Goal: Transaction & Acquisition: Book appointment/travel/reservation

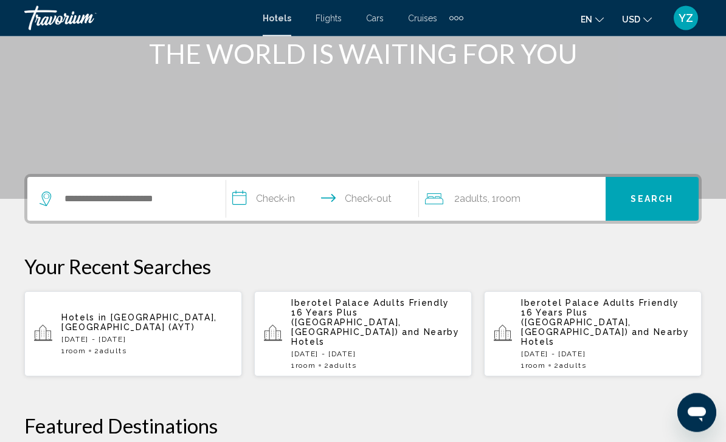
scroll to position [166, 0]
click at [163, 335] on p "[DATE] - [DATE]" at bounding box center [146, 339] width 171 height 9
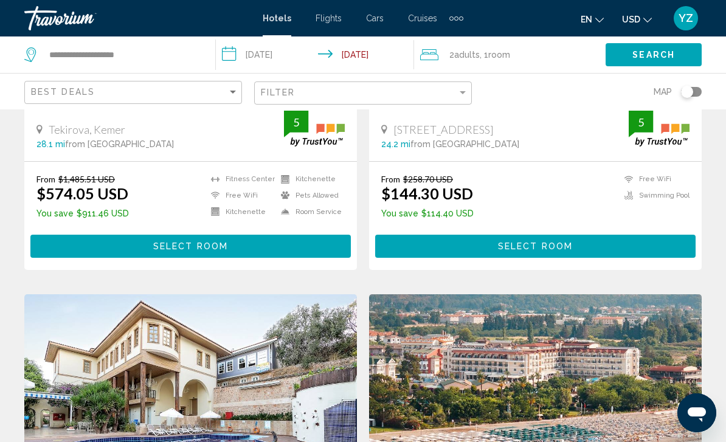
scroll to position [291, 0]
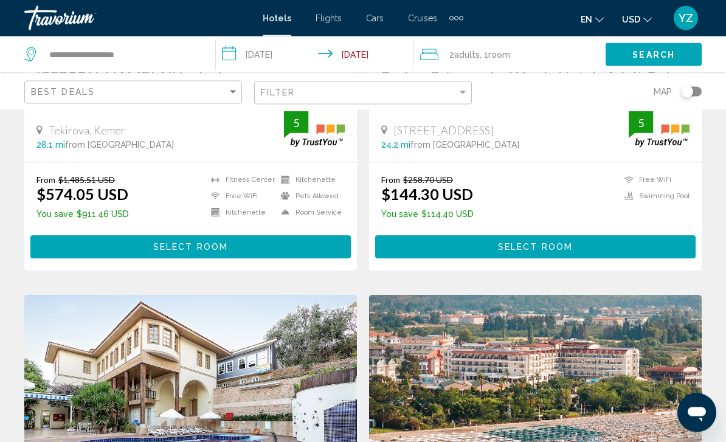
click at [227, 54] on input "**********" at bounding box center [317, 56] width 203 height 40
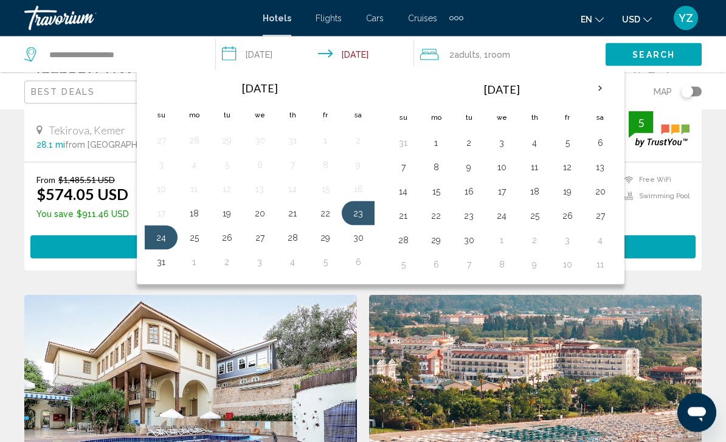
scroll to position [291, 0]
click at [600, 164] on button "13" at bounding box center [600, 167] width 19 height 17
click at [564, 195] on button "19" at bounding box center [567, 191] width 19 height 17
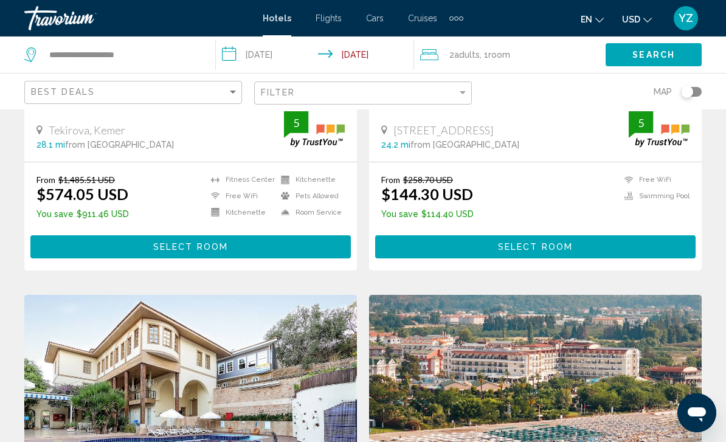
click at [229, 47] on input "**********" at bounding box center [317, 56] width 203 height 40
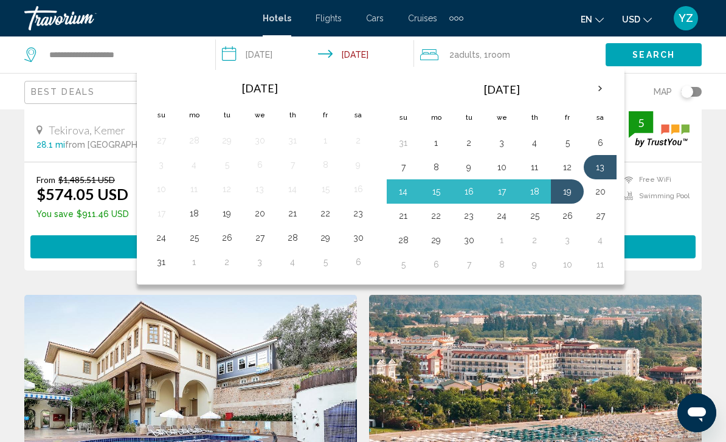
click at [563, 194] on button "19" at bounding box center [567, 191] width 19 height 17
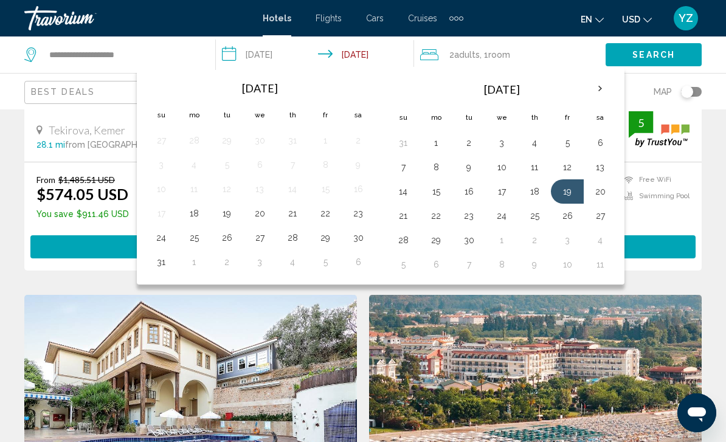
click at [412, 243] on button "28" at bounding box center [402, 240] width 19 height 17
type input "**********"
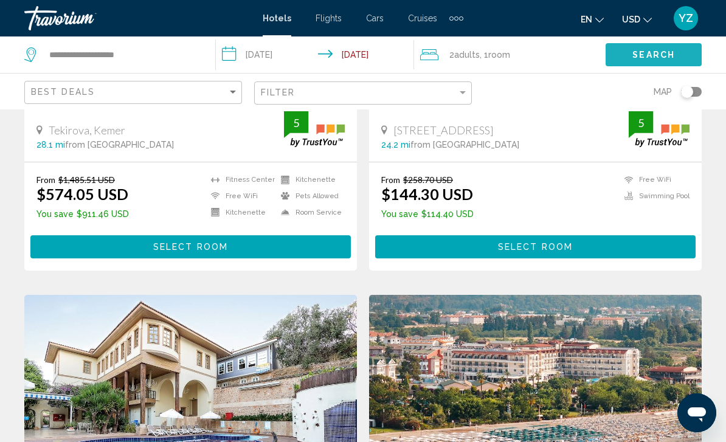
click at [683, 60] on button "Search" at bounding box center [654, 54] width 96 height 23
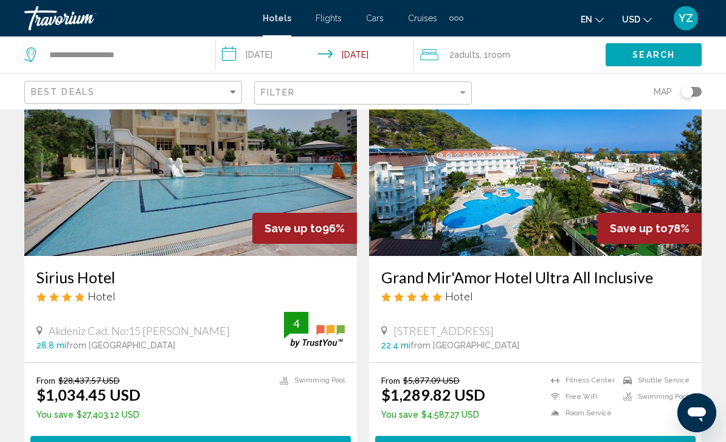
scroll to position [91, 0]
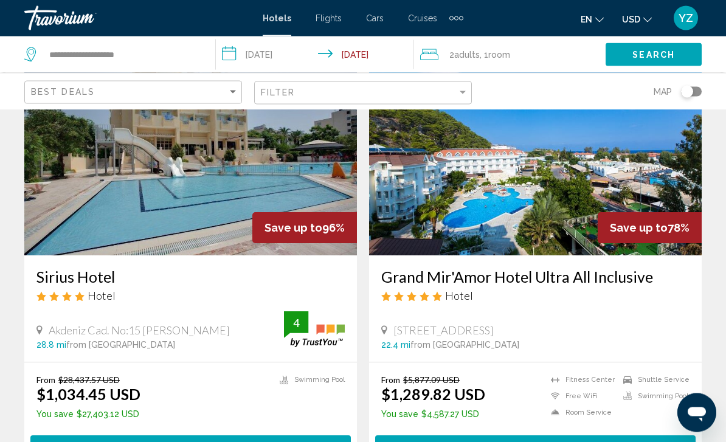
click at [581, 18] on span "en" at bounding box center [587, 20] width 12 height 10
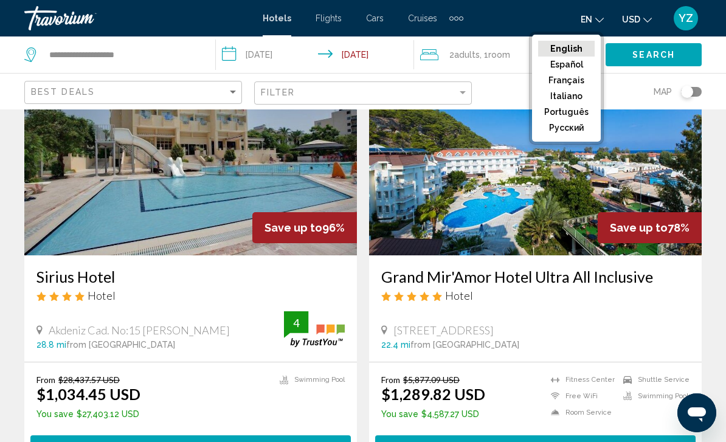
click at [634, 19] on button "USD USD ($) MXN (Mex$) CAD (Can$) GBP (£) EUR (€) AUD (A$) NZD (NZ$) CNY (CN¥)" at bounding box center [637, 19] width 30 height 18
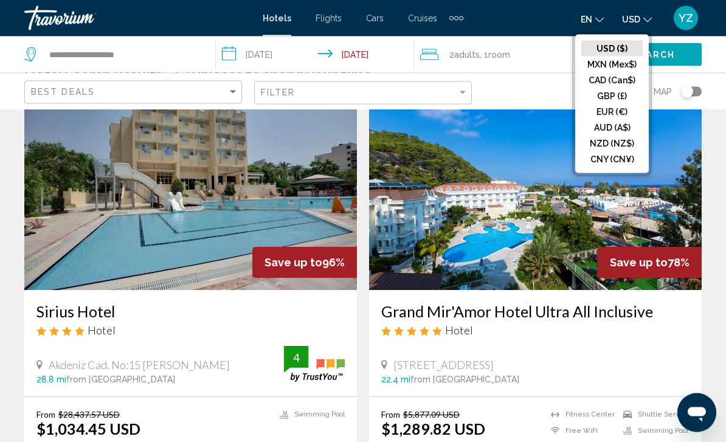
scroll to position [55, 0]
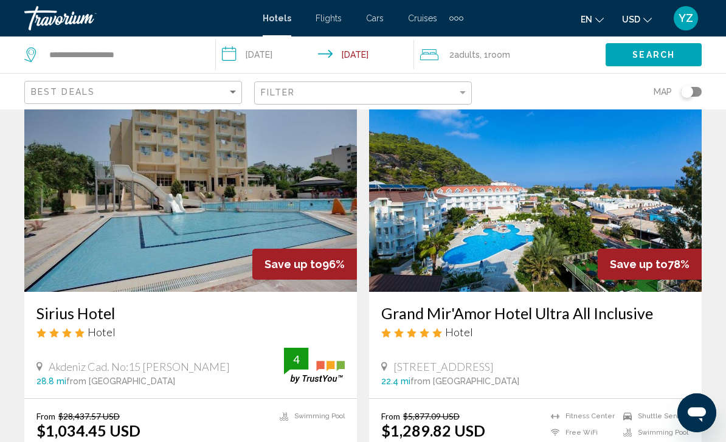
click at [645, 13] on button "USD USD ($) MXN (Mex$) CAD (Can$) GBP (£) EUR (€) AUD (A$) NZD (NZ$) CNY (CN¥)" at bounding box center [637, 19] width 30 height 18
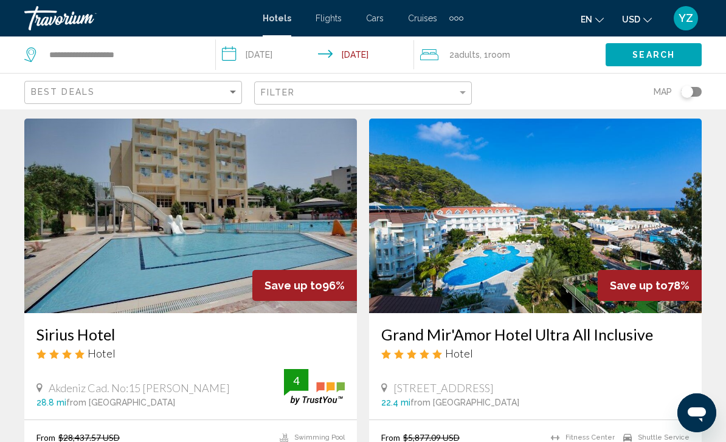
click at [595, 21] on icon "Change language" at bounding box center [599, 20] width 9 height 9
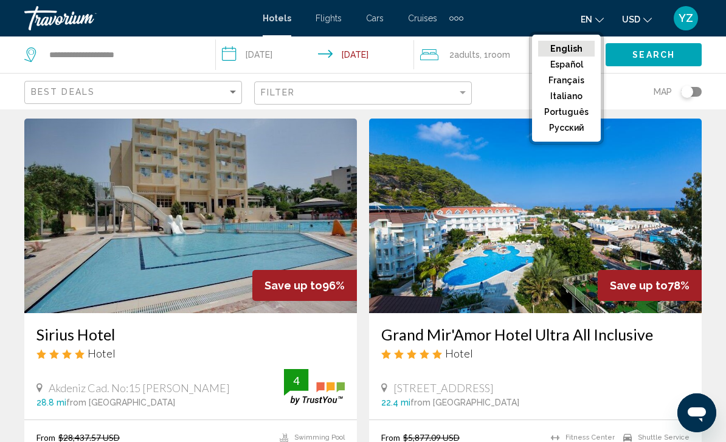
click at [687, 12] on span "YZ" at bounding box center [686, 18] width 15 height 12
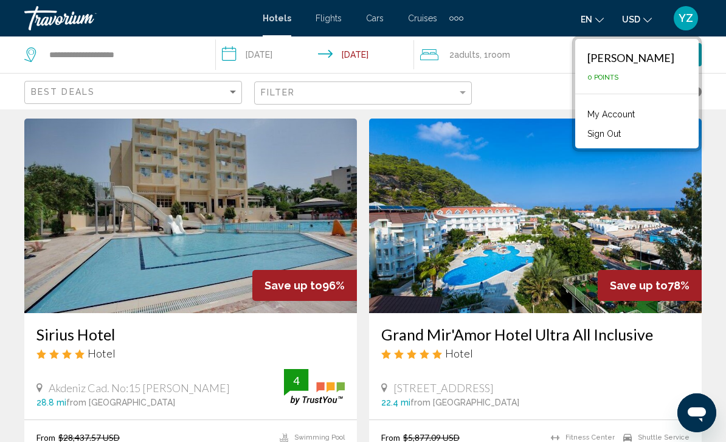
click at [726, 81] on app-hotels-search-filters "Best Deals Filter Map" at bounding box center [363, 91] width 726 height 36
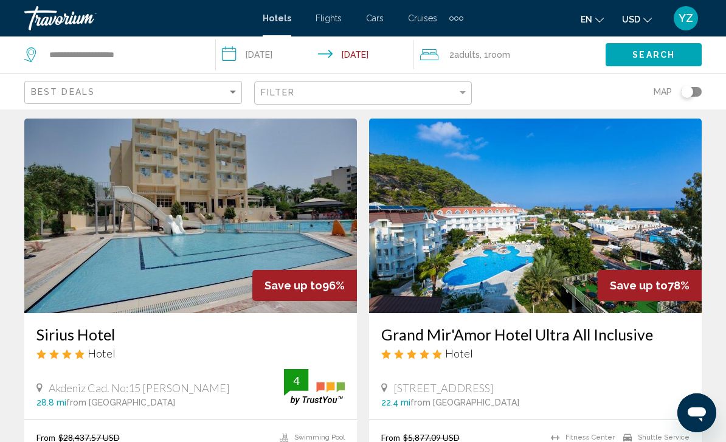
click at [623, 18] on span "USD" at bounding box center [631, 20] width 18 height 10
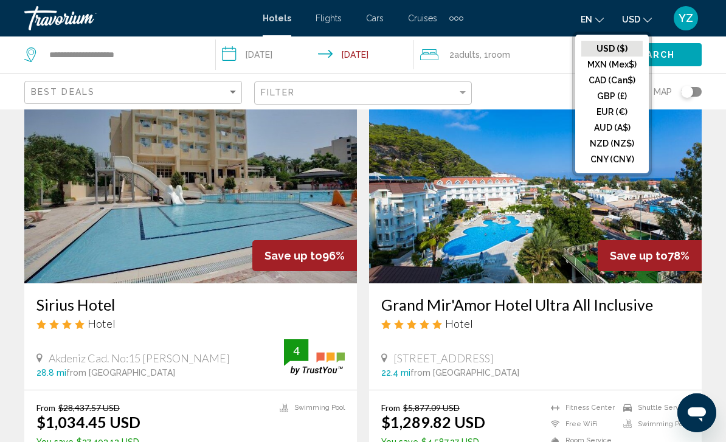
scroll to position [75, 0]
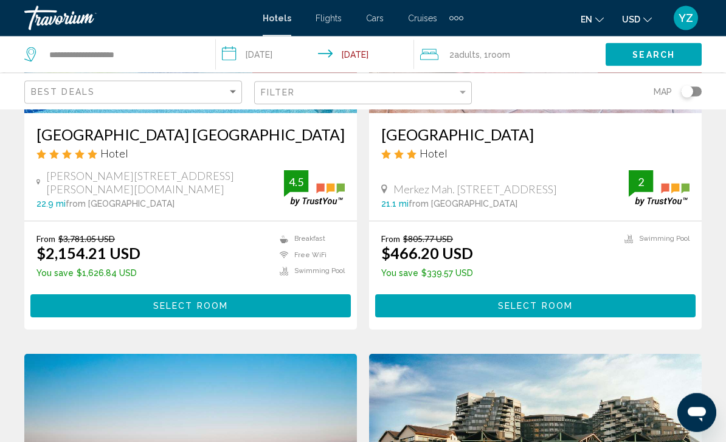
scroll to position [1971, 0]
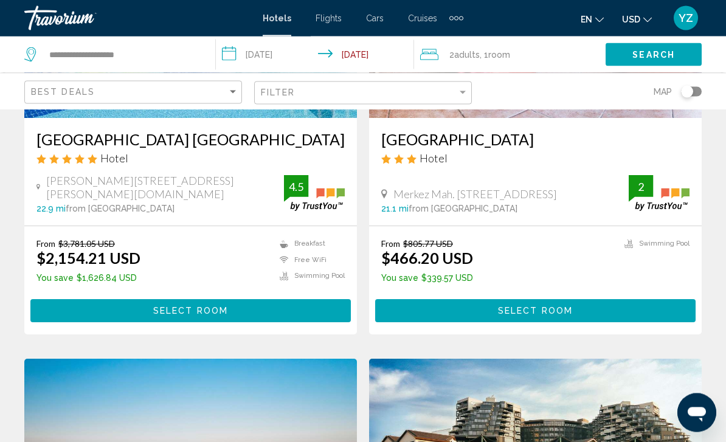
click at [633, 19] on span "USD" at bounding box center [631, 20] width 18 height 10
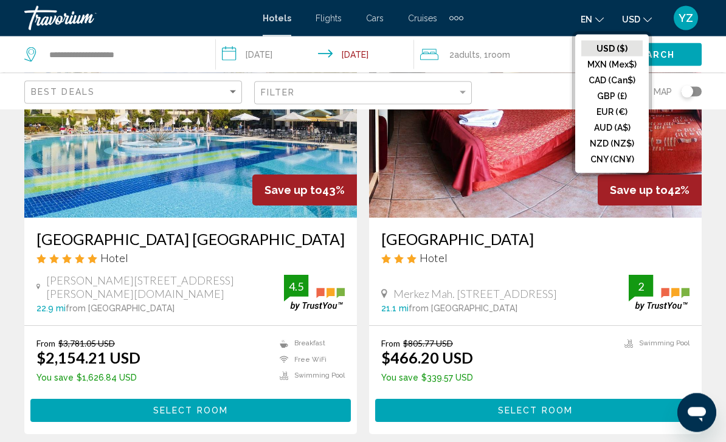
scroll to position [1853, 0]
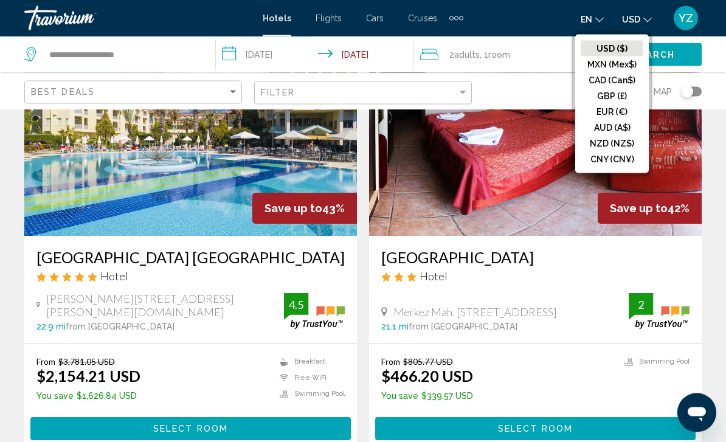
click at [614, 114] on button "EUR (€)" at bounding box center [611, 112] width 61 height 16
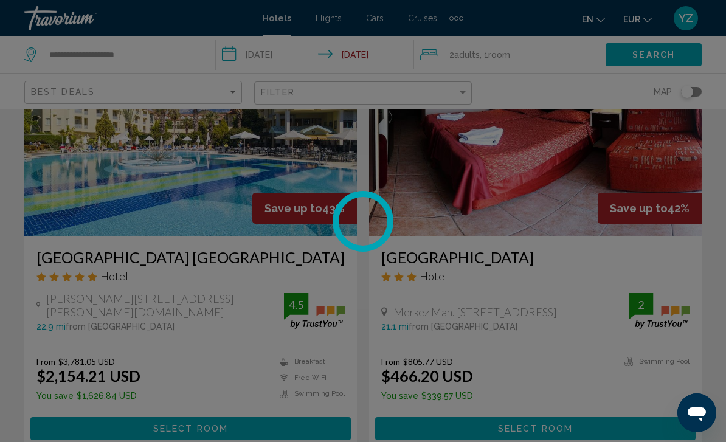
scroll to position [8, 0]
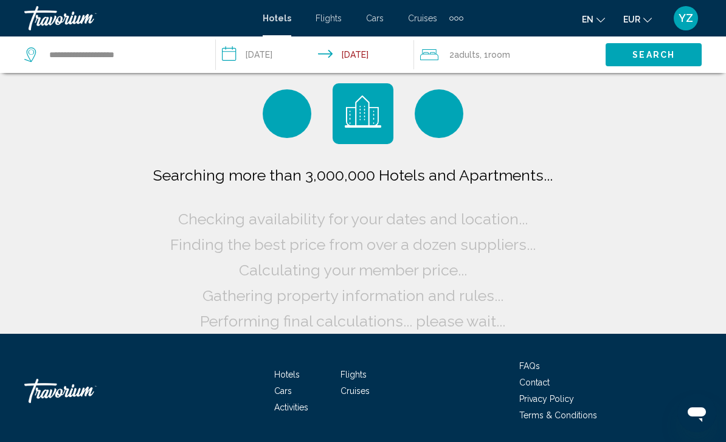
click at [643, 16] on icon "Change currency" at bounding box center [647, 20] width 9 height 9
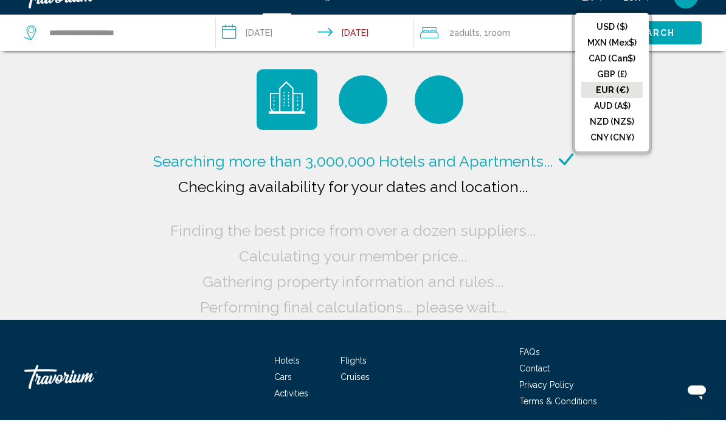
scroll to position [24, 0]
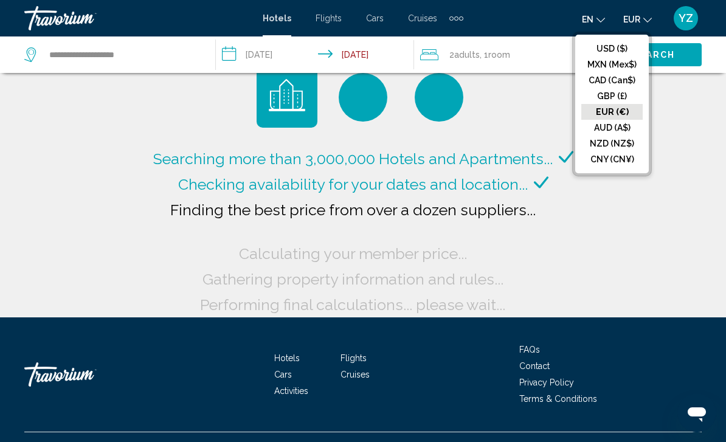
click at [609, 50] on button "USD ($)" at bounding box center [611, 49] width 61 height 16
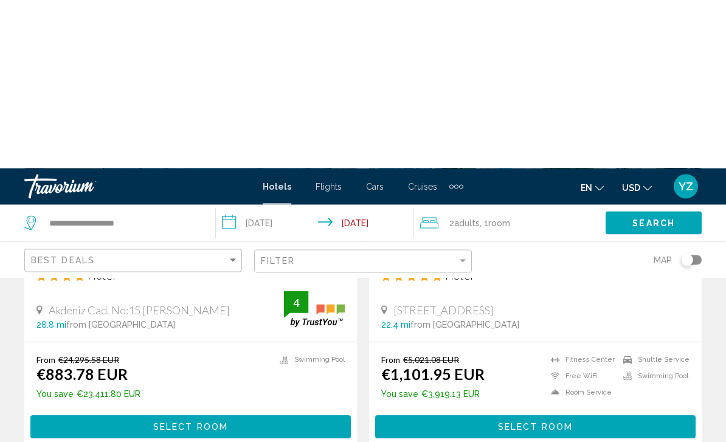
scroll to position [66, 0]
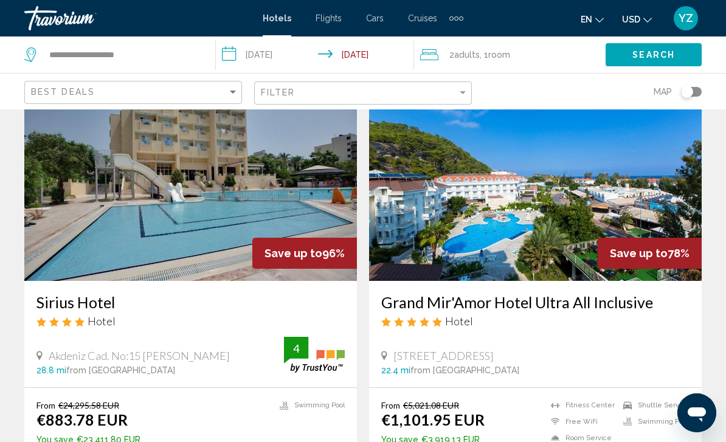
click at [643, 18] on icon "Change currency" at bounding box center [647, 20] width 9 height 9
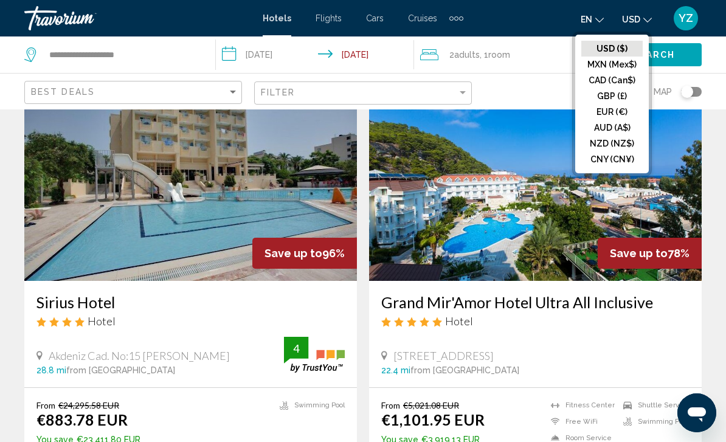
click at [623, 45] on button "USD ($)" at bounding box center [611, 49] width 61 height 16
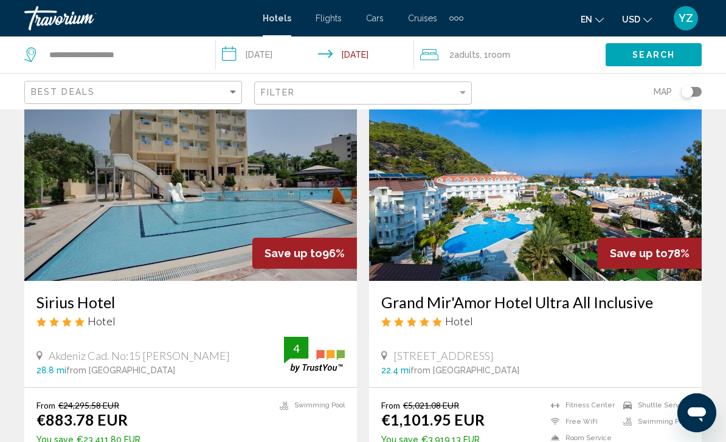
click at [670, 61] on button "Search" at bounding box center [654, 54] width 96 height 23
click at [631, 52] on button "Search" at bounding box center [654, 54] width 96 height 23
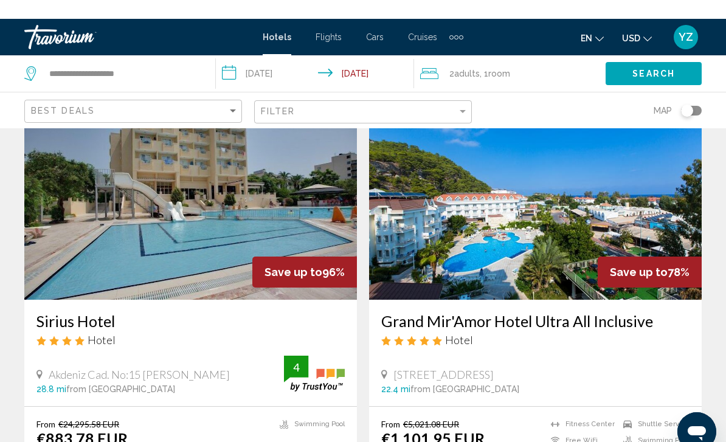
scroll to position [46, 0]
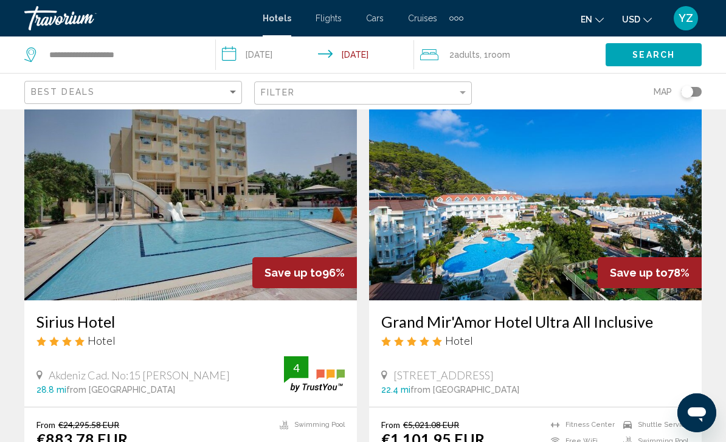
click at [644, 56] on span "Search" at bounding box center [653, 55] width 43 height 10
click at [674, 55] on span "Search" at bounding box center [653, 55] width 43 height 10
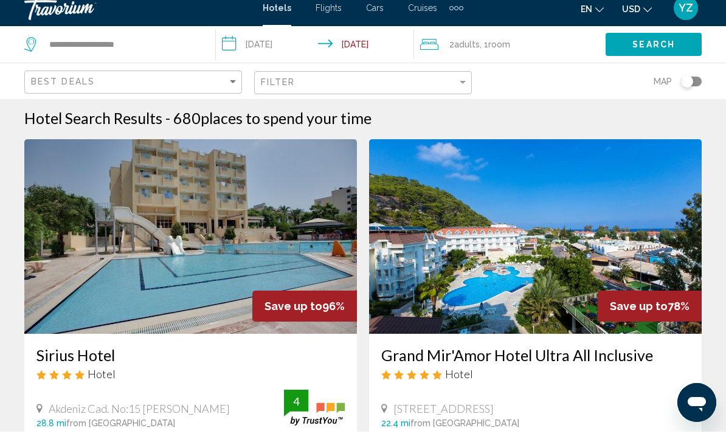
scroll to position [14, 0]
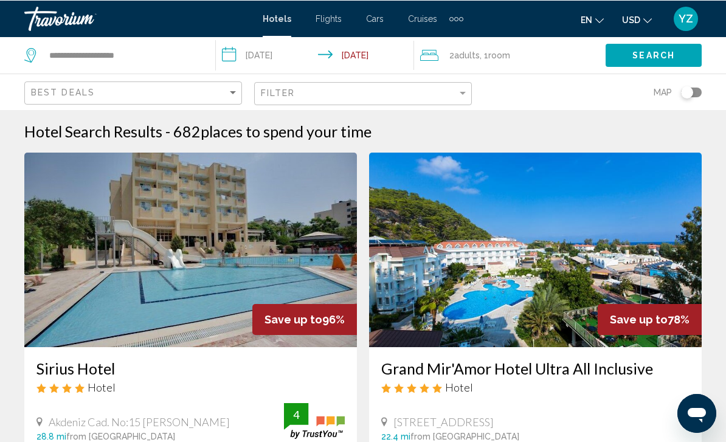
click at [643, 19] on icon "Change currency" at bounding box center [647, 20] width 9 height 5
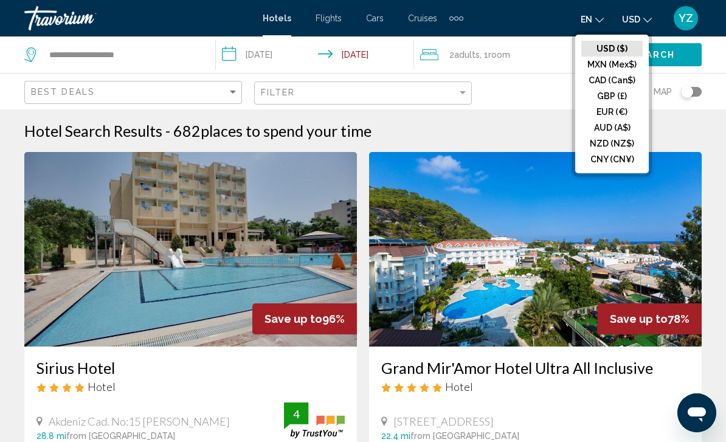
click at [623, 49] on button "USD ($)" at bounding box center [611, 49] width 61 height 16
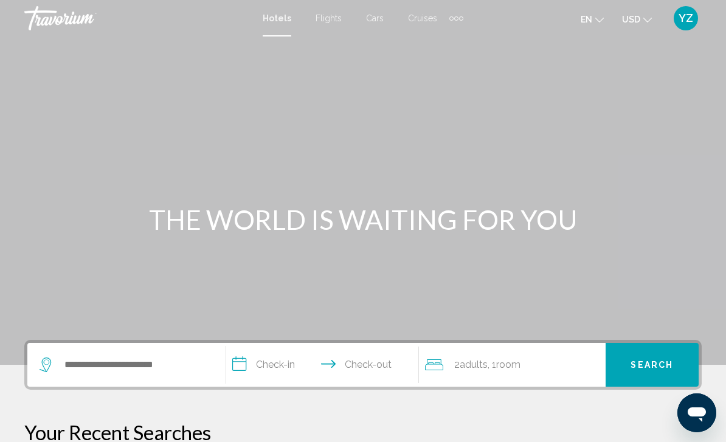
click at [643, 18] on icon "Change currency" at bounding box center [647, 20] width 9 height 9
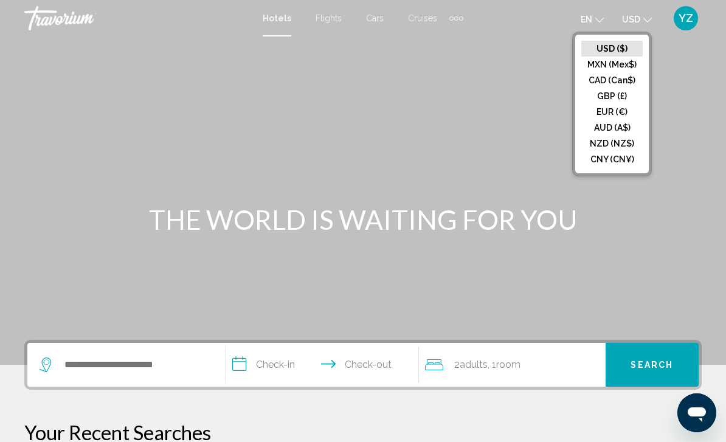
click at [618, 50] on button "USD ($)" at bounding box center [611, 49] width 61 height 16
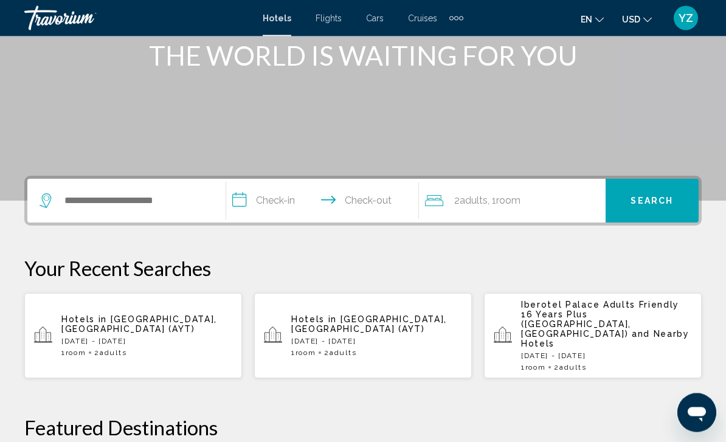
scroll to position [164, 0]
click at [185, 331] on div "Hotels in [GEOGRAPHIC_DATA], [GEOGRAPHIC_DATA] (AYT) [DATE] - [DATE] 1 Room roo…" at bounding box center [146, 336] width 171 height 43
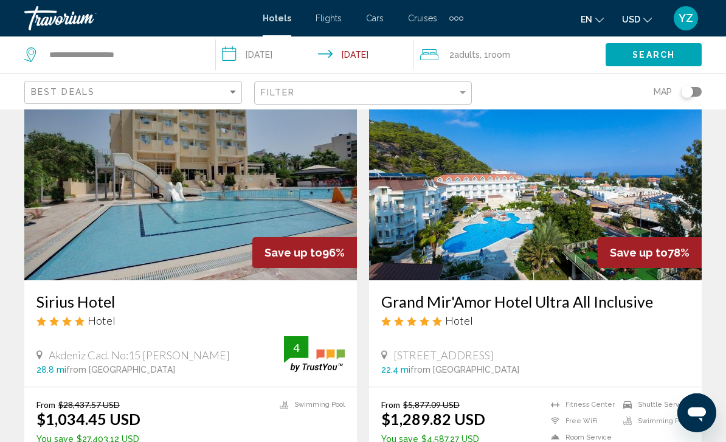
scroll to position [66, 0]
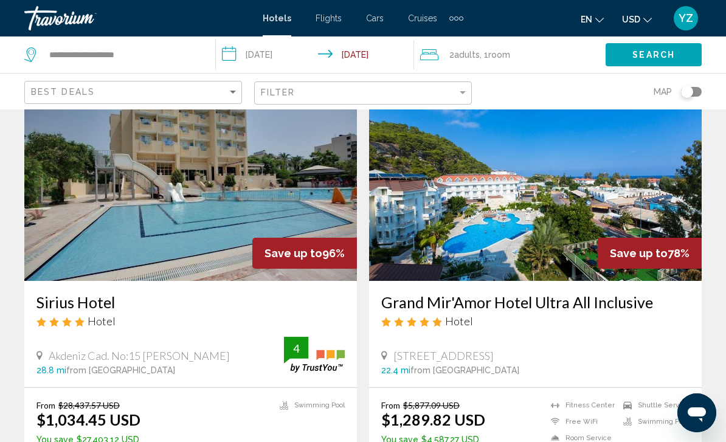
click at [654, 207] on img "Main content" at bounding box center [535, 183] width 333 height 195
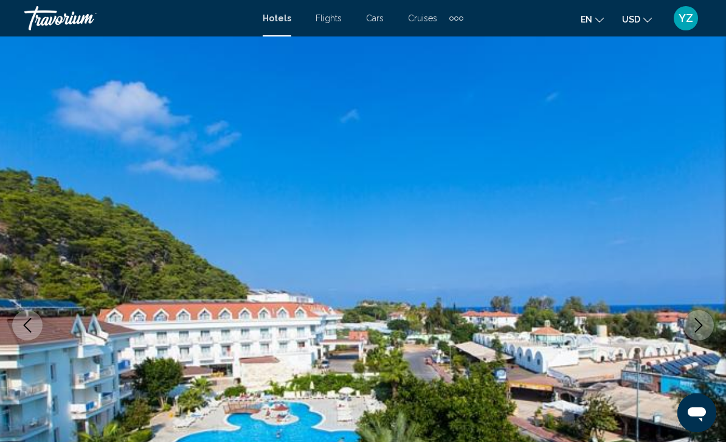
scroll to position [97, 0]
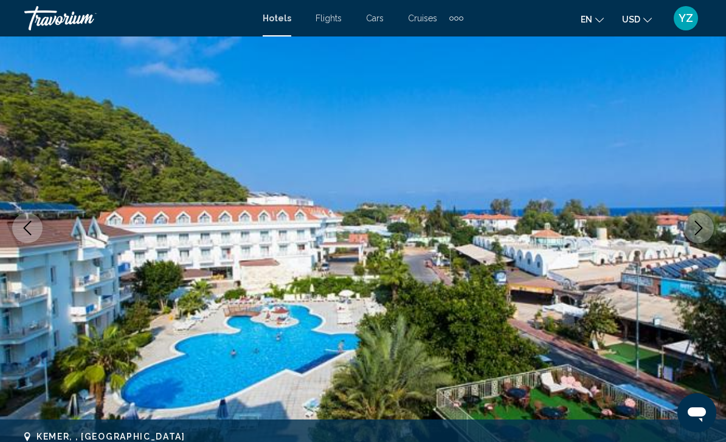
click at [701, 235] on icon "Next image" at bounding box center [698, 228] width 15 height 15
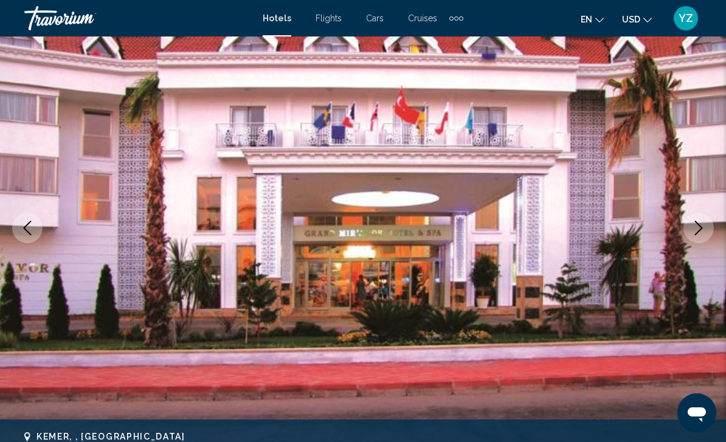
click at [698, 237] on button "Next image" at bounding box center [699, 228] width 30 height 30
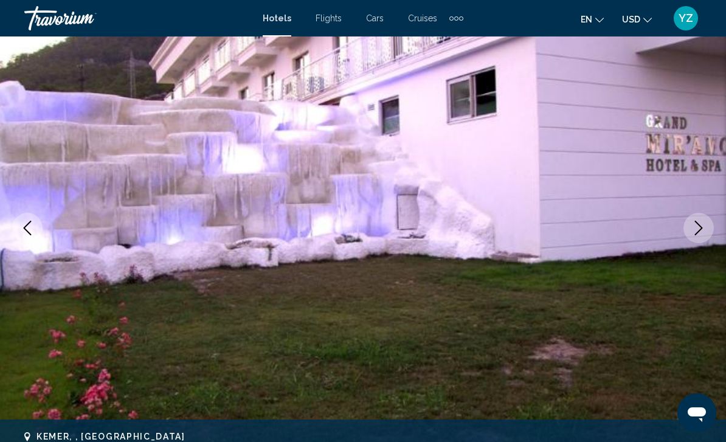
click at [699, 238] on button "Next image" at bounding box center [699, 228] width 30 height 30
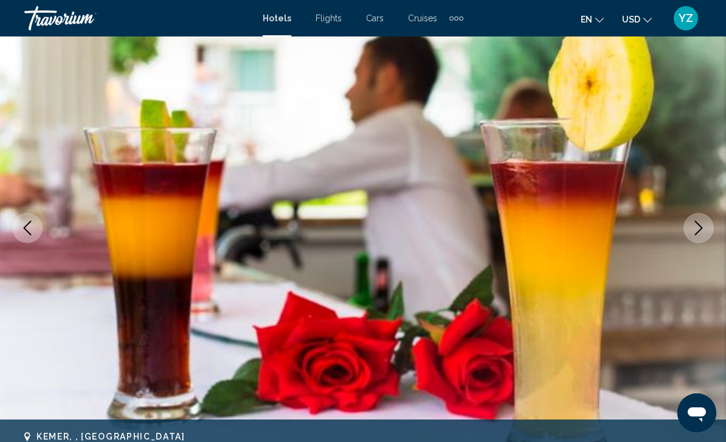
click at [696, 241] on button "Next image" at bounding box center [699, 228] width 30 height 30
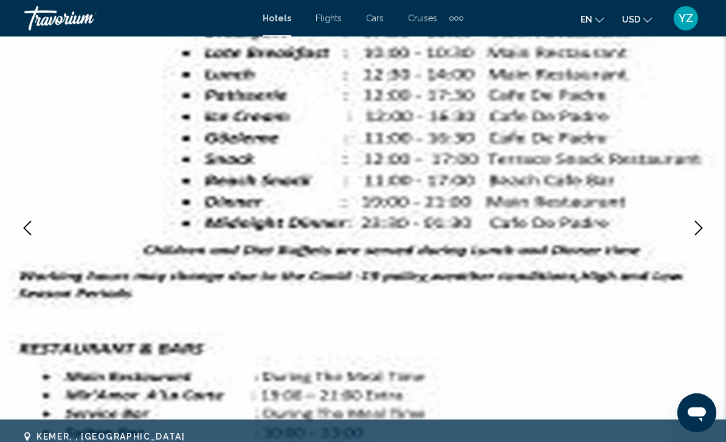
click at [699, 232] on icon "Next image" at bounding box center [698, 228] width 15 height 15
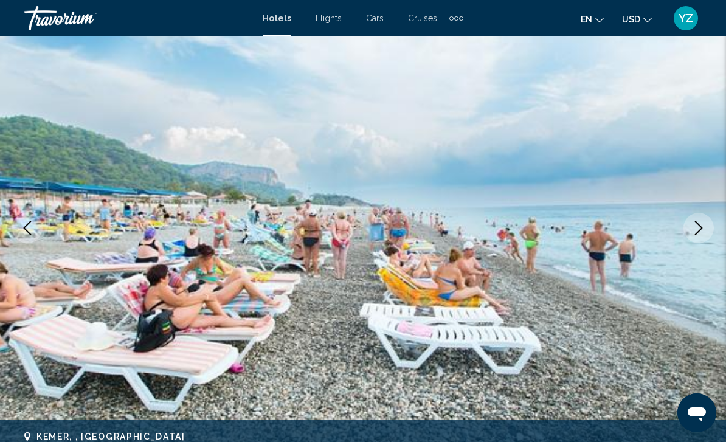
click at [702, 249] on img "Main content" at bounding box center [363, 228] width 726 height 578
click at [700, 239] on button "Next image" at bounding box center [699, 228] width 30 height 30
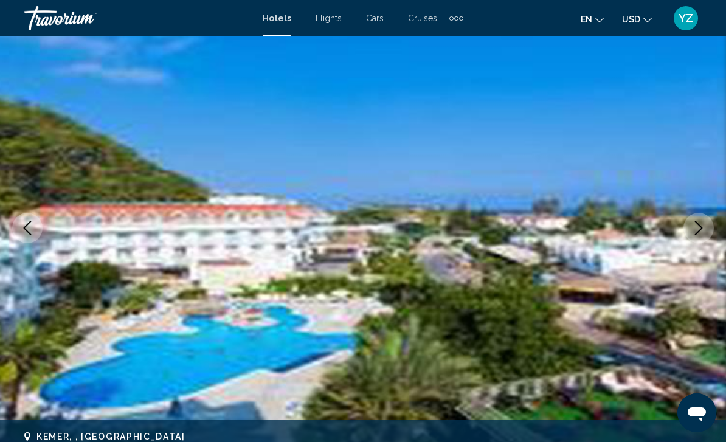
click at [699, 229] on icon "Next image" at bounding box center [698, 228] width 15 height 15
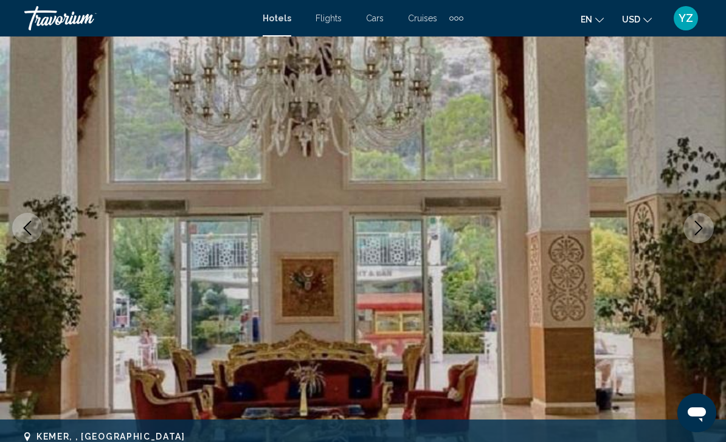
click at [696, 229] on icon "Next image" at bounding box center [698, 228] width 15 height 15
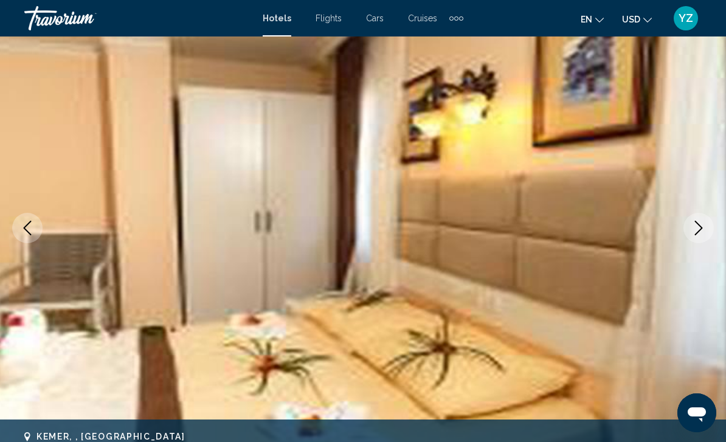
click at [695, 230] on icon "Next image" at bounding box center [698, 228] width 15 height 15
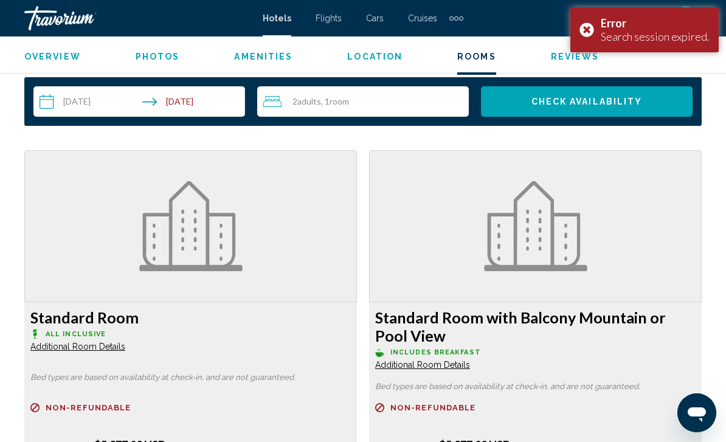
scroll to position [1713, 0]
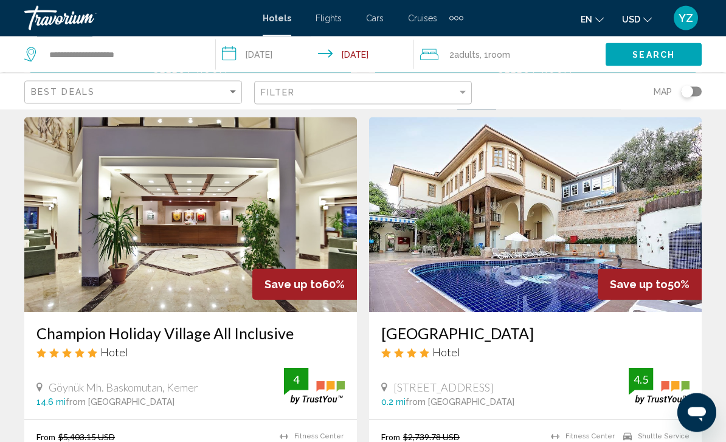
scroll to position [904, 0]
click at [207, 173] on img "Main content" at bounding box center [190, 214] width 333 height 195
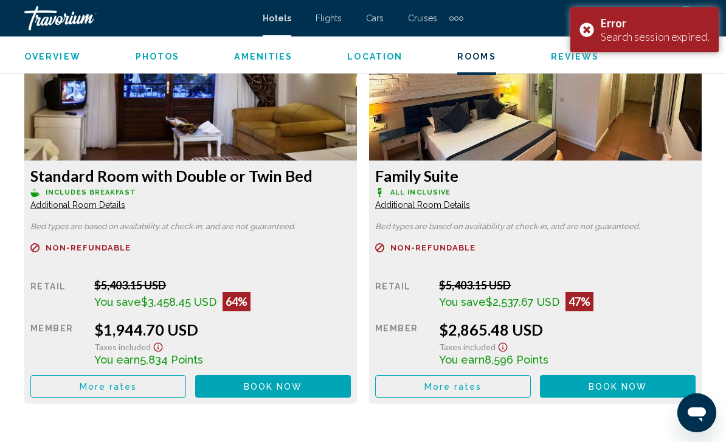
scroll to position [1921, 0]
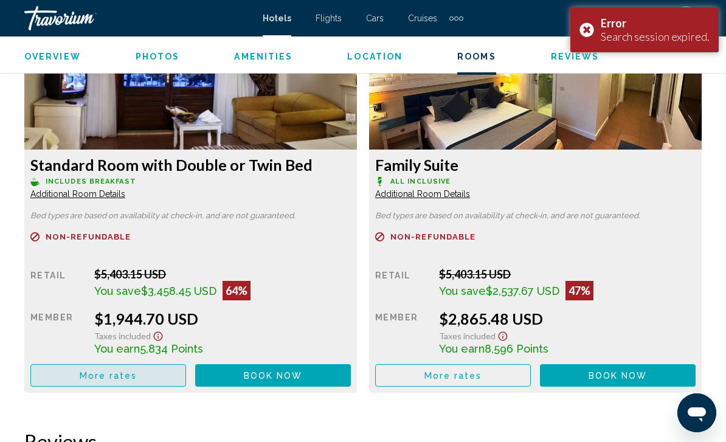
click at [133, 384] on button "More rates" at bounding box center [108, 375] width 156 height 23
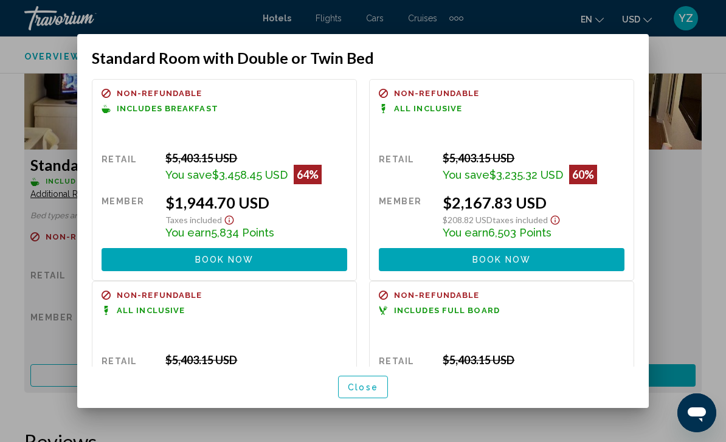
click at [688, 215] on div at bounding box center [363, 221] width 726 height 442
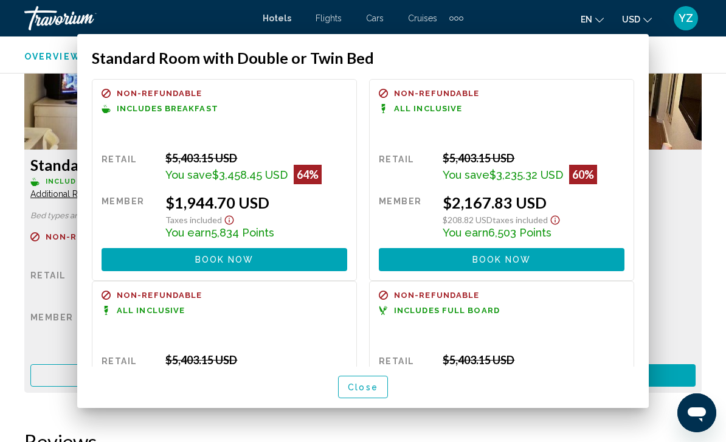
scroll to position [1921, 0]
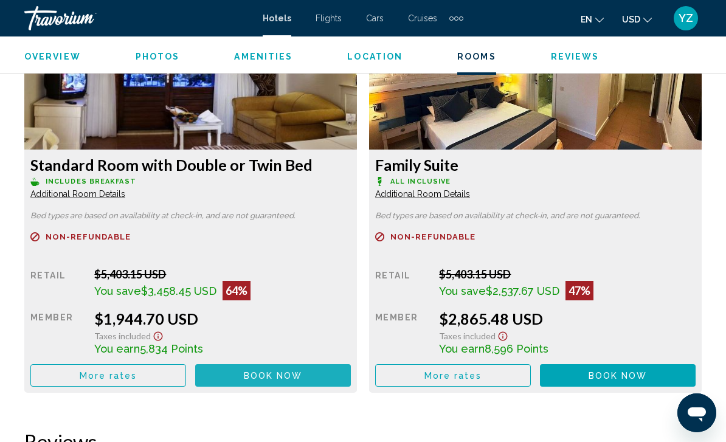
click at [277, 371] on span "Book now" at bounding box center [273, 376] width 59 height 10
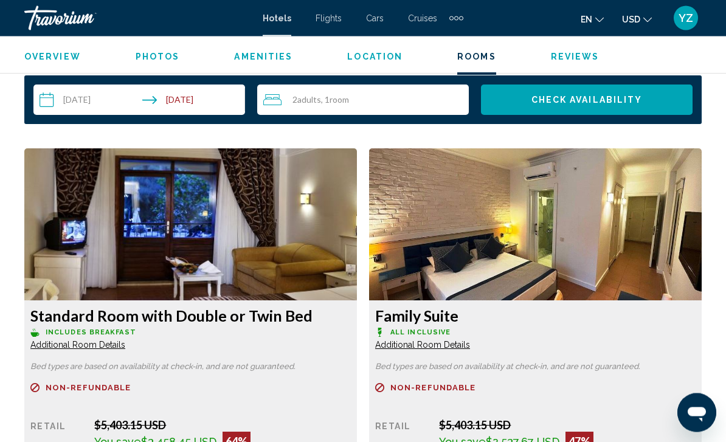
scroll to position [1748, 0]
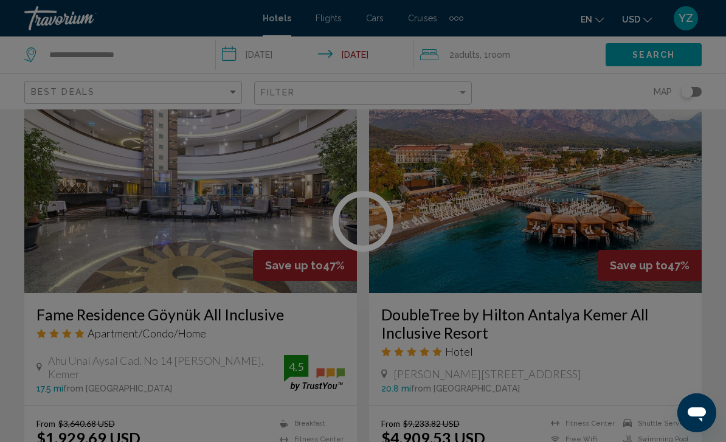
scroll to position [1356, 0]
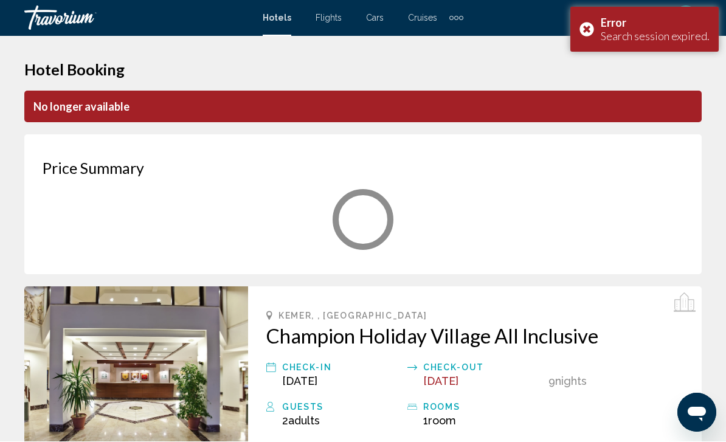
scroll to position [1, 0]
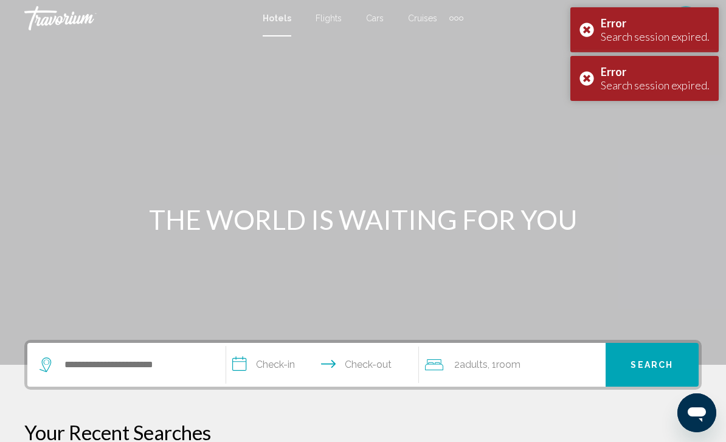
click at [588, 24] on div "Error Search session expired." at bounding box center [644, 29] width 148 height 45
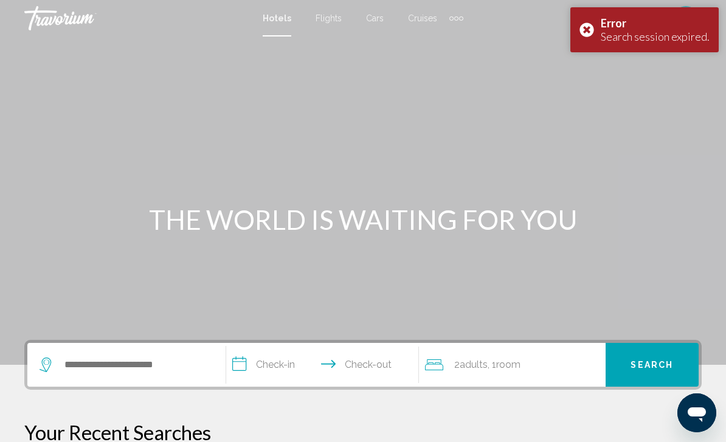
click at [590, 77] on div "Main content" at bounding box center [363, 182] width 726 height 365
click at [588, 25] on div "Error Search session expired." at bounding box center [644, 29] width 148 height 45
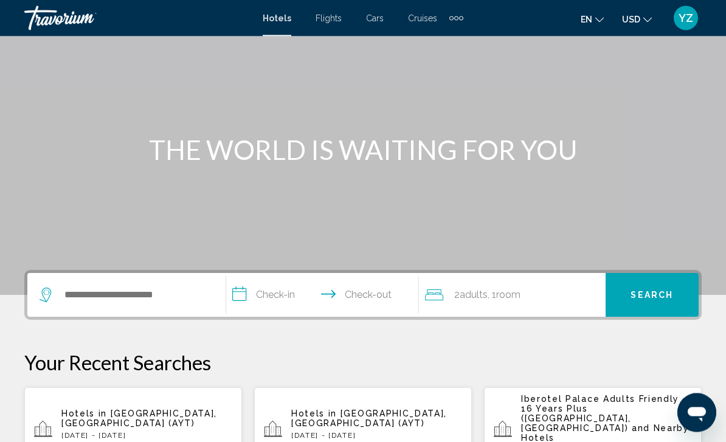
scroll to position [78, 0]
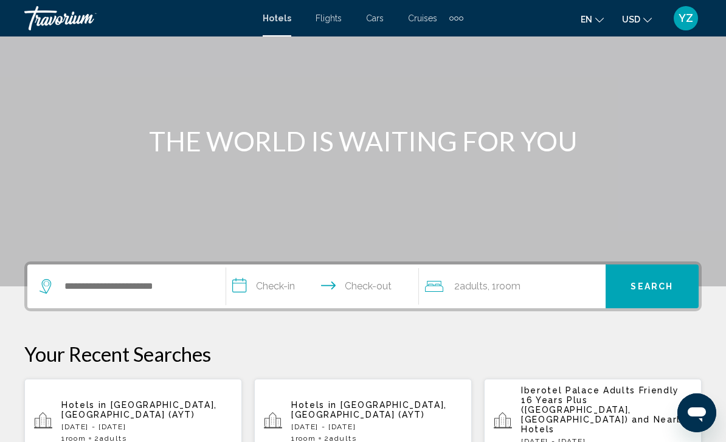
click at [170, 407] on div "Hotels in Antalya, Turkey (AYT) Fri, 19 Sep - Sun, 28 Sep 1 Room rooms 2 Adult …" at bounding box center [146, 421] width 171 height 43
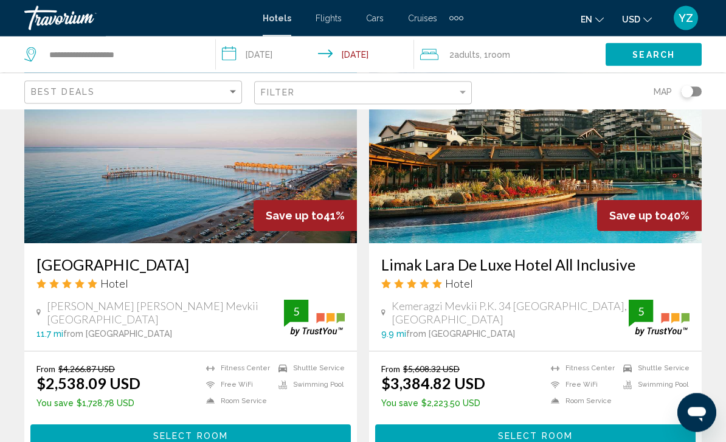
scroll to position [2292, 0]
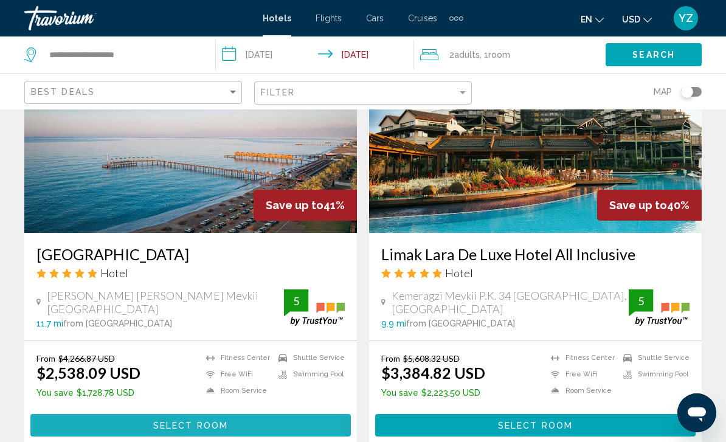
click at [255, 424] on button "Select Room" at bounding box center [190, 425] width 321 height 23
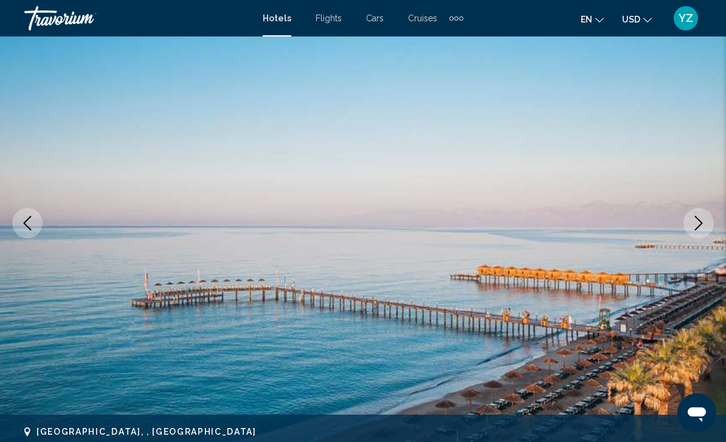
scroll to position [98, 0]
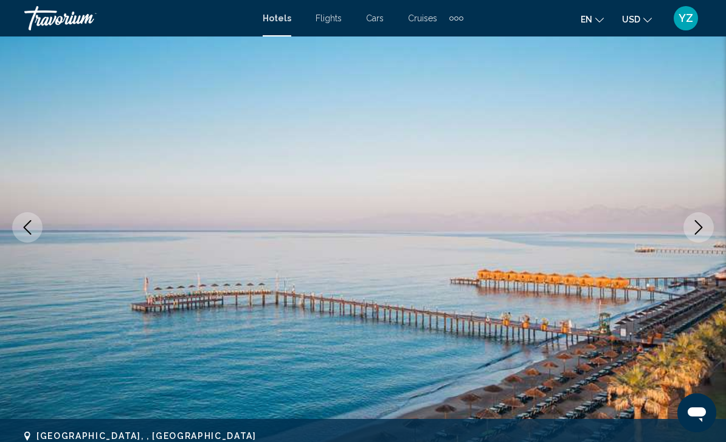
click at [698, 233] on icon "Next image" at bounding box center [698, 227] width 15 height 15
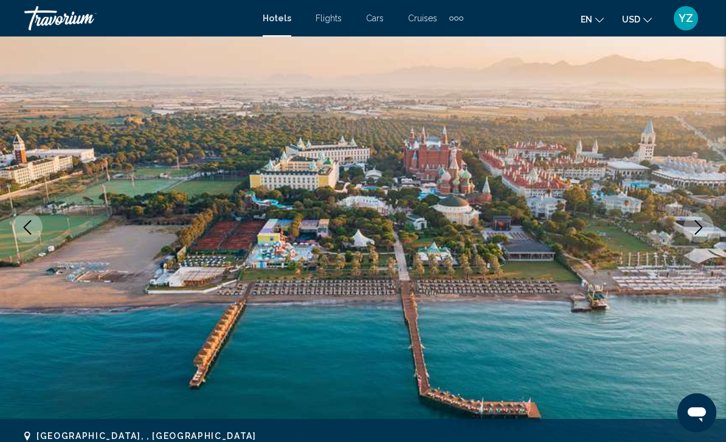
click at [692, 234] on icon "Next image" at bounding box center [698, 227] width 15 height 15
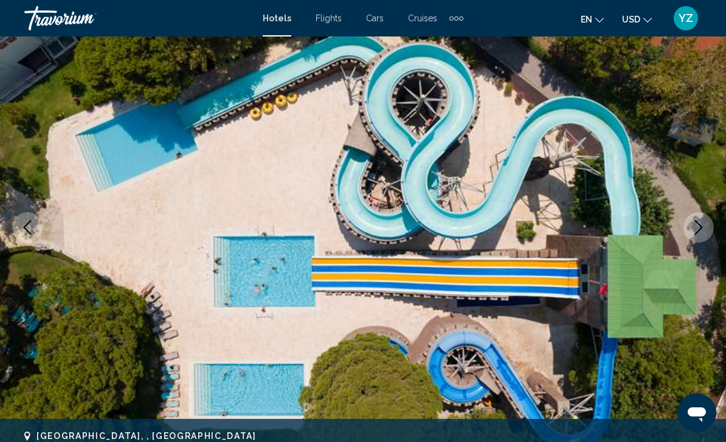
click at [691, 224] on button "Next image" at bounding box center [699, 227] width 30 height 30
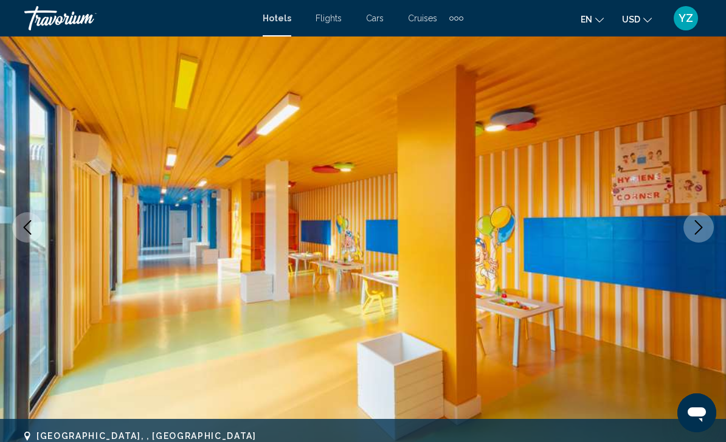
click at [701, 234] on icon "Next image" at bounding box center [698, 227] width 15 height 15
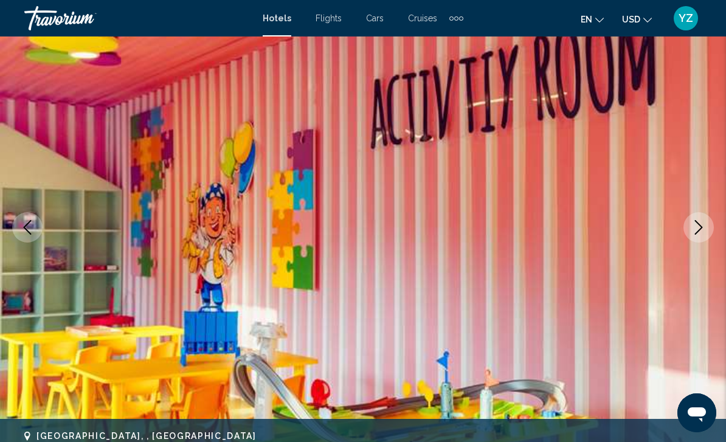
click at [695, 235] on button "Next image" at bounding box center [699, 227] width 30 height 30
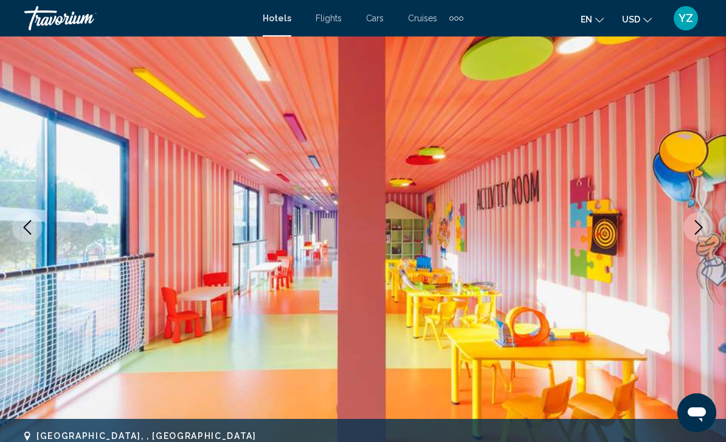
click at [710, 227] on button "Next image" at bounding box center [699, 227] width 30 height 30
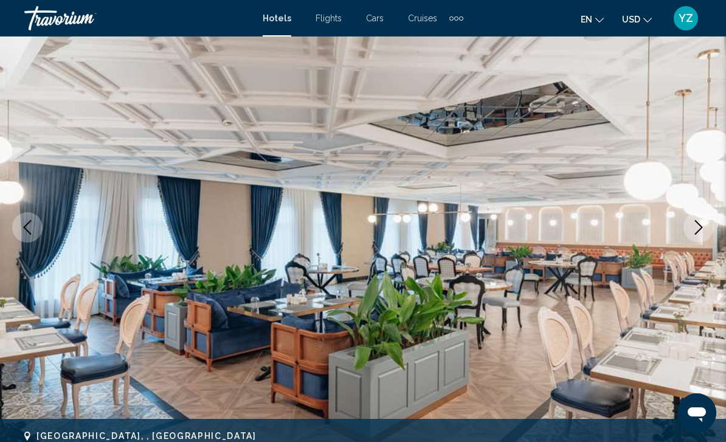
click at [700, 229] on icon "Next image" at bounding box center [698, 227] width 15 height 15
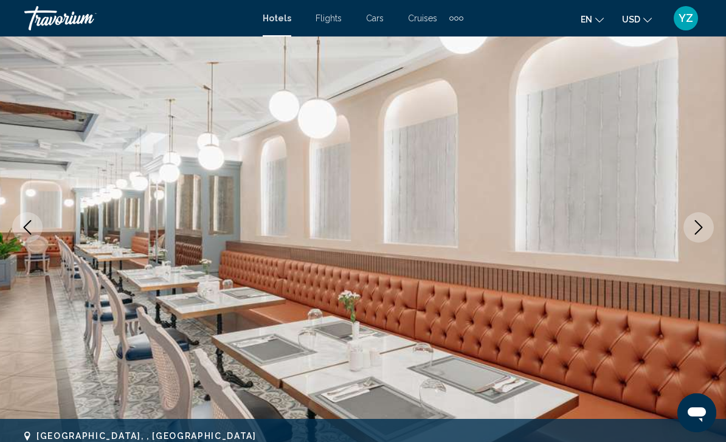
click at [702, 225] on icon "Next image" at bounding box center [698, 227] width 15 height 15
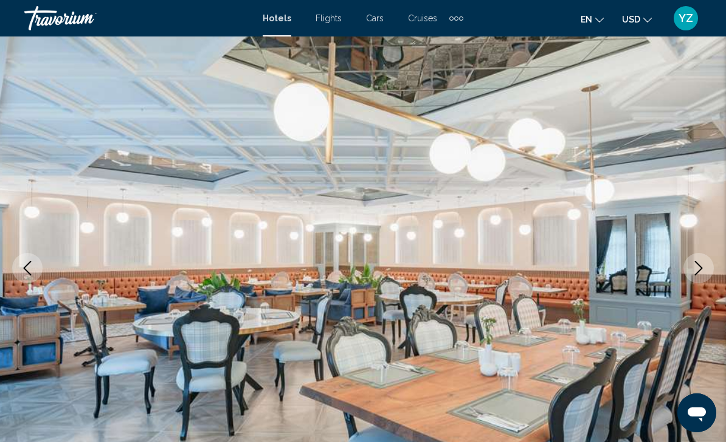
scroll to position [0, 0]
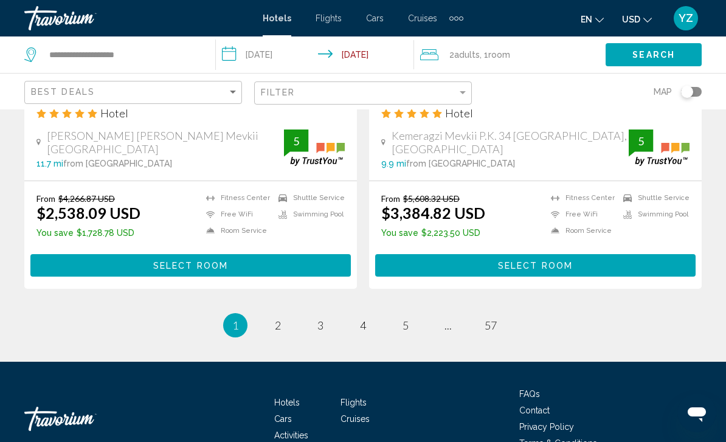
scroll to position [2476, 0]
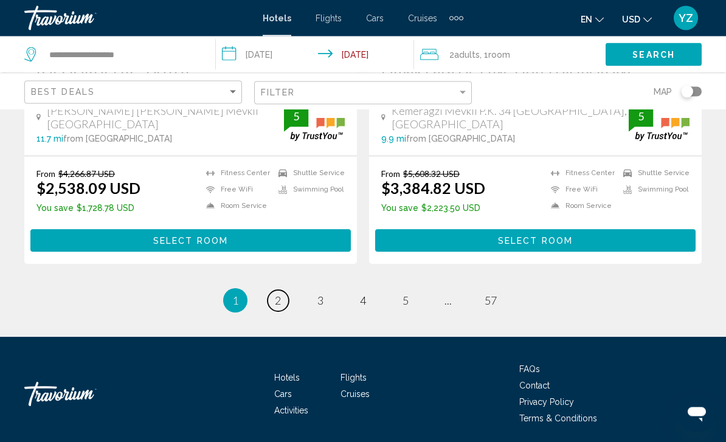
click at [275, 297] on span "2" at bounding box center [278, 300] width 6 height 13
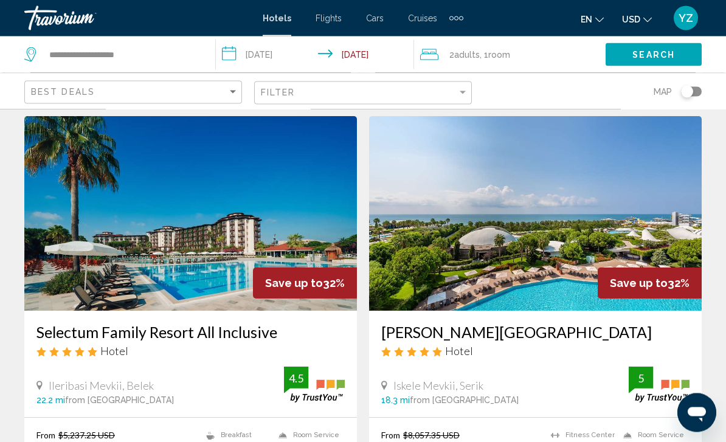
scroll to position [2470, 0]
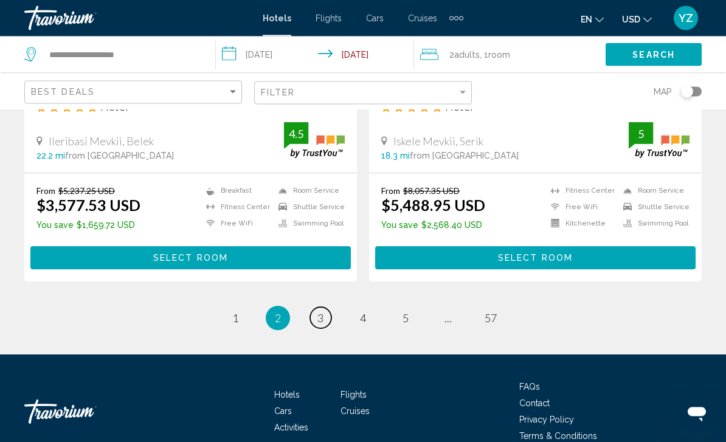
click at [330, 308] on link "page 3" at bounding box center [320, 318] width 21 height 21
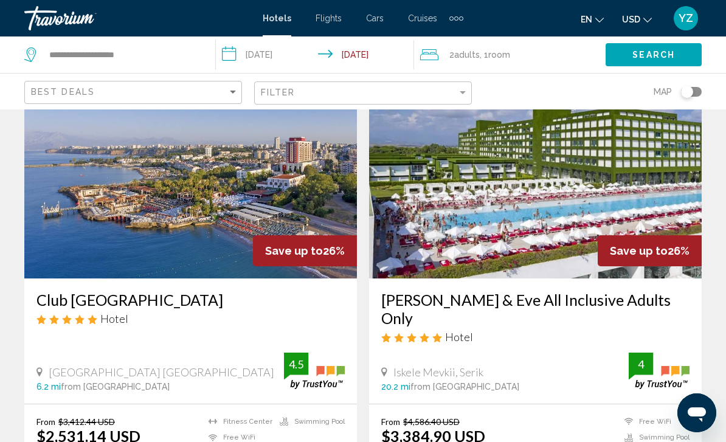
scroll to position [1859, 0]
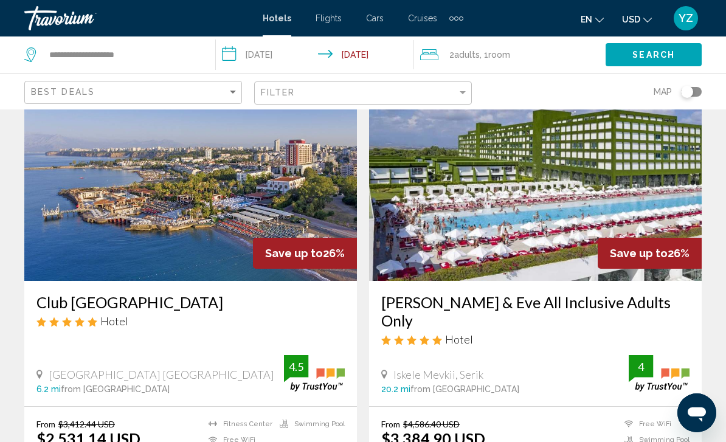
click at [232, 52] on input "**********" at bounding box center [317, 56] width 203 height 40
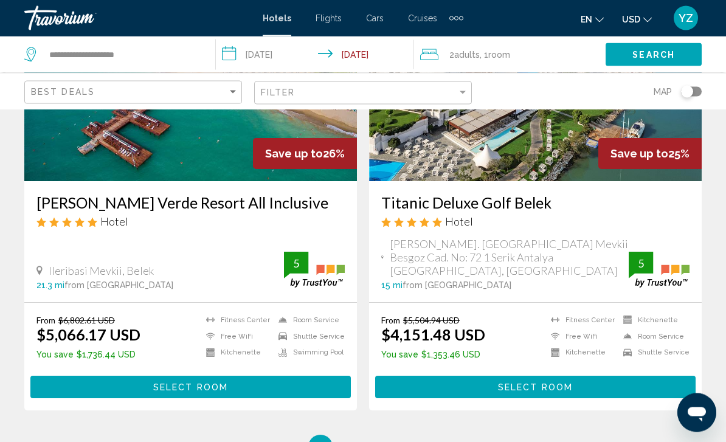
scroll to position [2507, 0]
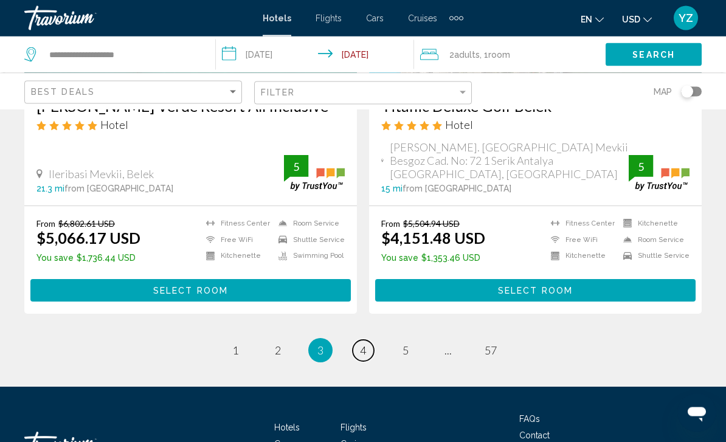
click at [359, 341] on link "page 4" at bounding box center [363, 351] width 21 height 21
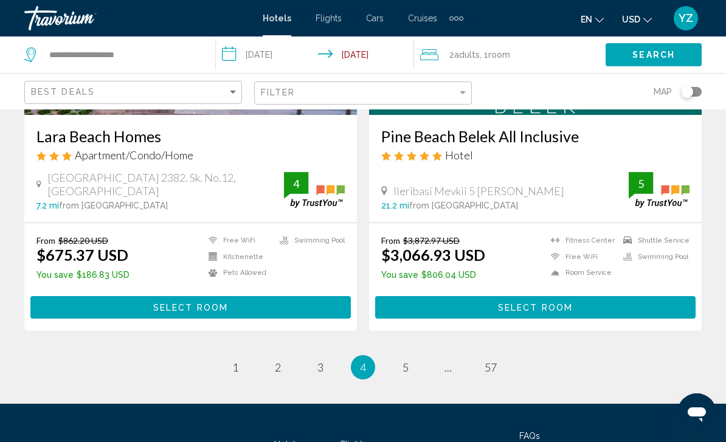
scroll to position [2470, 0]
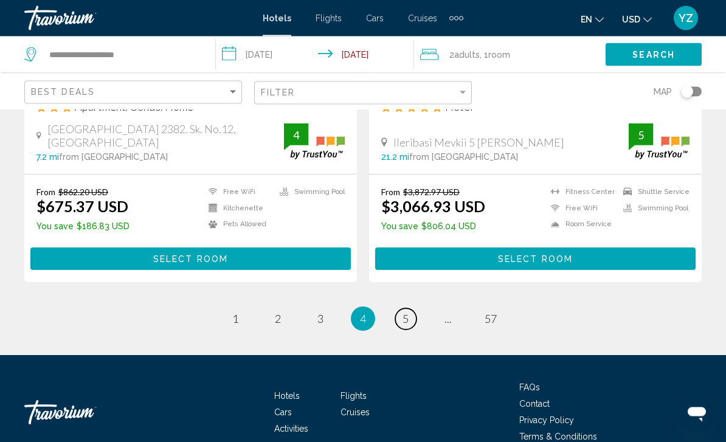
click at [405, 313] on span "5" at bounding box center [406, 319] width 6 height 13
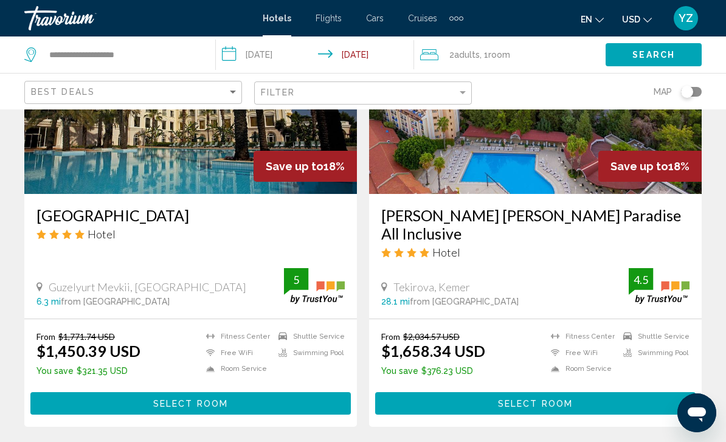
scroll to position [2332, 0]
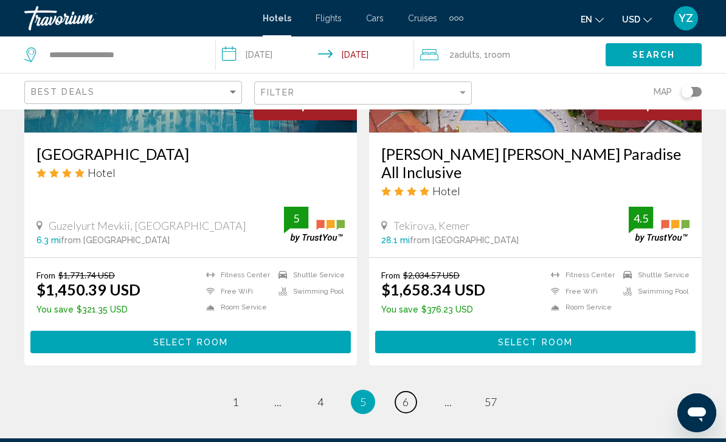
click at [409, 392] on link "page 6" at bounding box center [405, 402] width 21 height 21
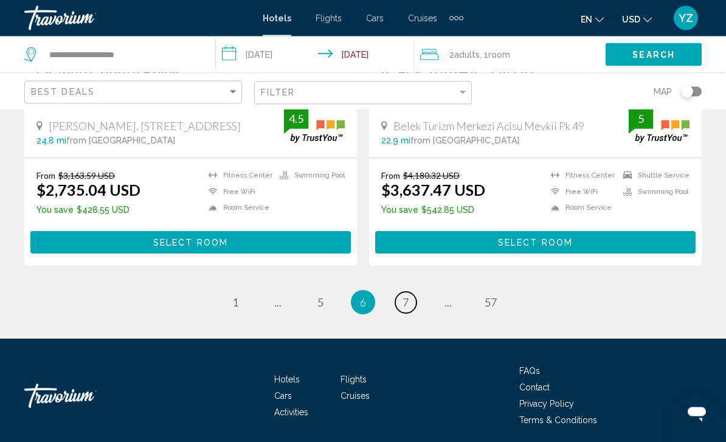
scroll to position [2469, 0]
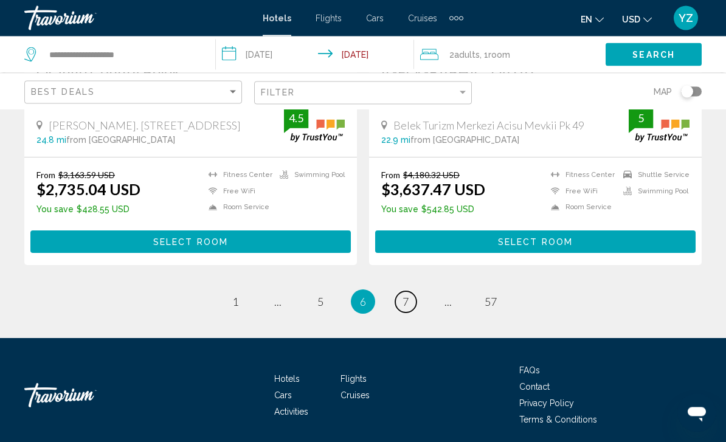
click at [404, 303] on span "7" at bounding box center [406, 302] width 6 height 13
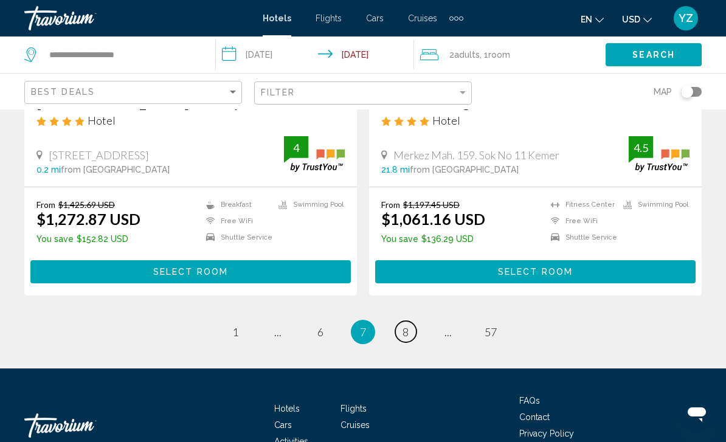
scroll to position [2469, 0]
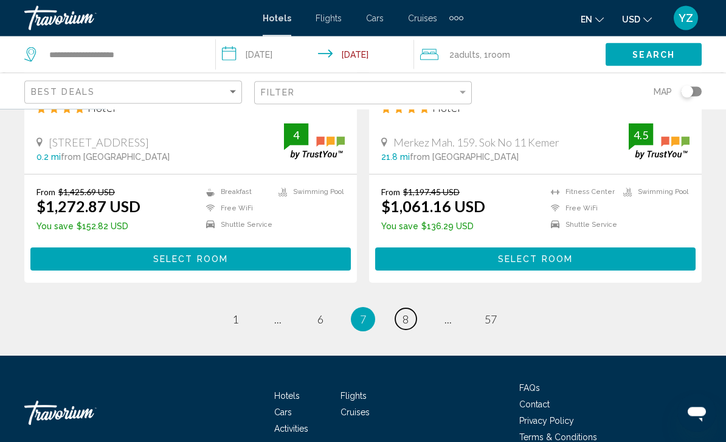
click at [404, 313] on span "8" at bounding box center [406, 319] width 6 height 13
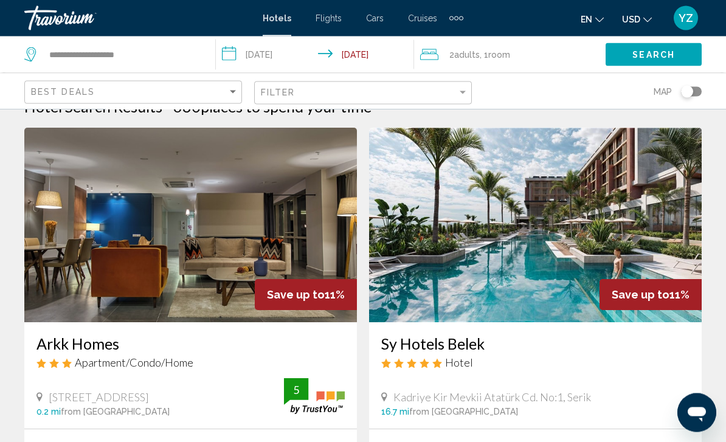
scroll to position [24, 0]
click at [628, 227] on img "Main content" at bounding box center [535, 225] width 333 height 195
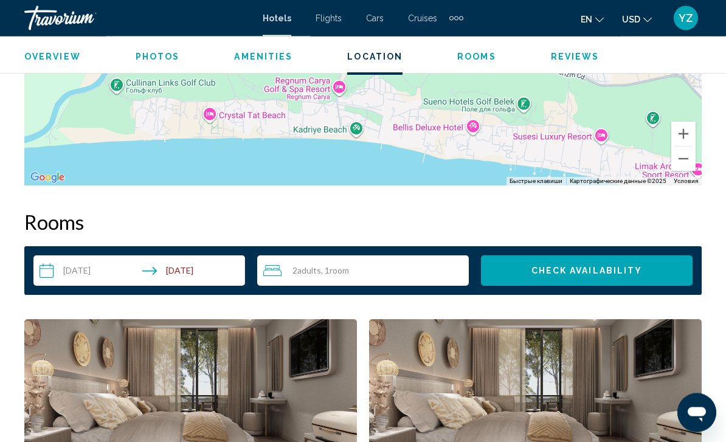
scroll to position [1603, 0]
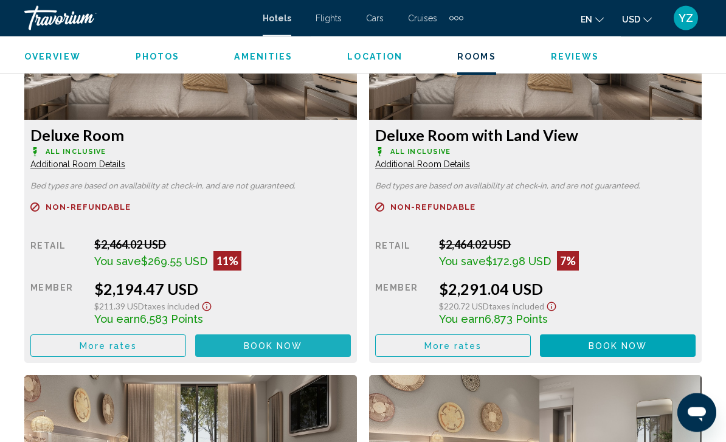
click at [306, 347] on button "Book now No longer available" at bounding box center [273, 346] width 156 height 23
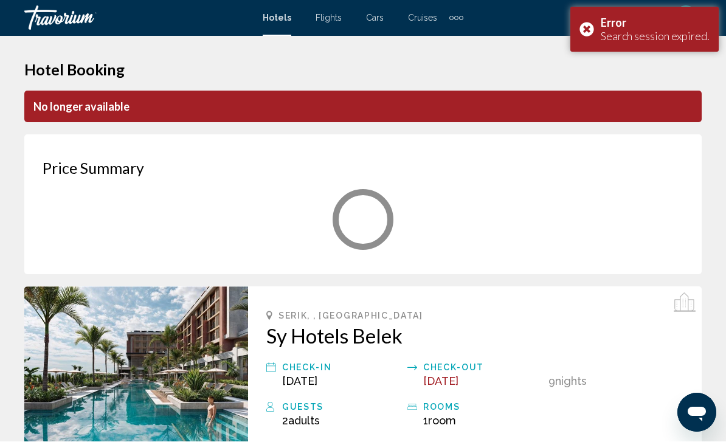
scroll to position [1, 0]
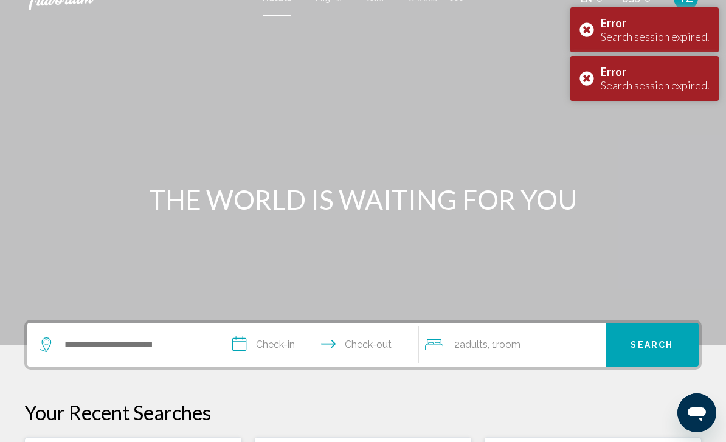
scroll to position [21, 0]
click at [592, 20] on div "Error Search session expired." at bounding box center [644, 29] width 148 height 45
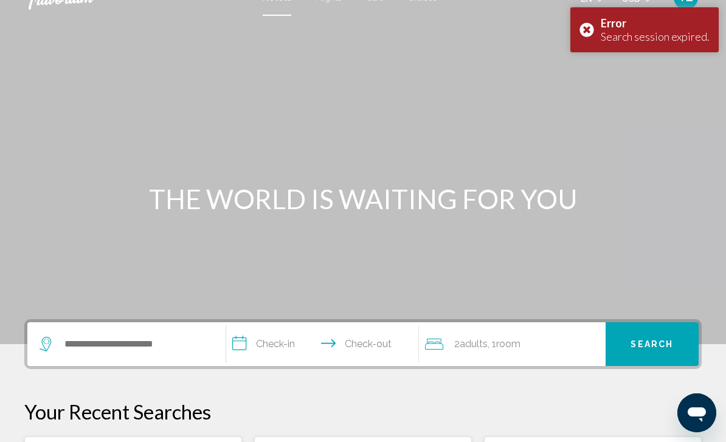
click at [590, 77] on div "Main content" at bounding box center [363, 161] width 726 height 365
click at [586, 24] on div "Error Search session expired." at bounding box center [644, 29] width 148 height 45
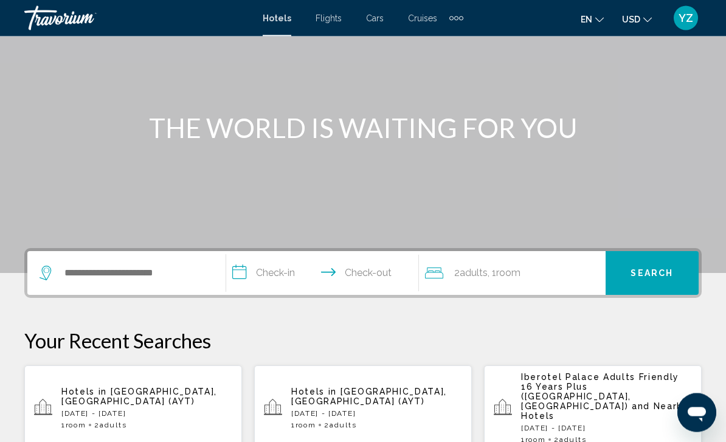
click at [138, 410] on p "Fri, 19 Sep - Sun, 28 Sep" at bounding box center [146, 414] width 171 height 9
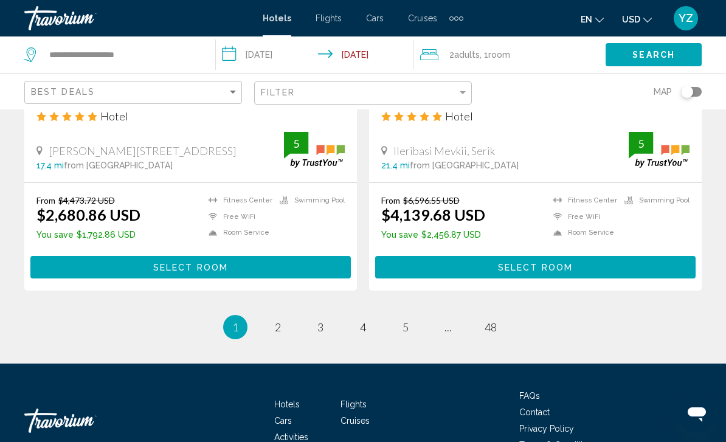
scroll to position [2470, 0]
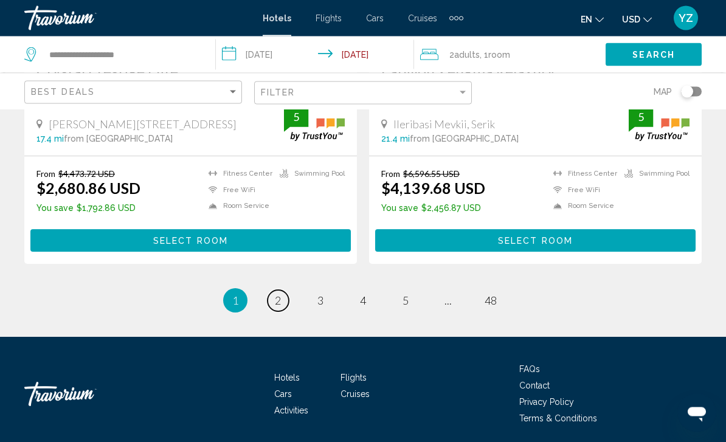
click at [278, 303] on link "page 2" at bounding box center [278, 301] width 21 height 21
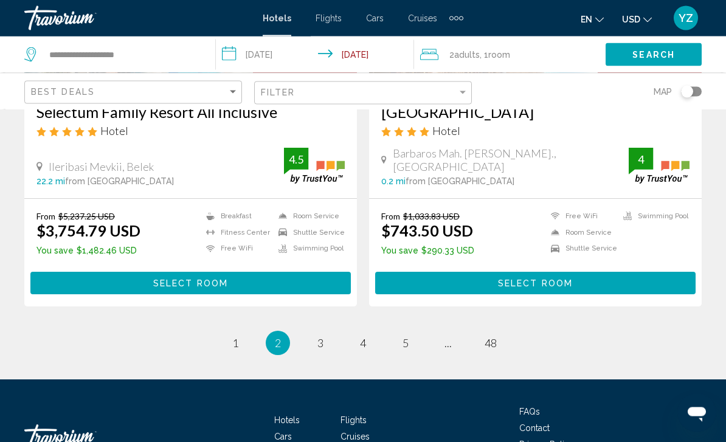
scroll to position [2483, 0]
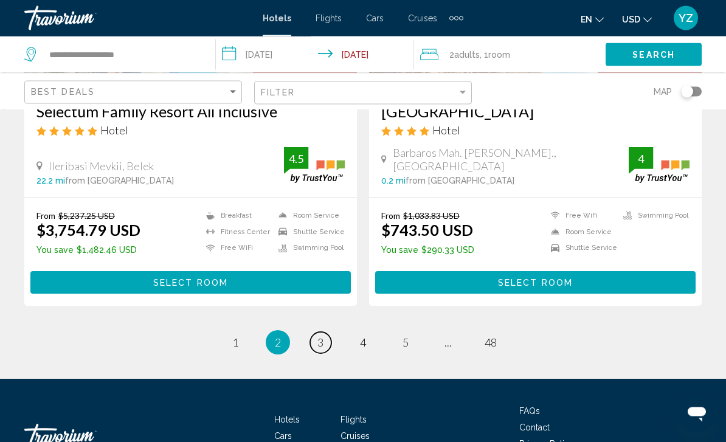
click at [325, 333] on link "page 3" at bounding box center [320, 343] width 21 height 21
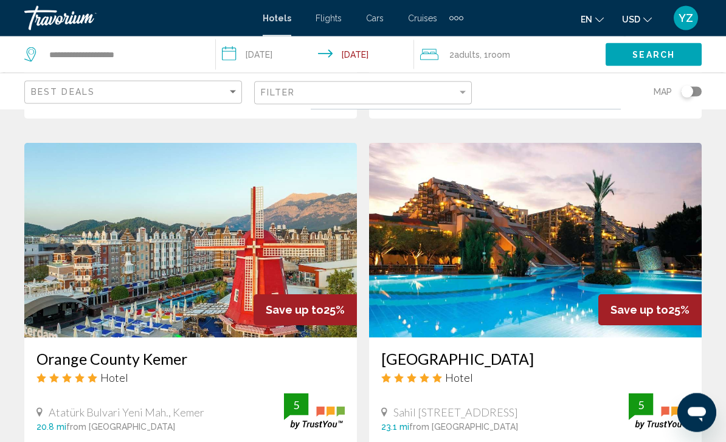
scroll to position [1354, 0]
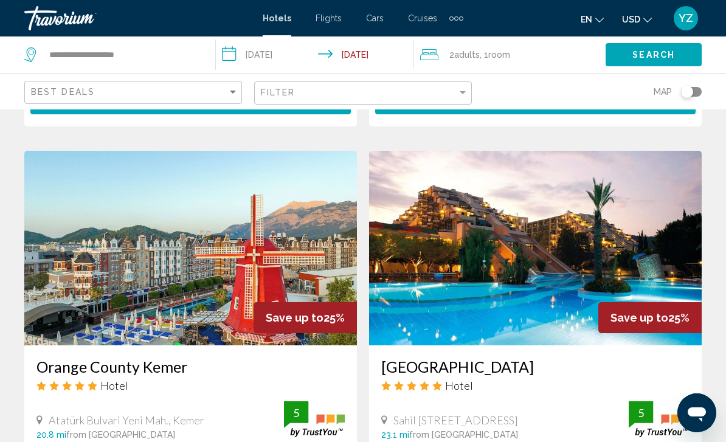
click at [650, 197] on img "Main content" at bounding box center [535, 248] width 333 height 195
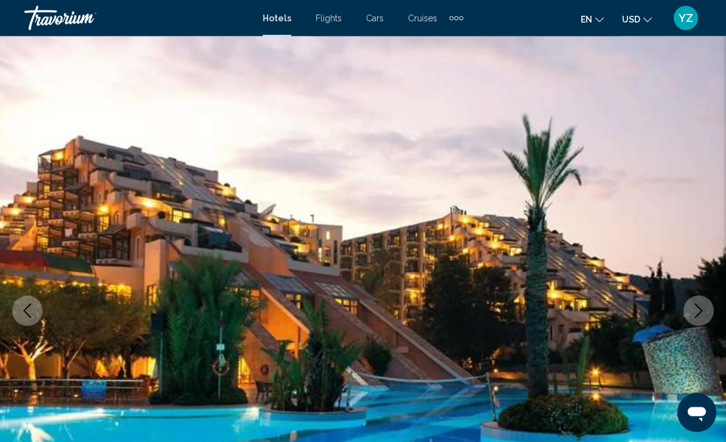
scroll to position [36, 0]
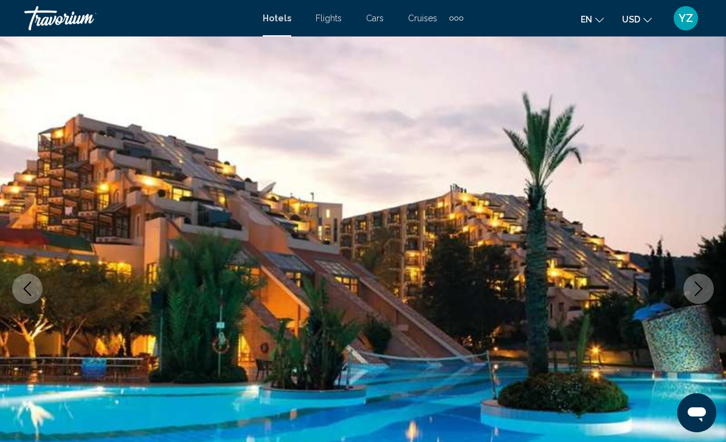
click at [701, 280] on button "Next image" at bounding box center [699, 289] width 30 height 30
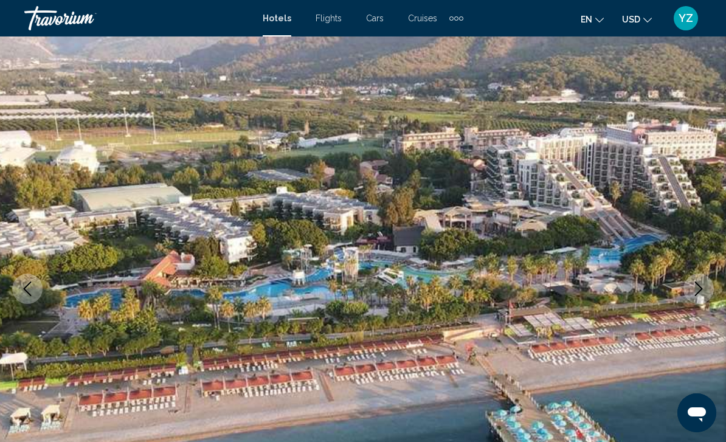
click at [705, 288] on icon "Next image" at bounding box center [698, 289] width 15 height 15
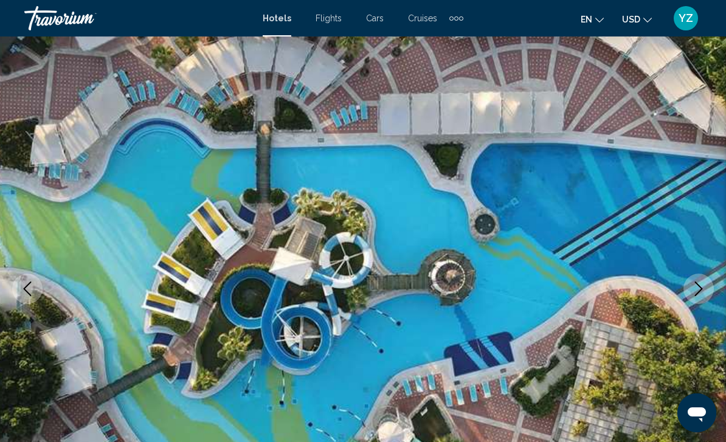
click at [702, 291] on icon "Next image" at bounding box center [698, 289] width 15 height 15
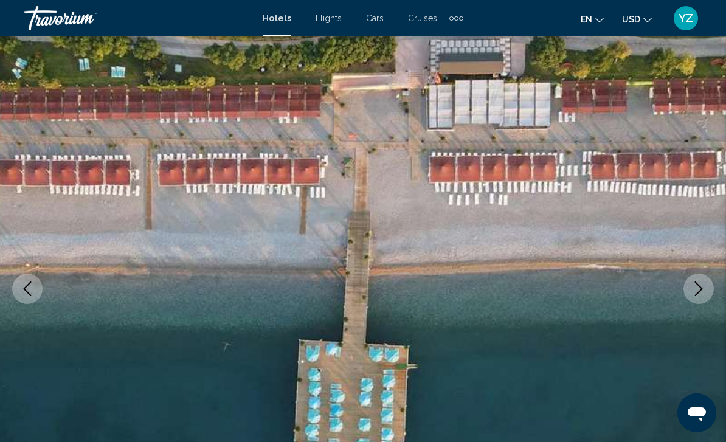
click at [705, 287] on icon "Next image" at bounding box center [698, 289] width 15 height 15
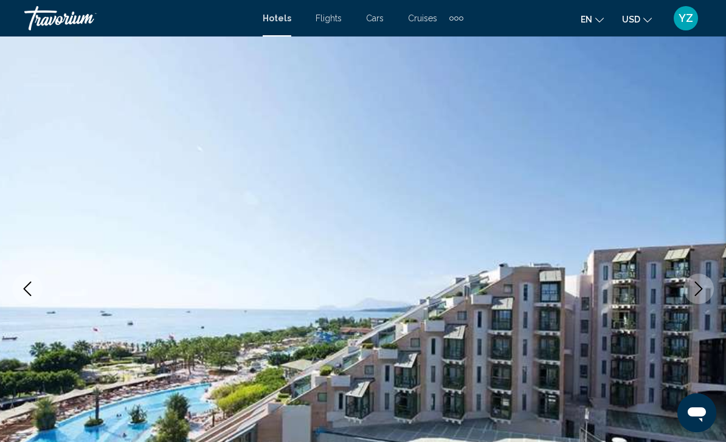
click at [705, 290] on icon "Next image" at bounding box center [698, 289] width 15 height 15
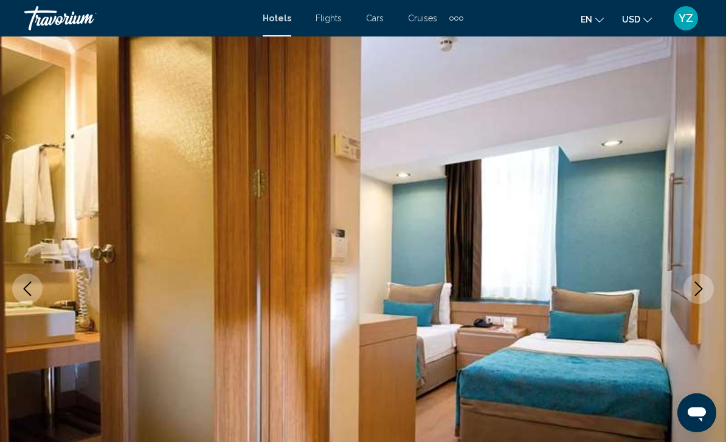
click at [701, 286] on icon "Next image" at bounding box center [698, 289] width 15 height 15
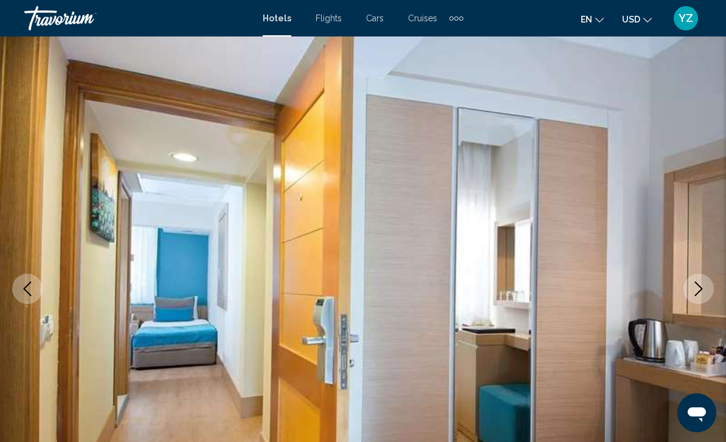
click at [710, 297] on button "Next image" at bounding box center [699, 289] width 30 height 30
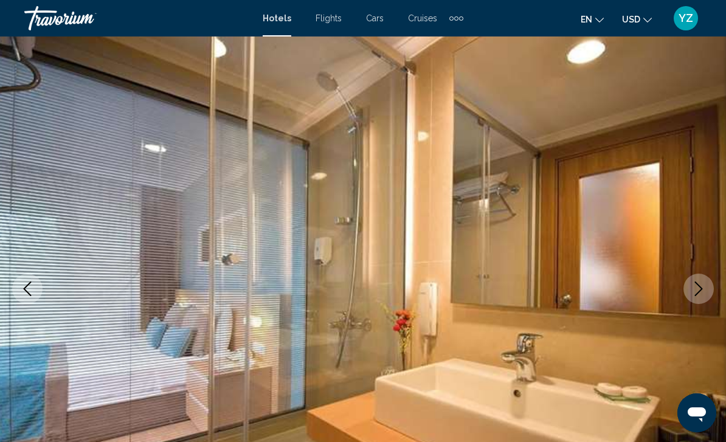
click at [696, 293] on icon "Next image" at bounding box center [698, 289] width 15 height 15
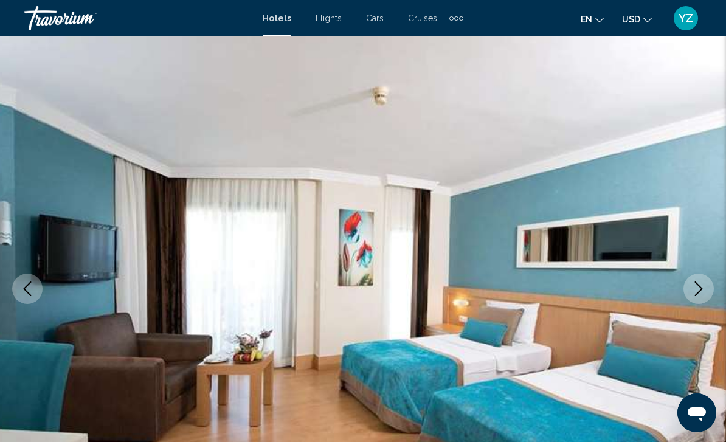
click at [701, 285] on icon "Next image" at bounding box center [698, 289] width 15 height 15
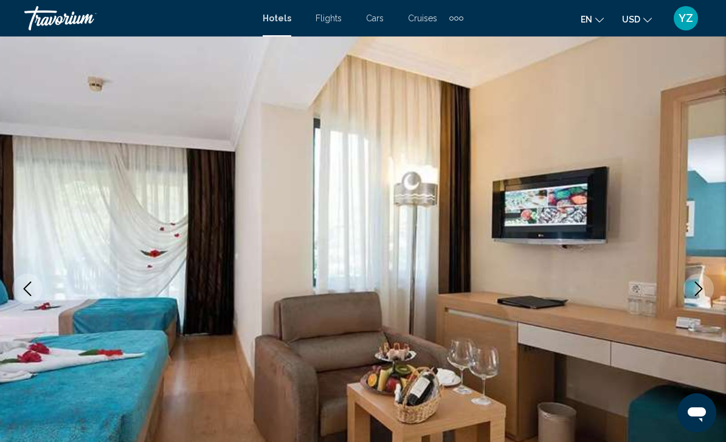
click at [701, 284] on icon "Next image" at bounding box center [698, 289] width 15 height 15
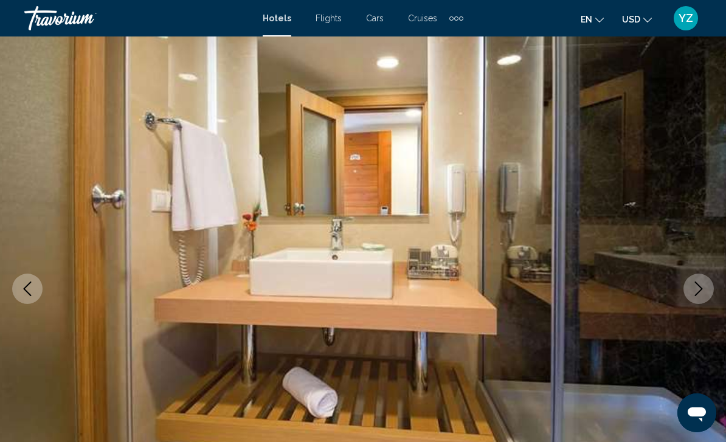
click at [700, 296] on button "Next image" at bounding box center [699, 289] width 30 height 30
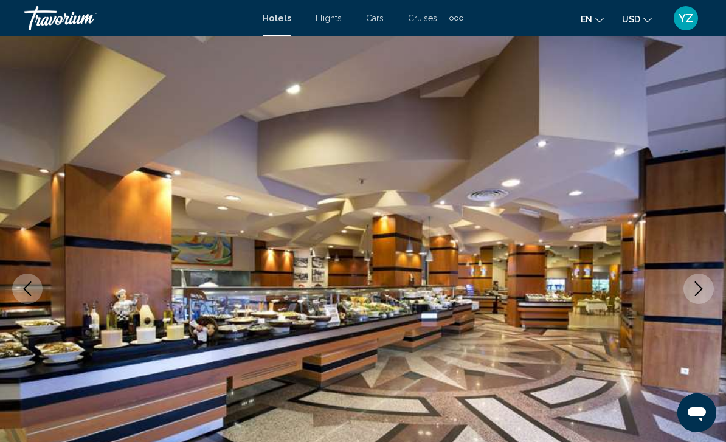
click at [704, 293] on icon "Next image" at bounding box center [698, 289] width 15 height 15
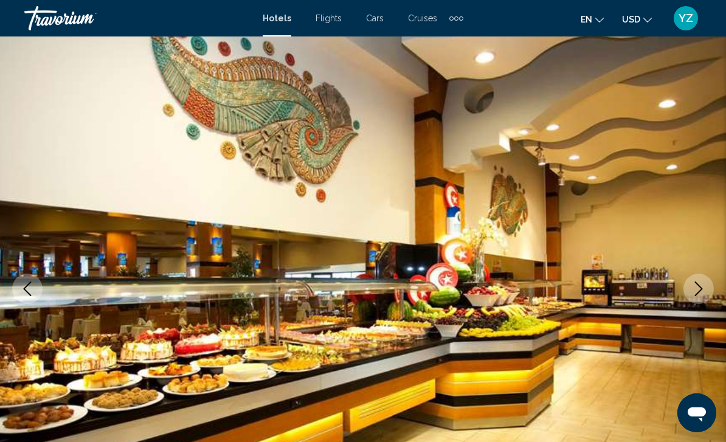
click at [697, 292] on icon "Next image" at bounding box center [698, 289] width 15 height 15
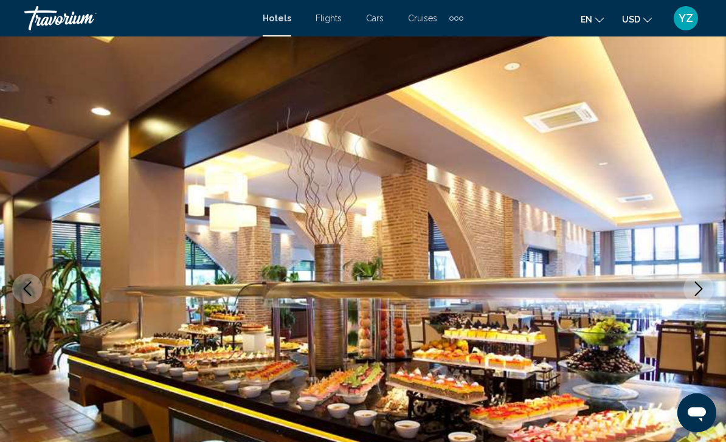
click at [698, 287] on icon "Next image" at bounding box center [698, 289] width 15 height 15
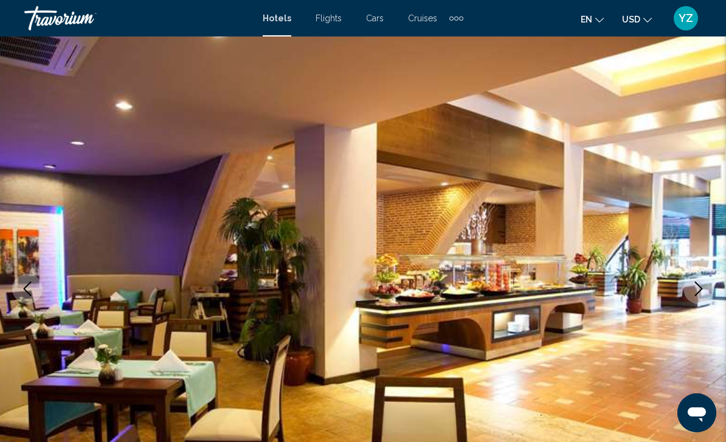
click at [696, 291] on icon "Next image" at bounding box center [698, 289] width 15 height 15
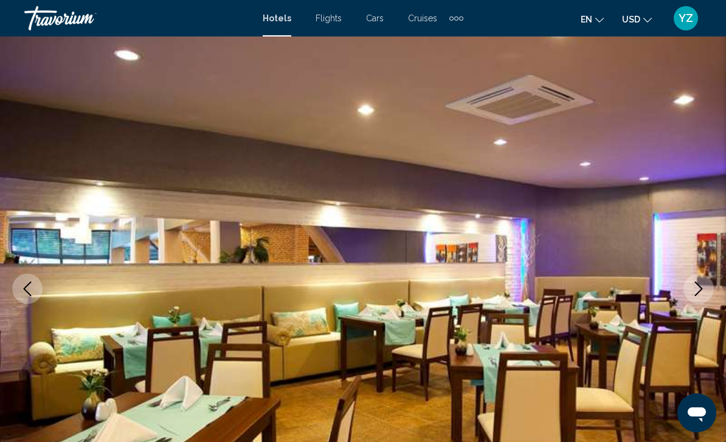
click at [703, 287] on icon "Next image" at bounding box center [698, 289] width 15 height 15
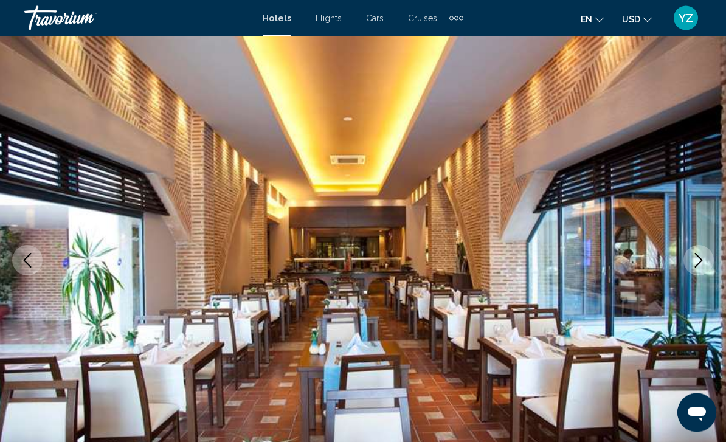
scroll to position [65, 0]
click at [709, 263] on button "Next image" at bounding box center [699, 260] width 30 height 30
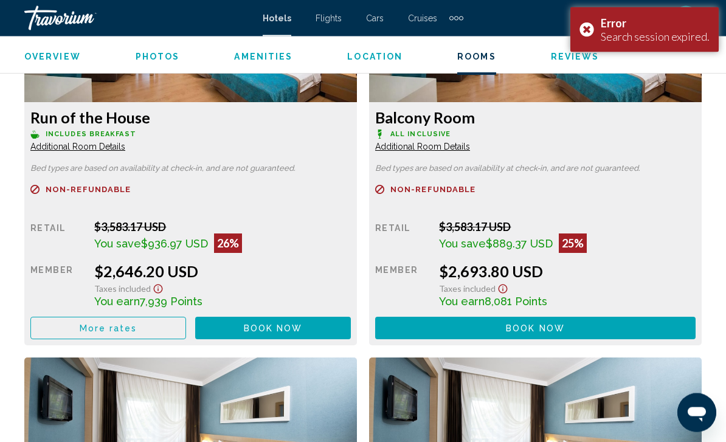
scroll to position [1980, 0]
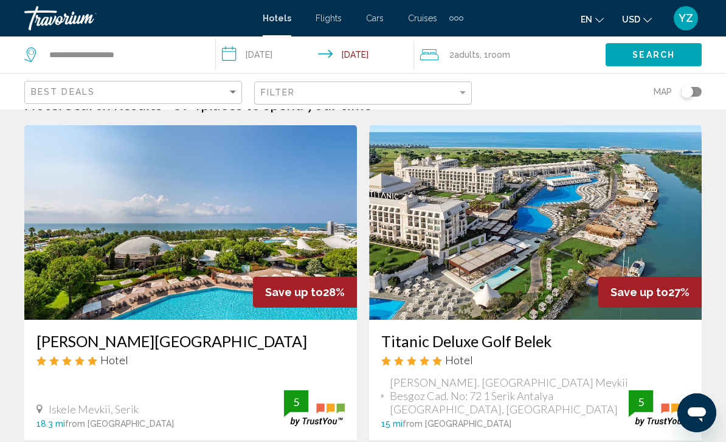
scroll to position [26, 0]
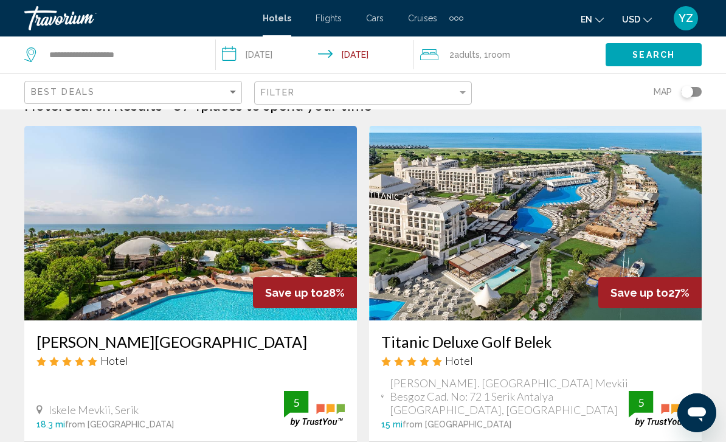
click at [641, 229] on img "Main content" at bounding box center [535, 223] width 333 height 195
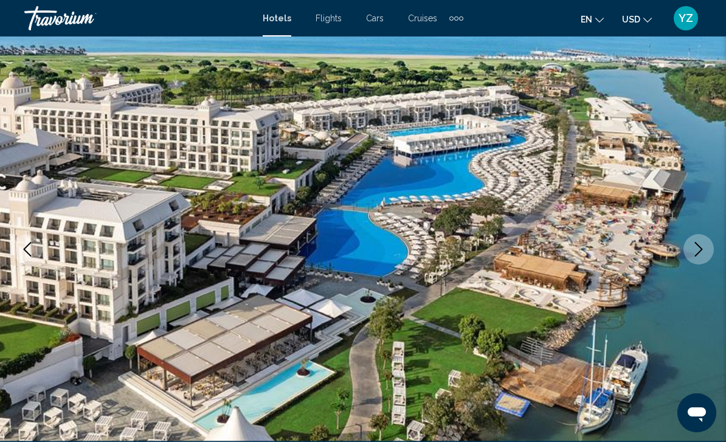
scroll to position [77, 0]
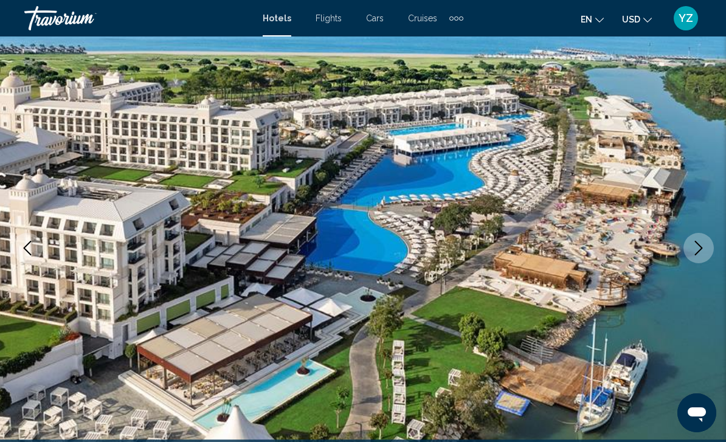
click at [703, 255] on icon "Next image" at bounding box center [698, 248] width 15 height 15
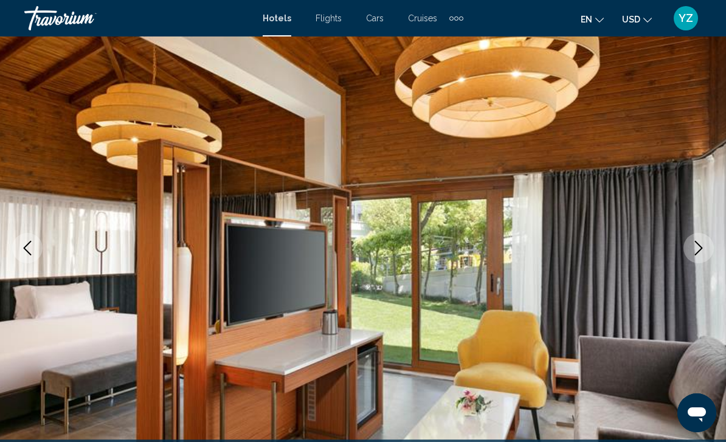
click at [705, 246] on icon "Next image" at bounding box center [698, 248] width 15 height 15
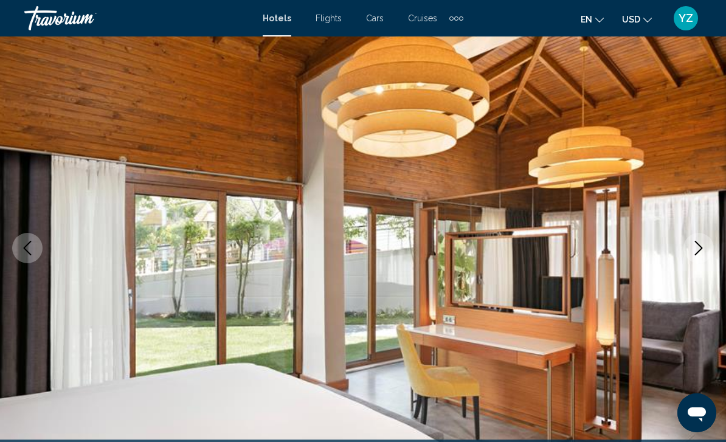
click at [695, 251] on icon "Next image" at bounding box center [698, 248] width 15 height 15
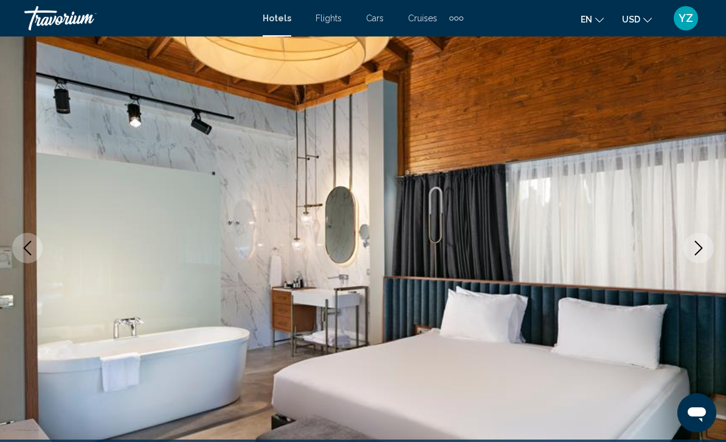
click at [698, 251] on icon "Next image" at bounding box center [698, 248] width 15 height 15
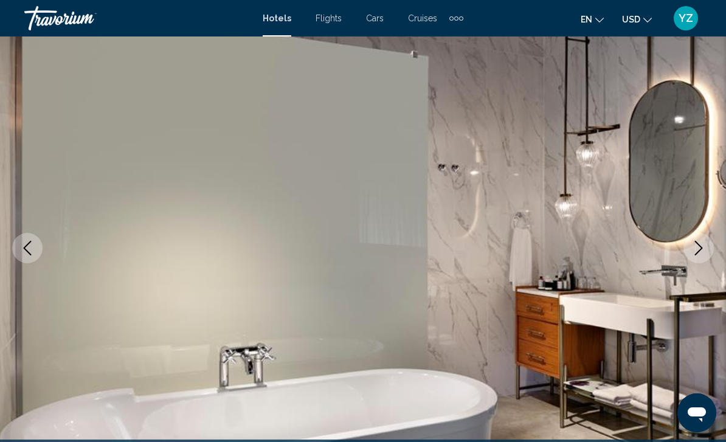
click at [691, 258] on button "Next image" at bounding box center [699, 248] width 30 height 30
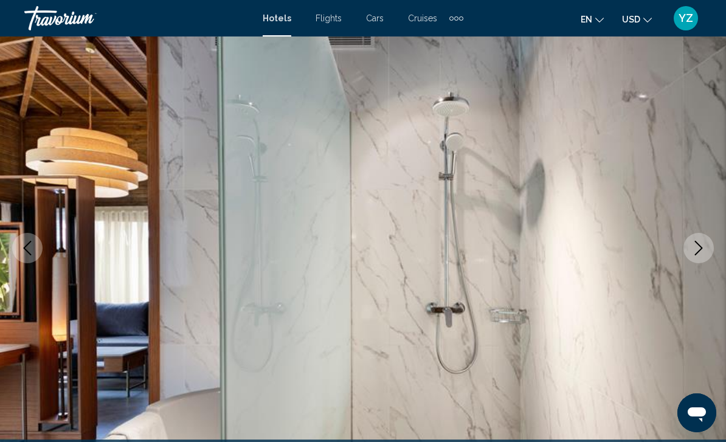
click at [692, 259] on button "Next image" at bounding box center [699, 248] width 30 height 30
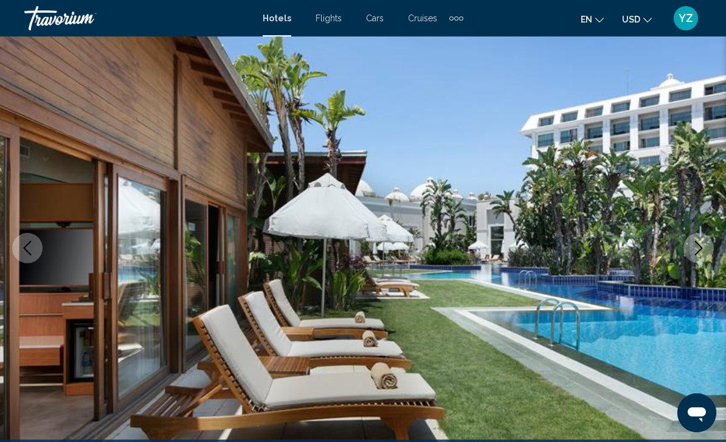
click at [693, 262] on button "Next image" at bounding box center [699, 248] width 30 height 30
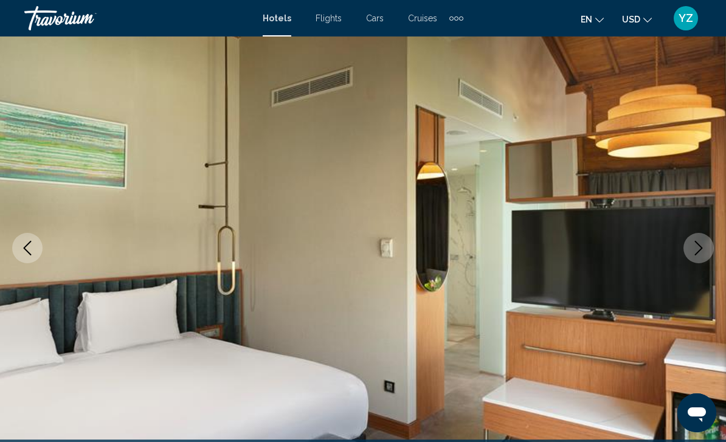
click at [699, 252] on icon "Next image" at bounding box center [698, 248] width 15 height 15
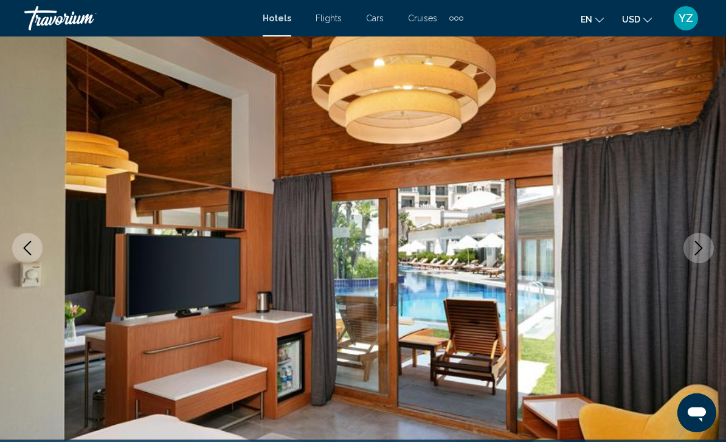
click at [702, 251] on icon "Next image" at bounding box center [698, 248] width 15 height 15
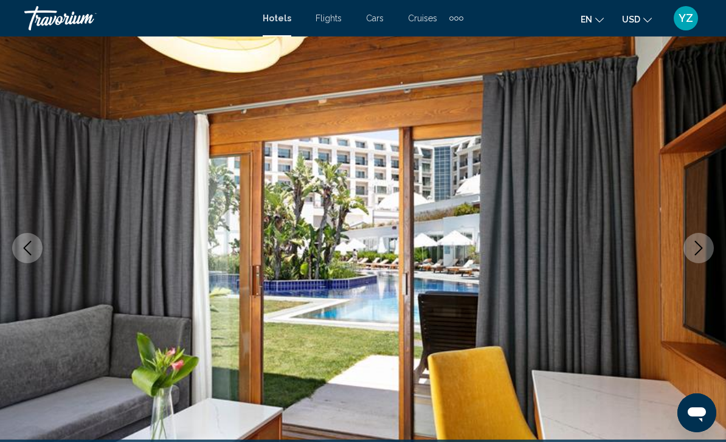
click at [695, 259] on button "Next image" at bounding box center [699, 248] width 30 height 30
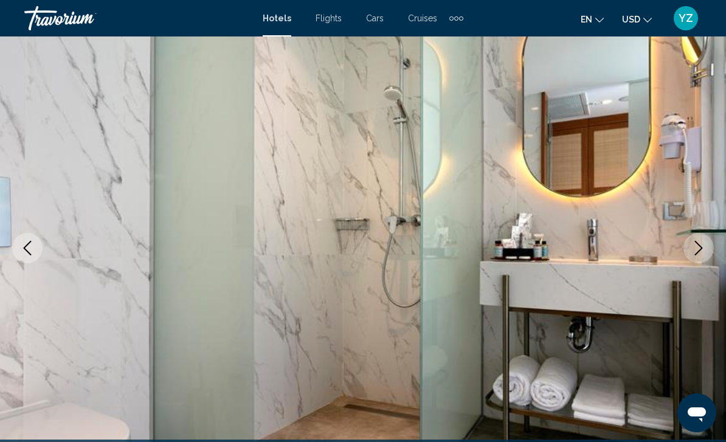
click at [698, 258] on button "Next image" at bounding box center [699, 248] width 30 height 30
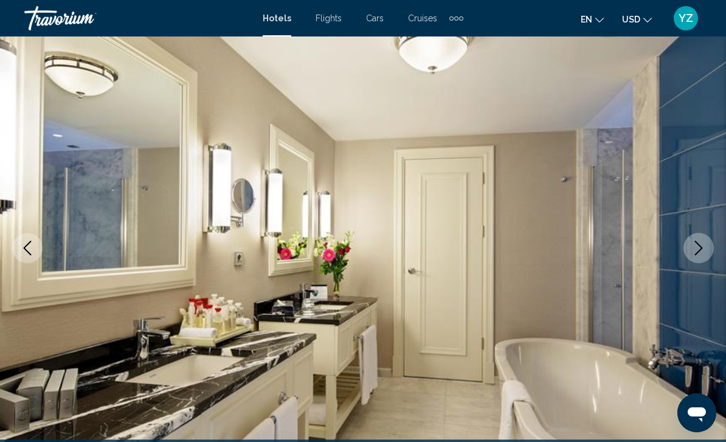
click at [713, 248] on button "Next image" at bounding box center [699, 248] width 30 height 30
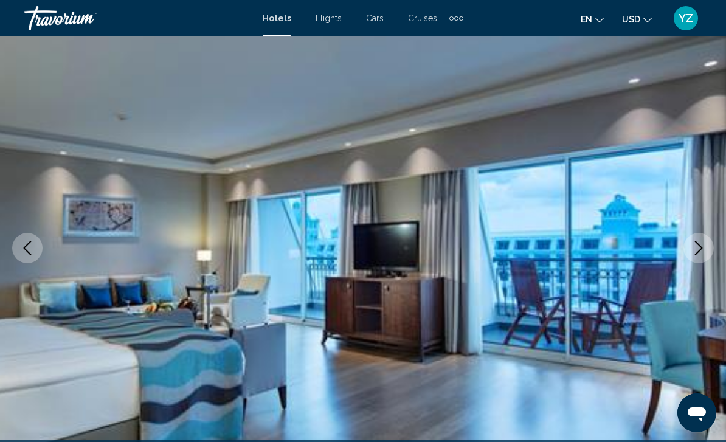
click at [698, 255] on button "Next image" at bounding box center [699, 248] width 30 height 30
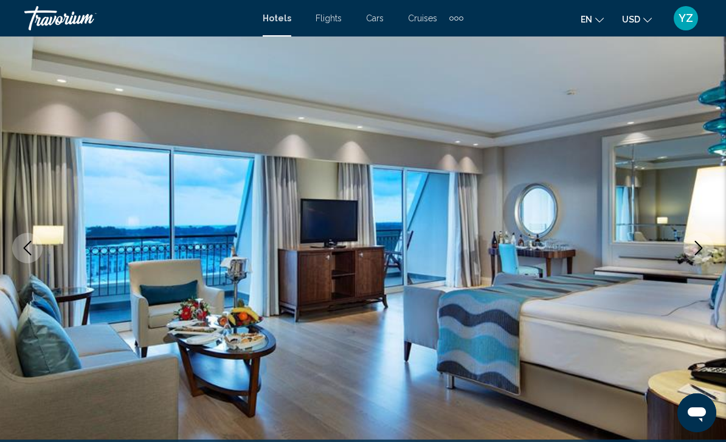
click at [709, 246] on button "Next image" at bounding box center [699, 248] width 30 height 30
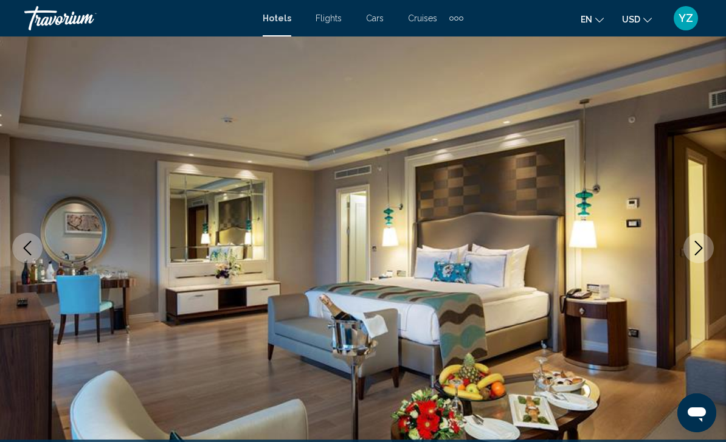
click at [692, 252] on icon "Next image" at bounding box center [698, 248] width 15 height 15
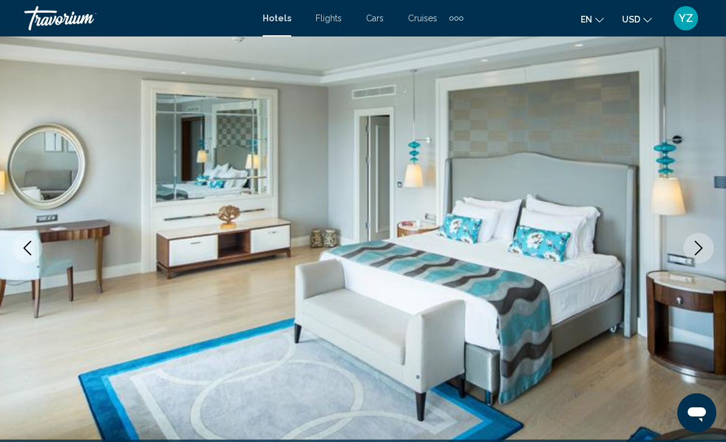
click at [695, 254] on icon "Next image" at bounding box center [698, 248] width 15 height 15
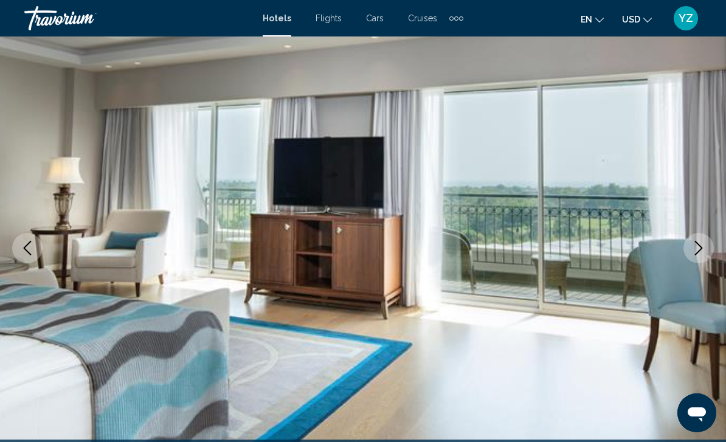
click at [32, 241] on icon "Previous image" at bounding box center [27, 248] width 15 height 15
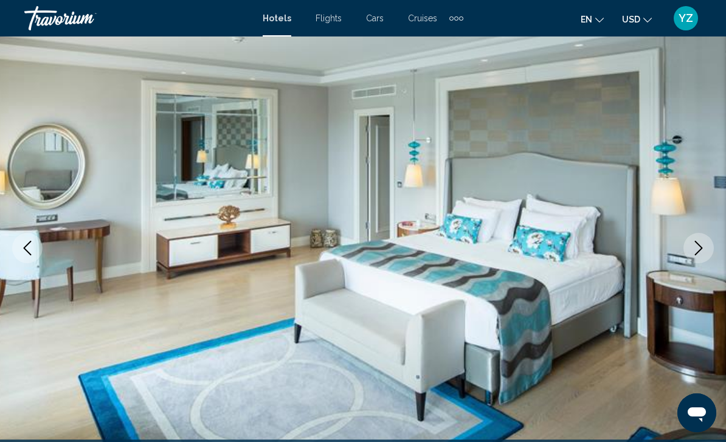
click at [696, 248] on icon "Next image" at bounding box center [698, 248] width 15 height 15
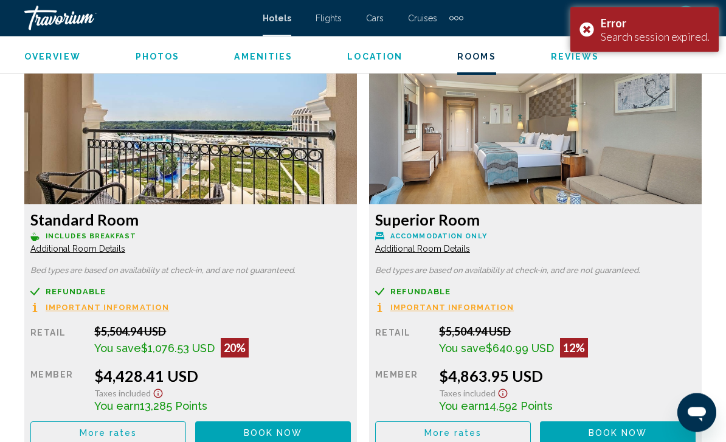
scroll to position [2276, 0]
click at [588, 28] on div "Error Search session expired." at bounding box center [644, 29] width 148 height 45
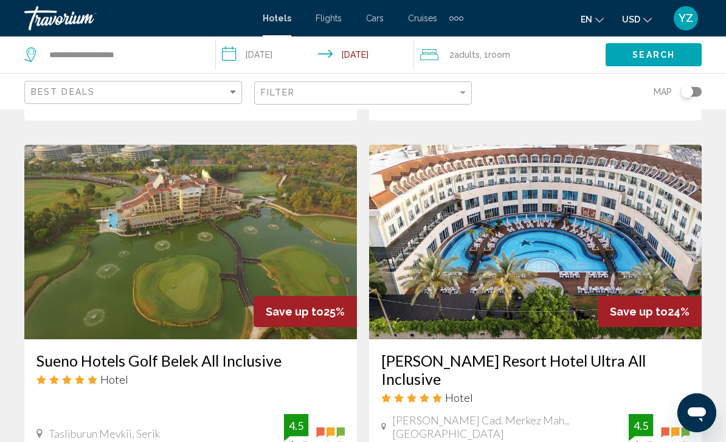
scroll to position [1798, 0]
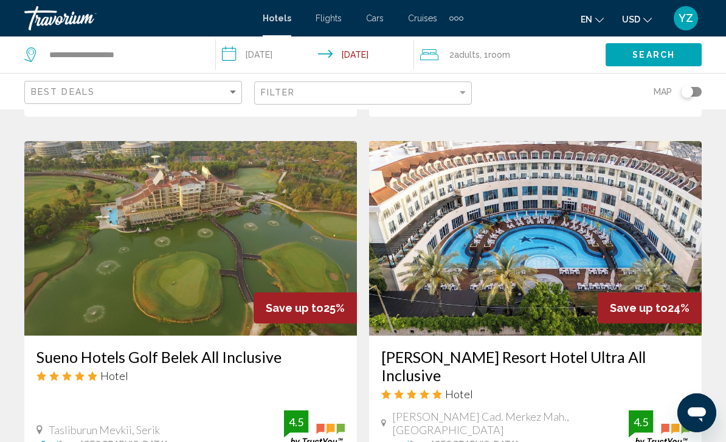
click at [655, 218] on img "Main content" at bounding box center [535, 238] width 333 height 195
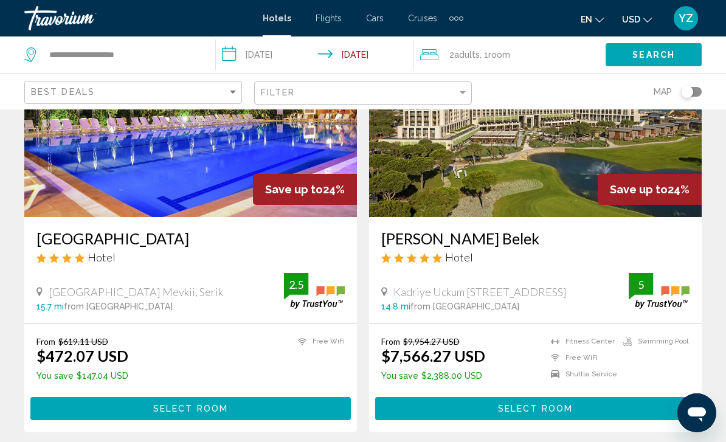
scroll to position [2369, 0]
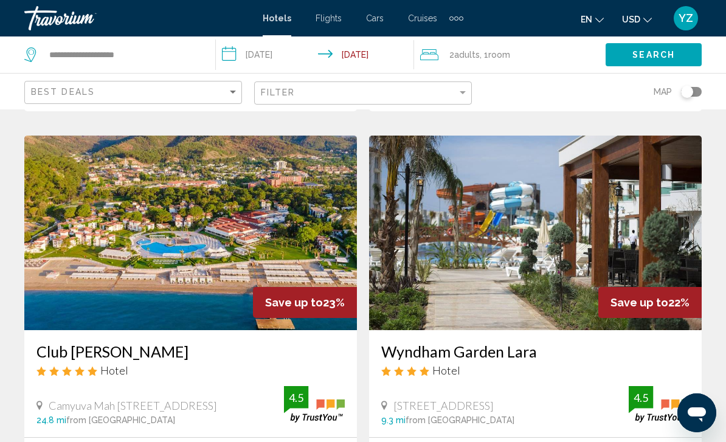
scroll to position [450, 0]
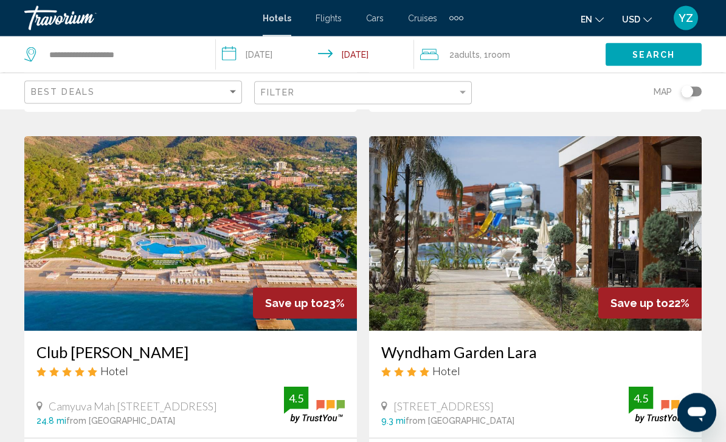
click at [656, 251] on img "Main content" at bounding box center [535, 234] width 333 height 195
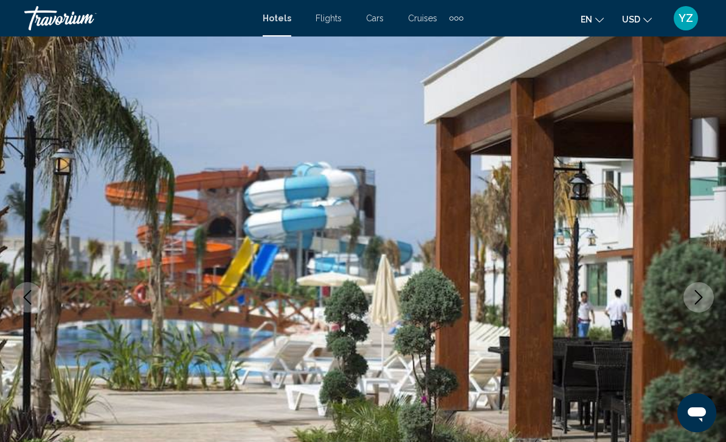
scroll to position [36, 0]
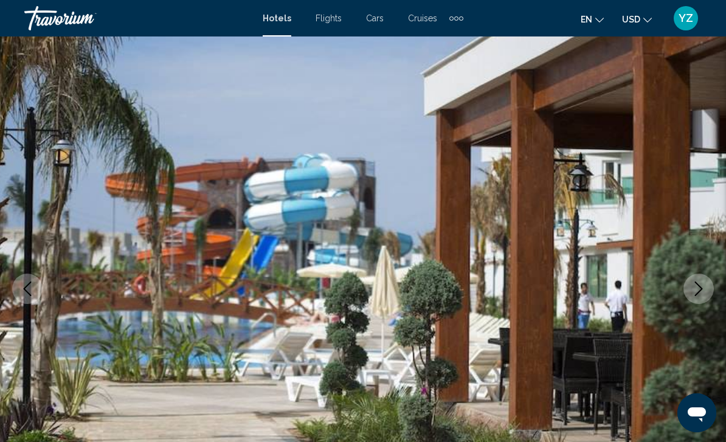
click at [696, 286] on icon "Next image" at bounding box center [698, 289] width 15 height 15
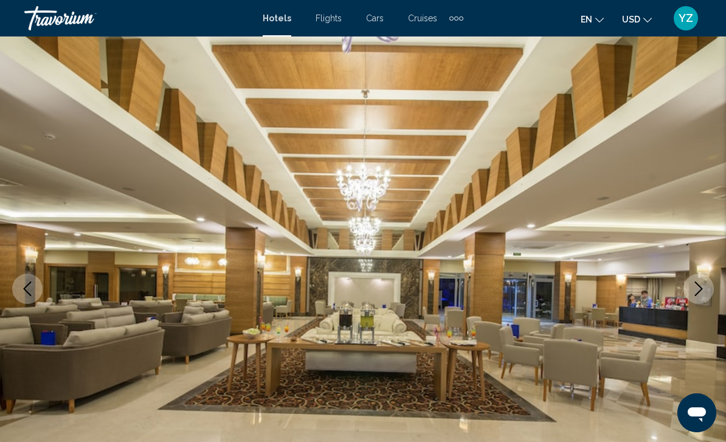
click at [691, 290] on icon "Next image" at bounding box center [698, 289] width 15 height 15
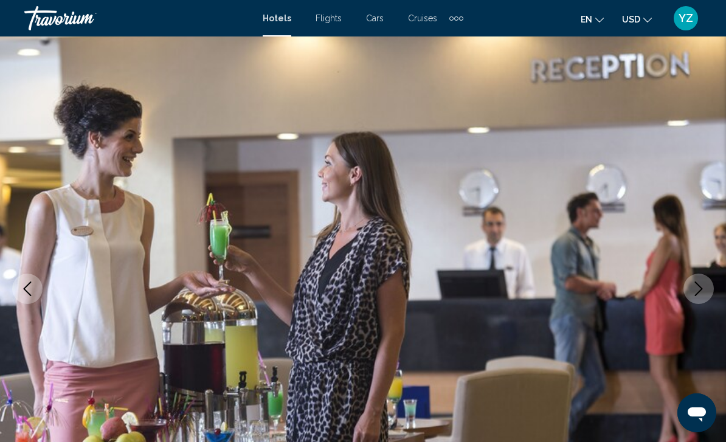
click at [707, 285] on button "Next image" at bounding box center [699, 289] width 30 height 30
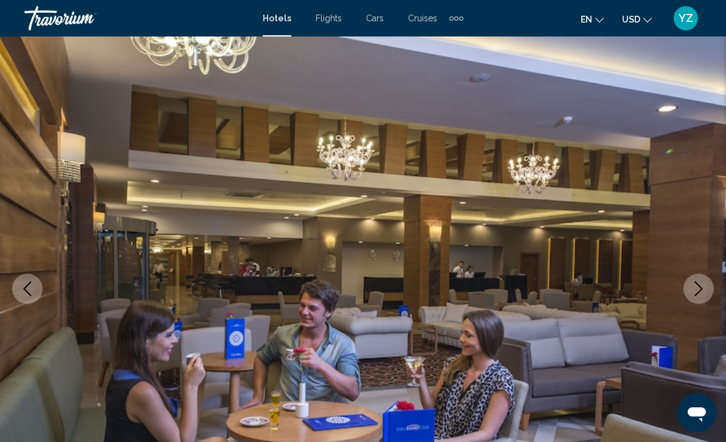
click at [704, 286] on icon "Next image" at bounding box center [698, 289] width 15 height 15
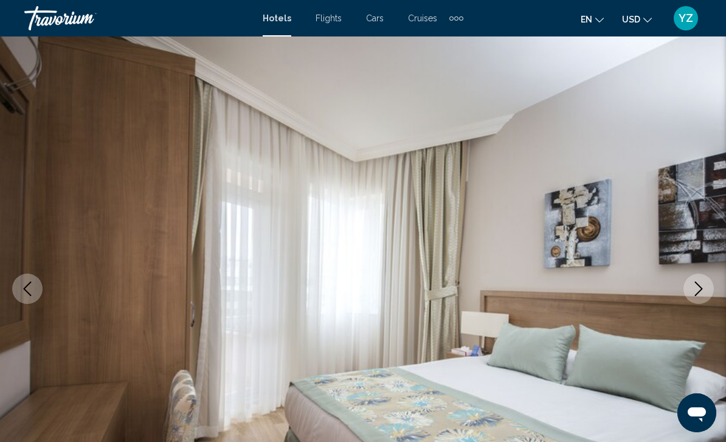
click at [701, 294] on icon "Next image" at bounding box center [698, 289] width 15 height 15
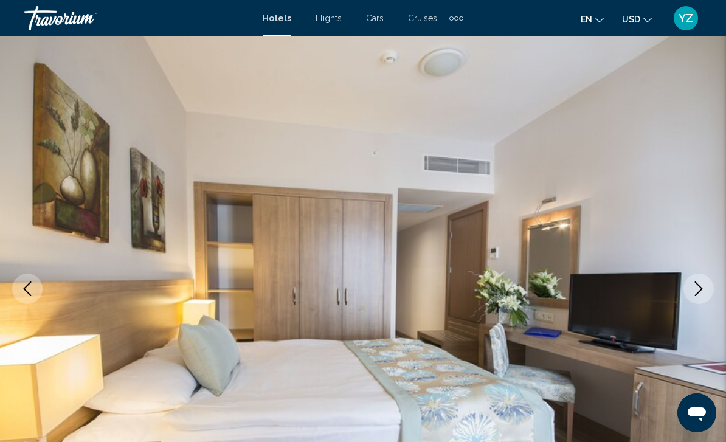
click at [704, 290] on icon "Next image" at bounding box center [698, 289] width 15 height 15
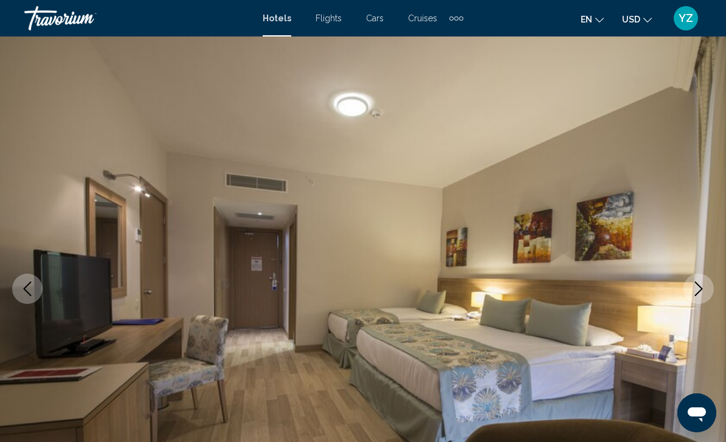
click at [702, 294] on icon "Next image" at bounding box center [698, 289] width 15 height 15
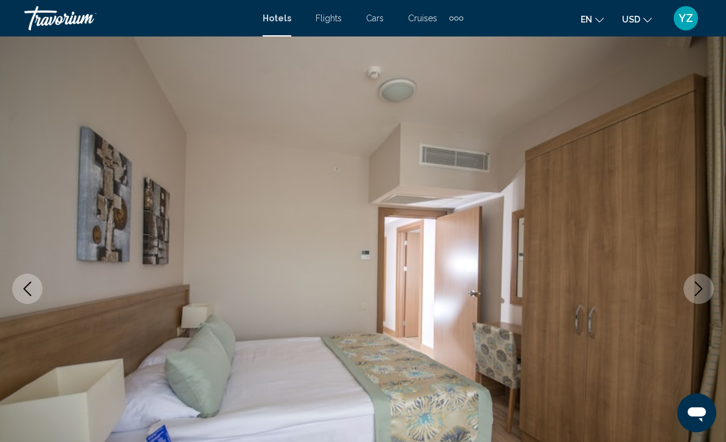
click at [704, 289] on icon "Next image" at bounding box center [698, 289] width 15 height 15
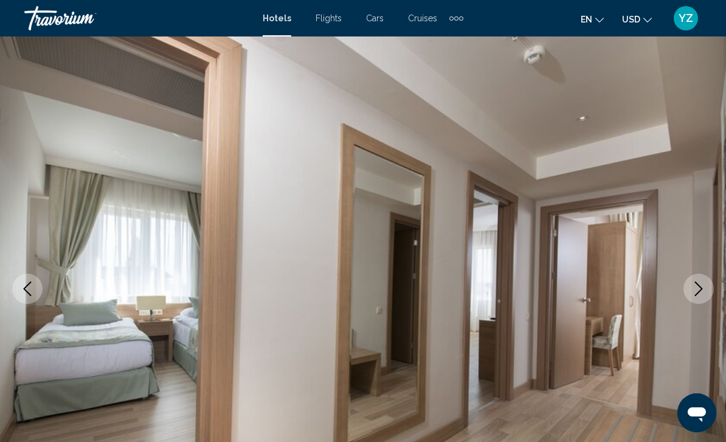
click at [706, 284] on button "Next image" at bounding box center [699, 289] width 30 height 30
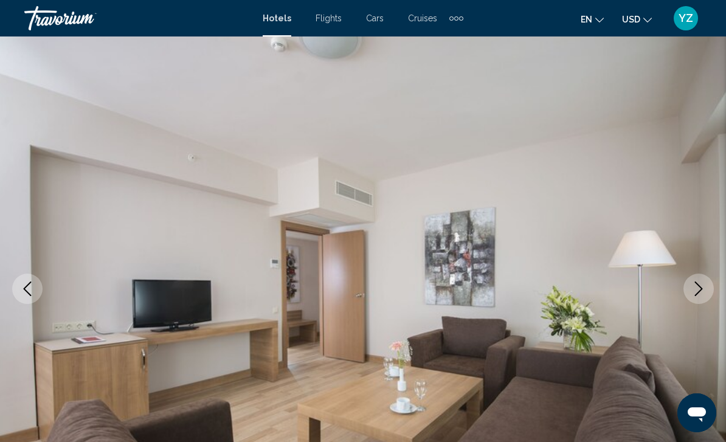
click at [705, 284] on icon "Next image" at bounding box center [698, 289] width 15 height 15
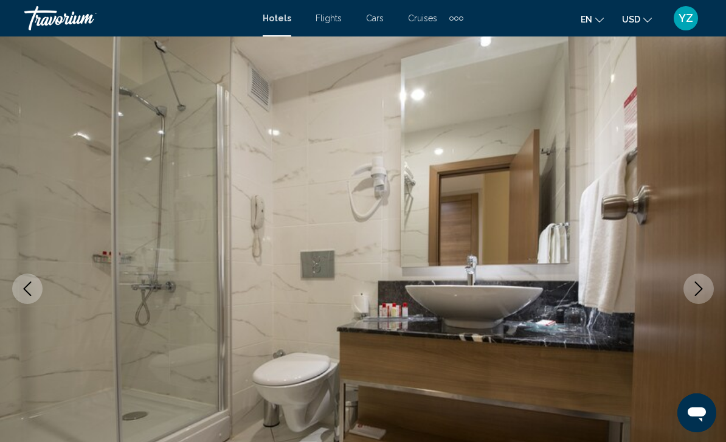
click at [702, 292] on icon "Next image" at bounding box center [698, 289] width 15 height 15
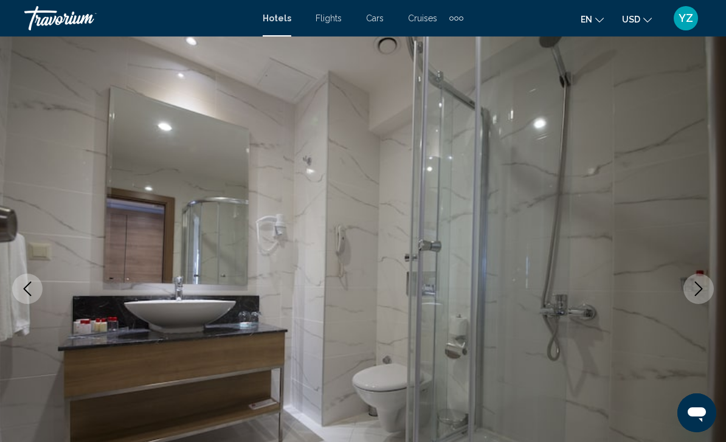
click at [702, 293] on icon "Next image" at bounding box center [698, 289] width 15 height 15
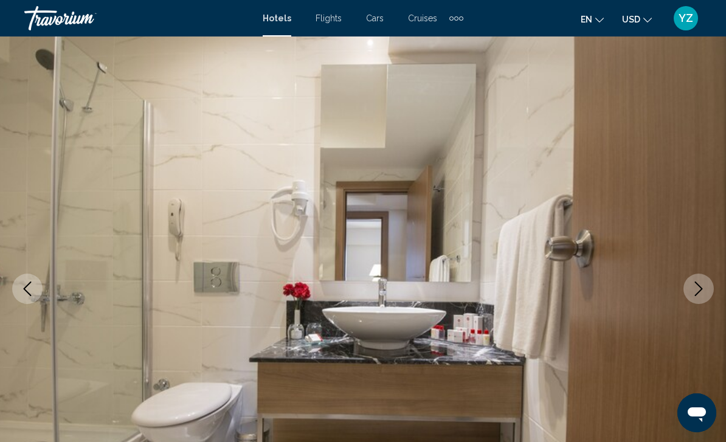
click at [704, 289] on icon "Next image" at bounding box center [698, 289] width 15 height 15
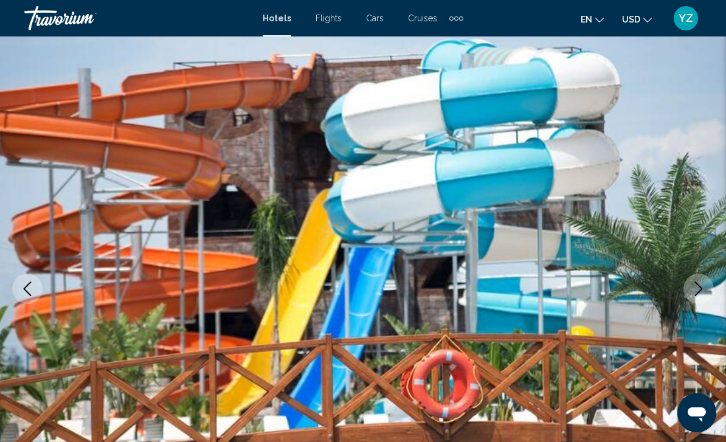
click at [702, 291] on icon "Next image" at bounding box center [698, 289] width 15 height 15
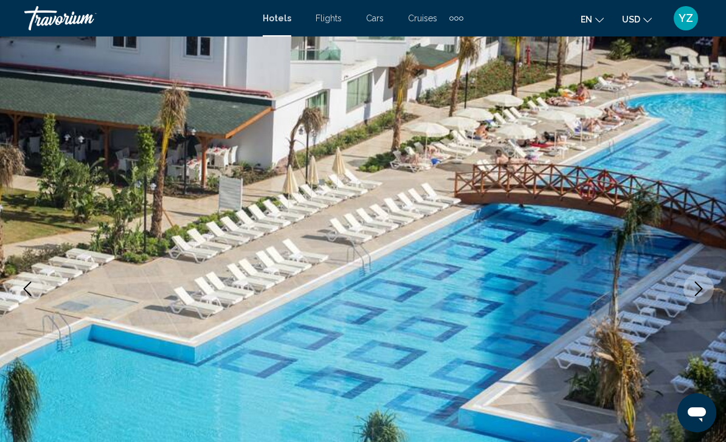
click at [700, 291] on icon "Next image" at bounding box center [699, 289] width 8 height 15
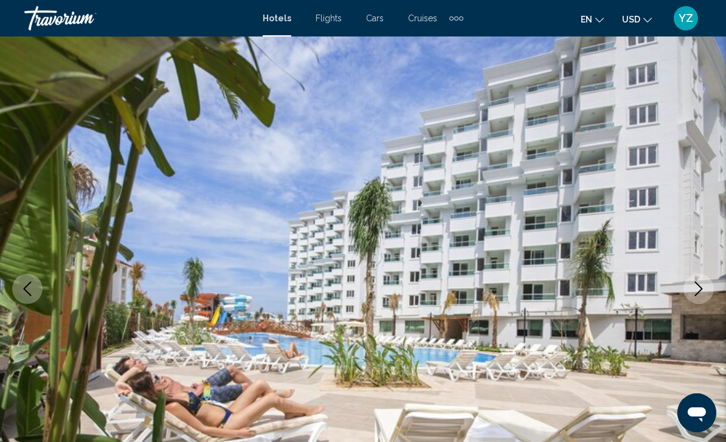
click at [697, 299] on button "Next image" at bounding box center [699, 289] width 30 height 30
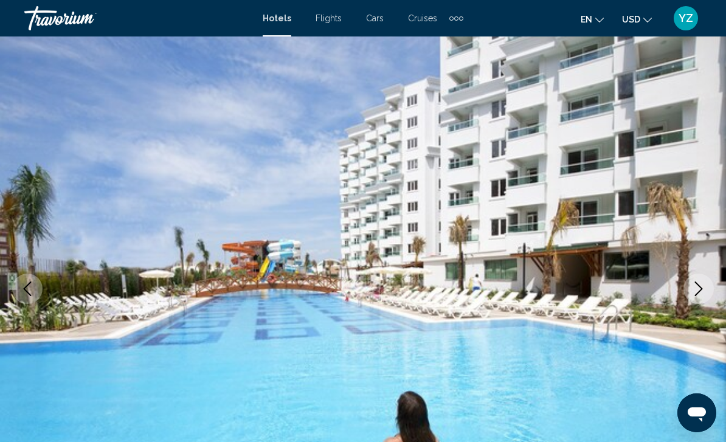
click at [699, 296] on icon "Next image" at bounding box center [698, 289] width 15 height 15
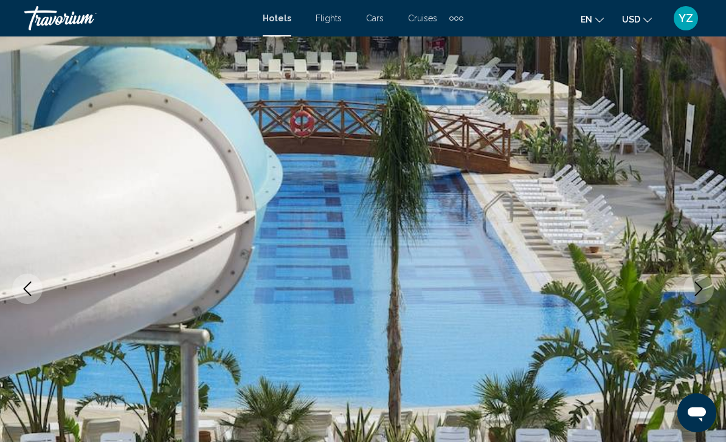
click at [698, 292] on icon "Next image" at bounding box center [698, 289] width 15 height 15
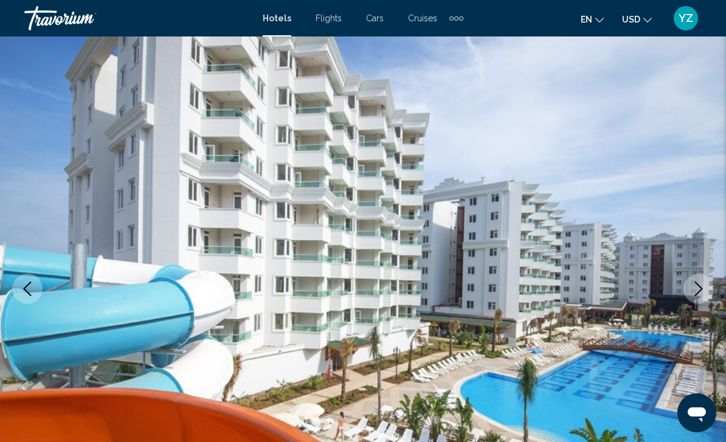
click at [695, 296] on button "Next image" at bounding box center [699, 289] width 30 height 30
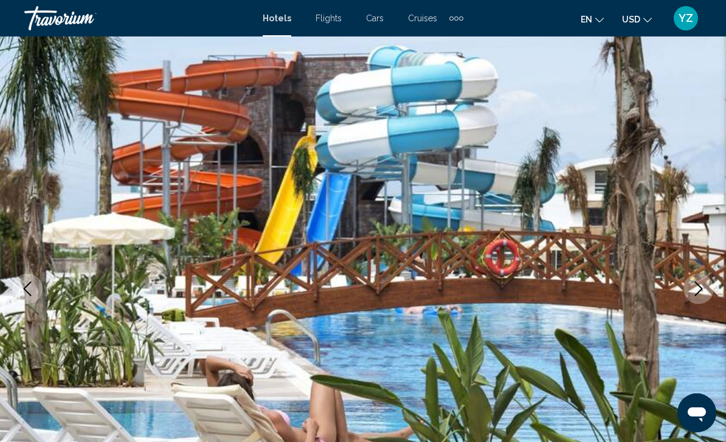
scroll to position [0, 0]
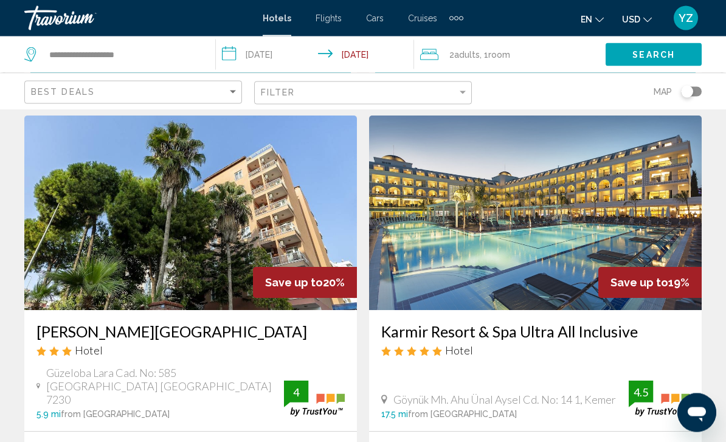
scroll to position [1769, 0]
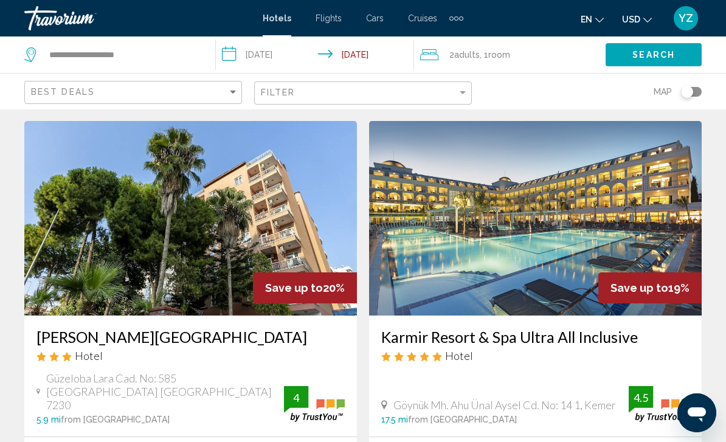
click at [649, 223] on img "Main content" at bounding box center [535, 218] width 333 height 195
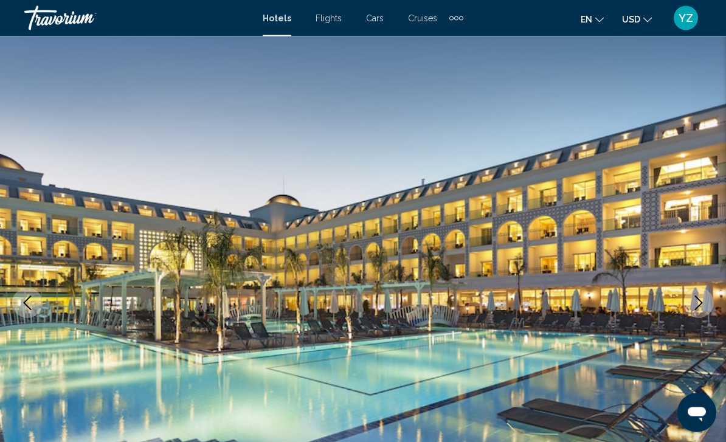
scroll to position [23, 0]
click at [696, 302] on icon "Next image" at bounding box center [698, 303] width 15 height 15
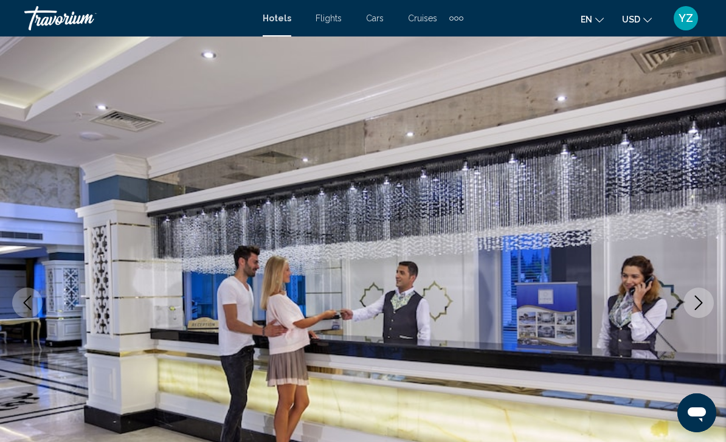
click at [705, 300] on icon "Next image" at bounding box center [698, 303] width 15 height 15
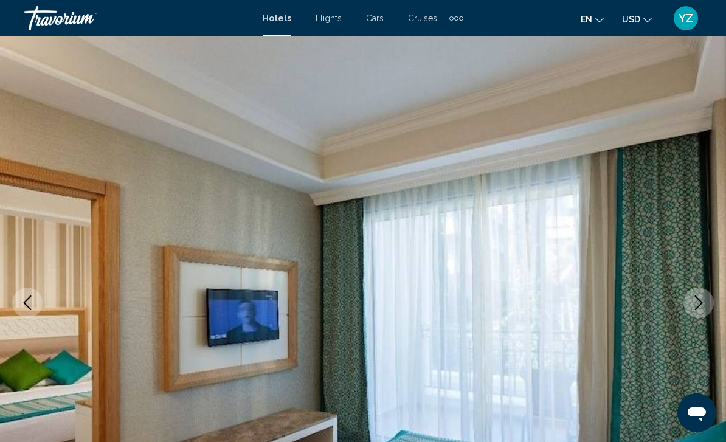
click at [705, 298] on icon "Next image" at bounding box center [698, 303] width 15 height 15
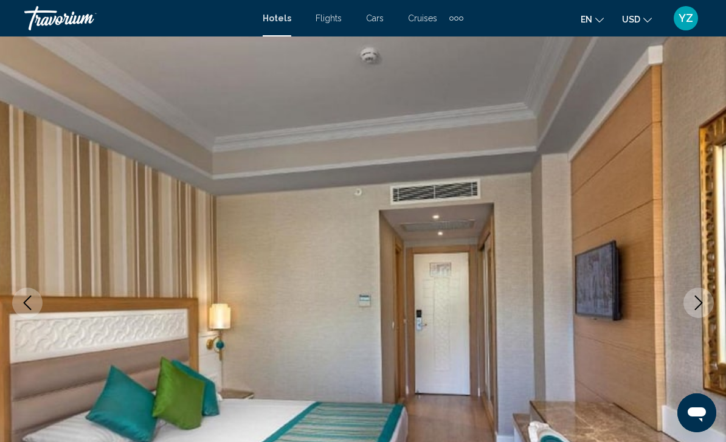
scroll to position [0, 0]
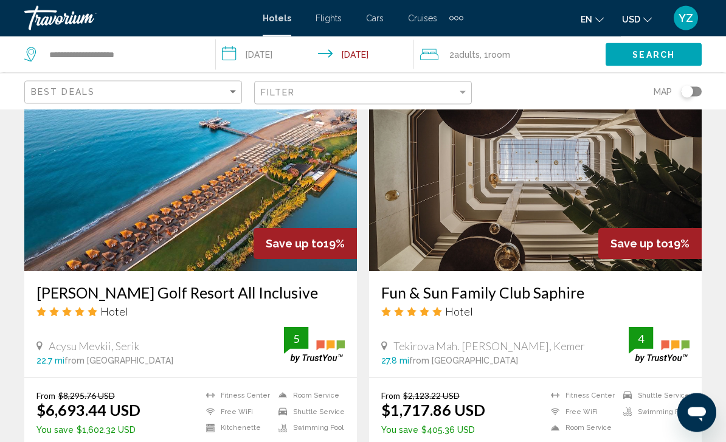
scroll to position [2262, 0]
click at [642, 184] on img "Main content" at bounding box center [535, 174] width 333 height 195
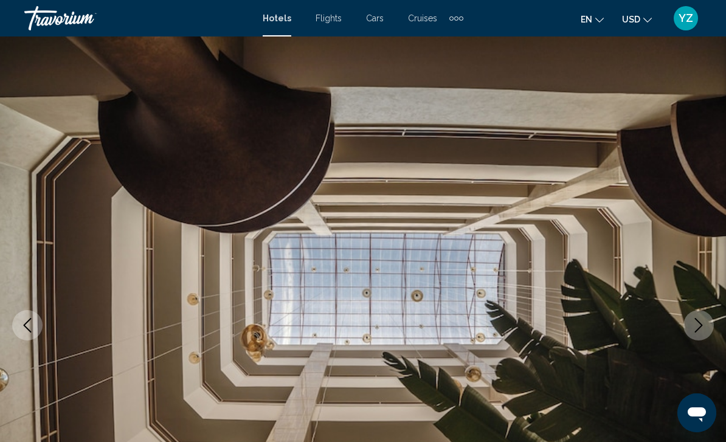
click at [704, 318] on icon "Next image" at bounding box center [698, 325] width 15 height 15
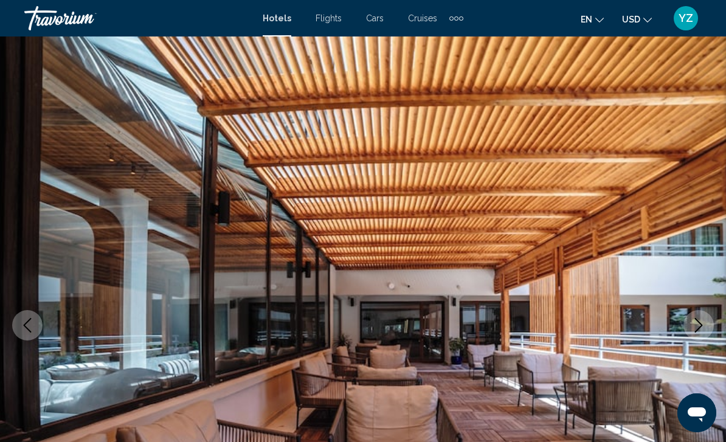
click at [698, 325] on icon "Next image" at bounding box center [698, 325] width 15 height 15
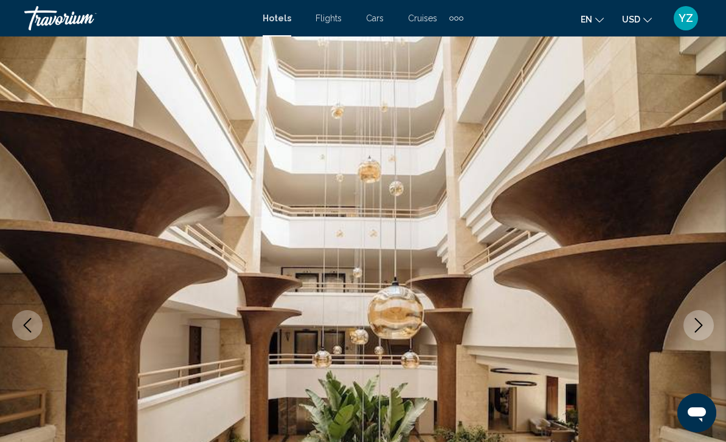
click at [699, 325] on icon "Next image" at bounding box center [698, 325] width 15 height 15
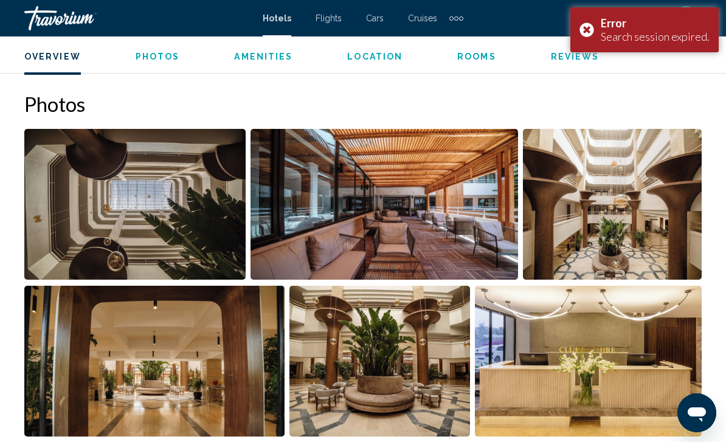
scroll to position [780, 0]
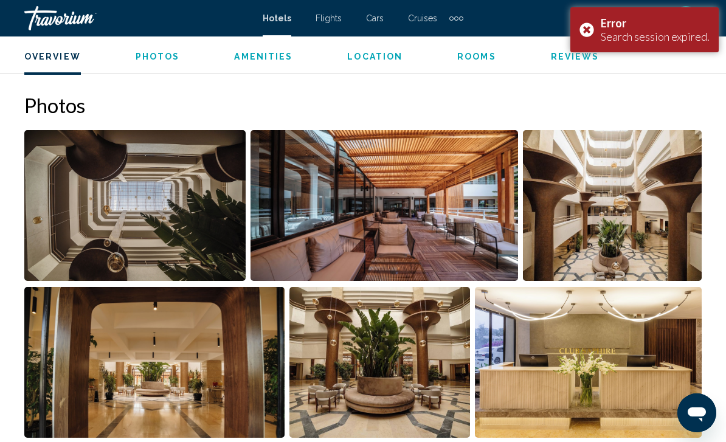
click at [587, 25] on div "Error Search session expired." at bounding box center [644, 29] width 148 height 45
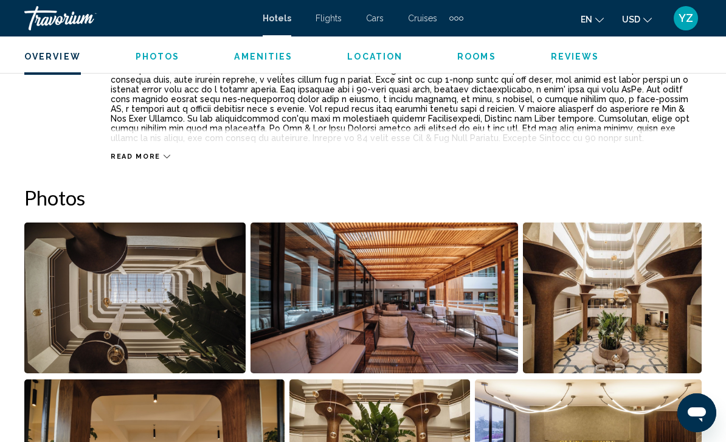
scroll to position [667, 0]
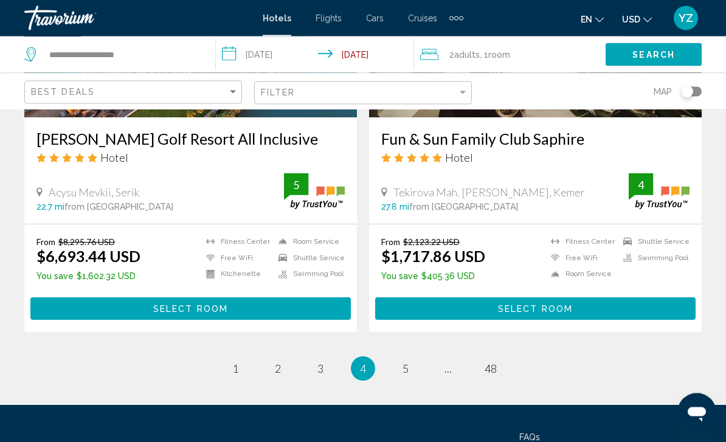
scroll to position [2470, 0]
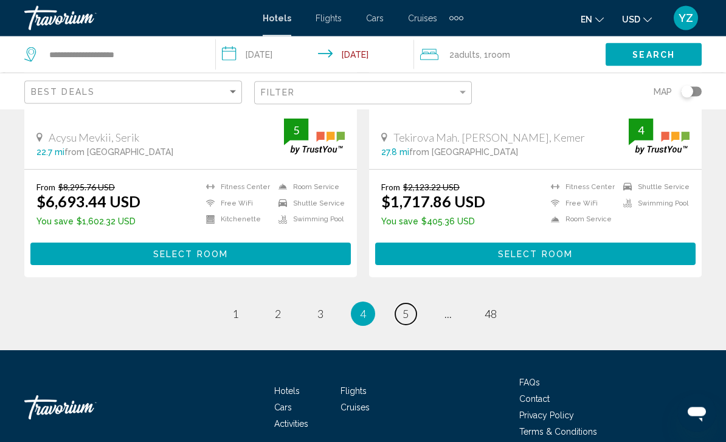
click at [401, 304] on link "page 5" at bounding box center [405, 314] width 21 height 21
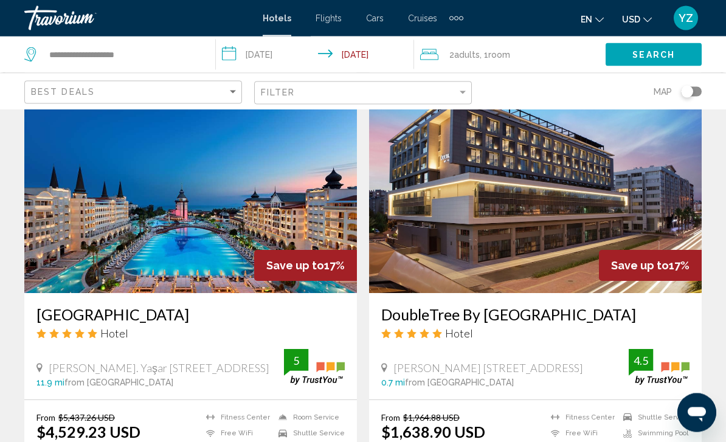
scroll to position [1343, 0]
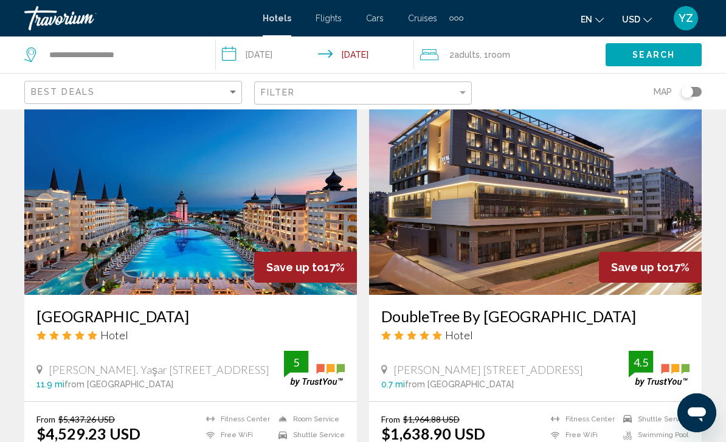
click at [213, 199] on img "Main content" at bounding box center [190, 197] width 333 height 195
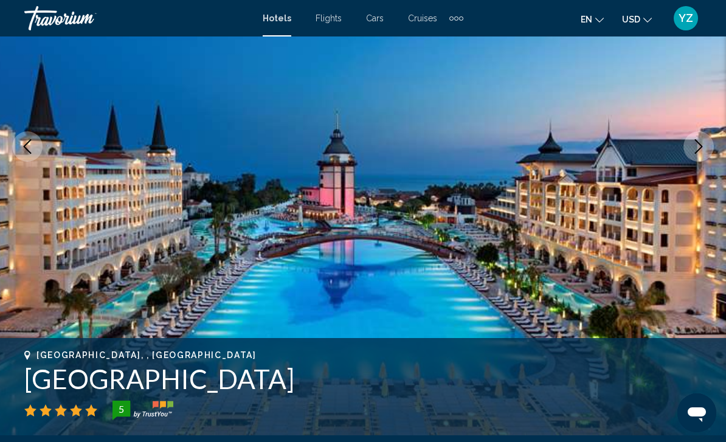
scroll to position [204, 0]
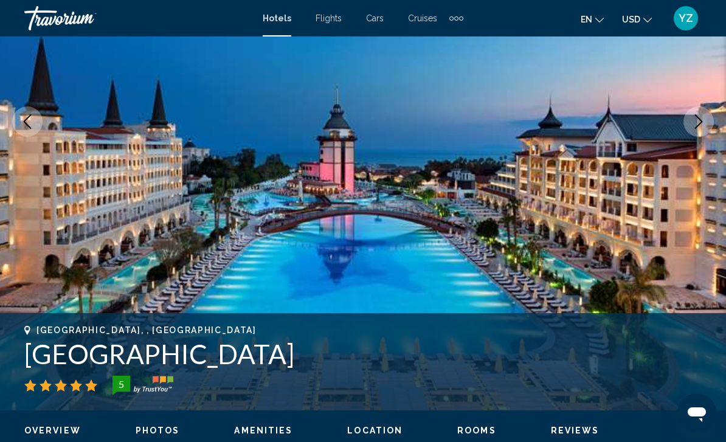
click at [699, 127] on icon "Next image" at bounding box center [698, 121] width 15 height 15
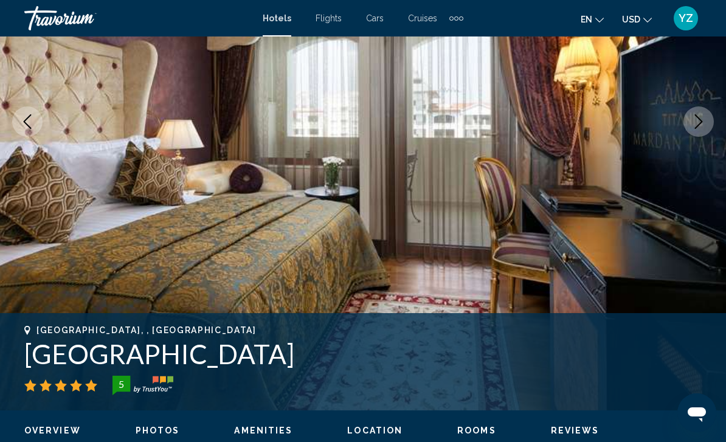
click at [696, 131] on button "Next image" at bounding box center [699, 121] width 30 height 30
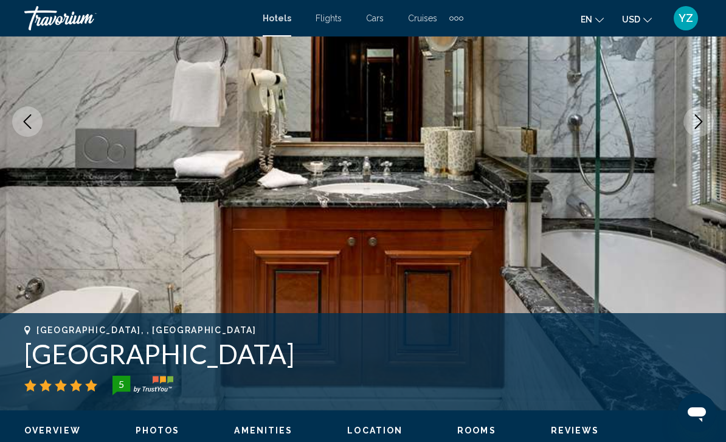
click at [704, 124] on icon "Next image" at bounding box center [698, 121] width 15 height 15
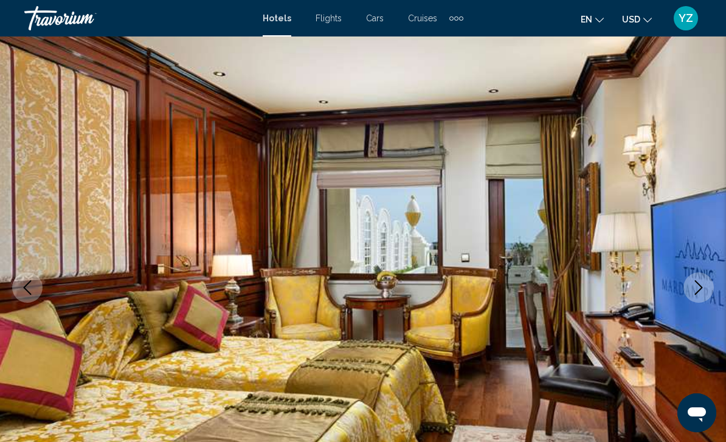
scroll to position [0, 0]
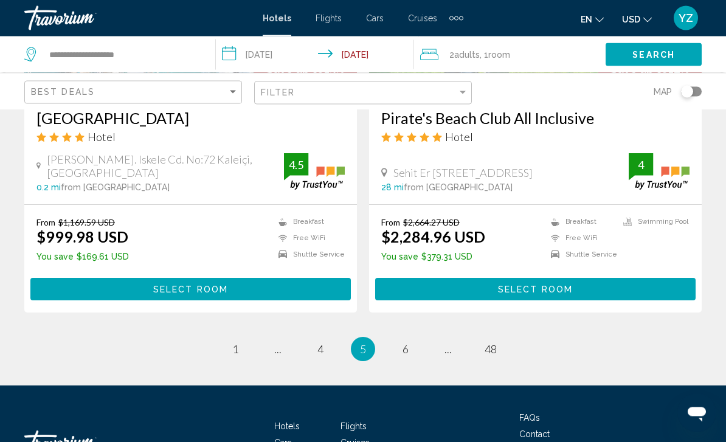
scroll to position [2459, 0]
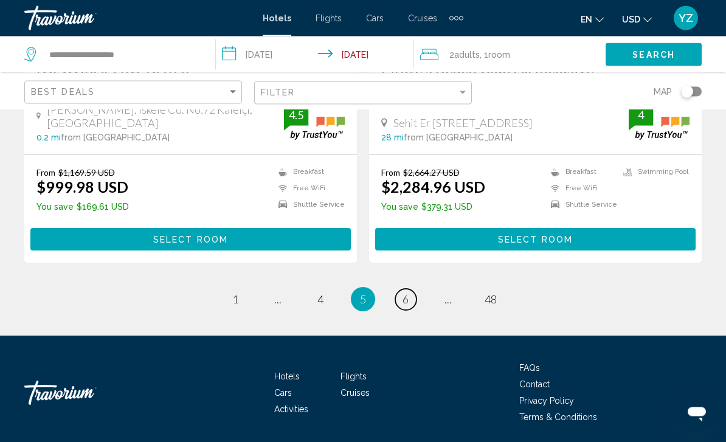
click at [403, 296] on span "6" at bounding box center [406, 299] width 6 height 13
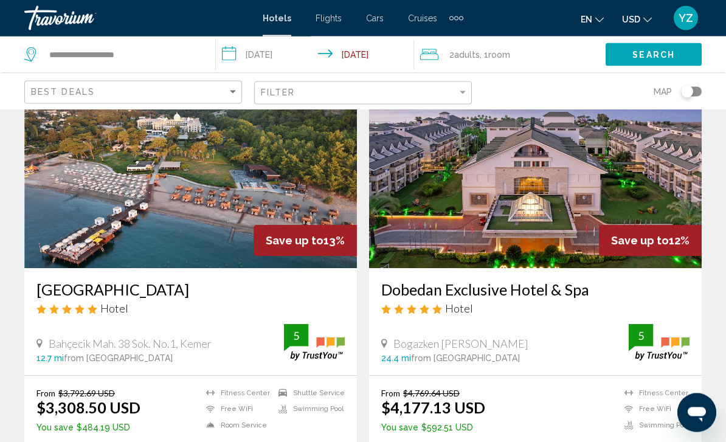
scroll to position [510, 0]
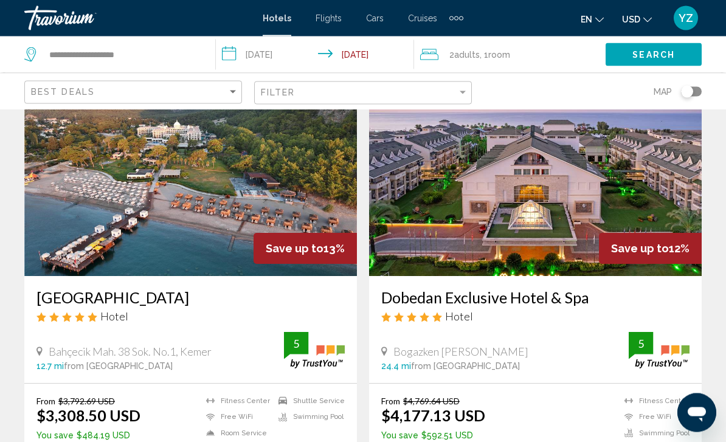
click at [667, 178] on img "Main content" at bounding box center [535, 179] width 333 height 195
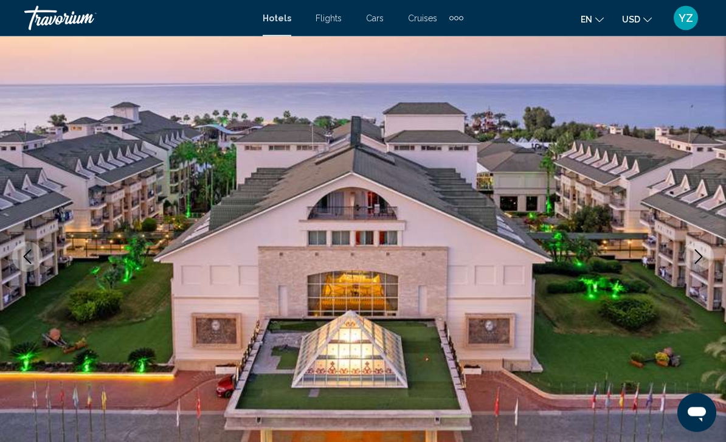
scroll to position [70, 0]
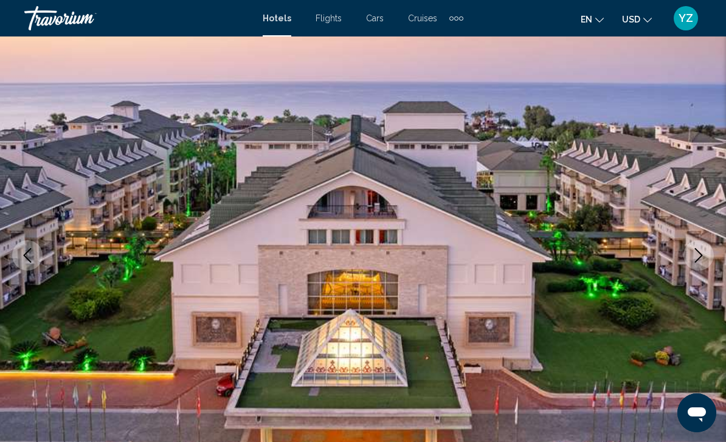
click at [702, 255] on icon "Next image" at bounding box center [699, 255] width 8 height 15
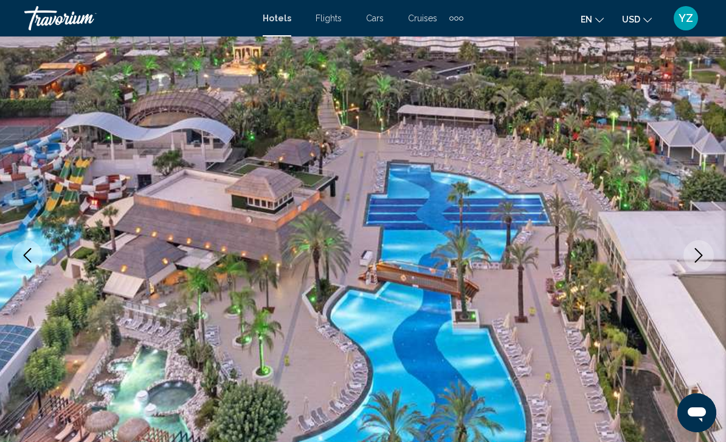
click at [701, 255] on icon "Next image" at bounding box center [698, 255] width 15 height 15
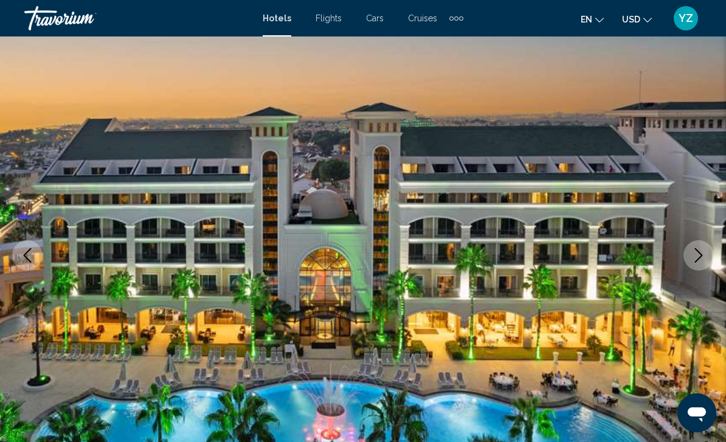
click at [700, 263] on button "Next image" at bounding box center [699, 255] width 30 height 30
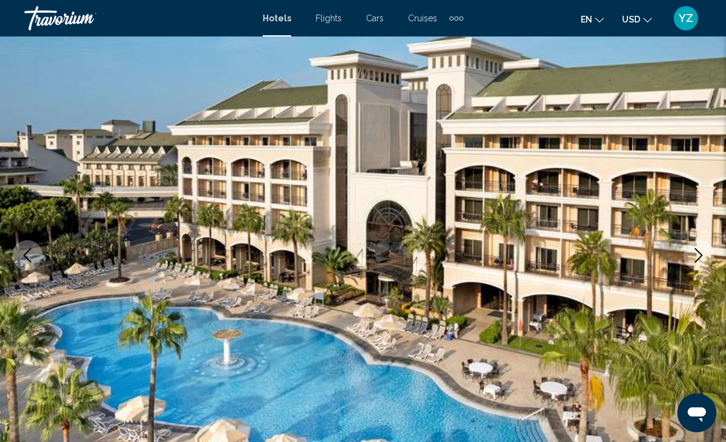
click at [702, 259] on icon "Next image" at bounding box center [698, 255] width 15 height 15
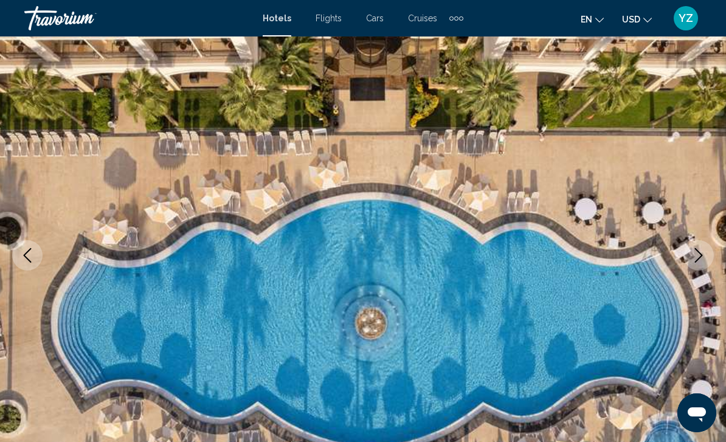
click at [699, 265] on button "Next image" at bounding box center [699, 255] width 30 height 30
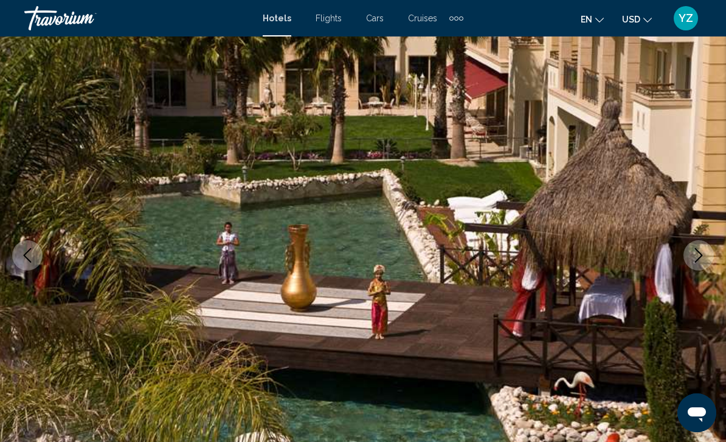
click at [688, 262] on button "Next image" at bounding box center [699, 255] width 30 height 30
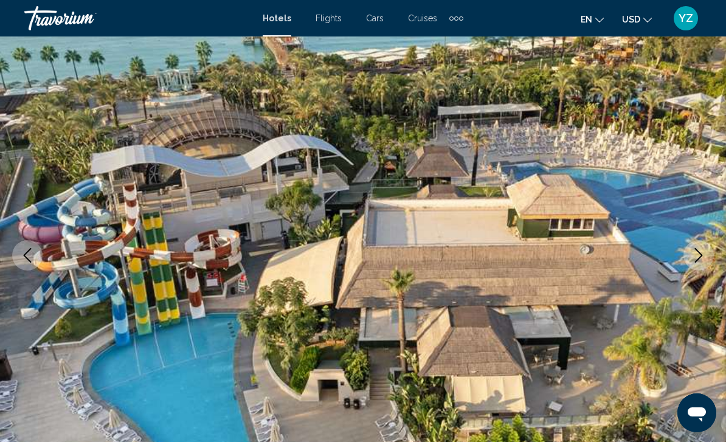
click at [692, 259] on icon "Next image" at bounding box center [698, 255] width 15 height 15
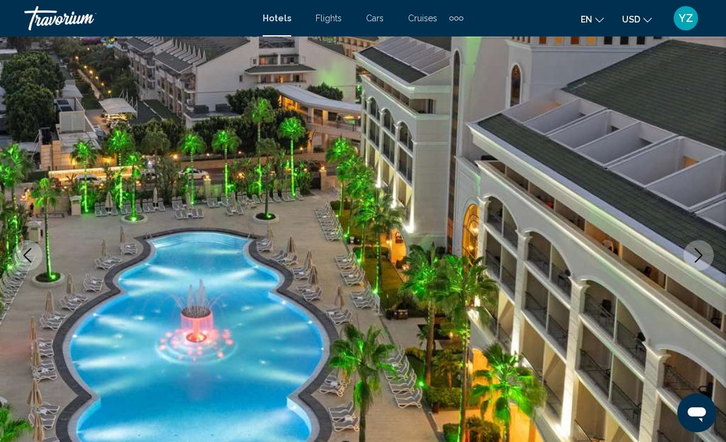
click at [688, 268] on img "Main content" at bounding box center [363, 256] width 726 height 578
click at [693, 257] on icon "Next image" at bounding box center [698, 255] width 15 height 15
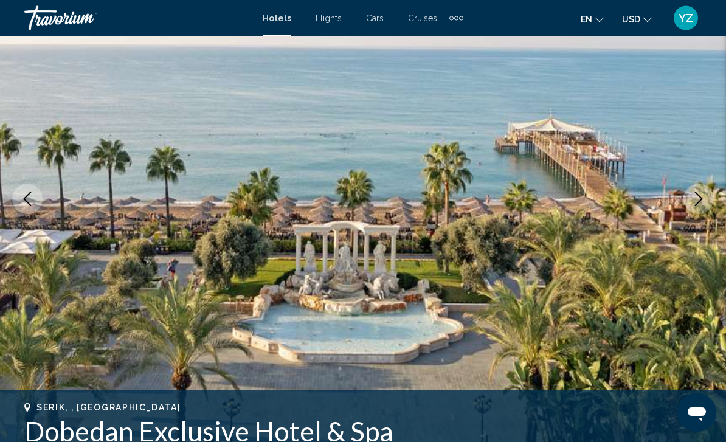
scroll to position [126, 0]
click at [705, 203] on icon "Next image" at bounding box center [698, 199] width 15 height 15
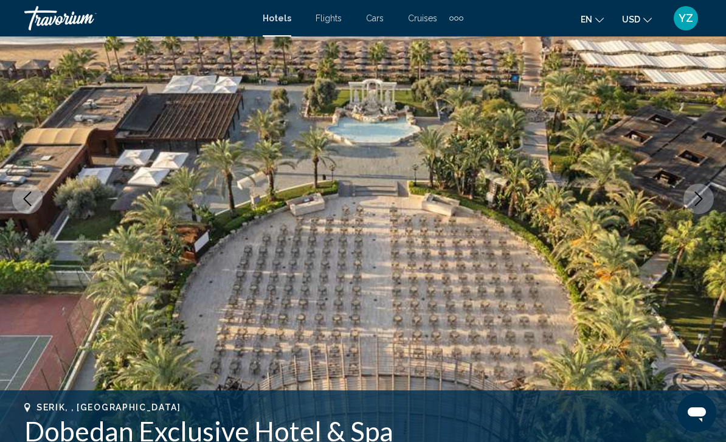
click at [698, 198] on icon "Next image" at bounding box center [698, 199] width 15 height 15
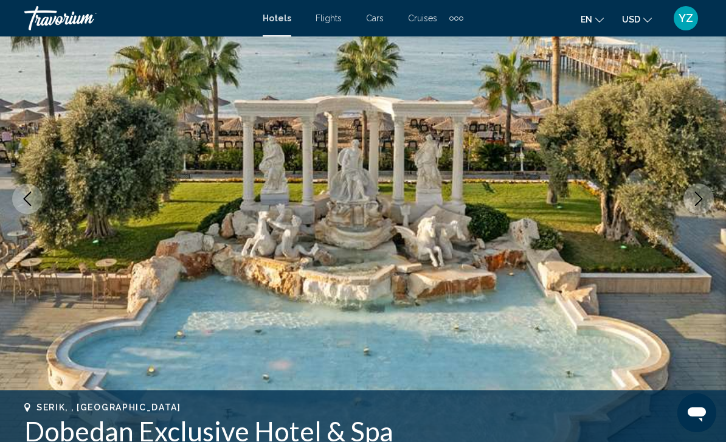
click at [702, 198] on icon "Next image" at bounding box center [698, 199] width 15 height 15
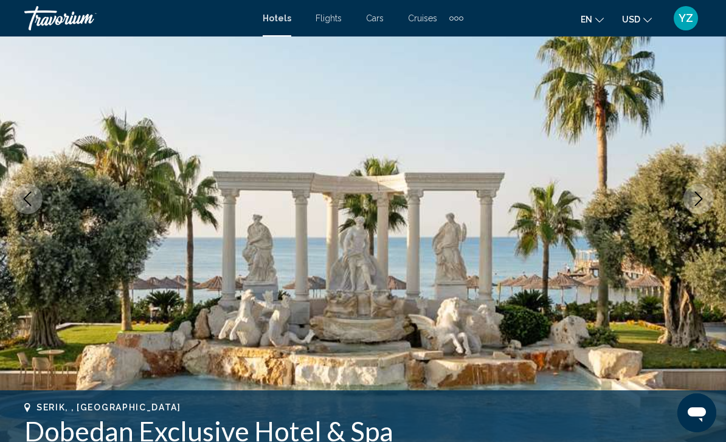
click at [696, 200] on icon "Next image" at bounding box center [698, 199] width 15 height 15
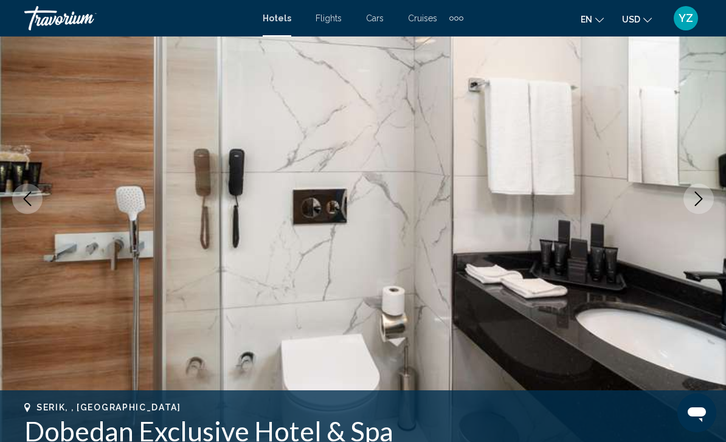
click at [701, 196] on icon "Next image" at bounding box center [698, 199] width 15 height 15
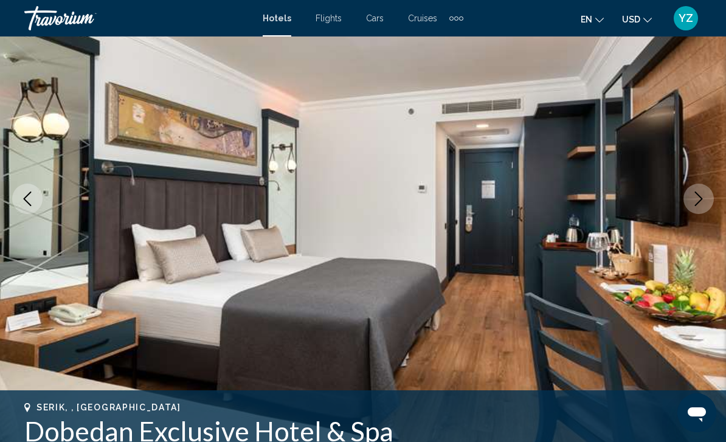
click at [698, 199] on icon "Next image" at bounding box center [698, 199] width 15 height 15
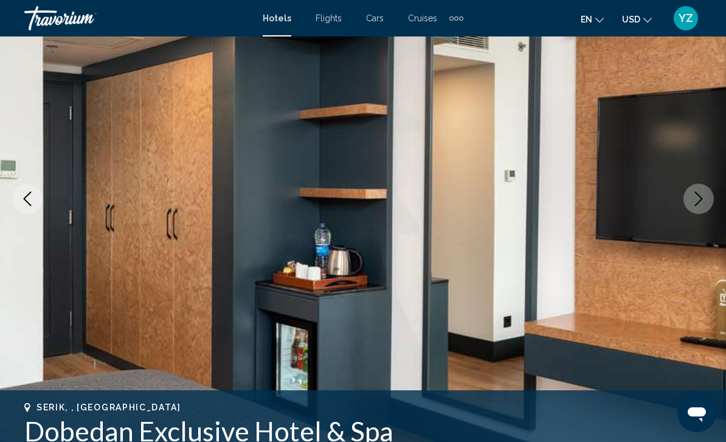
click at [698, 198] on icon "Next image" at bounding box center [698, 199] width 15 height 15
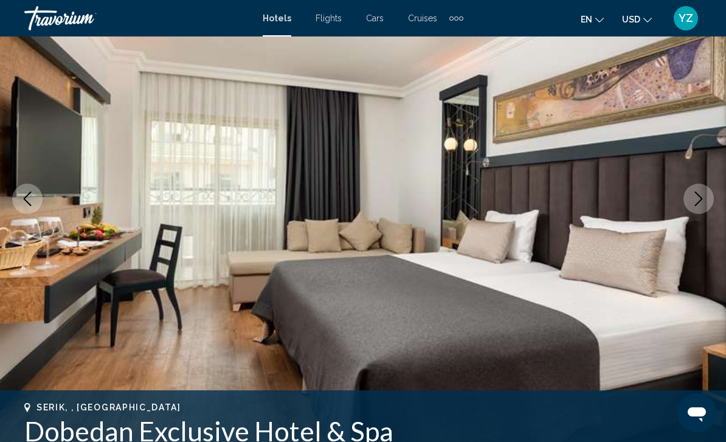
click at [699, 204] on icon "Next image" at bounding box center [698, 199] width 15 height 15
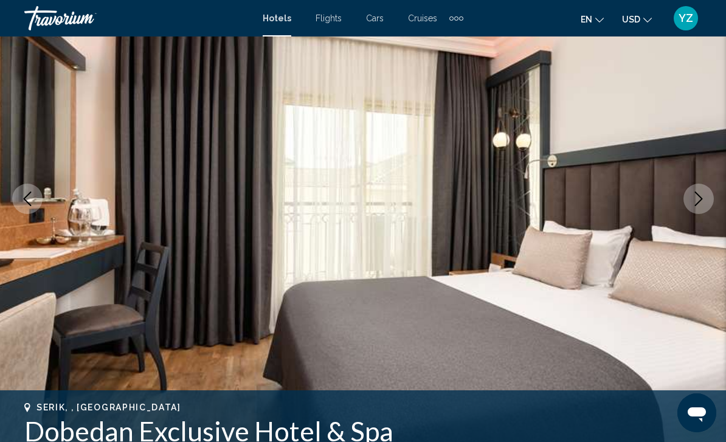
click at [701, 205] on icon "Next image" at bounding box center [698, 199] width 15 height 15
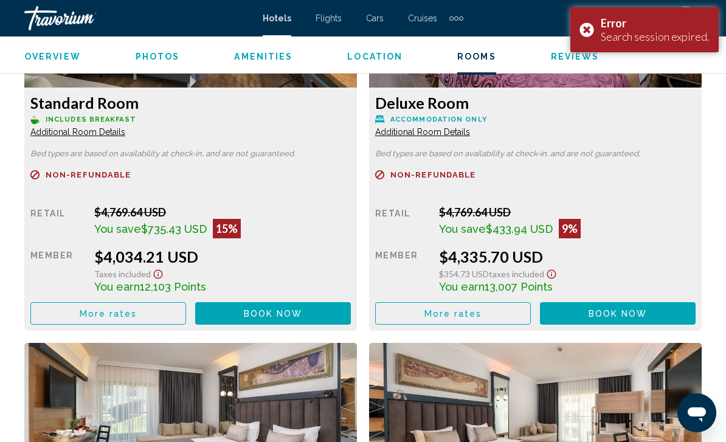
scroll to position [1997, 0]
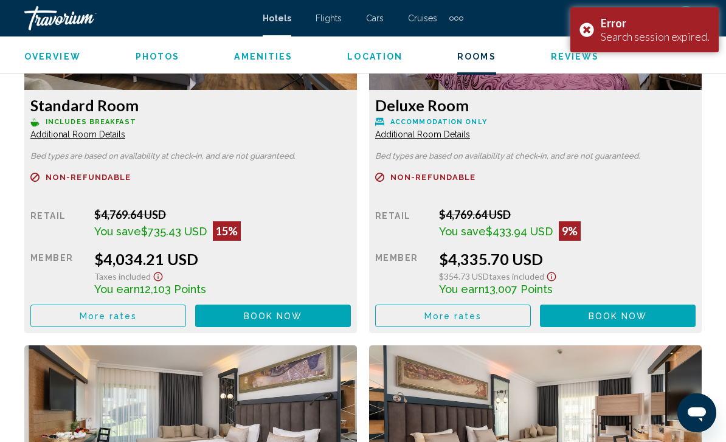
click at [585, 35] on div "Error Search session expired." at bounding box center [644, 29] width 148 height 45
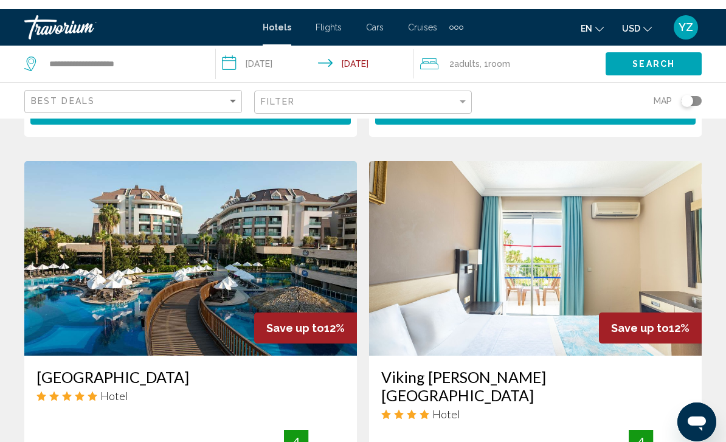
scroll to position [1300, 0]
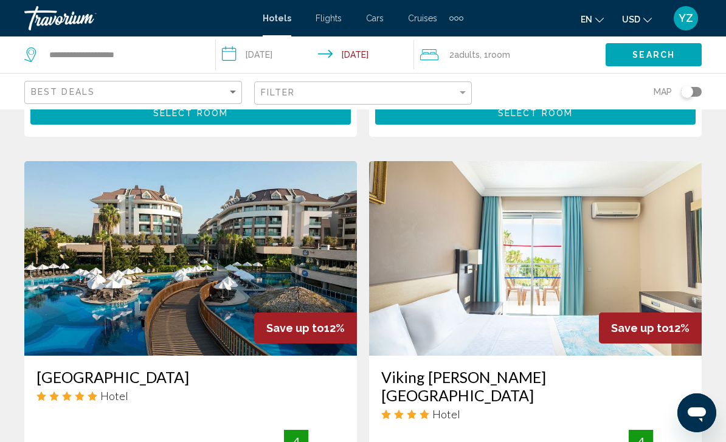
click at [245, 255] on img "Main content" at bounding box center [190, 258] width 333 height 195
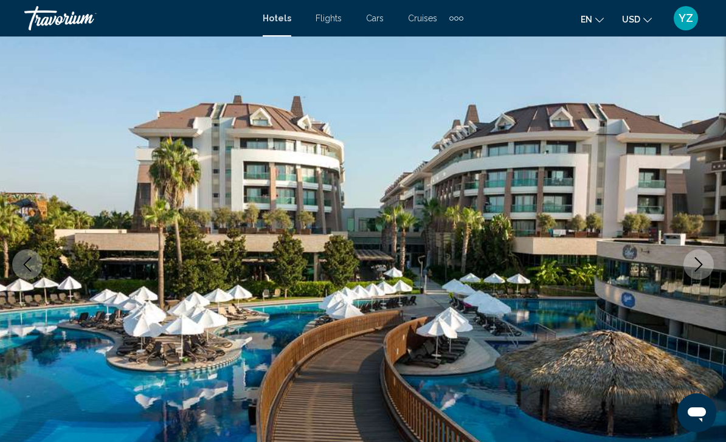
scroll to position [64, 0]
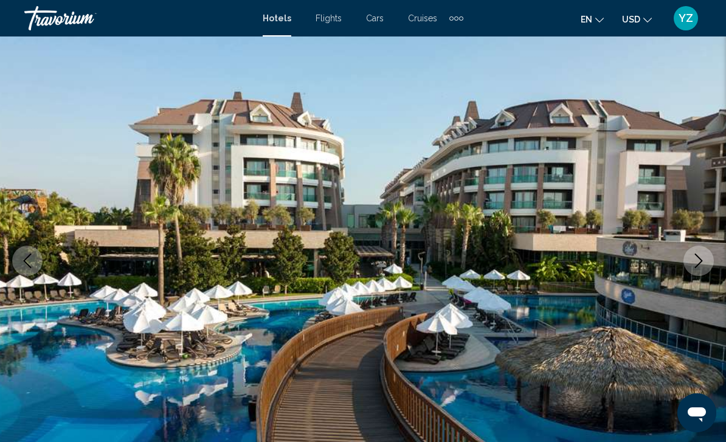
click at [705, 268] on icon "Next image" at bounding box center [698, 261] width 15 height 15
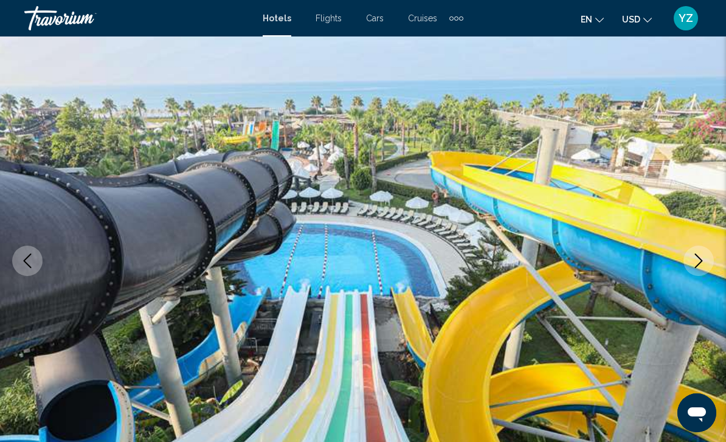
click at [695, 268] on button "Next image" at bounding box center [699, 261] width 30 height 30
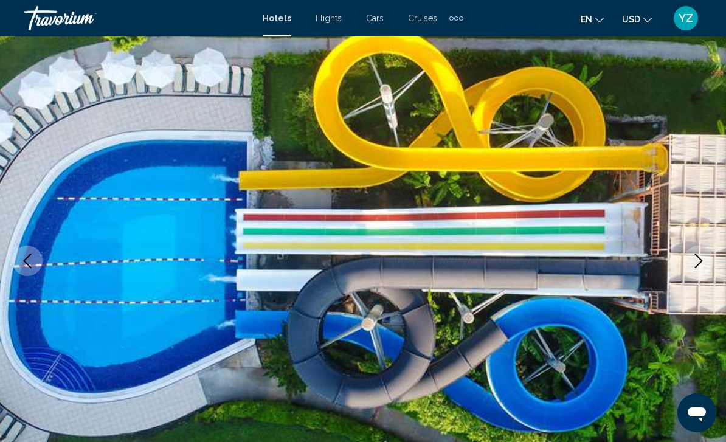
click at [695, 271] on button "Next image" at bounding box center [699, 261] width 30 height 30
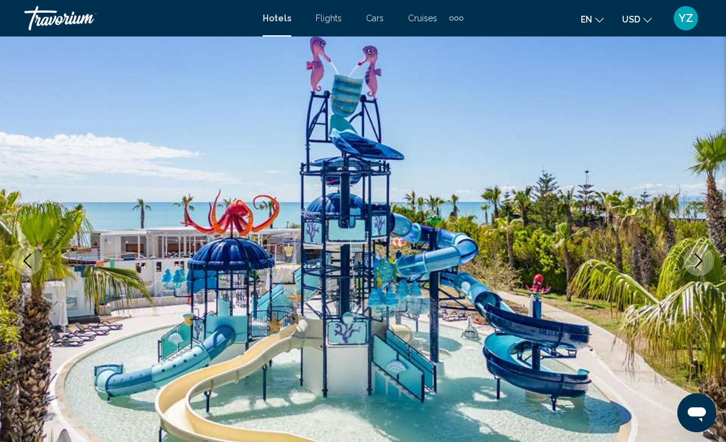
click at [693, 262] on icon "Next image" at bounding box center [698, 261] width 15 height 15
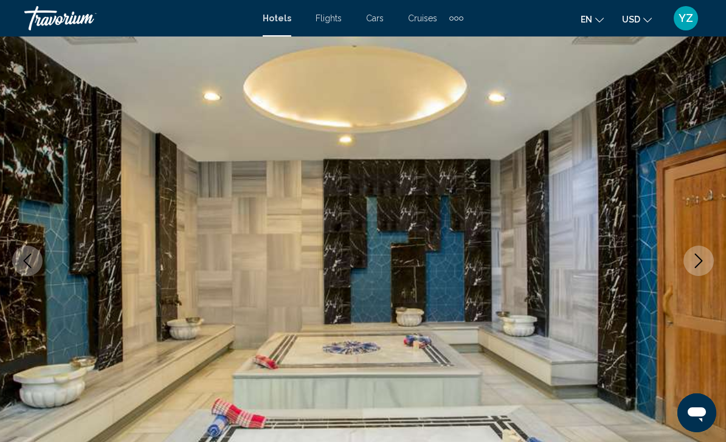
click at [697, 262] on icon "Next image" at bounding box center [698, 261] width 15 height 15
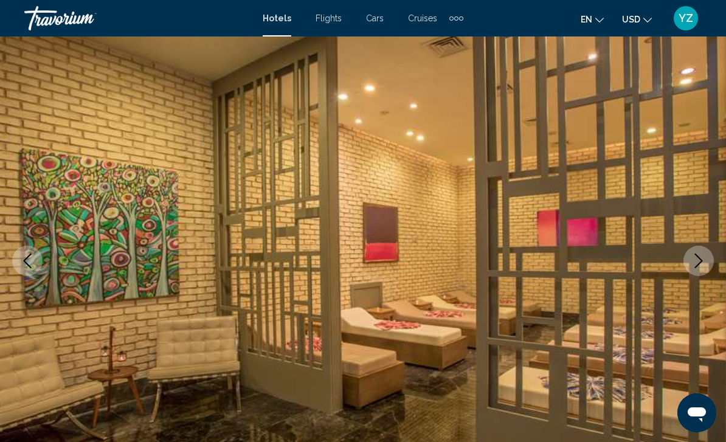
click at [691, 267] on icon "Next image" at bounding box center [698, 261] width 15 height 15
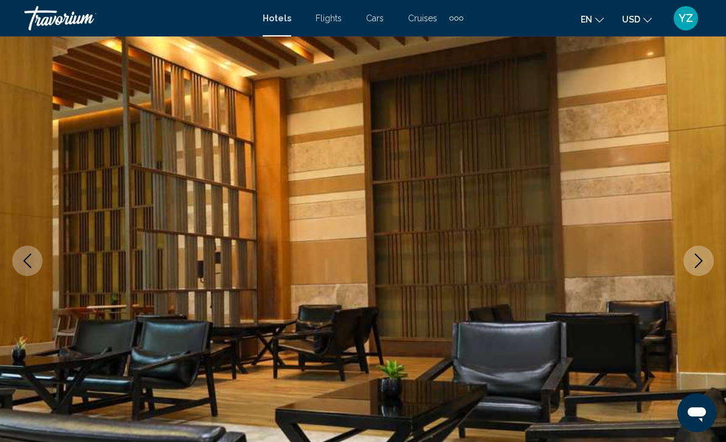
click at [694, 266] on icon "Next image" at bounding box center [698, 261] width 15 height 15
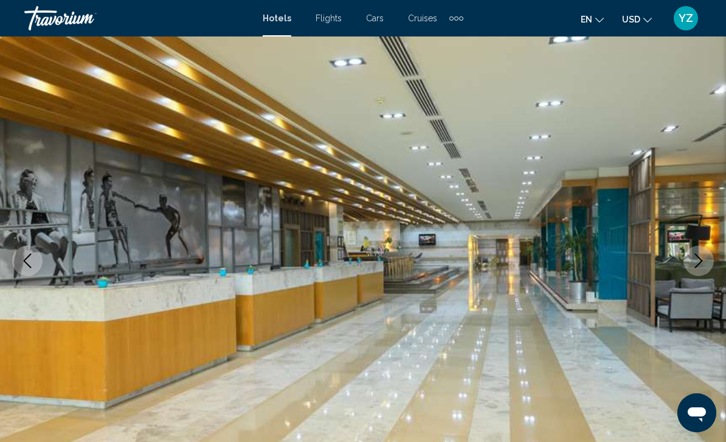
click at [691, 268] on button "Next image" at bounding box center [699, 261] width 30 height 30
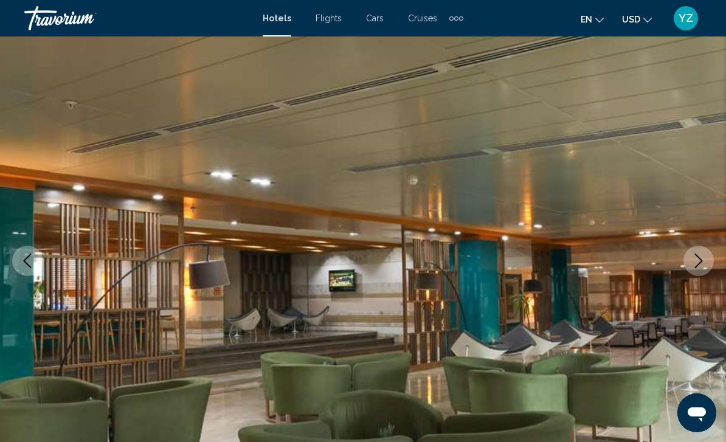
click at [697, 261] on icon "Next image" at bounding box center [698, 261] width 15 height 15
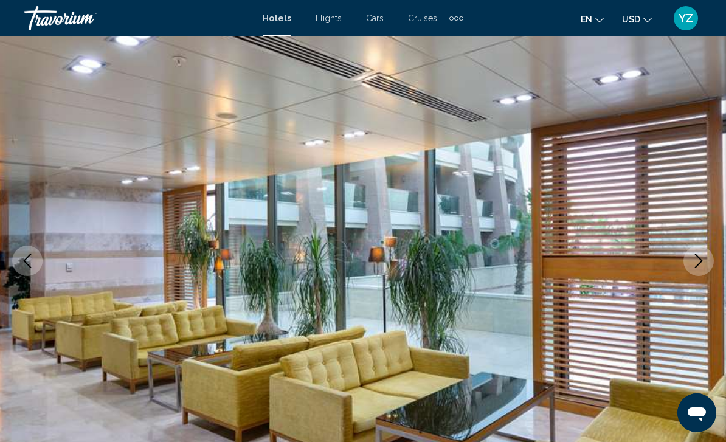
click at [697, 262] on icon "Next image" at bounding box center [698, 261] width 15 height 15
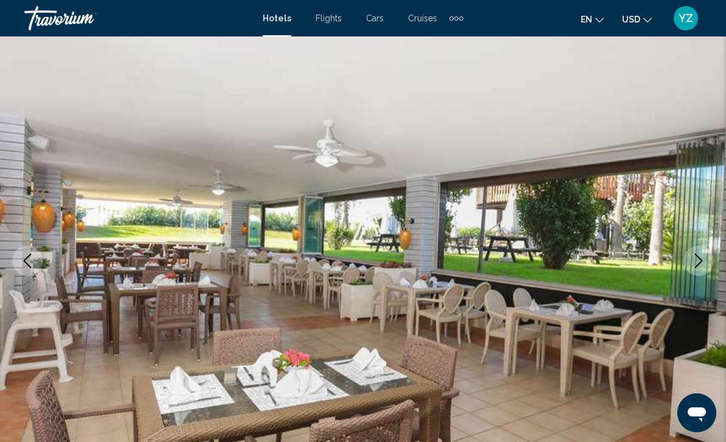
click at [699, 266] on icon "Next image" at bounding box center [698, 261] width 15 height 15
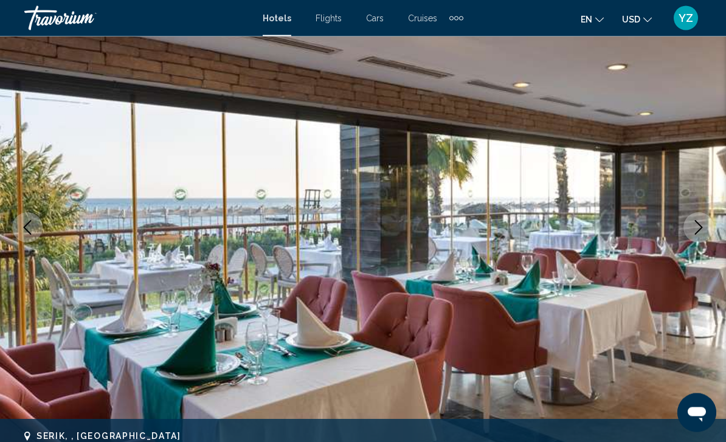
scroll to position [98, 0]
click at [693, 235] on button "Next image" at bounding box center [699, 227] width 30 height 30
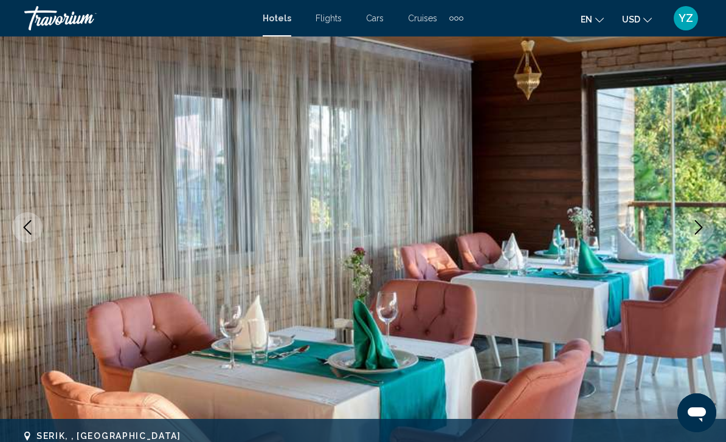
click at [704, 230] on icon "Next image" at bounding box center [698, 227] width 15 height 15
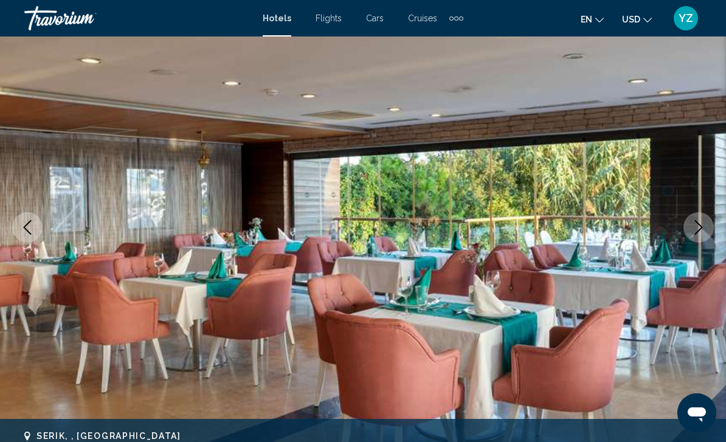
click at [700, 235] on button "Next image" at bounding box center [699, 227] width 30 height 30
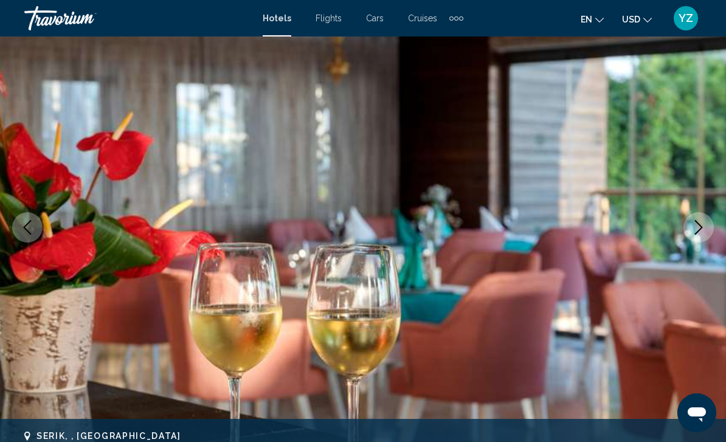
click at [692, 235] on button "Next image" at bounding box center [699, 227] width 30 height 30
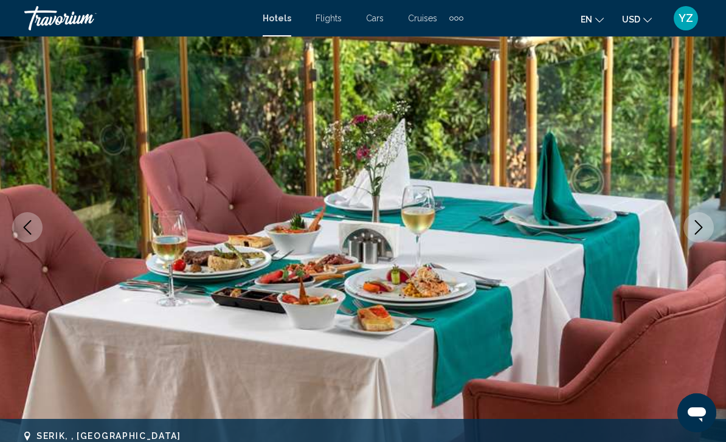
click at [698, 224] on icon "Next image" at bounding box center [698, 227] width 15 height 15
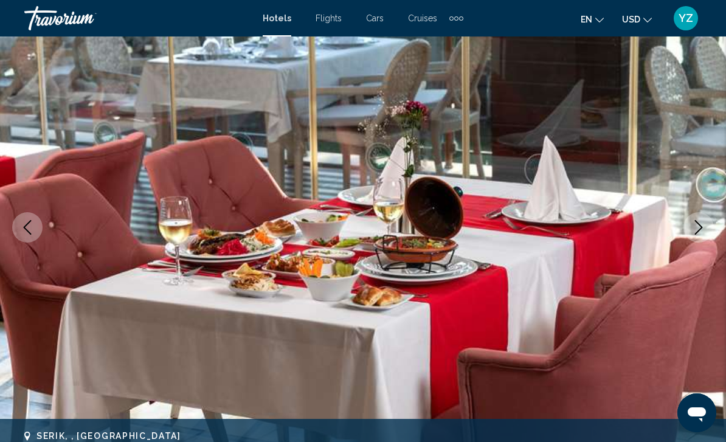
click at [686, 235] on button "Next image" at bounding box center [699, 227] width 30 height 30
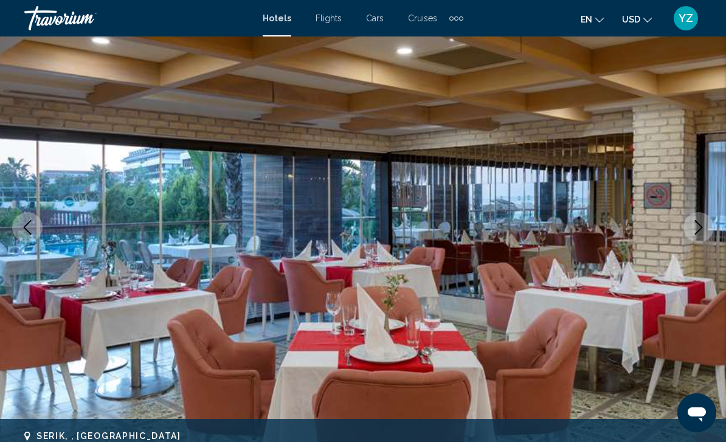
click at [702, 234] on icon "Next image" at bounding box center [698, 227] width 15 height 15
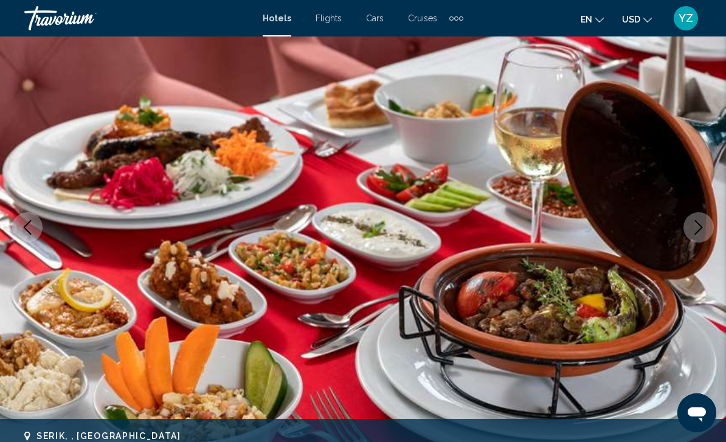
click at [698, 234] on icon "Next image" at bounding box center [698, 227] width 15 height 15
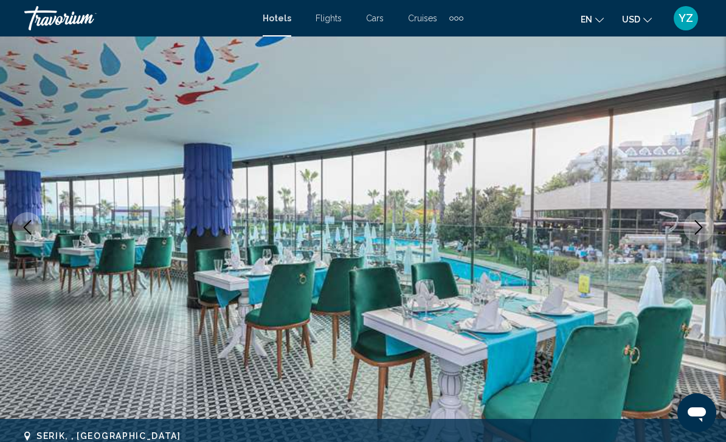
click at [696, 232] on icon "Next image" at bounding box center [698, 227] width 15 height 15
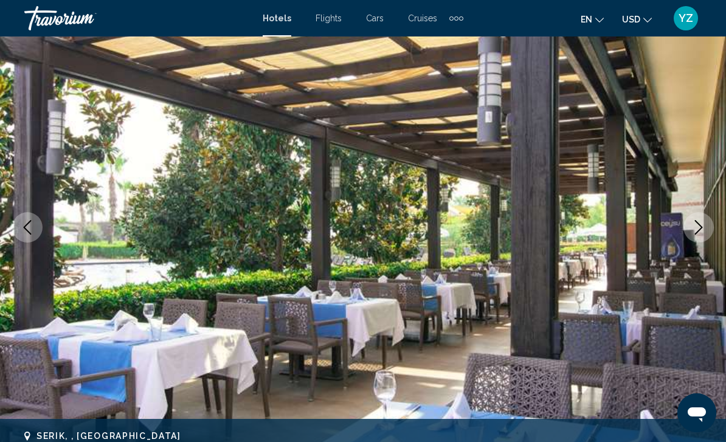
scroll to position [99, 0]
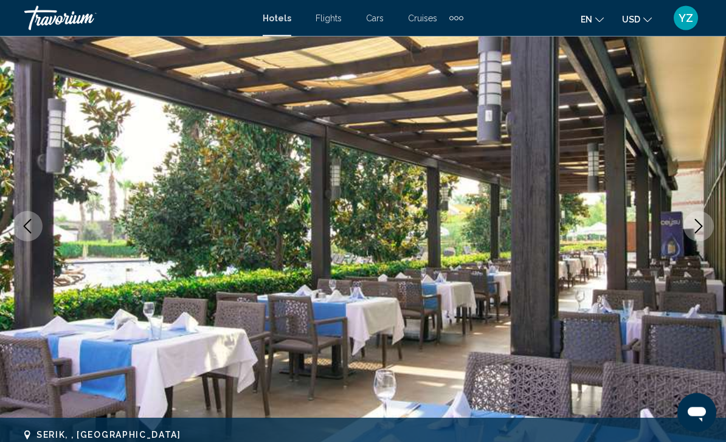
click at [696, 230] on icon "Next image" at bounding box center [698, 227] width 15 height 15
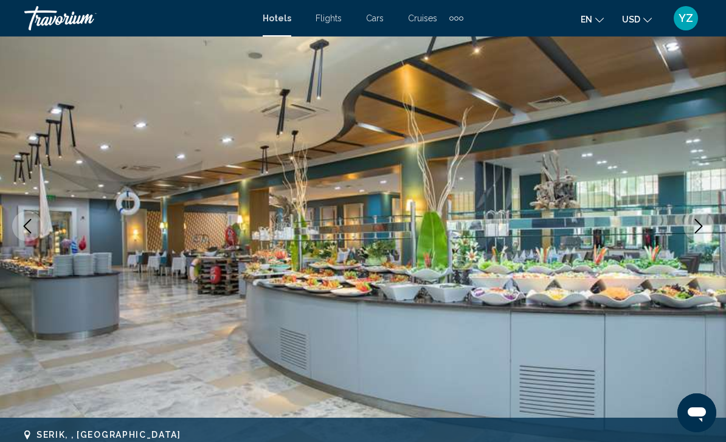
click at [695, 235] on button "Next image" at bounding box center [699, 226] width 30 height 30
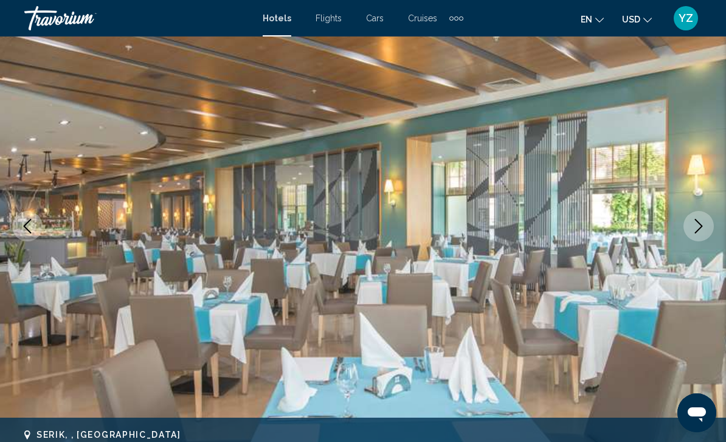
click at [698, 220] on icon "Next image" at bounding box center [698, 226] width 15 height 15
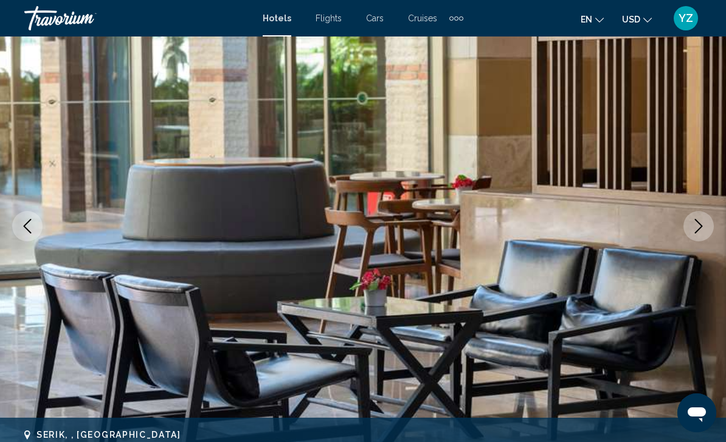
click at [704, 218] on button "Next image" at bounding box center [699, 226] width 30 height 30
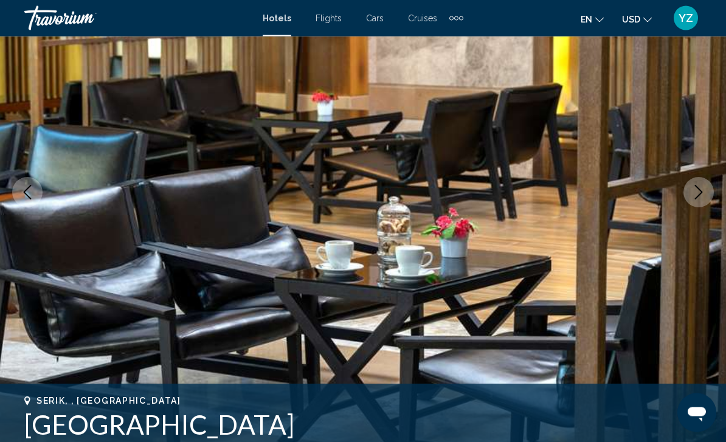
click at [699, 196] on icon "Next image" at bounding box center [698, 192] width 15 height 15
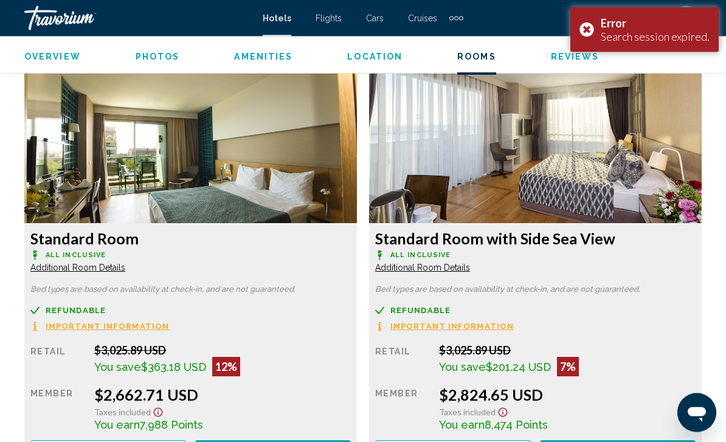
scroll to position [1848, 0]
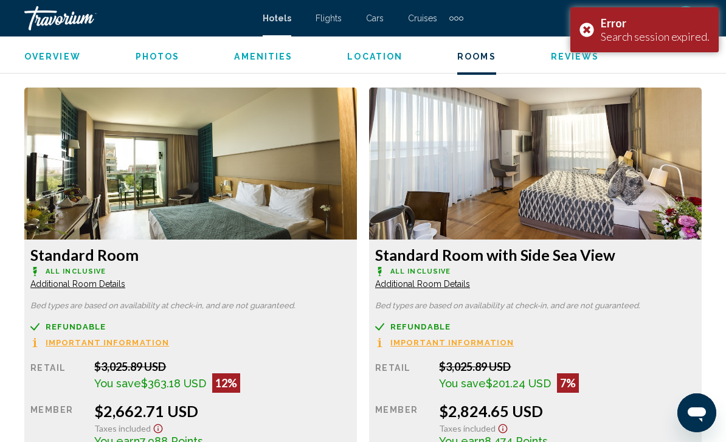
click at [583, 32] on div "Error Search session expired." at bounding box center [644, 29] width 148 height 45
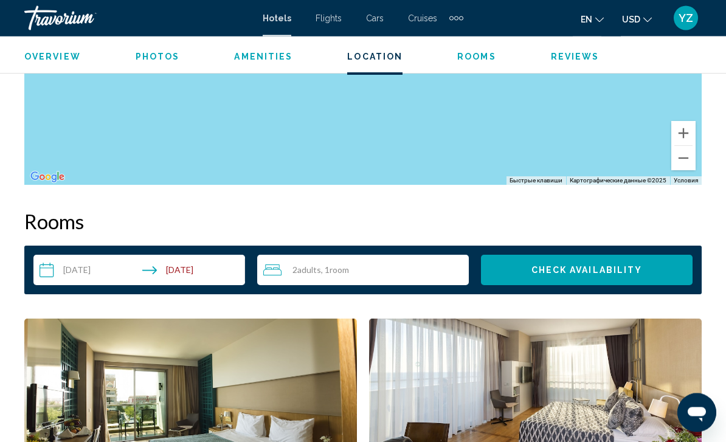
scroll to position [1598, 0]
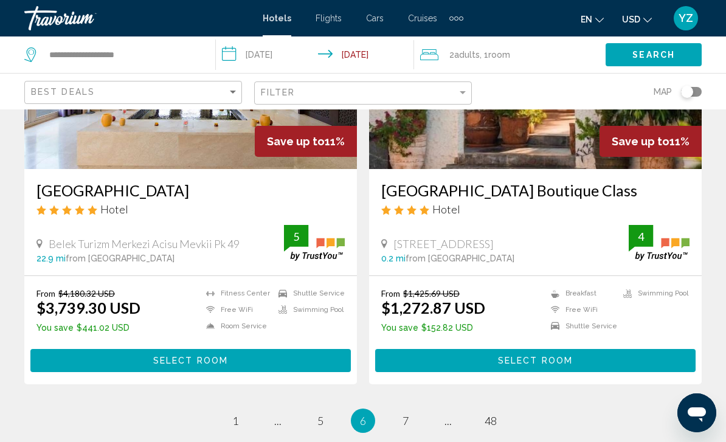
scroll to position [2475, 0]
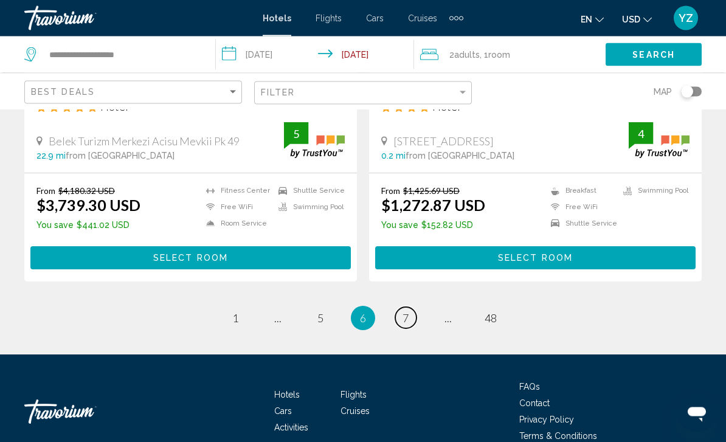
click at [408, 308] on link "page 7" at bounding box center [405, 318] width 21 height 21
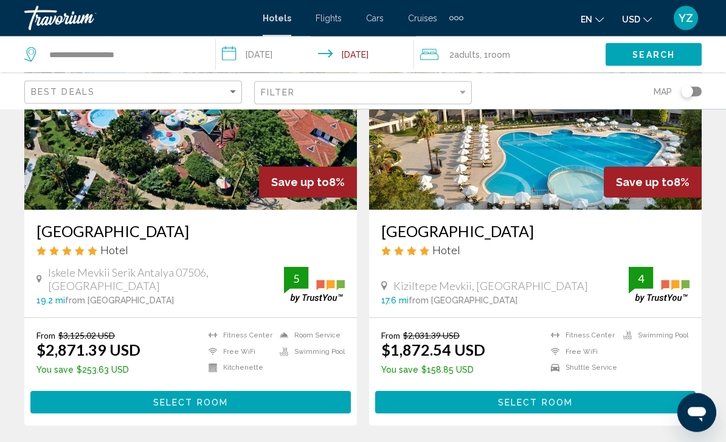
scroll to position [2332, 0]
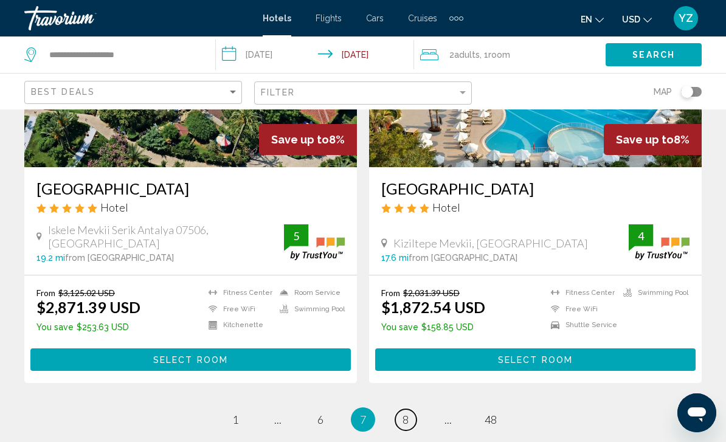
click at [408, 413] on span "8" at bounding box center [406, 419] width 6 height 13
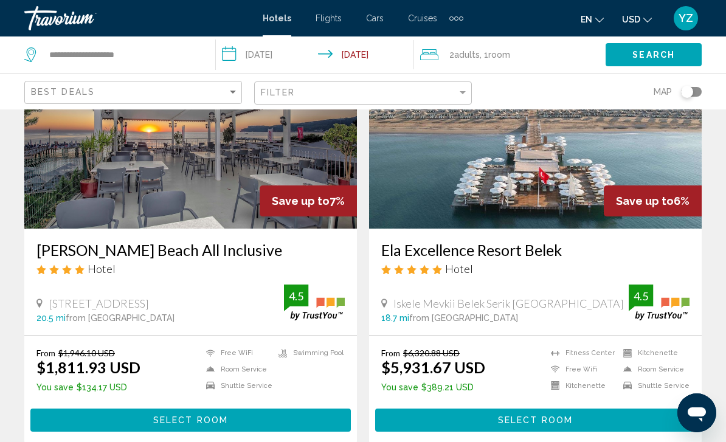
scroll to position [2341, 0]
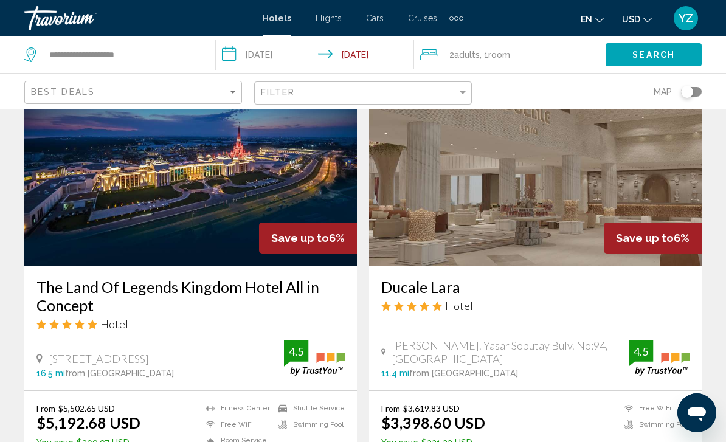
scroll to position [515, 0]
click at [226, 186] on img "Main content" at bounding box center [190, 169] width 333 height 195
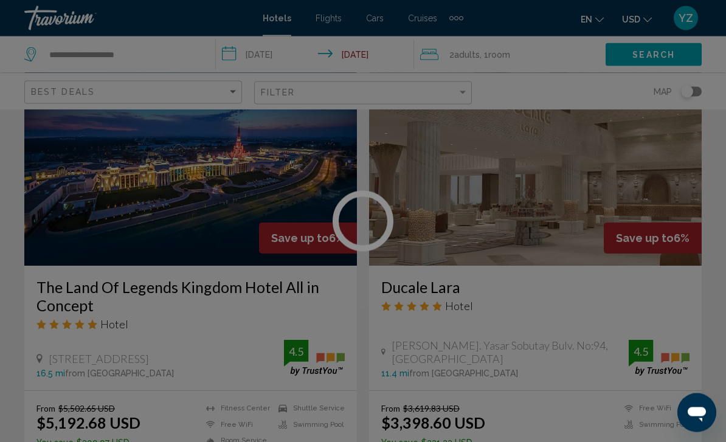
scroll to position [515, 0]
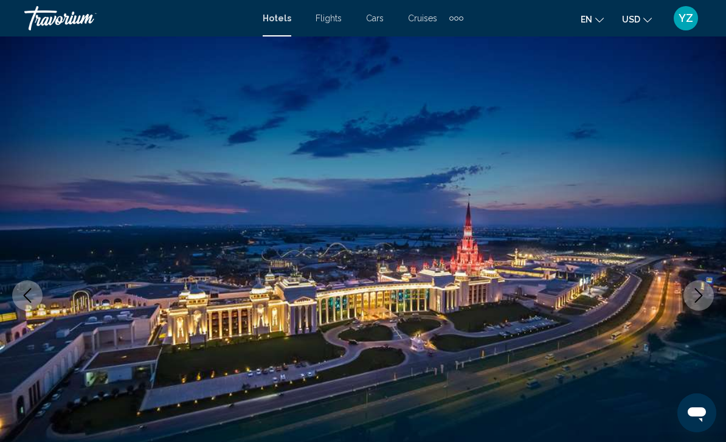
scroll to position [38, 0]
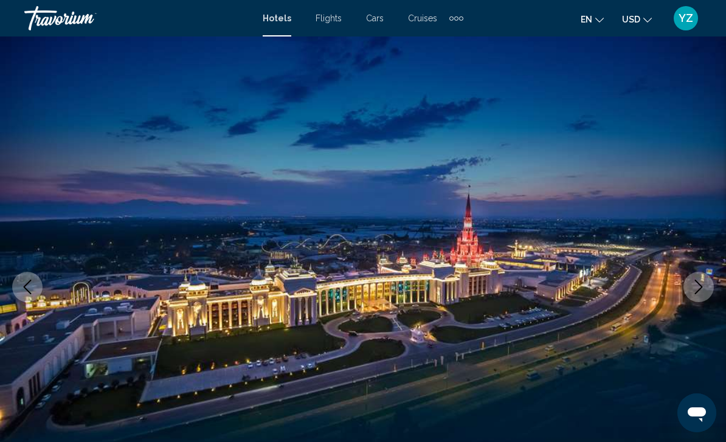
click at [698, 280] on icon "Next image" at bounding box center [698, 287] width 15 height 15
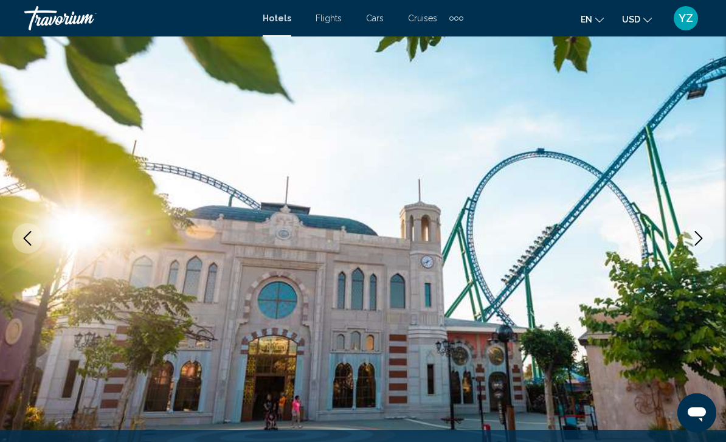
scroll to position [86, 0]
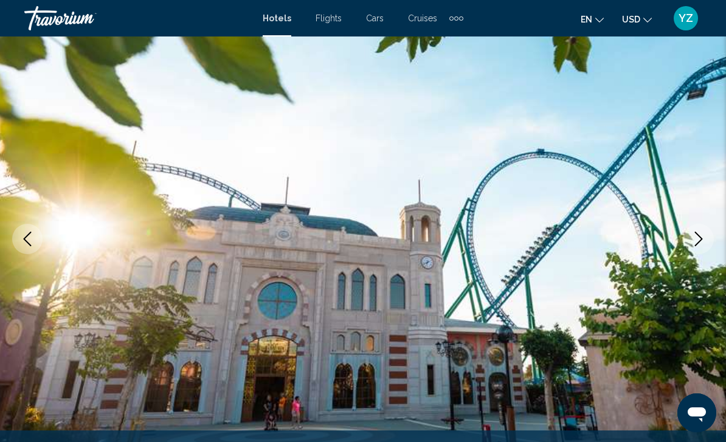
click at [699, 244] on icon "Next image" at bounding box center [698, 239] width 15 height 15
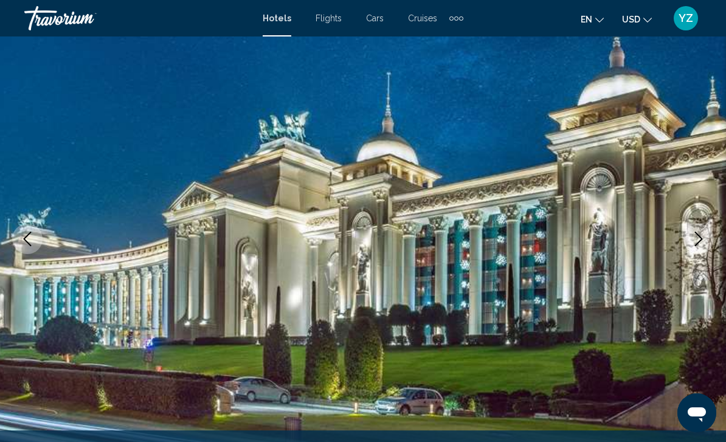
click at [698, 243] on icon "Next image" at bounding box center [699, 239] width 8 height 15
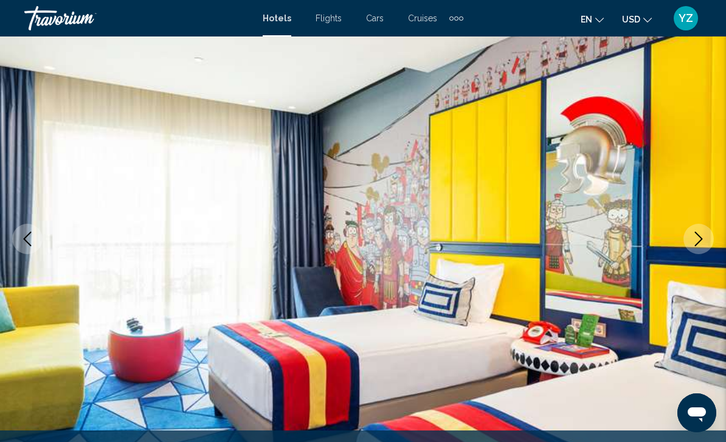
click at [699, 251] on button "Next image" at bounding box center [699, 239] width 30 height 30
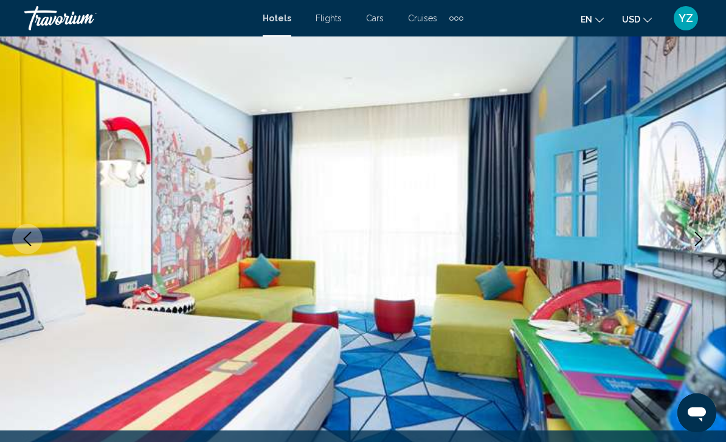
click at [705, 243] on icon "Next image" at bounding box center [698, 239] width 15 height 15
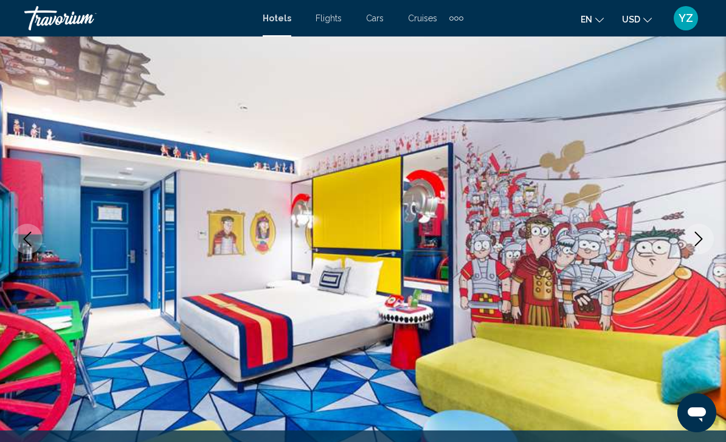
click at [691, 243] on button "Next image" at bounding box center [699, 239] width 30 height 30
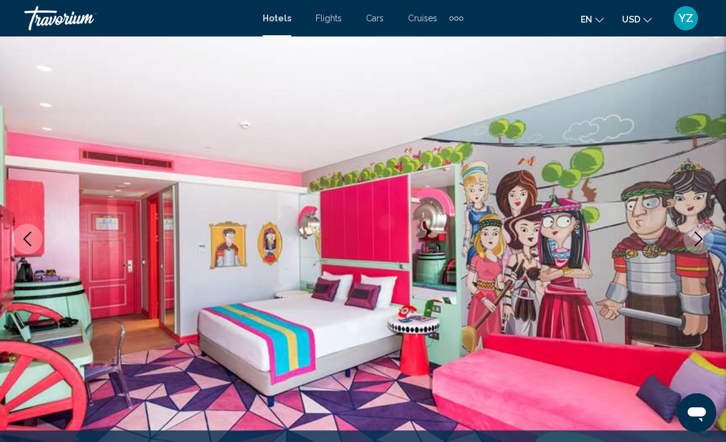
click at [696, 231] on button "Next image" at bounding box center [699, 239] width 30 height 30
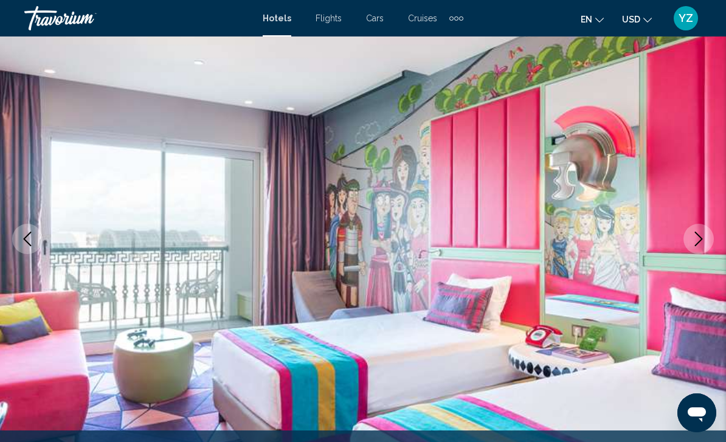
click at [694, 240] on icon "Next image" at bounding box center [698, 239] width 15 height 15
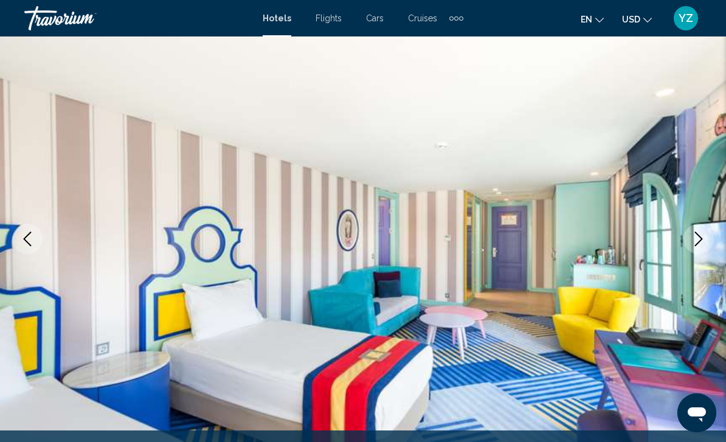
click at [699, 241] on icon "Next image" at bounding box center [698, 239] width 15 height 15
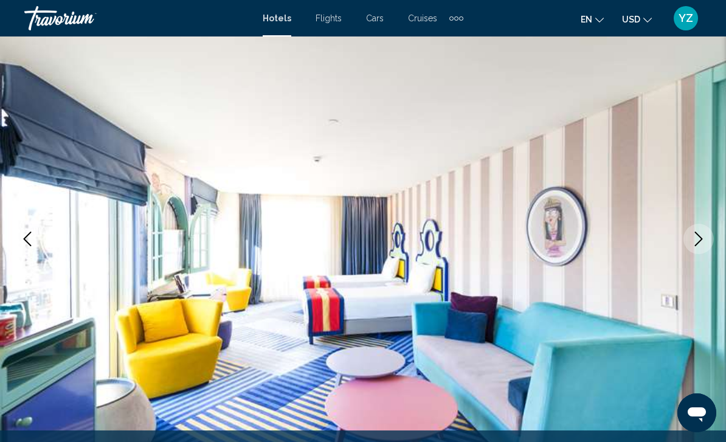
click at [693, 244] on icon "Next image" at bounding box center [698, 239] width 15 height 15
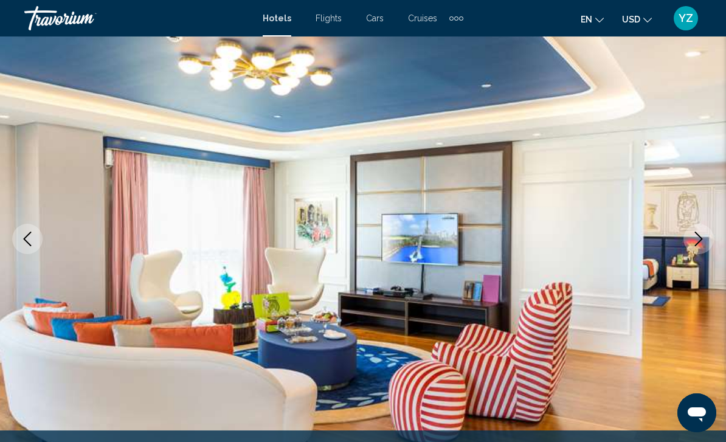
click at [690, 244] on button "Next image" at bounding box center [699, 239] width 30 height 30
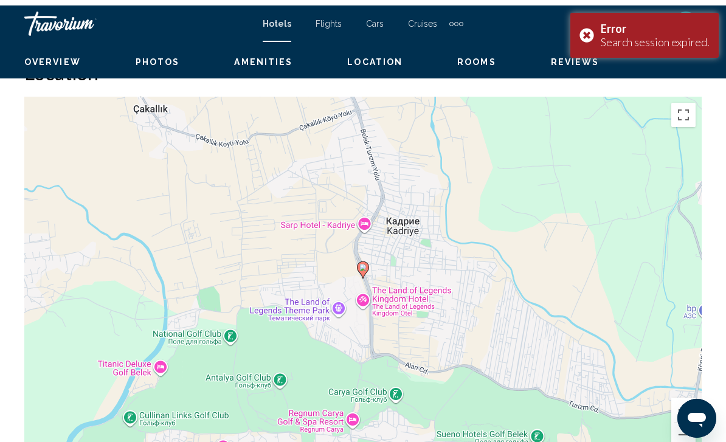
scroll to position [1339, 0]
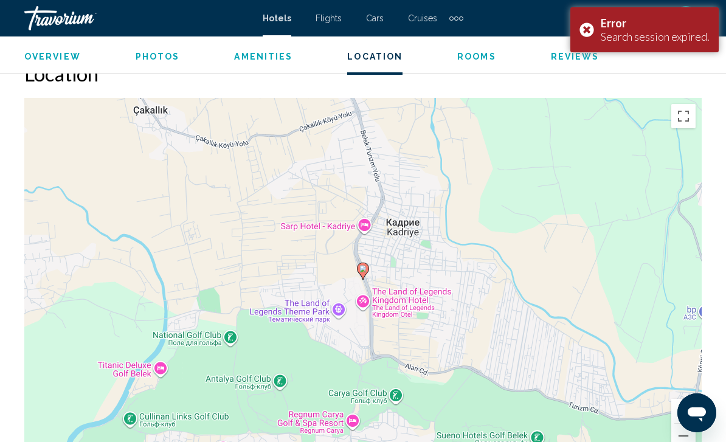
click at [591, 30] on div "Error Search session expired." at bounding box center [644, 29] width 148 height 45
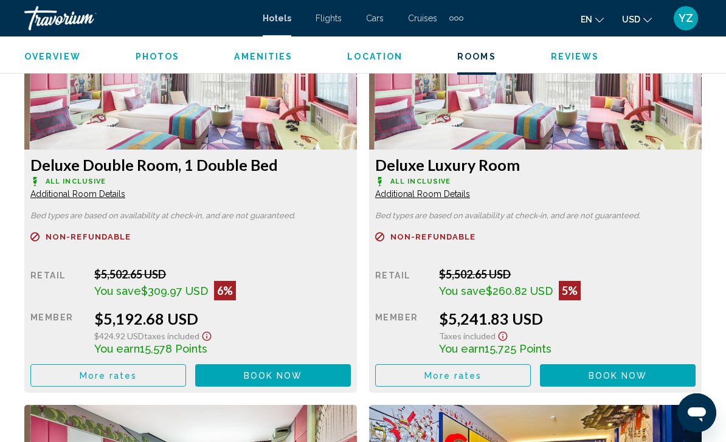
scroll to position [1941, 0]
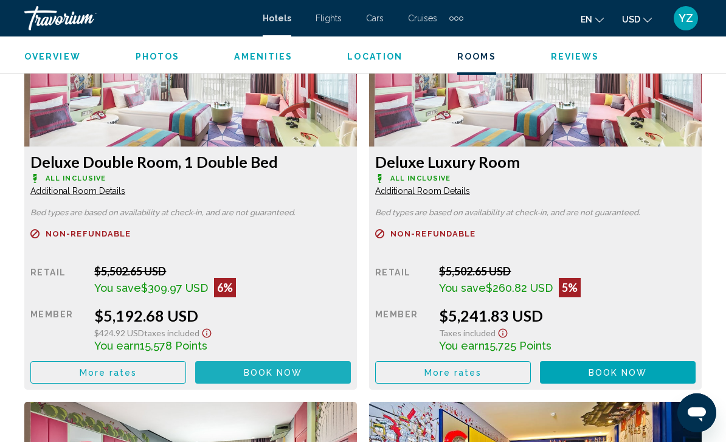
click at [265, 366] on button "Book now No longer available" at bounding box center [273, 372] width 156 height 23
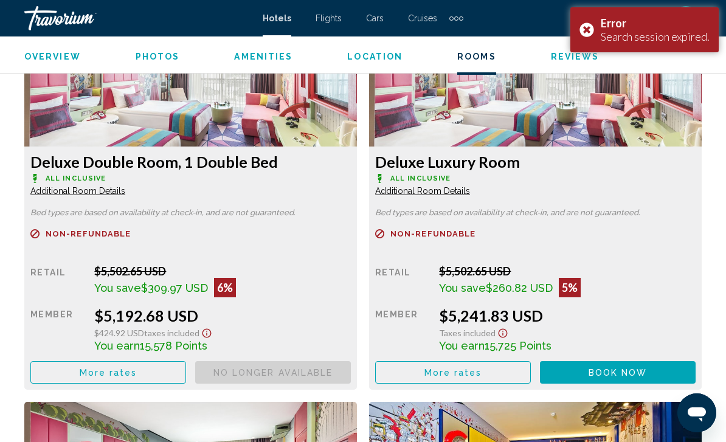
click at [587, 21] on div "Error Search session expired." at bounding box center [644, 29] width 148 height 45
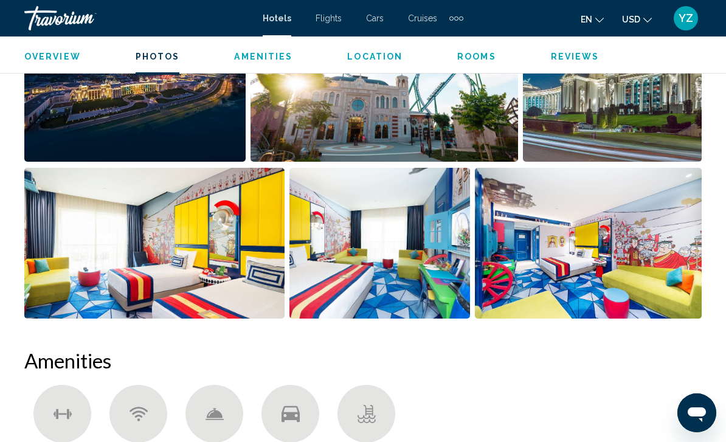
scroll to position [879, 0]
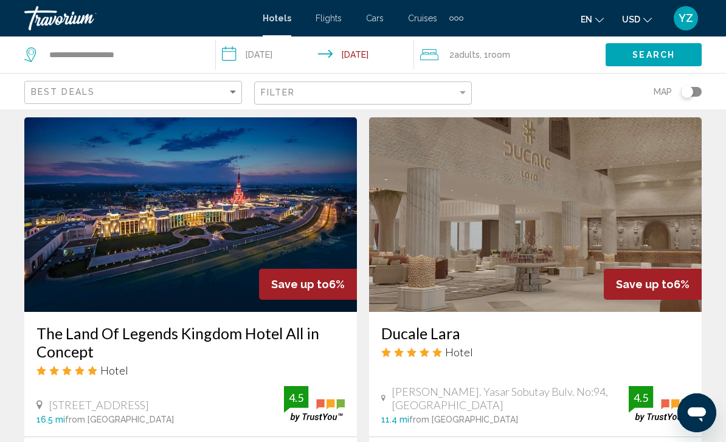
scroll to position [468, 0]
click at [272, 207] on img "Main content" at bounding box center [190, 215] width 333 height 195
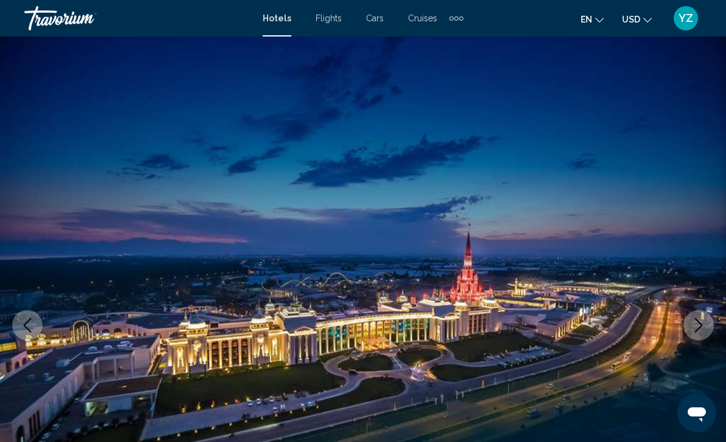
click at [704, 327] on icon "Next image" at bounding box center [698, 325] width 15 height 15
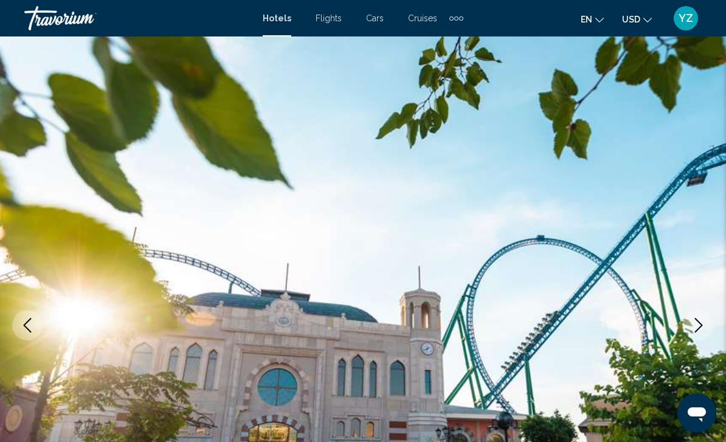
click at [704, 324] on icon "Next image" at bounding box center [698, 325] width 15 height 15
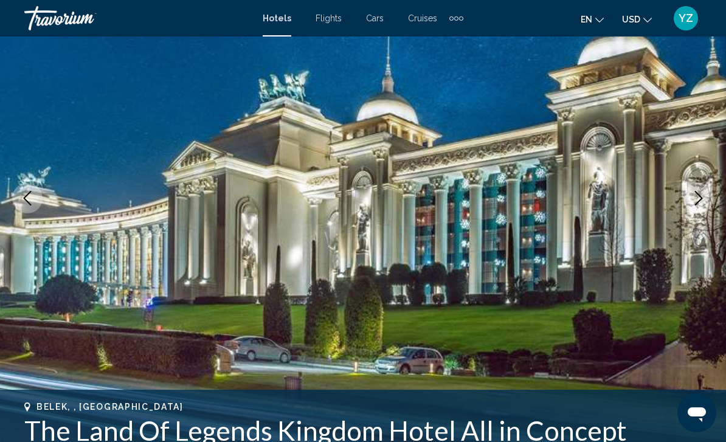
scroll to position [126, 0]
click at [699, 209] on button "Next image" at bounding box center [699, 199] width 30 height 30
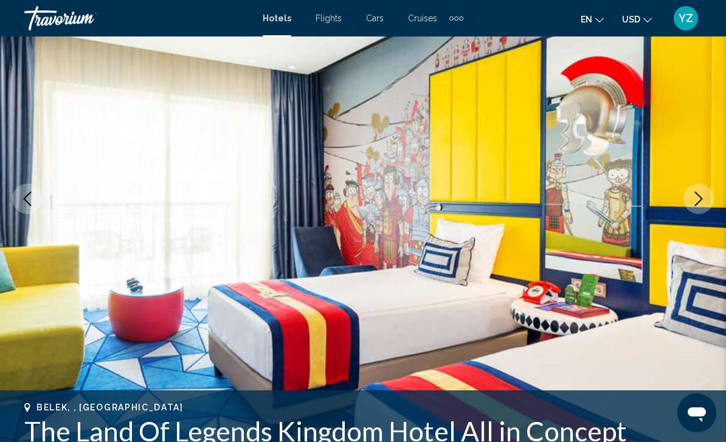
click at [692, 210] on button "Next image" at bounding box center [699, 199] width 30 height 30
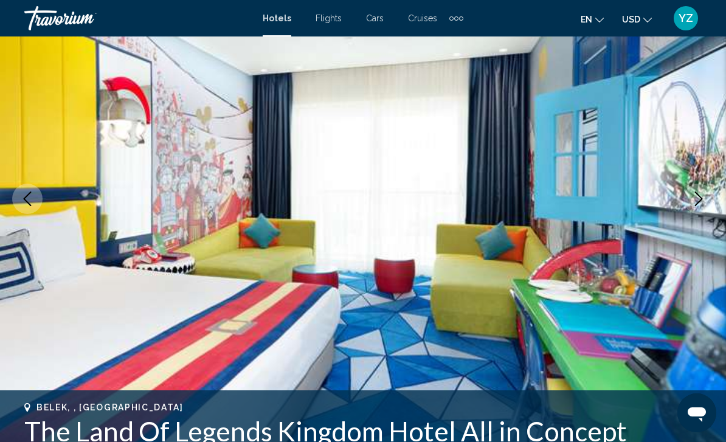
click at [704, 203] on icon "Next image" at bounding box center [698, 199] width 15 height 15
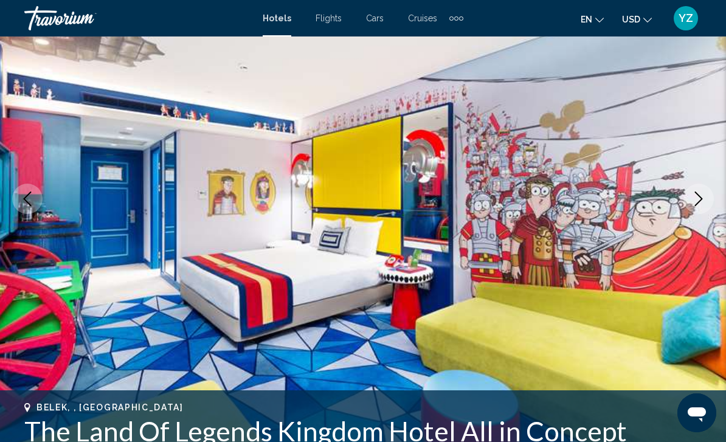
click at [698, 201] on icon "Next image" at bounding box center [698, 199] width 15 height 15
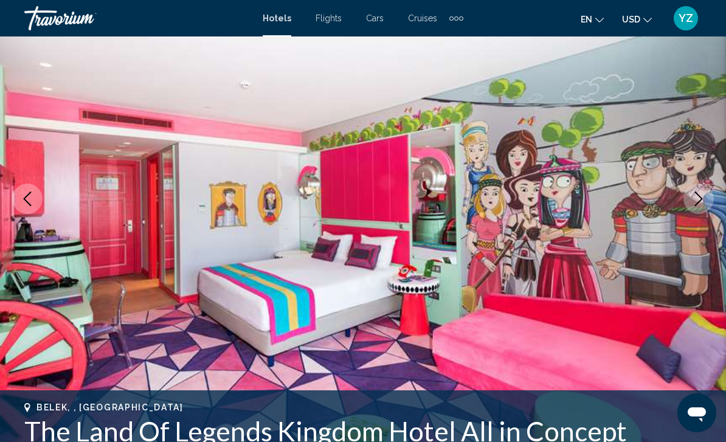
click at [701, 199] on icon "Next image" at bounding box center [698, 199] width 15 height 15
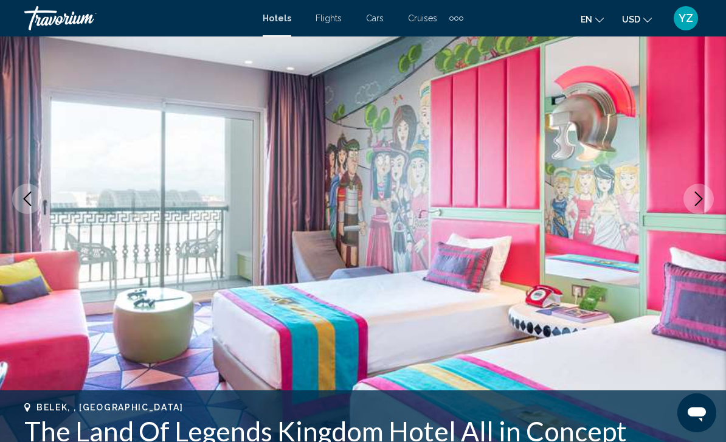
click at [702, 201] on icon "Next image" at bounding box center [698, 199] width 15 height 15
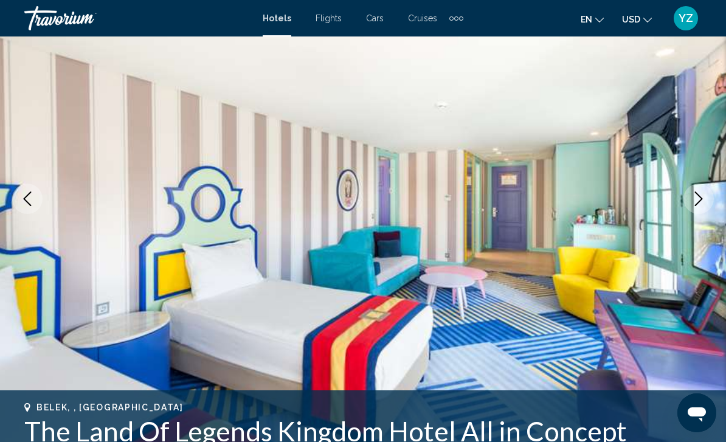
click at [699, 201] on icon "Next image" at bounding box center [698, 199] width 15 height 15
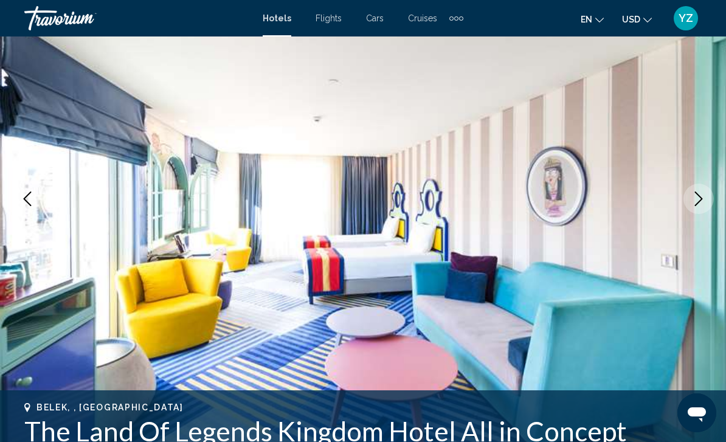
click at [699, 198] on icon "Next image" at bounding box center [698, 199] width 15 height 15
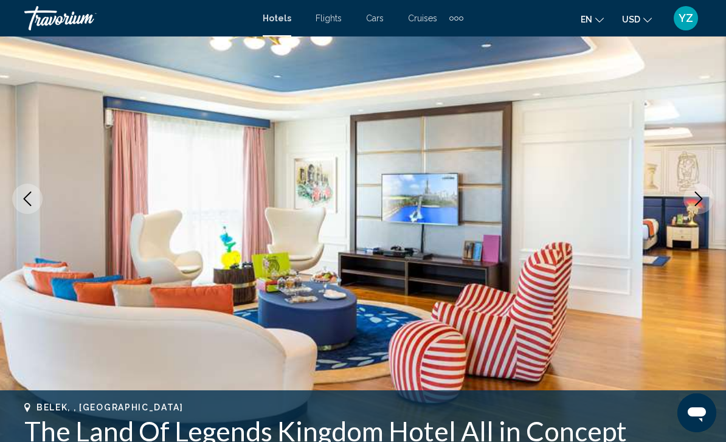
click at [703, 199] on icon "Next image" at bounding box center [698, 199] width 15 height 15
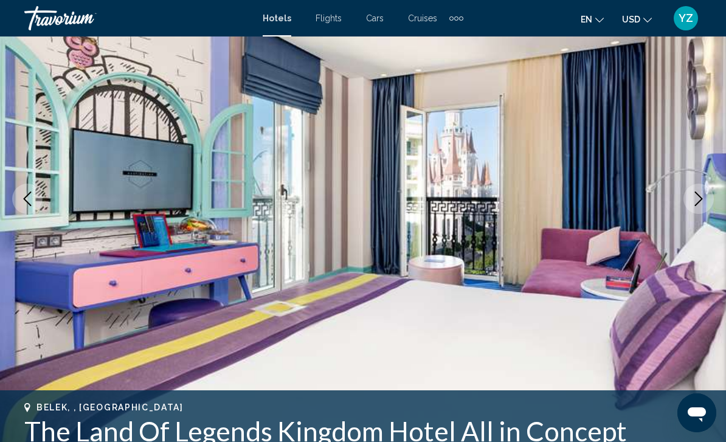
click at [696, 199] on icon "Next image" at bounding box center [698, 199] width 15 height 15
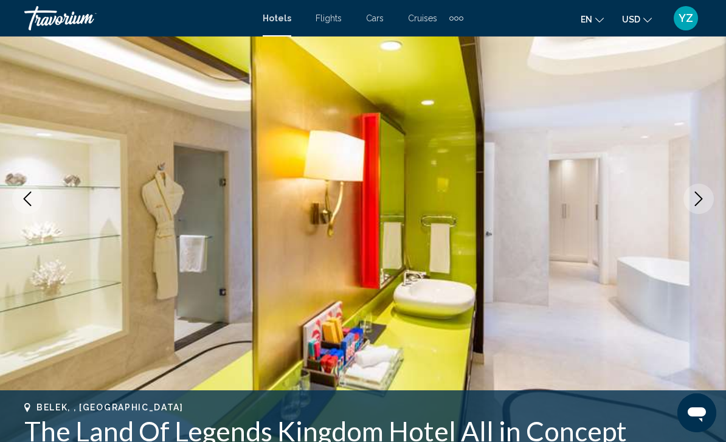
click at [701, 202] on icon "Next image" at bounding box center [698, 199] width 15 height 15
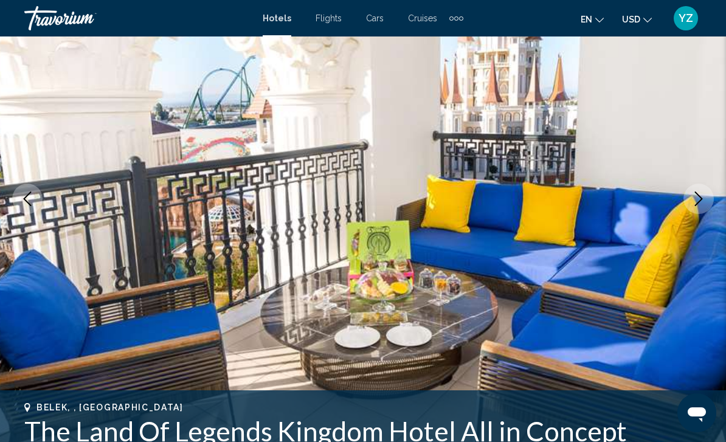
click at [699, 207] on button "Next image" at bounding box center [699, 199] width 30 height 30
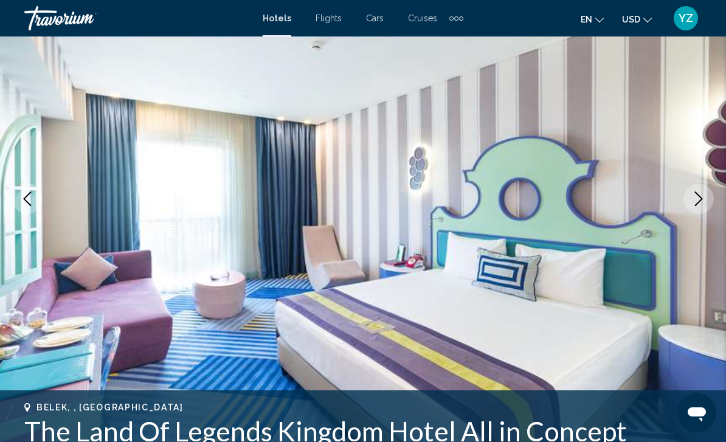
click at [701, 203] on icon "Next image" at bounding box center [698, 199] width 15 height 15
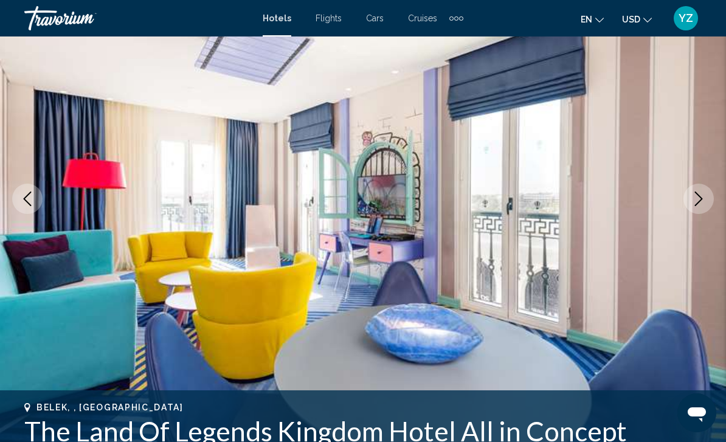
click at [703, 206] on icon "Next image" at bounding box center [698, 199] width 15 height 15
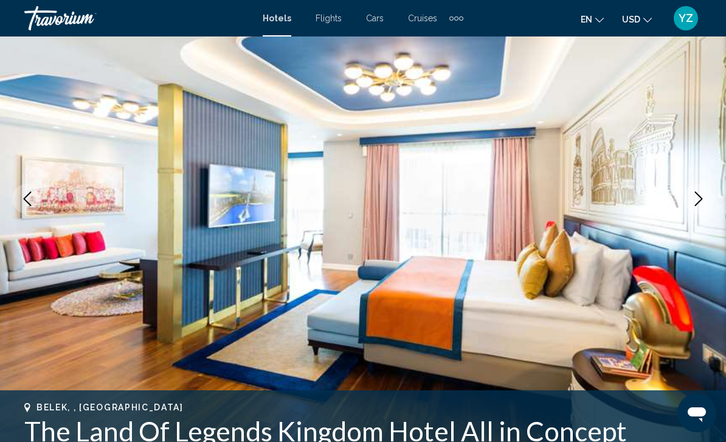
click at [701, 204] on icon "Next image" at bounding box center [698, 199] width 15 height 15
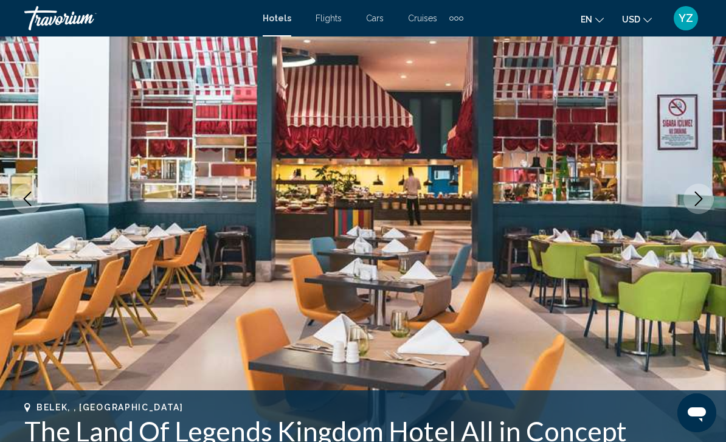
click at [696, 206] on button "Next image" at bounding box center [699, 199] width 30 height 30
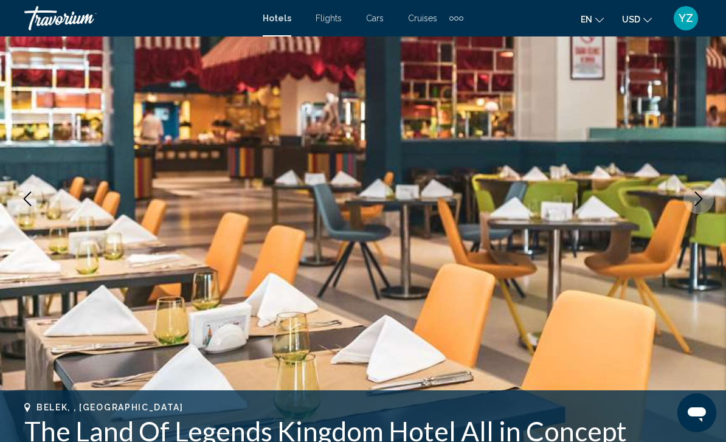
click at [695, 202] on icon "Next image" at bounding box center [698, 199] width 15 height 15
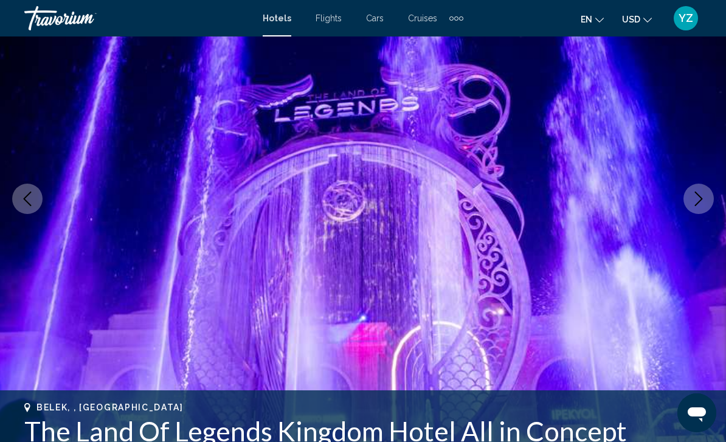
click at [699, 199] on icon "Next image" at bounding box center [698, 199] width 15 height 15
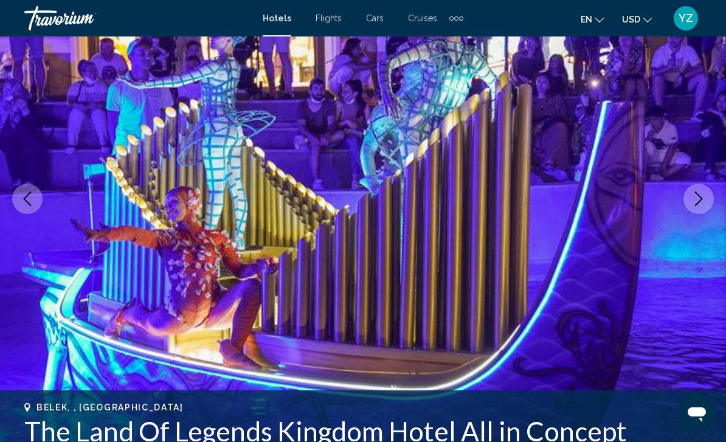
click at [704, 204] on icon "Next image" at bounding box center [698, 199] width 15 height 15
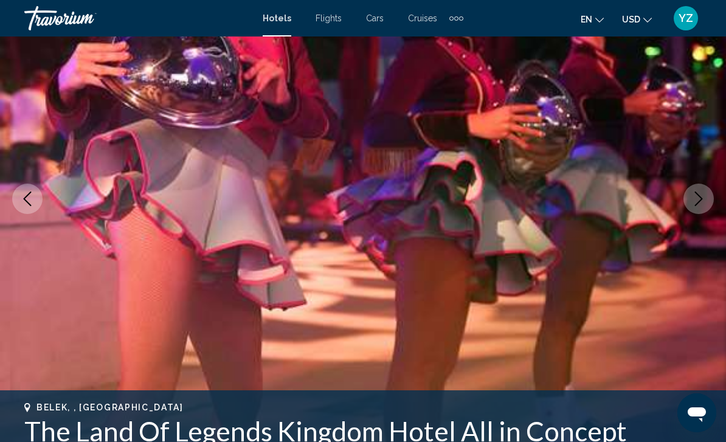
click at [700, 206] on icon "Next image" at bounding box center [698, 199] width 15 height 15
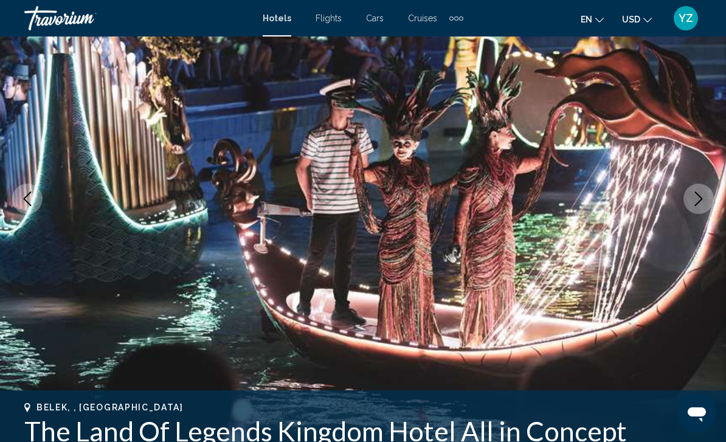
click at [697, 207] on button "Next image" at bounding box center [699, 199] width 30 height 30
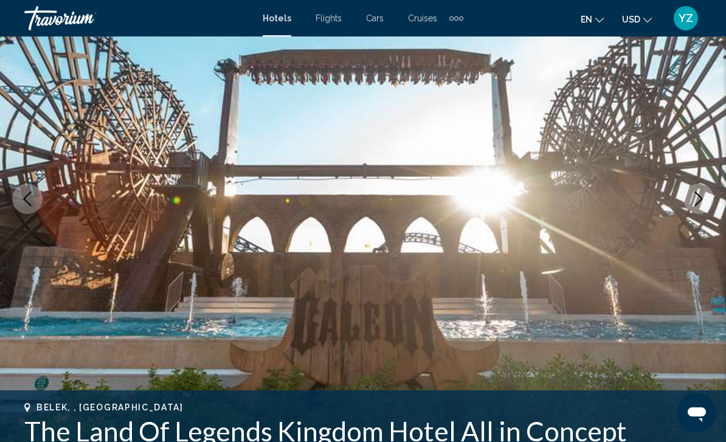
click at [691, 217] on img "Main content" at bounding box center [363, 199] width 726 height 578
click at [695, 212] on button "Next image" at bounding box center [699, 199] width 30 height 30
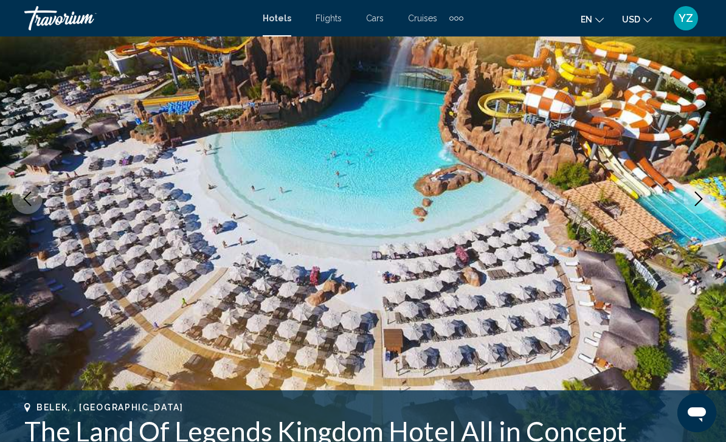
click at [700, 200] on icon "Next image" at bounding box center [698, 199] width 15 height 15
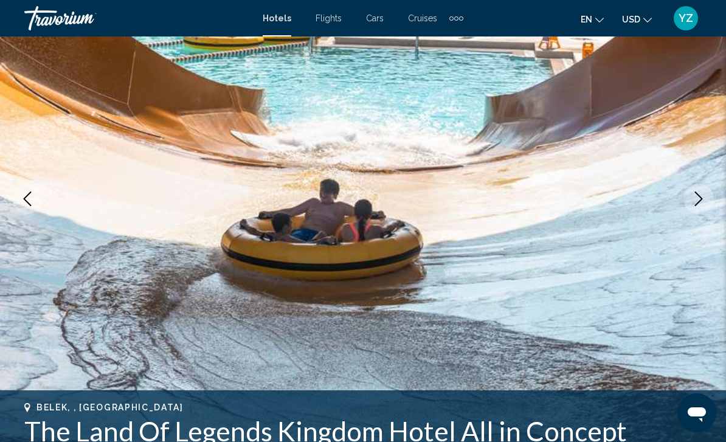
click at [695, 201] on icon "Next image" at bounding box center [698, 199] width 15 height 15
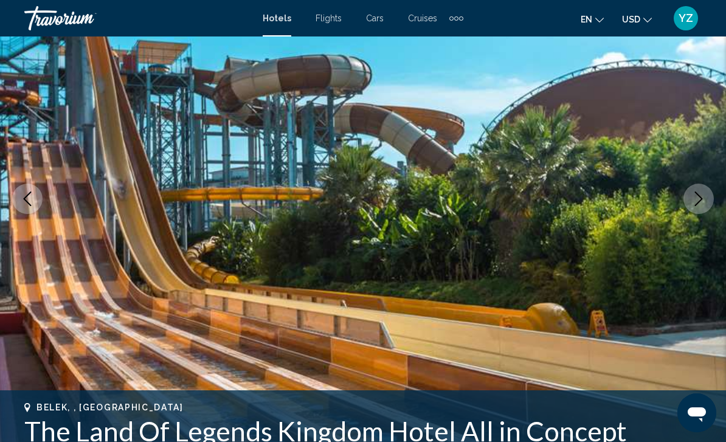
click at [702, 198] on icon "Next image" at bounding box center [699, 199] width 8 height 15
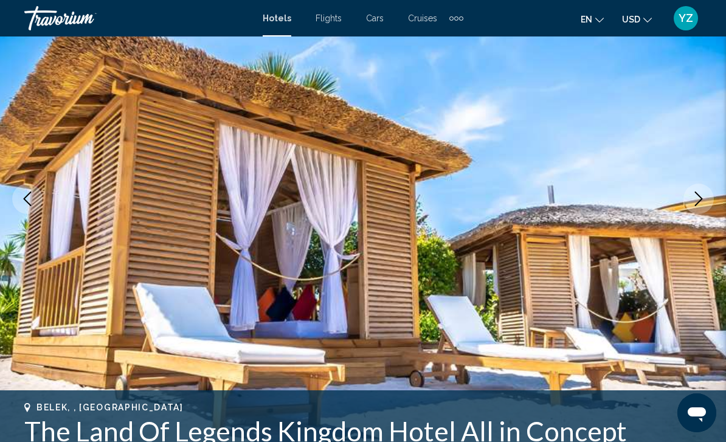
click at [700, 201] on icon "Next image" at bounding box center [699, 199] width 8 height 15
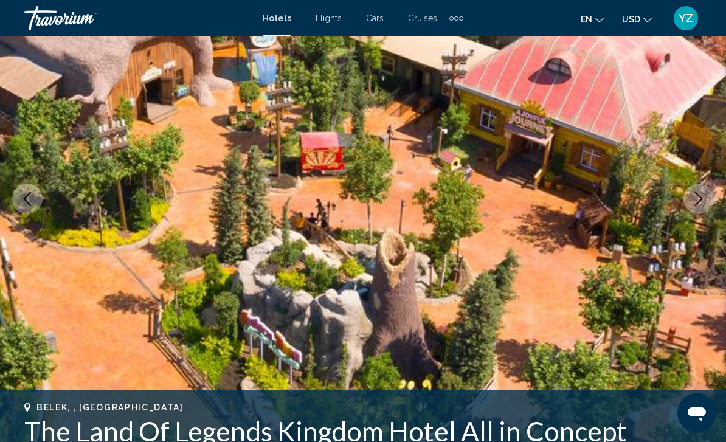
click at [707, 198] on button "Next image" at bounding box center [699, 199] width 30 height 30
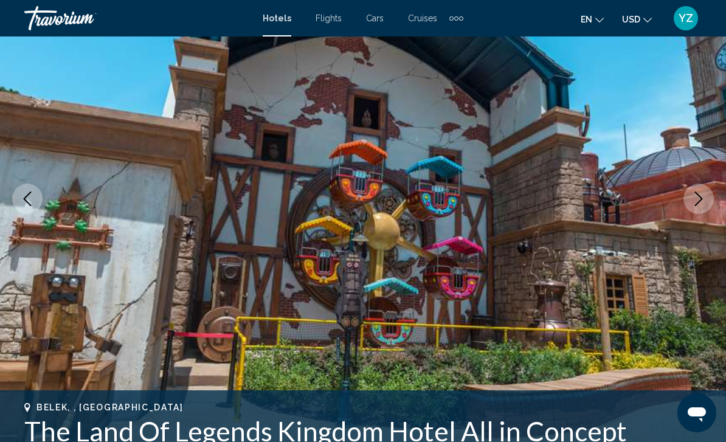
click at [704, 195] on icon "Next image" at bounding box center [698, 199] width 15 height 15
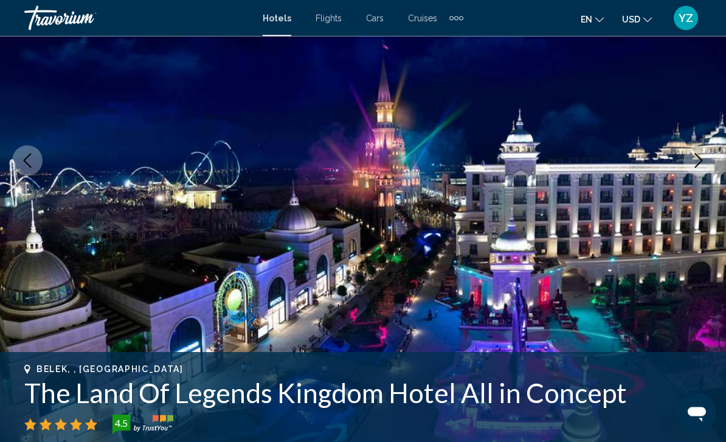
scroll to position [165, 0]
click at [709, 159] on button "Next image" at bounding box center [699, 160] width 30 height 30
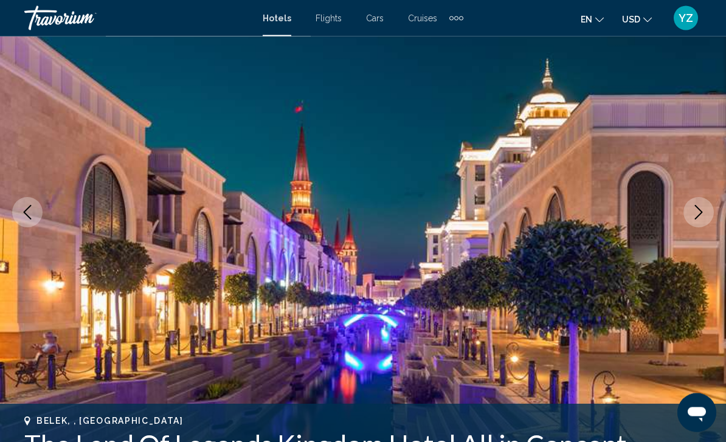
scroll to position [113, 0]
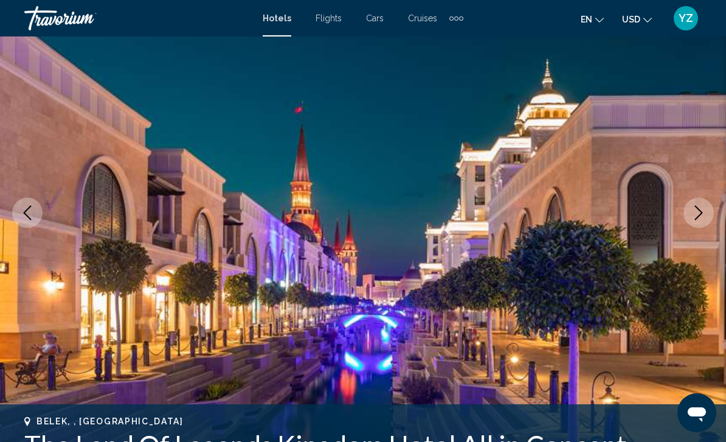
click at [696, 204] on button "Next image" at bounding box center [699, 213] width 30 height 30
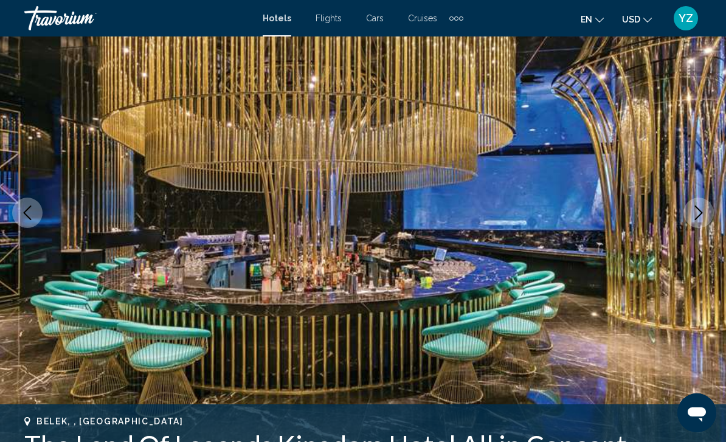
click at [701, 217] on icon "Next image" at bounding box center [698, 213] width 15 height 15
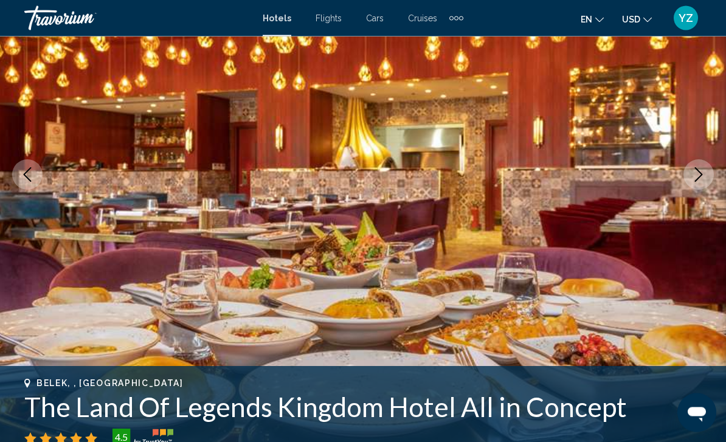
scroll to position [151, 0]
click at [695, 181] on icon "Next image" at bounding box center [698, 174] width 15 height 15
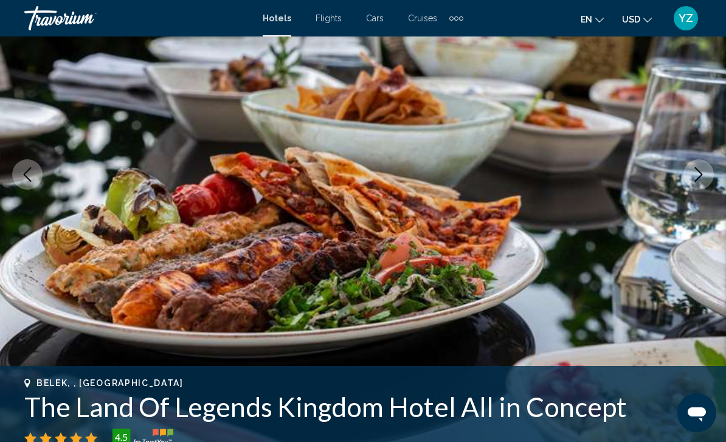
click at [696, 188] on button "Next image" at bounding box center [699, 174] width 30 height 30
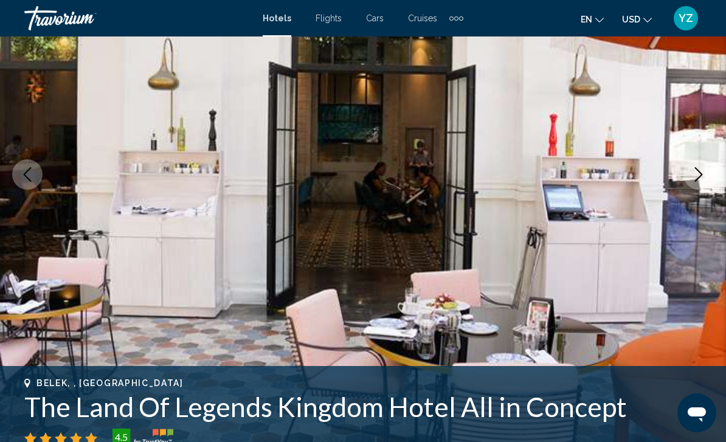
click at [698, 179] on icon "Next image" at bounding box center [699, 174] width 8 height 15
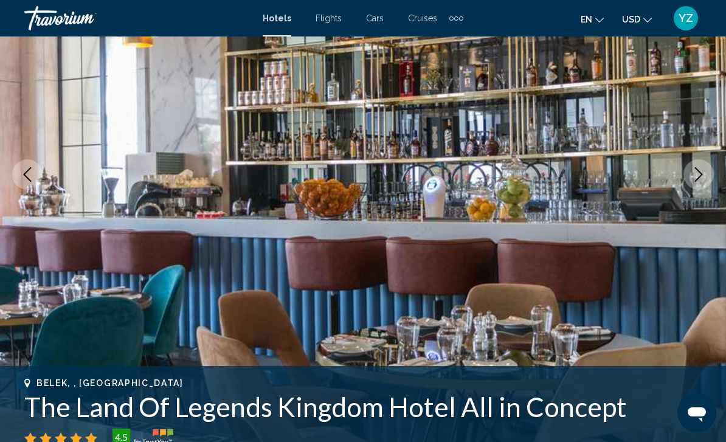
click at [697, 176] on icon "Next image" at bounding box center [698, 174] width 15 height 15
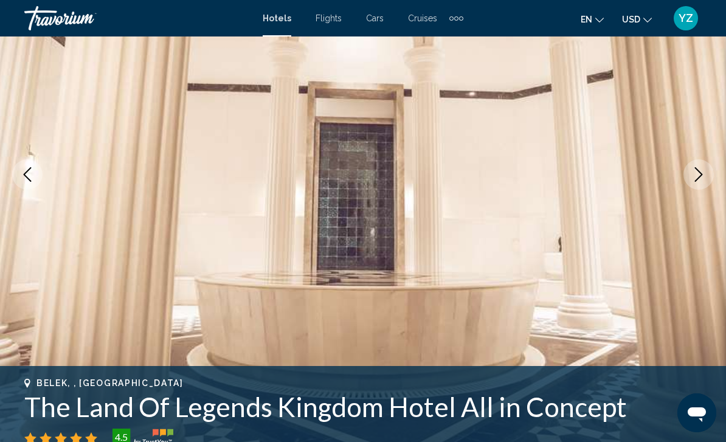
click at [701, 173] on icon "Next image" at bounding box center [698, 174] width 15 height 15
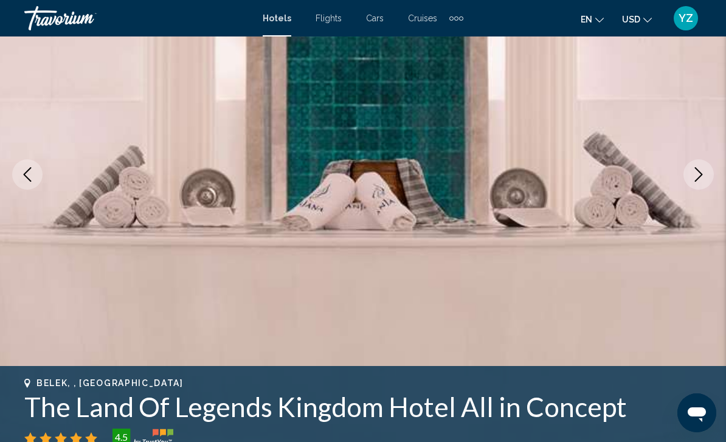
click at [705, 170] on icon "Next image" at bounding box center [698, 174] width 15 height 15
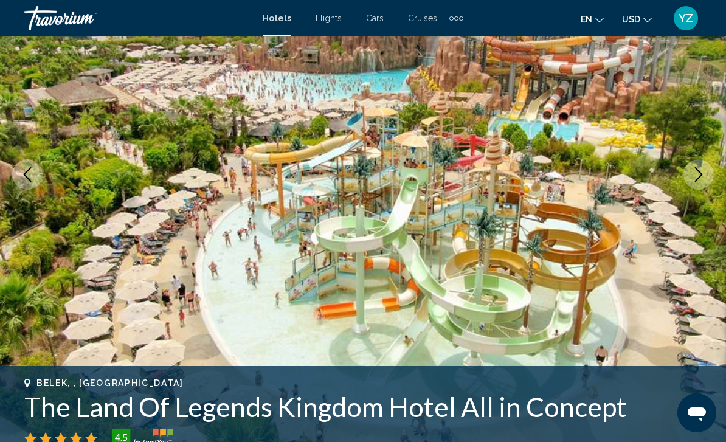
click at [696, 179] on icon "Next image" at bounding box center [698, 174] width 15 height 15
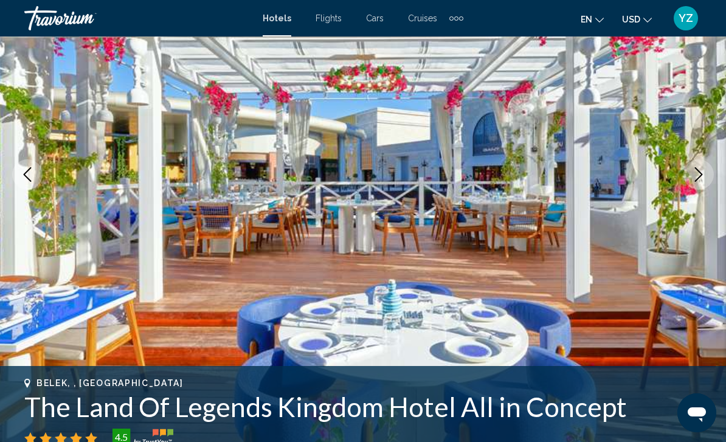
click at [699, 181] on icon "Next image" at bounding box center [698, 174] width 15 height 15
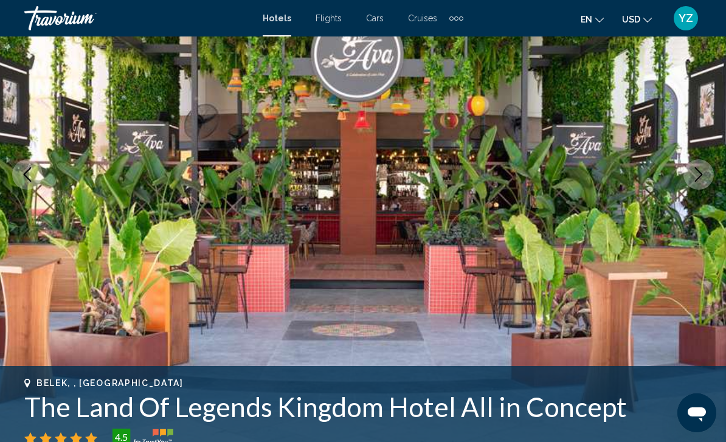
click at [699, 176] on icon "Next image" at bounding box center [698, 174] width 15 height 15
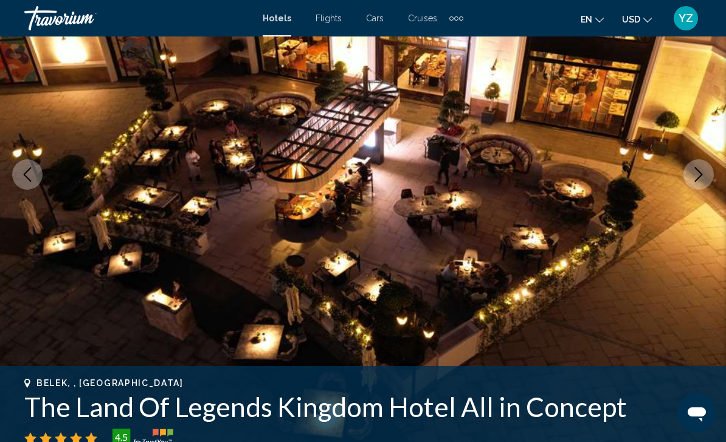
click at [691, 180] on icon "Next image" at bounding box center [698, 174] width 15 height 15
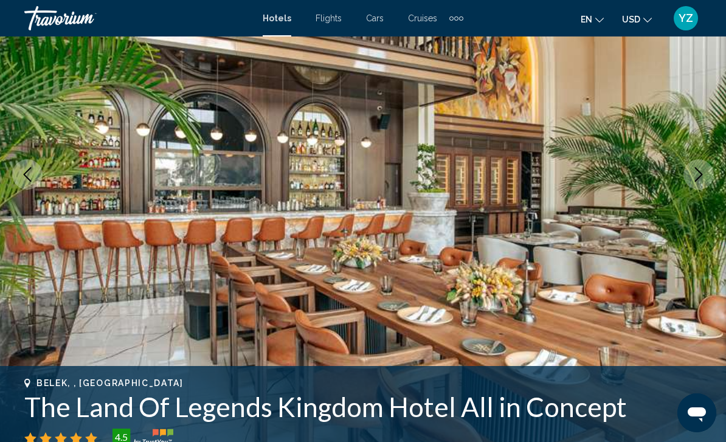
click at [701, 181] on icon "Next image" at bounding box center [698, 174] width 15 height 15
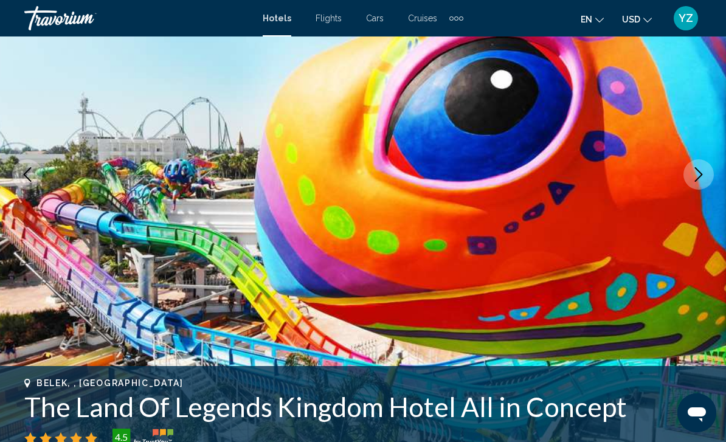
click at [693, 185] on button "Next image" at bounding box center [699, 174] width 30 height 30
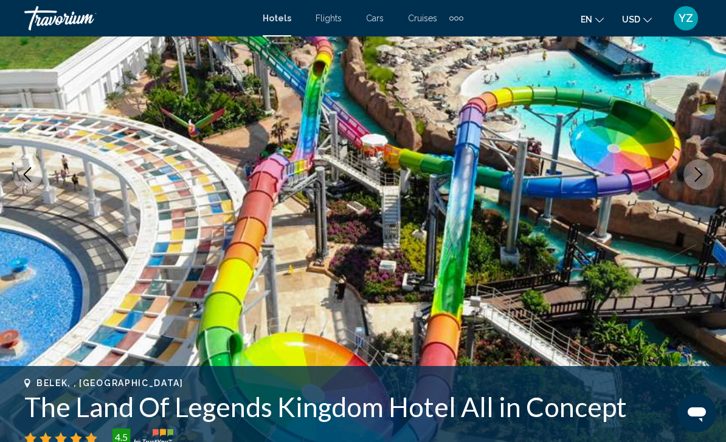
click at [702, 181] on icon "Next image" at bounding box center [698, 174] width 15 height 15
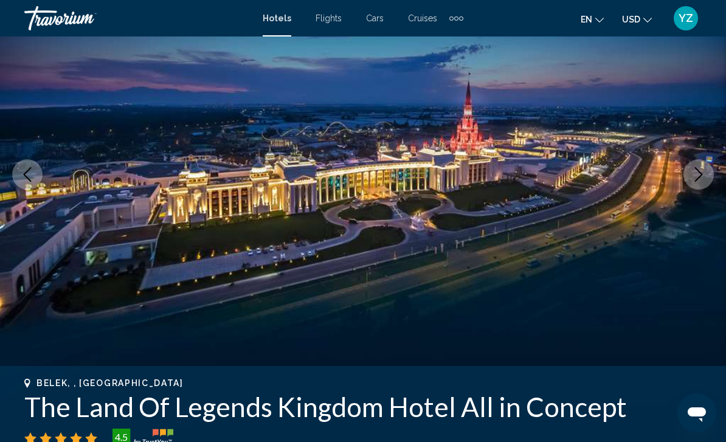
click at [696, 179] on icon "Next image" at bounding box center [698, 174] width 15 height 15
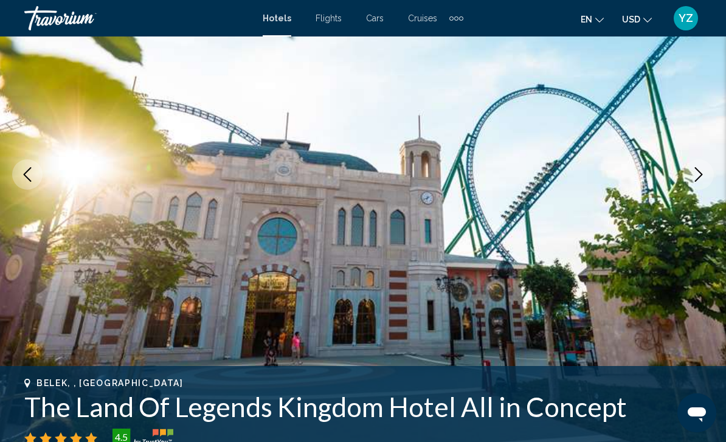
click at [687, 181] on button "Next image" at bounding box center [699, 174] width 30 height 30
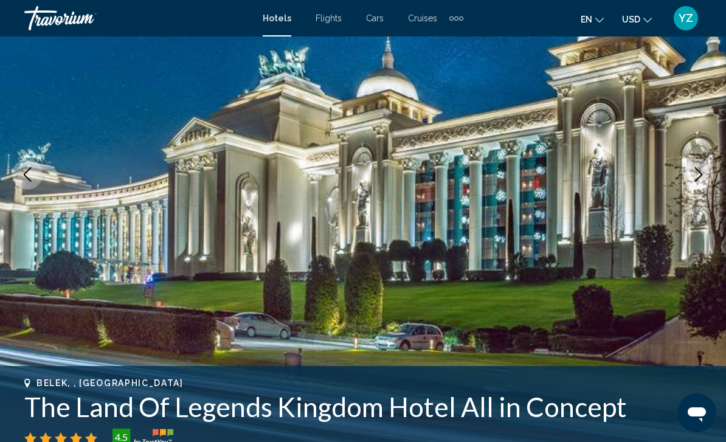
click at [699, 175] on icon "Next image" at bounding box center [698, 174] width 15 height 15
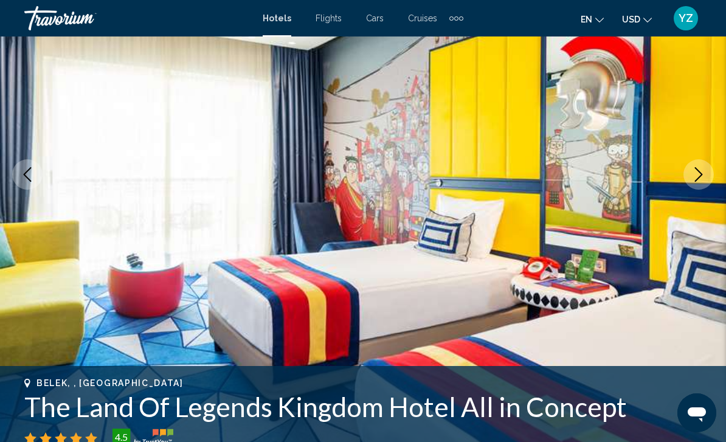
click at [703, 178] on icon "Next image" at bounding box center [698, 174] width 15 height 15
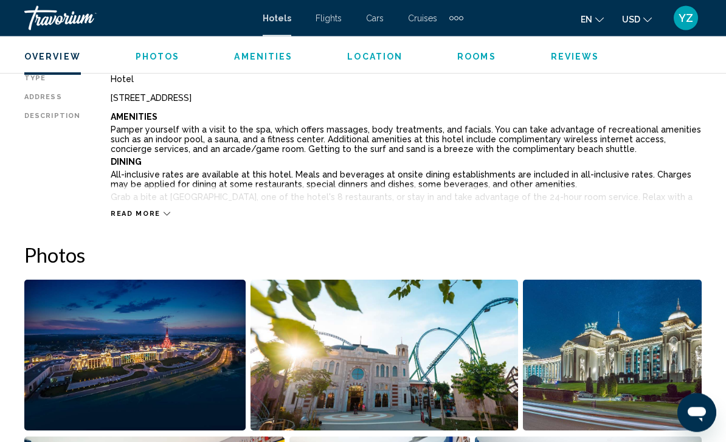
scroll to position [595, 0]
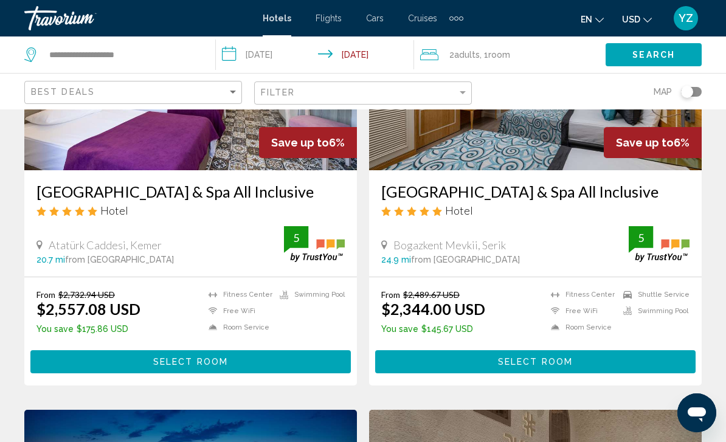
scroll to position [175, 0]
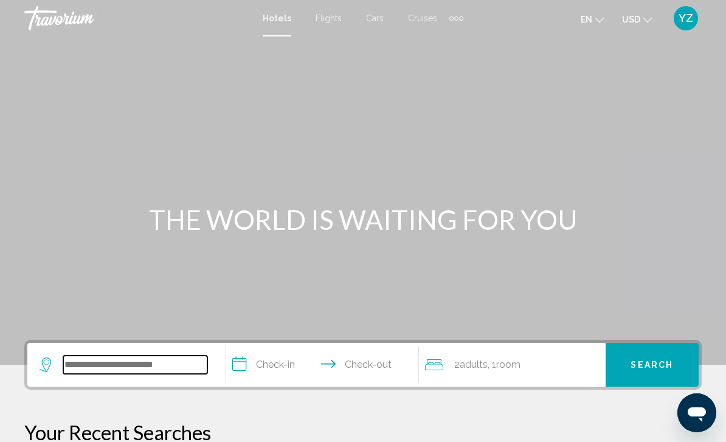
click at [144, 360] on input "Search widget" at bounding box center [135, 365] width 144 height 18
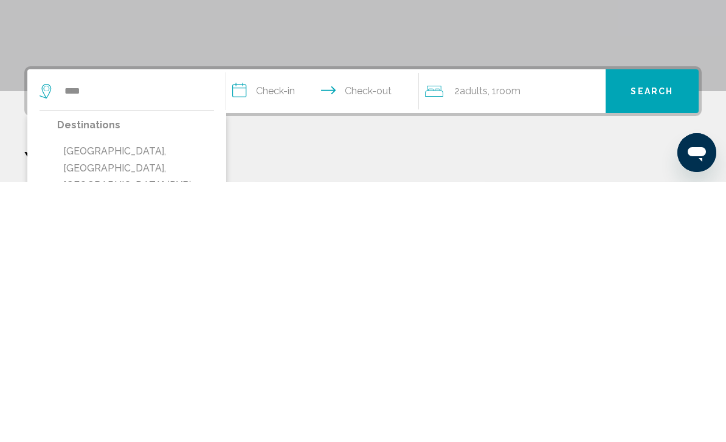
click at [147, 400] on button "Dubai, Dubai Emirate, United Arab Emirates (DXB)" at bounding box center [135, 428] width 157 height 57
type input "**********"
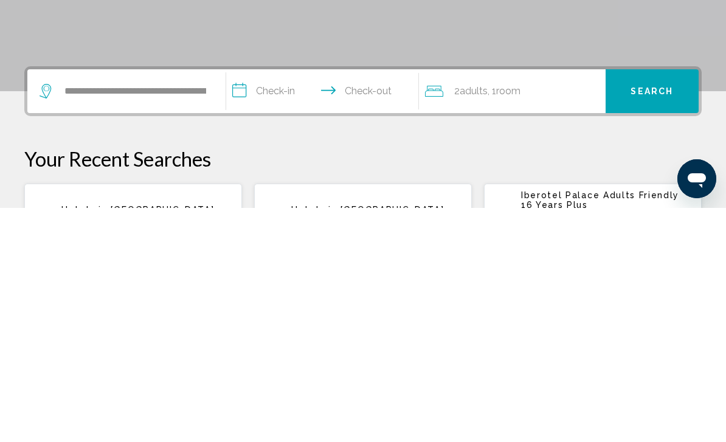
click at [236, 303] on input "**********" at bounding box center [325, 326] width 198 height 47
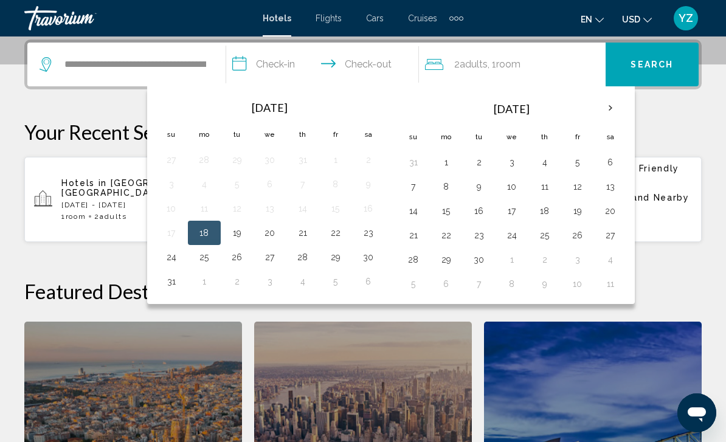
click at [277, 234] on button "20" at bounding box center [269, 232] width 19 height 17
click at [309, 237] on button "21" at bounding box center [302, 232] width 19 height 17
type input "**********"
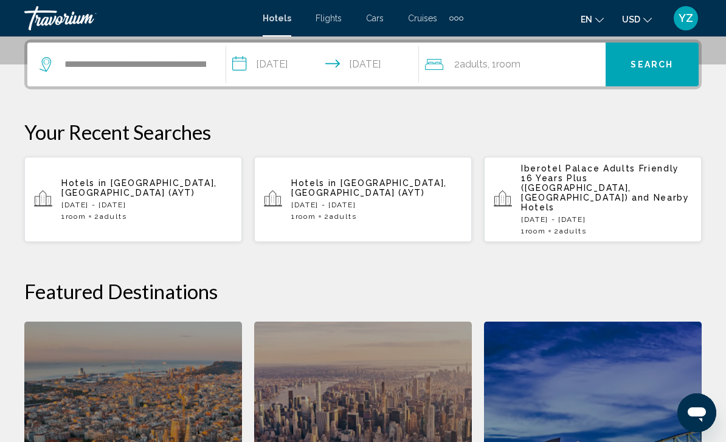
click at [669, 75] on button "Search" at bounding box center [652, 65] width 93 height 44
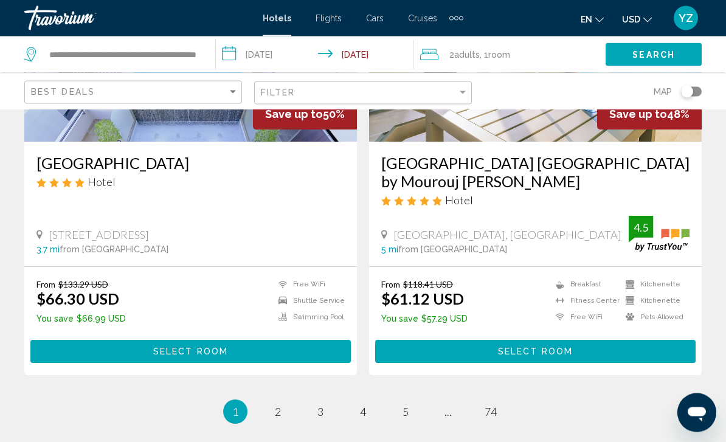
scroll to position [2472, 0]
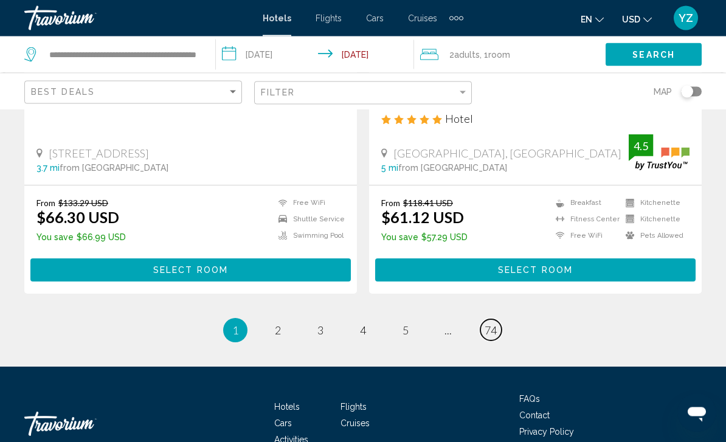
click at [486, 324] on span "74" at bounding box center [491, 330] width 12 height 13
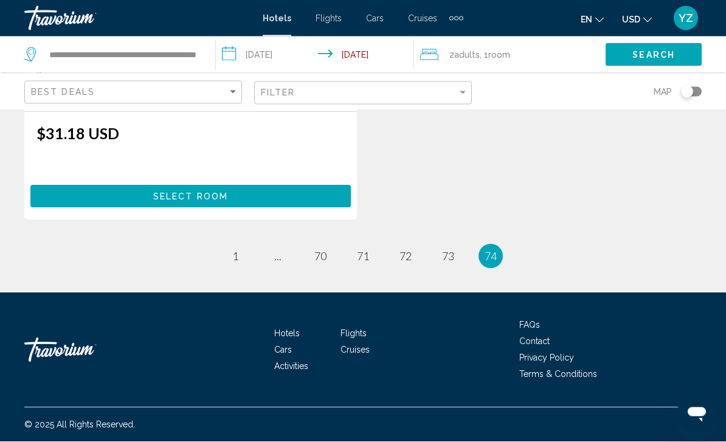
scroll to position [289, 0]
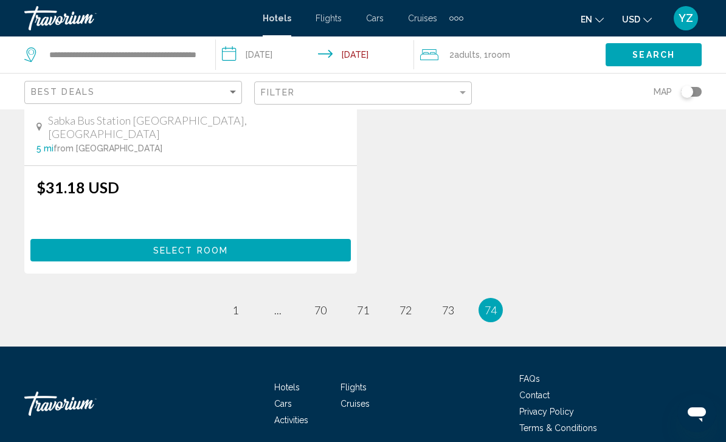
click at [489, 303] on li "You're on page 74" at bounding box center [491, 310] width 24 height 24
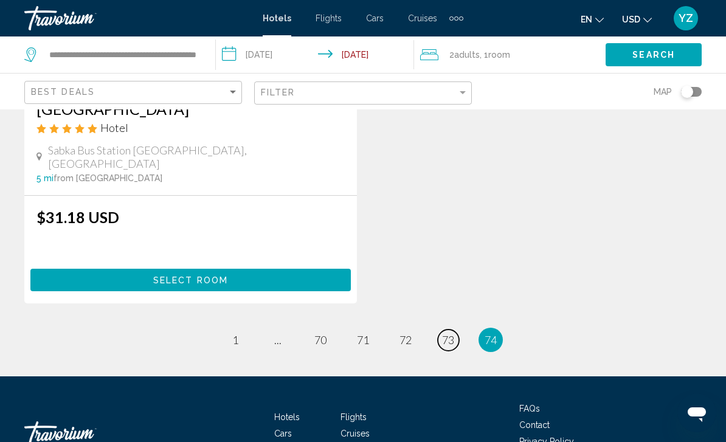
click at [444, 333] on span "73" at bounding box center [448, 339] width 12 height 13
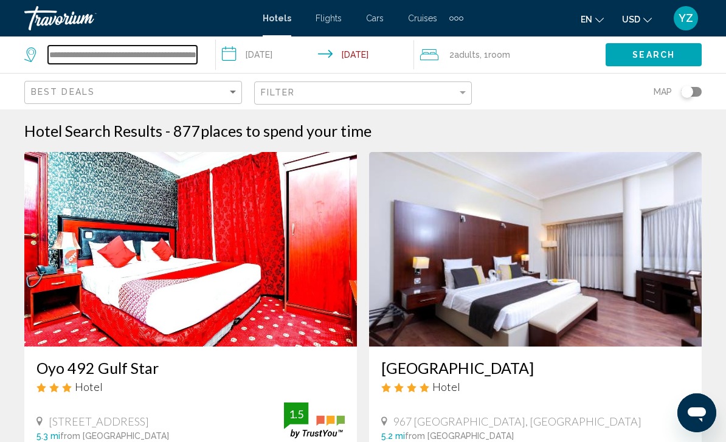
click at [78, 49] on input "**********" at bounding box center [122, 55] width 149 height 18
type input "**********"
click at [0, 0] on div at bounding box center [0, 0] width 0 height 0
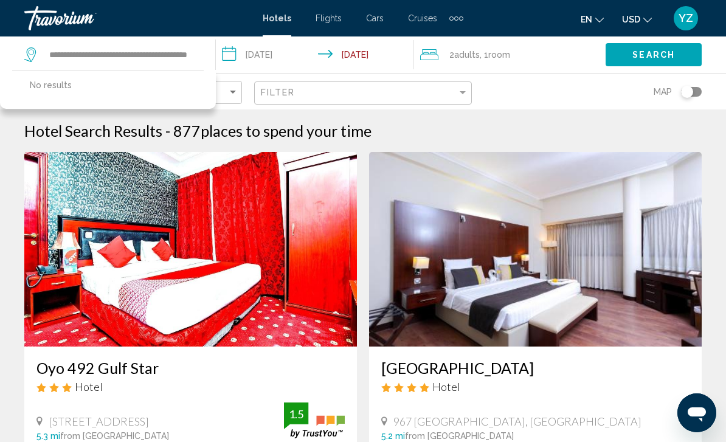
click at [224, 48] on input "**********" at bounding box center [317, 56] width 203 height 40
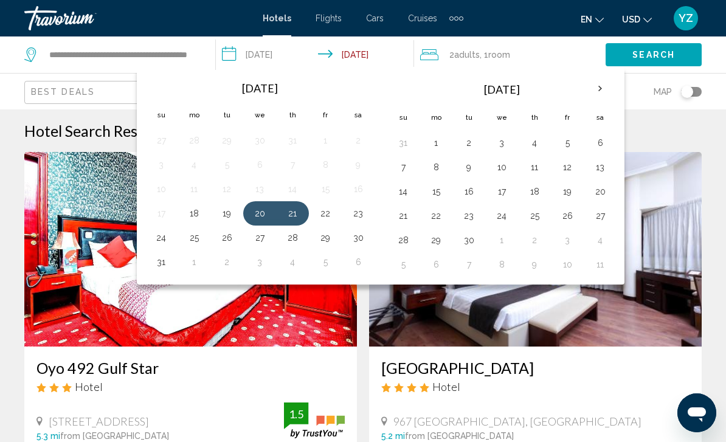
click at [470, 219] on button "23" at bounding box center [468, 215] width 19 height 17
click at [499, 219] on button "24" at bounding box center [501, 215] width 19 height 17
type input "**********"
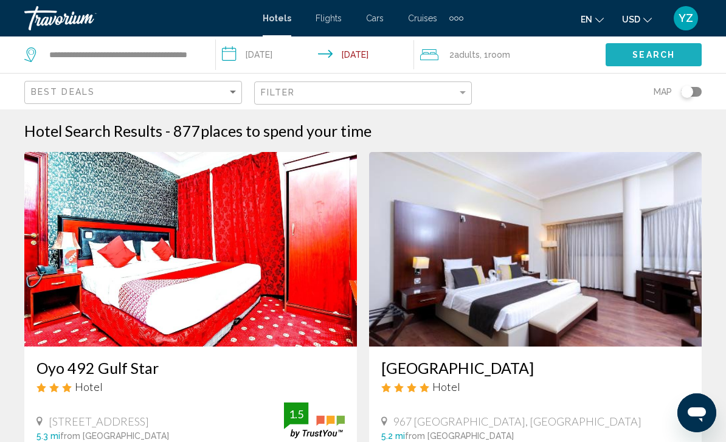
click at [664, 55] on span "Search" at bounding box center [653, 55] width 43 height 10
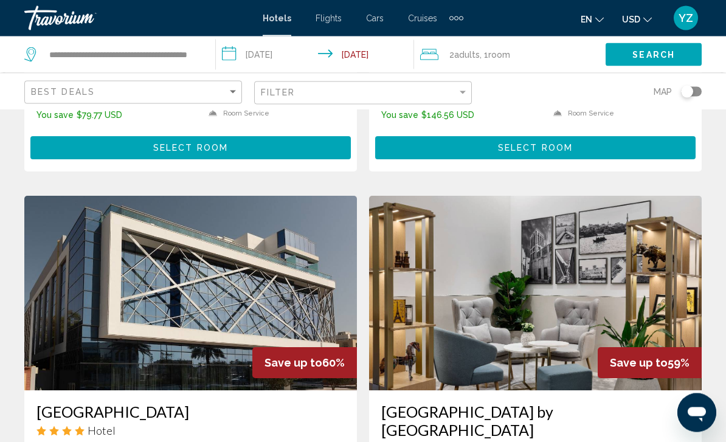
scroll to position [839, 0]
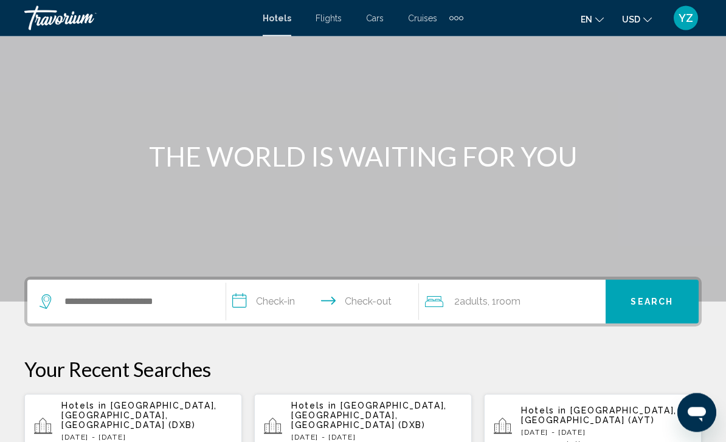
scroll to position [71, 0]
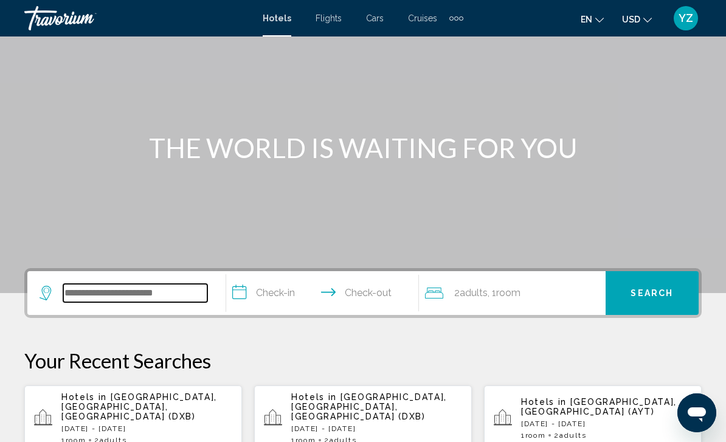
click at [106, 292] on input "Search widget" at bounding box center [135, 293] width 144 height 18
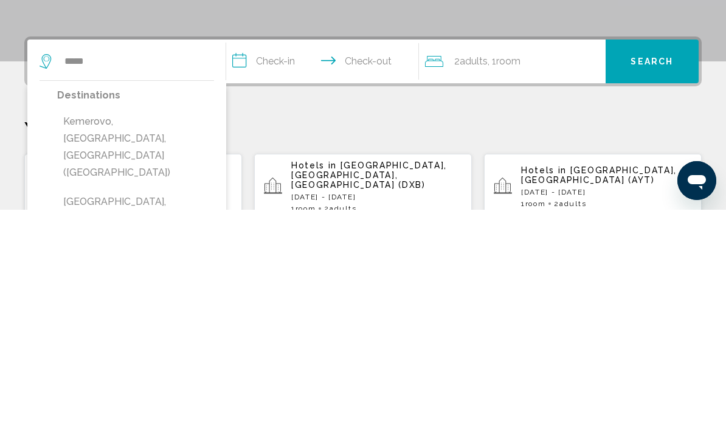
type input "**********"
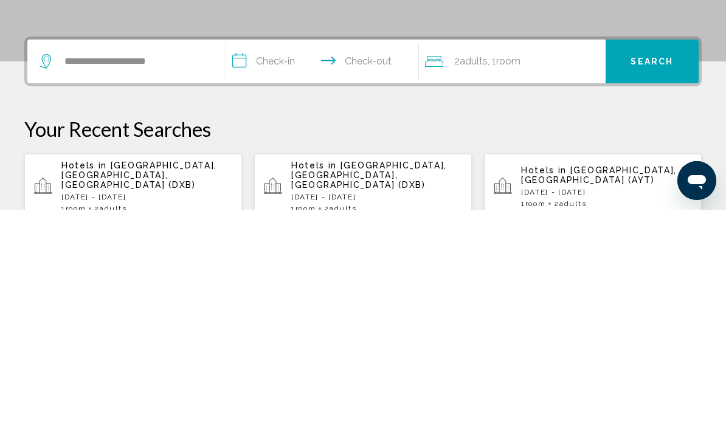
click at [241, 272] on input "**********" at bounding box center [325, 295] width 198 height 47
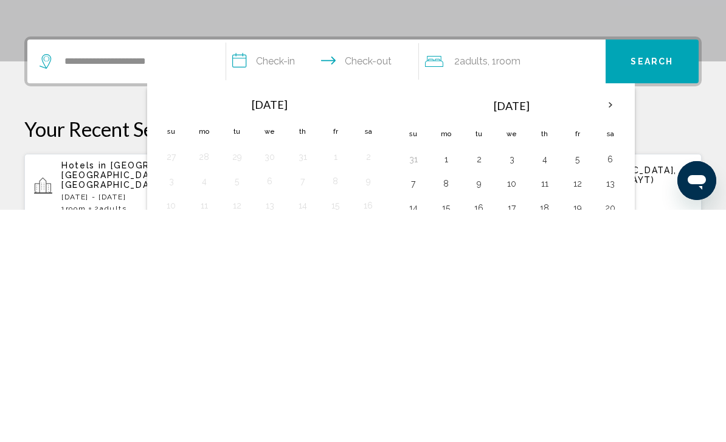
scroll to position [300, 0]
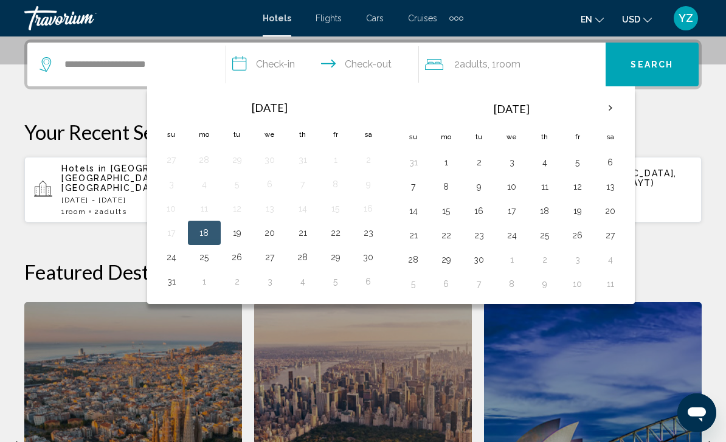
click at [608, 106] on th "Next month" at bounding box center [610, 108] width 33 height 27
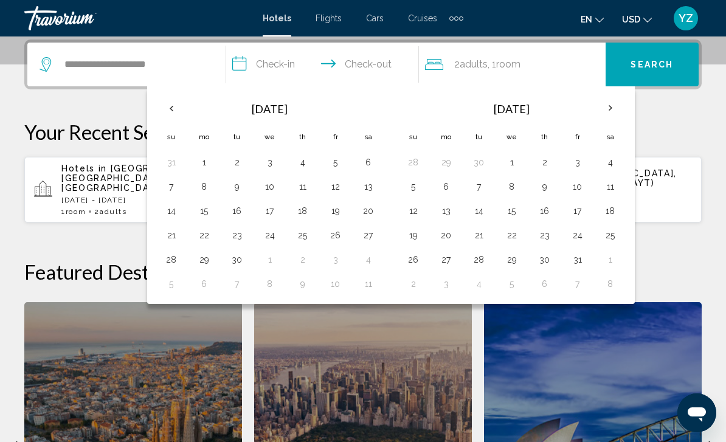
click at [614, 108] on th "Next month" at bounding box center [610, 108] width 33 height 27
click at [613, 108] on th "Next month" at bounding box center [610, 108] width 33 height 27
click at [613, 107] on th "Next month" at bounding box center [610, 108] width 33 height 27
click at [611, 107] on th "Next month" at bounding box center [610, 108] width 33 height 27
click at [611, 108] on th "Next month" at bounding box center [610, 108] width 33 height 27
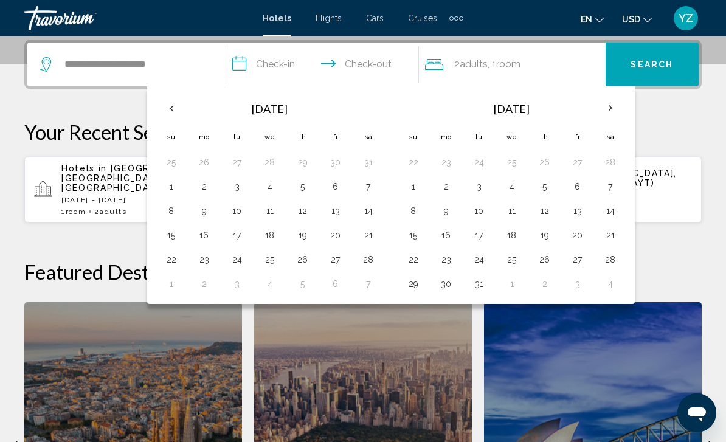
click at [615, 108] on th "Next month" at bounding box center [610, 108] width 33 height 27
click at [616, 107] on th "Next month" at bounding box center [610, 108] width 33 height 27
click at [616, 108] on th "Next month" at bounding box center [610, 108] width 33 height 27
click at [613, 110] on th "Next month" at bounding box center [610, 108] width 33 height 27
click at [618, 109] on th "Next month" at bounding box center [610, 108] width 33 height 27
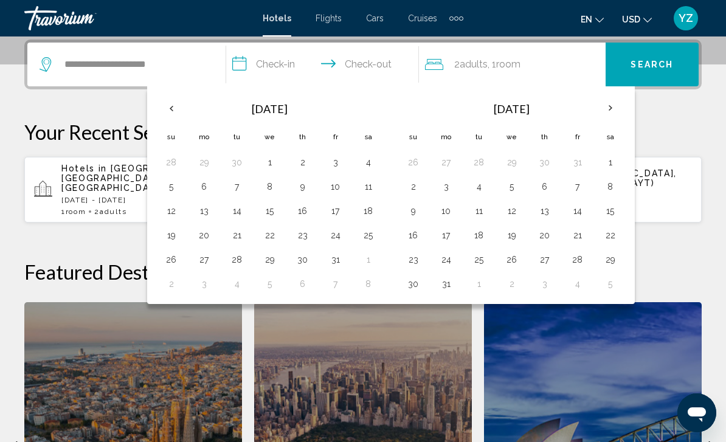
click at [612, 105] on th "Next month" at bounding box center [610, 108] width 33 height 27
click at [612, 108] on th "Next month" at bounding box center [610, 108] width 33 height 27
click at [170, 99] on th "Previous month" at bounding box center [171, 108] width 33 height 27
click at [373, 168] on button "1" at bounding box center [368, 162] width 19 height 17
click at [168, 189] on button "2" at bounding box center [171, 186] width 19 height 17
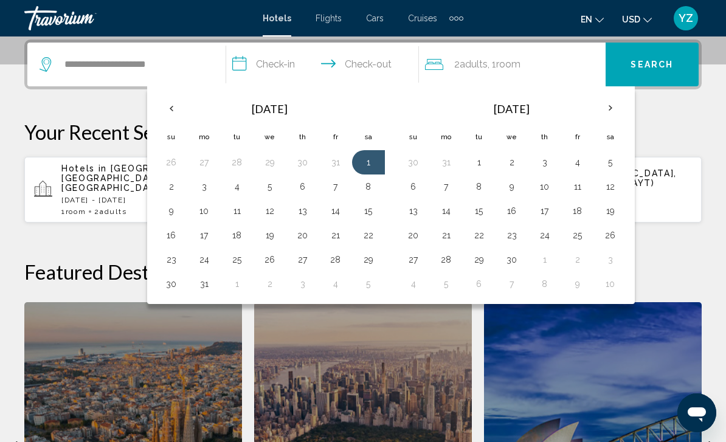
type input "**********"
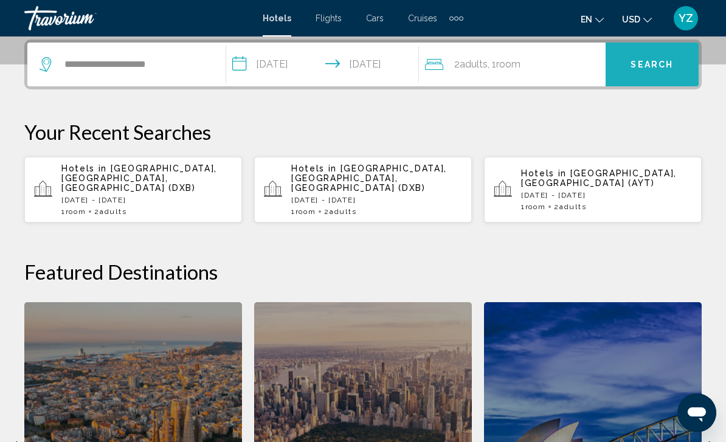
click at [668, 71] on button "Search" at bounding box center [652, 65] width 93 height 44
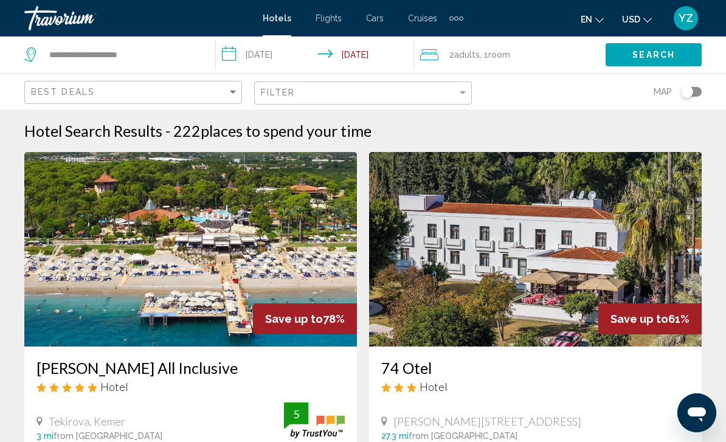
click at [229, 55] on input "**********" at bounding box center [317, 56] width 203 height 40
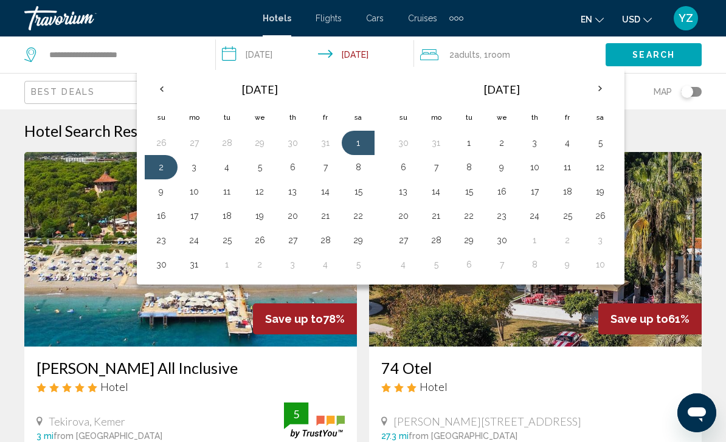
click at [358, 174] on button "8" at bounding box center [357, 167] width 19 height 17
click at [355, 145] on button "1" at bounding box center [357, 142] width 19 height 17
type input "**********"
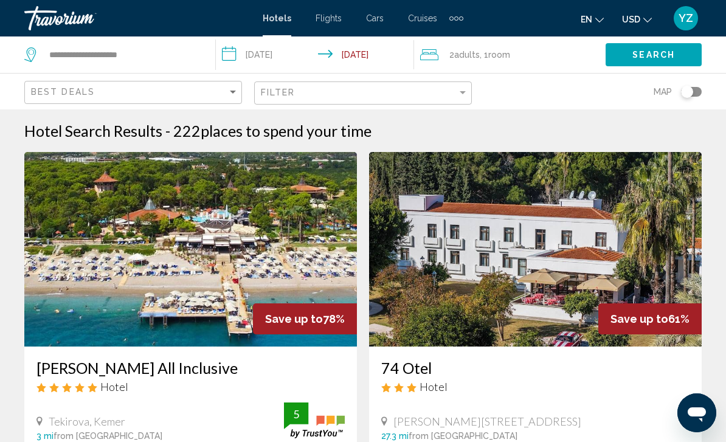
click at [649, 57] on span "Search" at bounding box center [653, 55] width 43 height 10
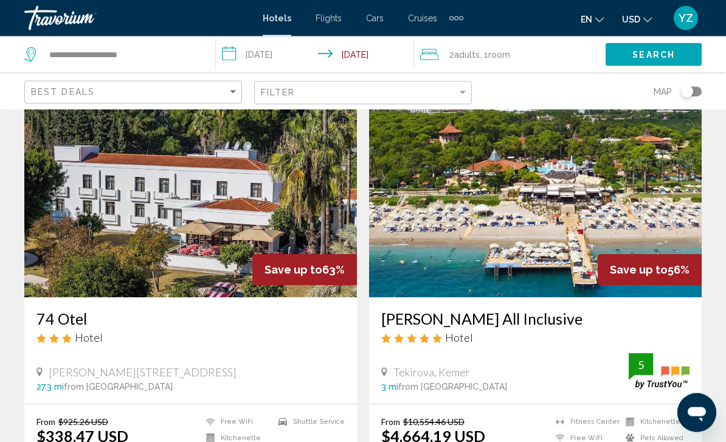
scroll to position [49, 0]
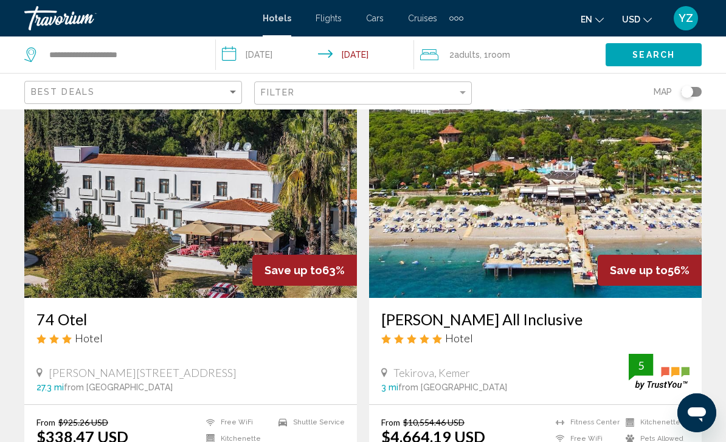
click at [500, 212] on img "Main content" at bounding box center [535, 200] width 333 height 195
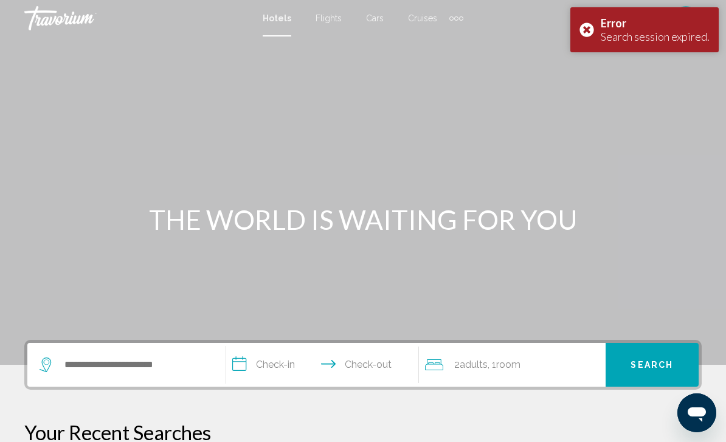
click at [583, 36] on div "Error Search session expired." at bounding box center [644, 29] width 148 height 45
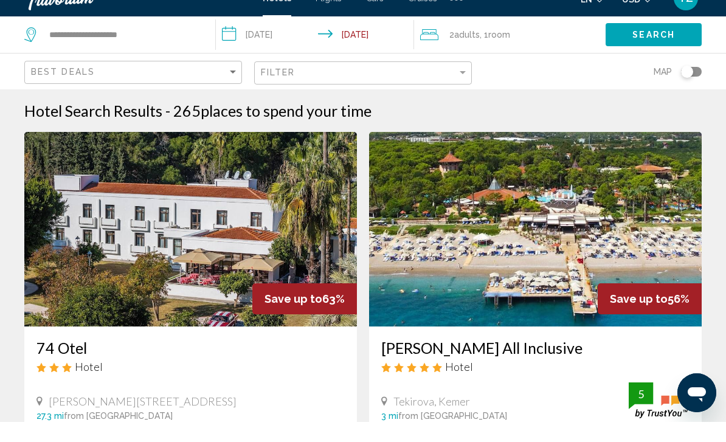
scroll to position [21, 0]
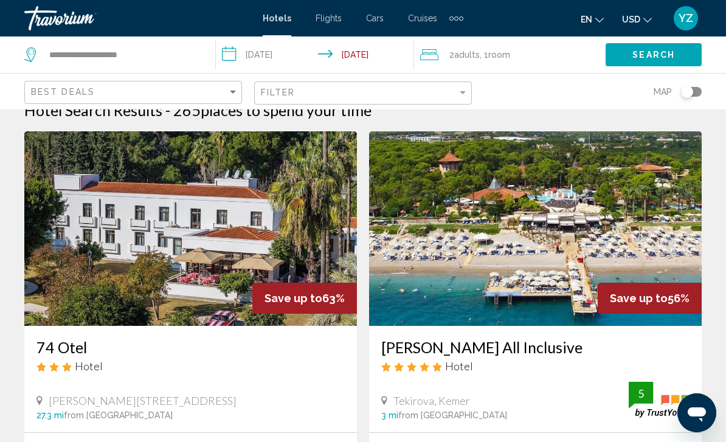
click at [615, 240] on img "Main content" at bounding box center [535, 228] width 333 height 195
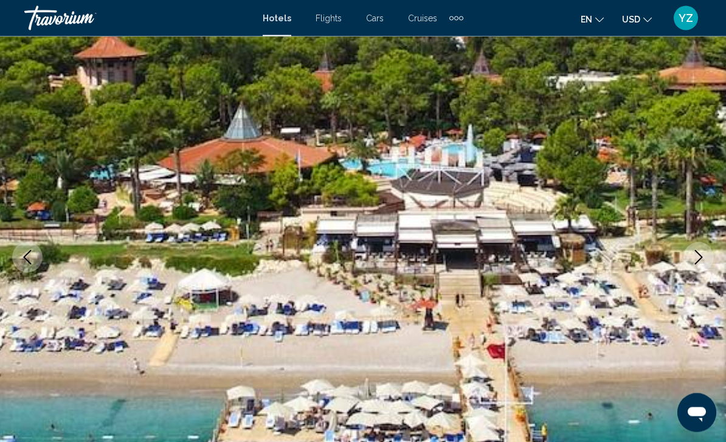
scroll to position [74, 0]
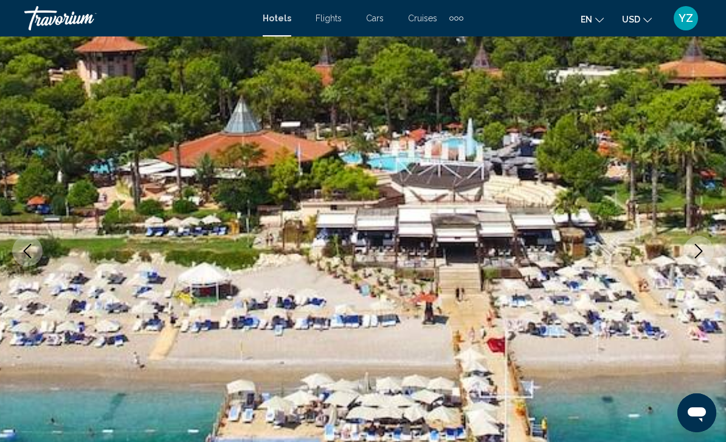
click at [697, 260] on button "Next image" at bounding box center [699, 251] width 30 height 30
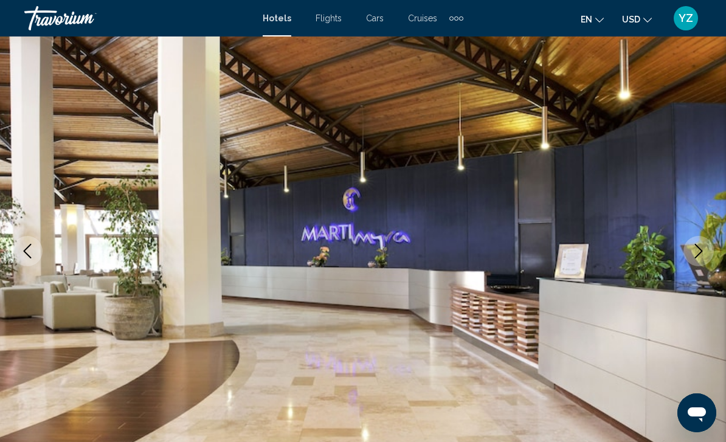
click at [702, 238] on button "Next image" at bounding box center [699, 251] width 30 height 30
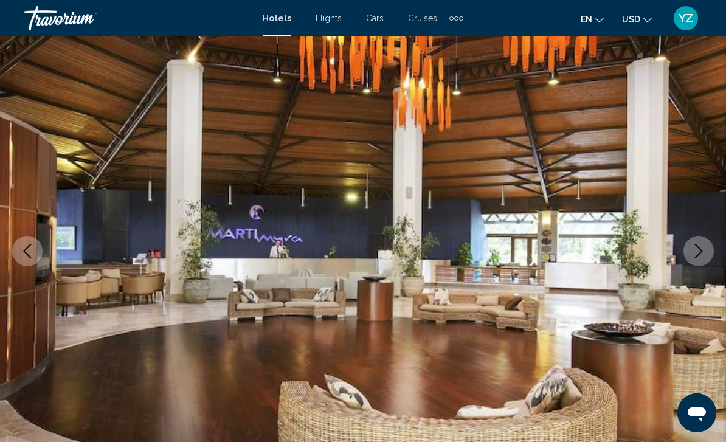
click at [689, 254] on button "Next image" at bounding box center [699, 251] width 30 height 30
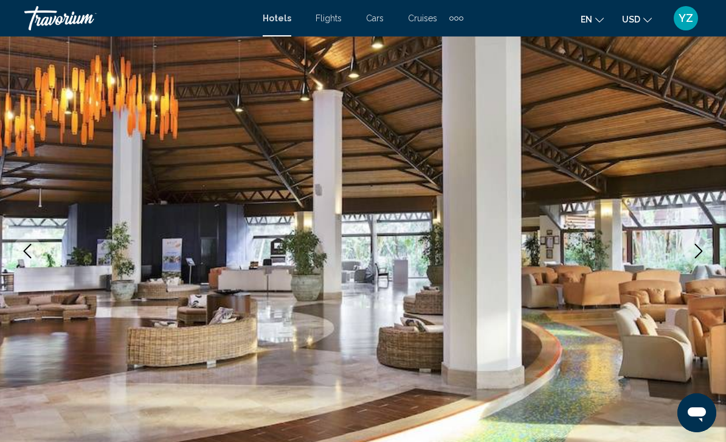
click at [691, 255] on icon "Next image" at bounding box center [698, 251] width 15 height 15
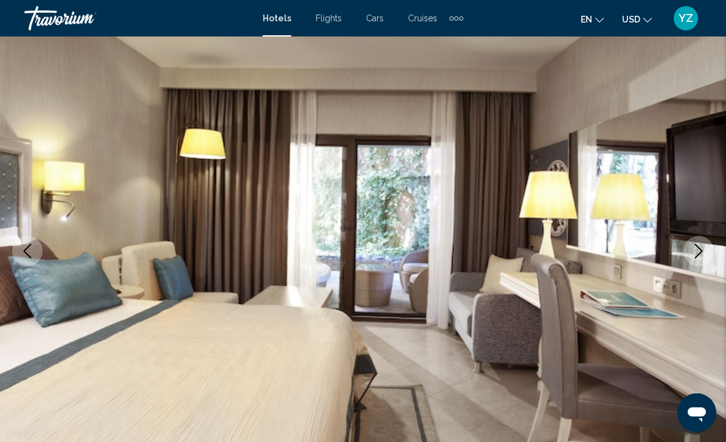
click at [696, 258] on icon "Next image" at bounding box center [698, 251] width 15 height 15
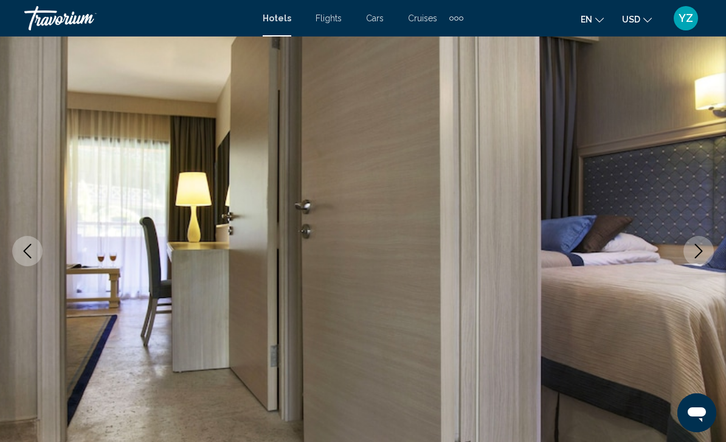
click at [698, 247] on icon "Next image" at bounding box center [699, 251] width 8 height 15
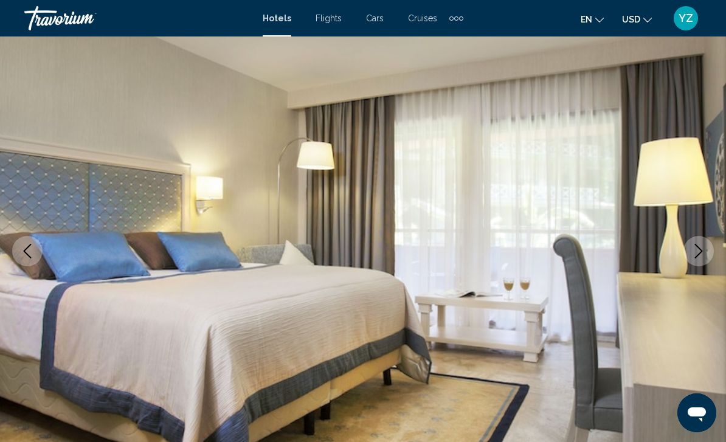
click at [699, 246] on icon "Next image" at bounding box center [698, 251] width 15 height 15
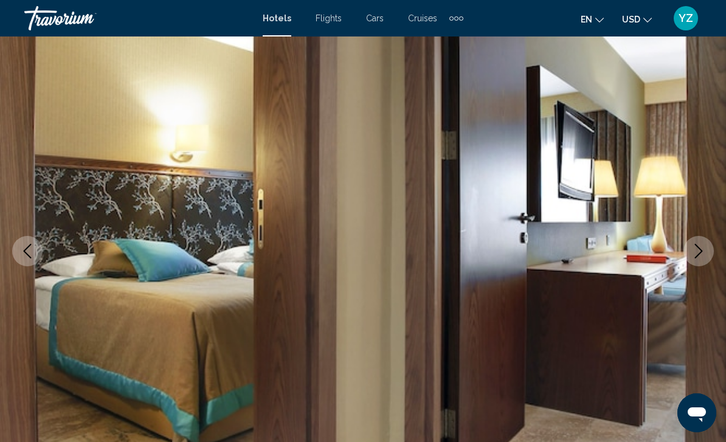
click at [697, 254] on icon "Next image" at bounding box center [698, 251] width 15 height 15
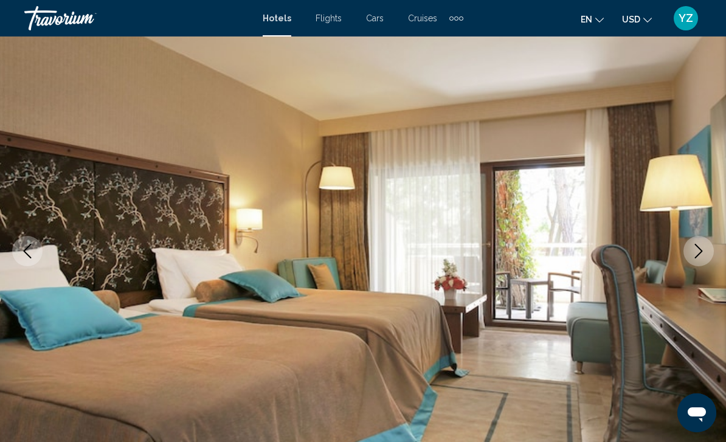
click at [703, 254] on icon "Next image" at bounding box center [698, 251] width 15 height 15
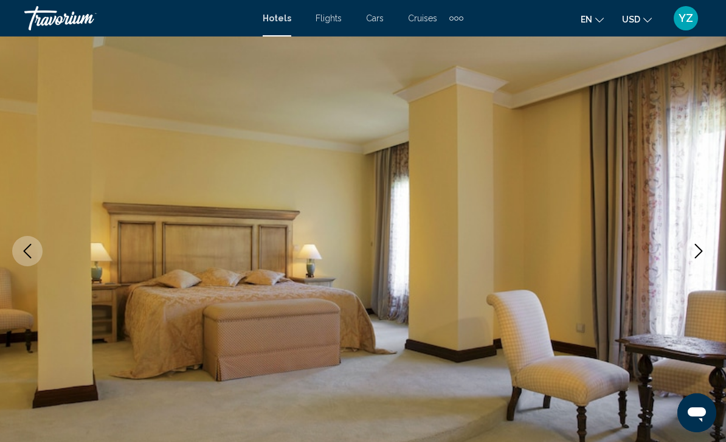
click at [701, 253] on icon "Next image" at bounding box center [699, 251] width 8 height 15
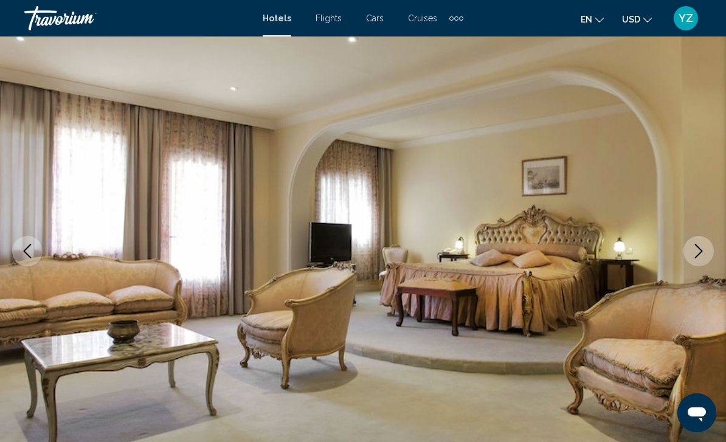
click at [704, 248] on icon "Next image" at bounding box center [698, 251] width 15 height 15
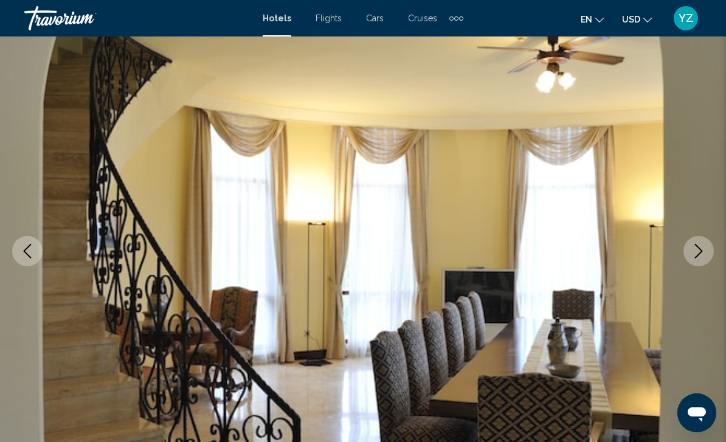
click at [698, 250] on icon "Next image" at bounding box center [698, 251] width 15 height 15
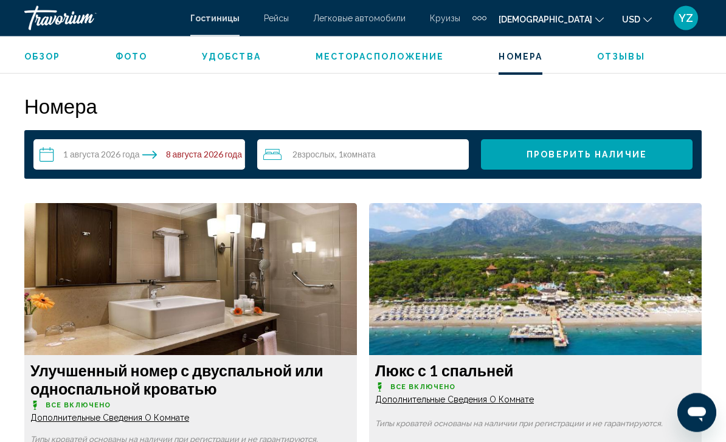
scroll to position [1804, 0]
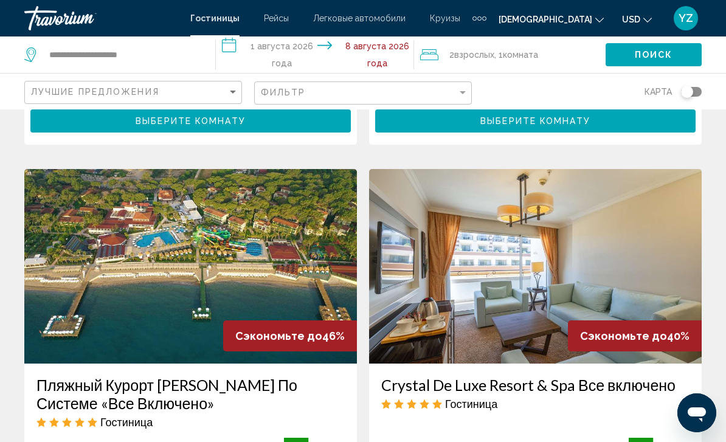
scroll to position [915, 0]
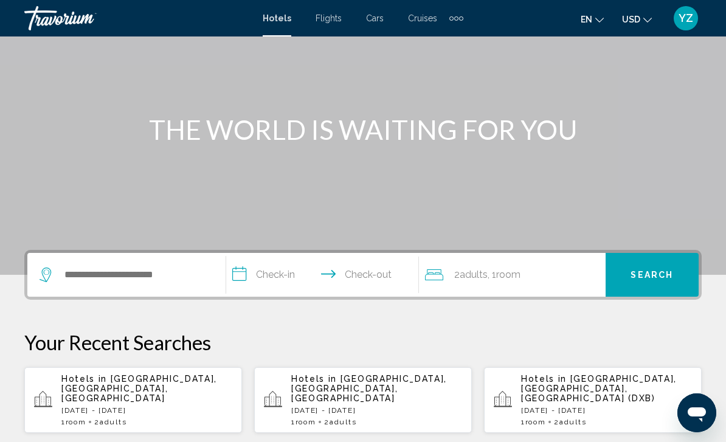
scroll to position [94, 0]
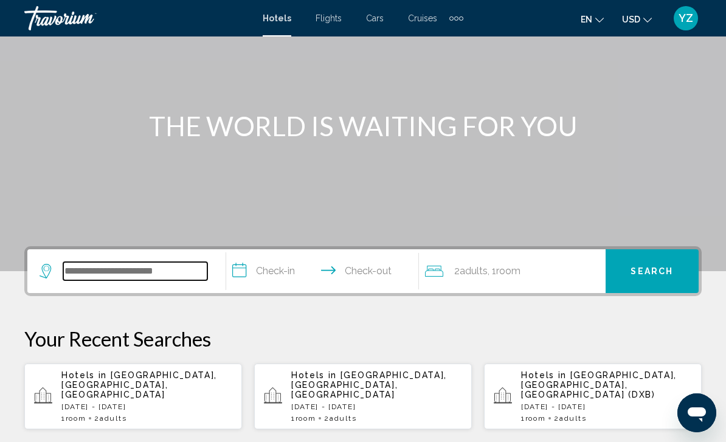
click at [134, 262] on input "Search widget" at bounding box center [135, 271] width 144 height 18
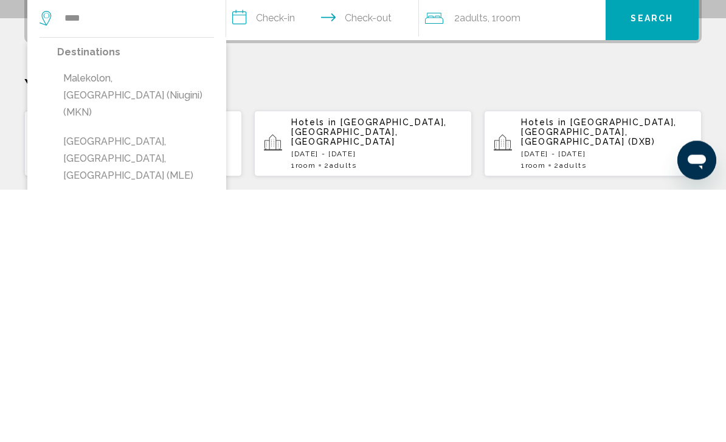
click at [175, 383] on button "Male, Maldives, Maldives (MLE)" at bounding box center [135, 411] width 157 height 57
type input "**********"
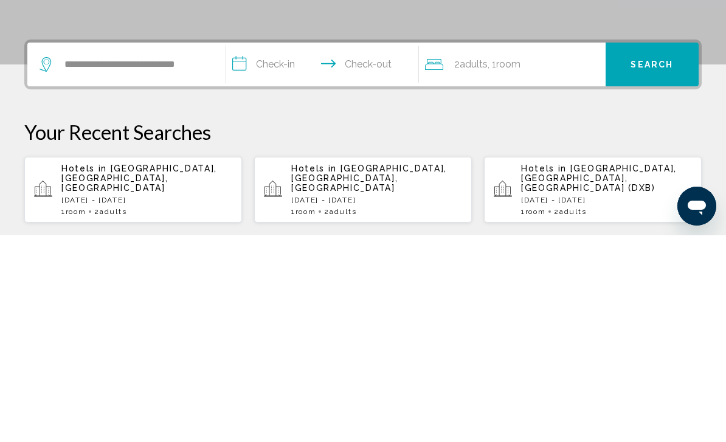
click at [240, 249] on input "**********" at bounding box center [325, 272] width 198 height 47
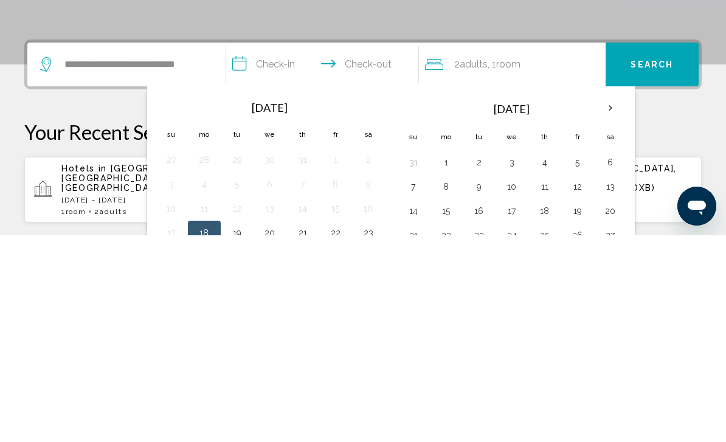
scroll to position [300, 0]
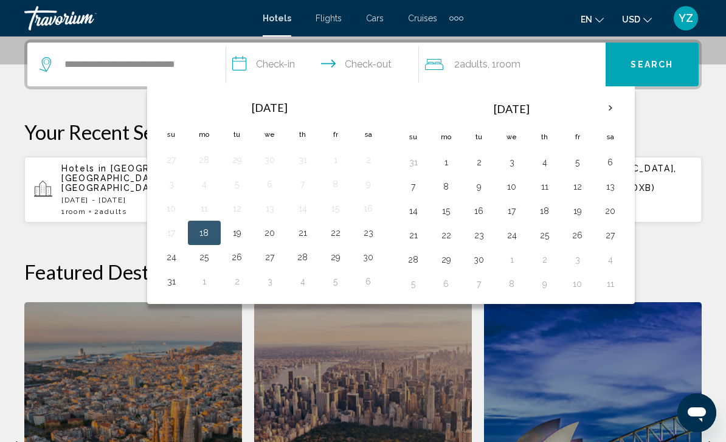
click at [338, 257] on button "29" at bounding box center [335, 257] width 19 height 17
click at [510, 165] on button "3" at bounding box center [511, 162] width 19 height 17
type input "**********"
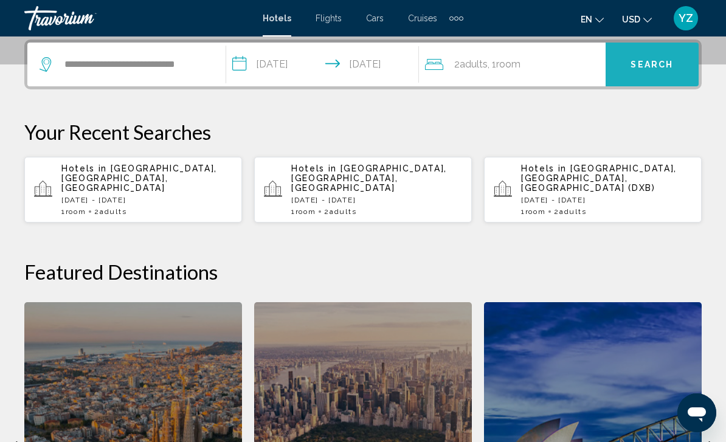
click at [657, 66] on span "Search" at bounding box center [652, 65] width 43 height 10
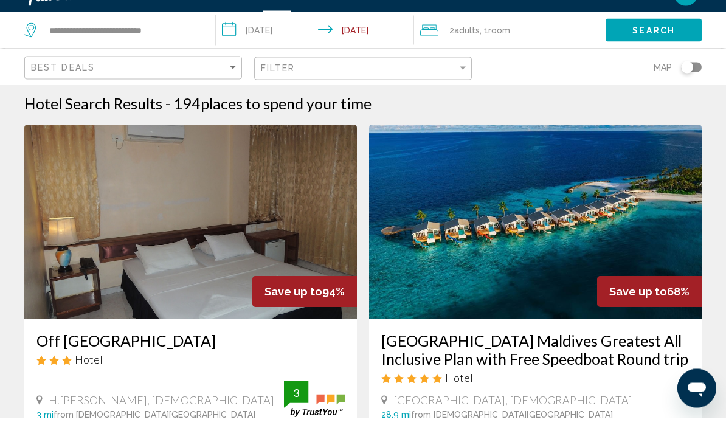
scroll to position [31, 0]
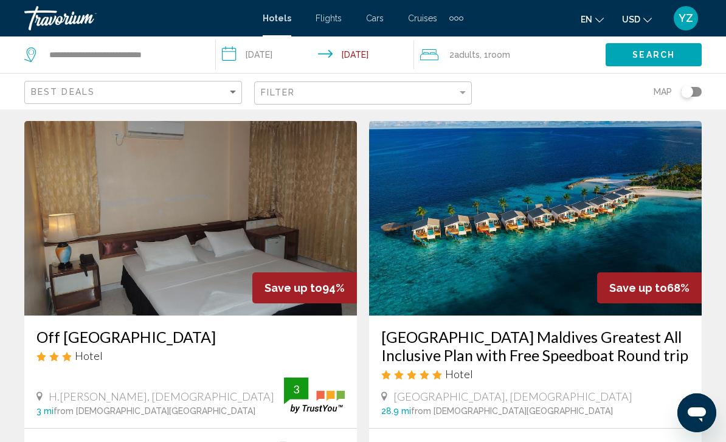
click at [556, 207] on img "Main content" at bounding box center [535, 218] width 333 height 195
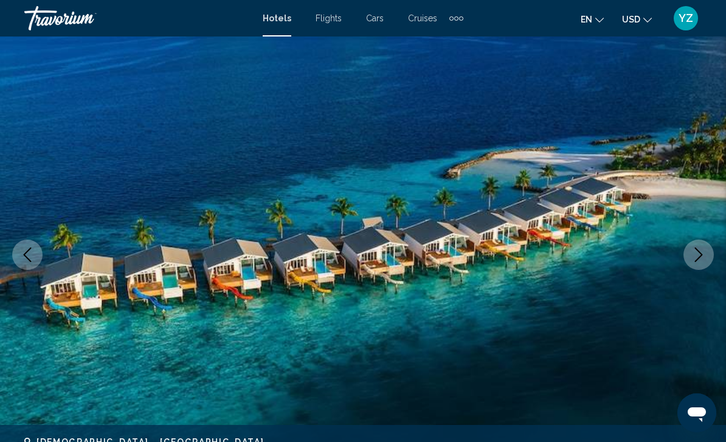
scroll to position [69, 0]
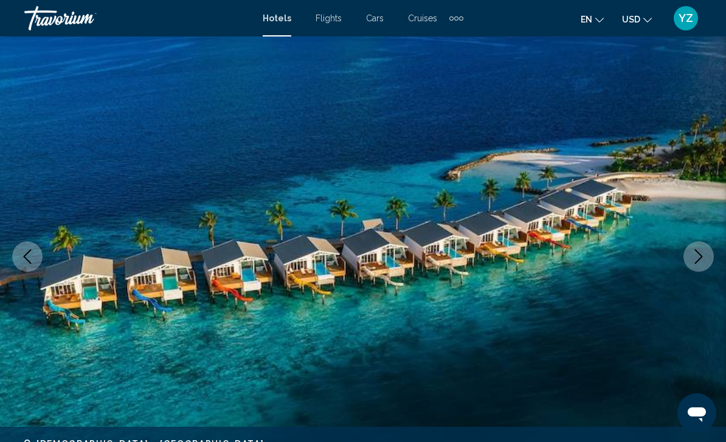
click at [699, 267] on button "Next image" at bounding box center [699, 256] width 30 height 30
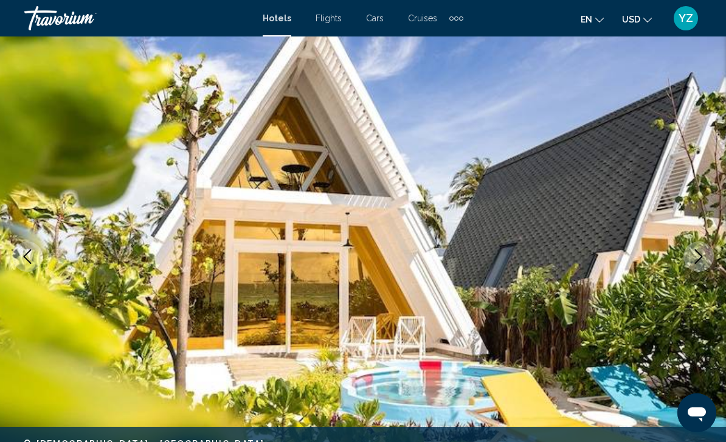
click at [702, 258] on icon "Next image" at bounding box center [698, 256] width 15 height 15
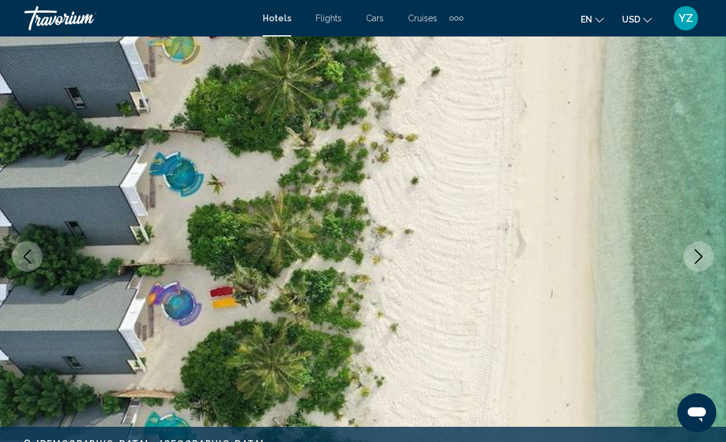
click at [690, 256] on button "Next image" at bounding box center [699, 256] width 30 height 30
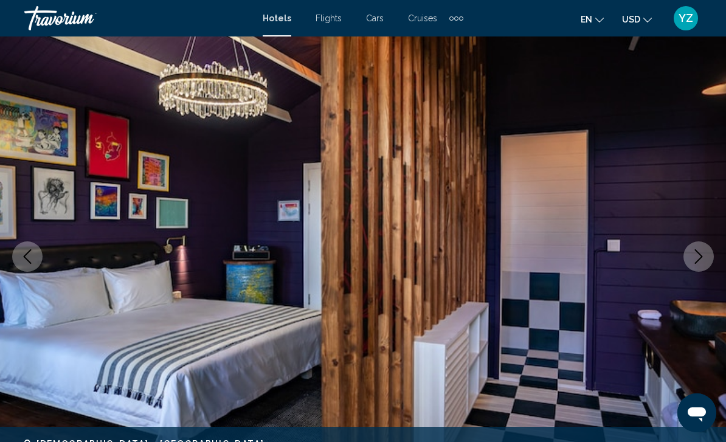
click at [704, 256] on icon "Next image" at bounding box center [698, 256] width 15 height 15
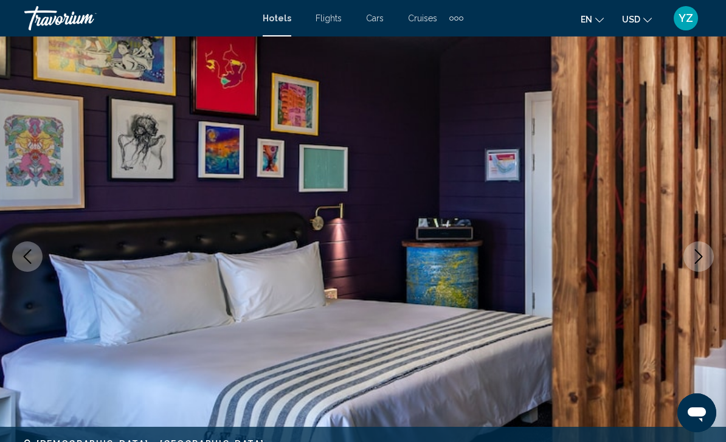
click at [704, 260] on icon "Next image" at bounding box center [698, 256] width 15 height 15
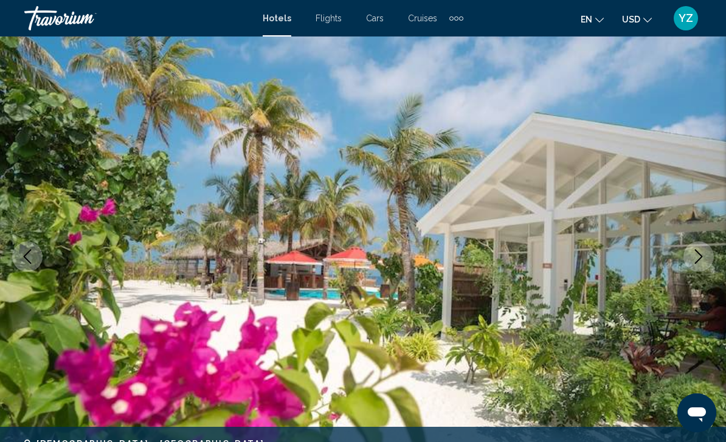
click at [697, 254] on icon "Next image" at bounding box center [698, 256] width 15 height 15
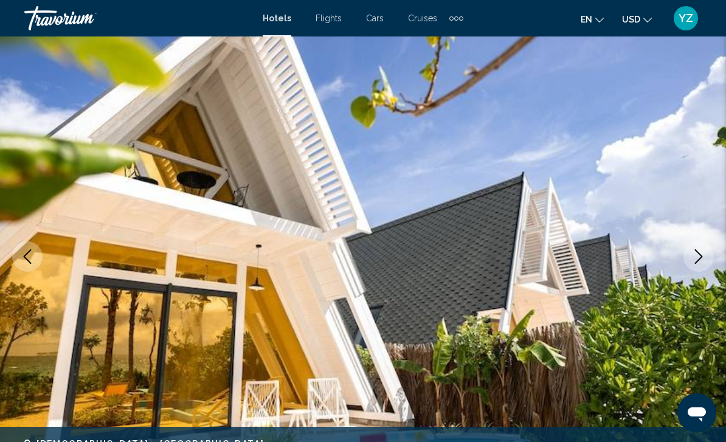
click at [701, 260] on icon "Next image" at bounding box center [698, 256] width 15 height 15
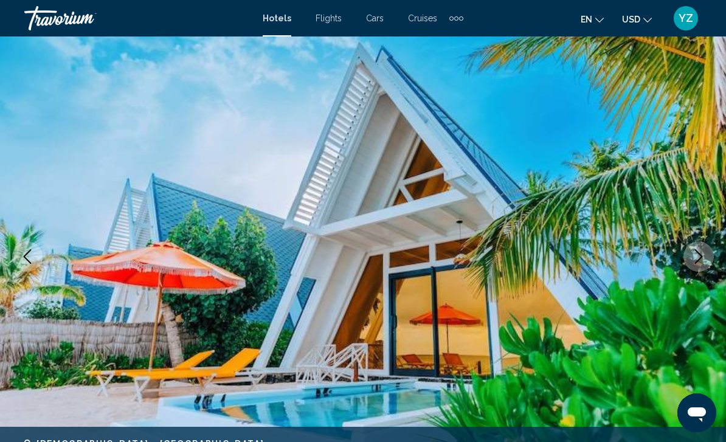
click at [696, 257] on icon "Next image" at bounding box center [698, 256] width 15 height 15
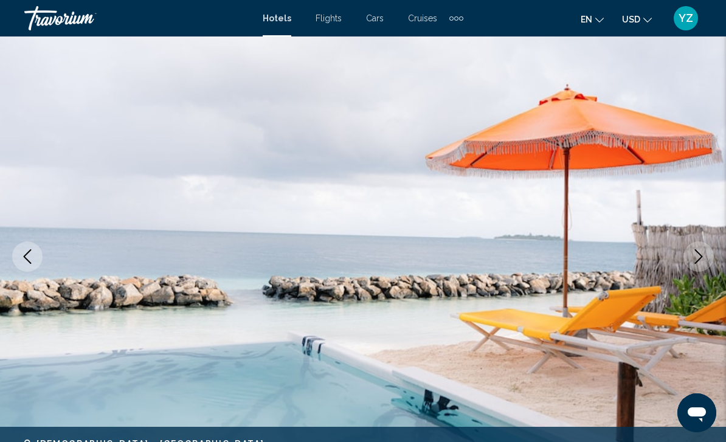
click at [690, 250] on button "Next image" at bounding box center [699, 256] width 30 height 30
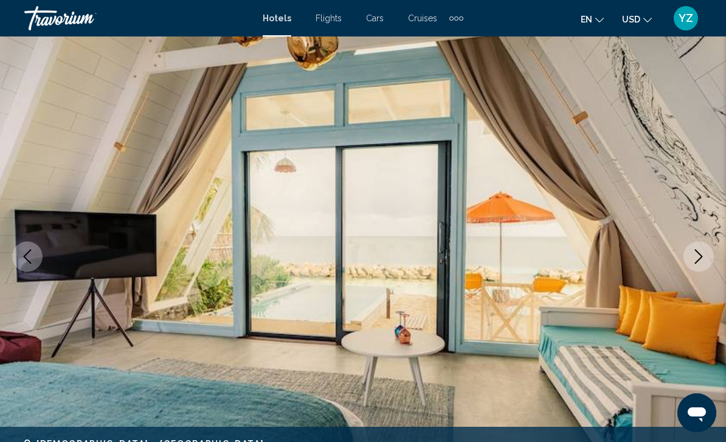
click at [705, 252] on icon "Next image" at bounding box center [698, 256] width 15 height 15
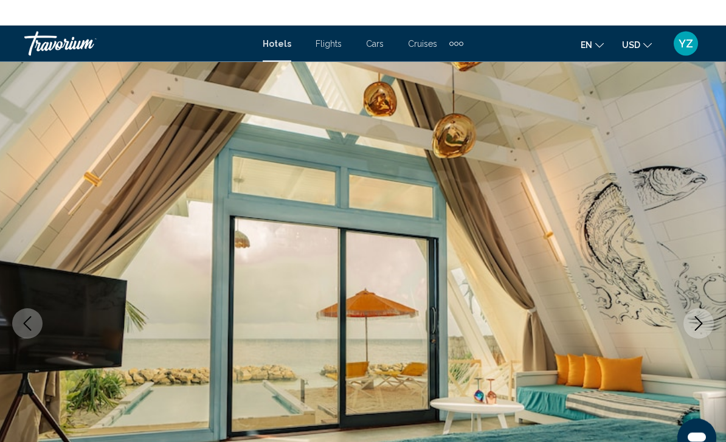
scroll to position [0, 0]
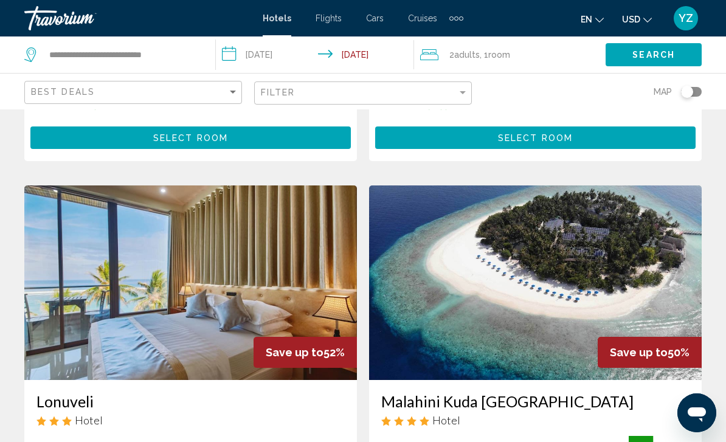
scroll to position [856, 0]
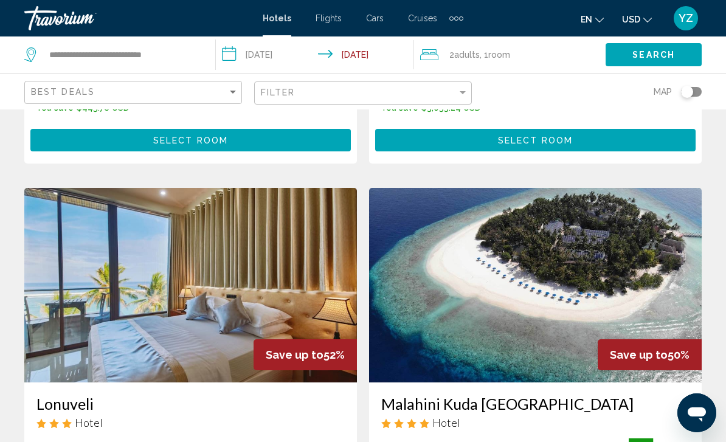
click at [555, 257] on img "Main content" at bounding box center [535, 285] width 333 height 195
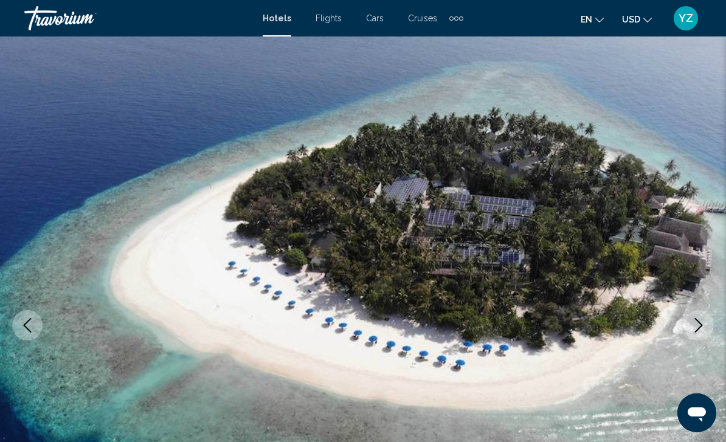
click at [704, 327] on icon "Next image" at bounding box center [698, 325] width 15 height 15
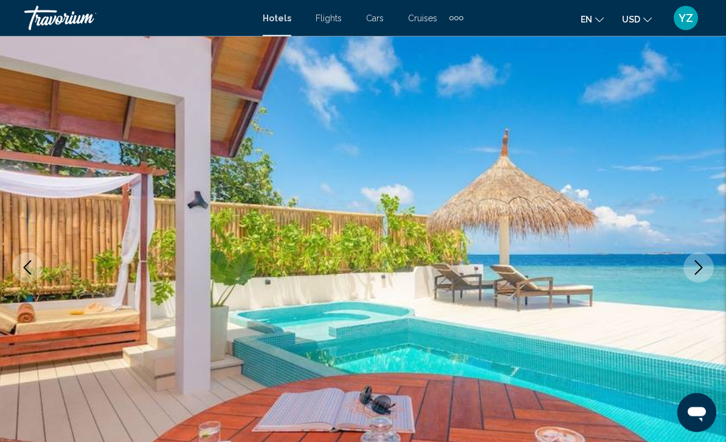
scroll to position [65, 0]
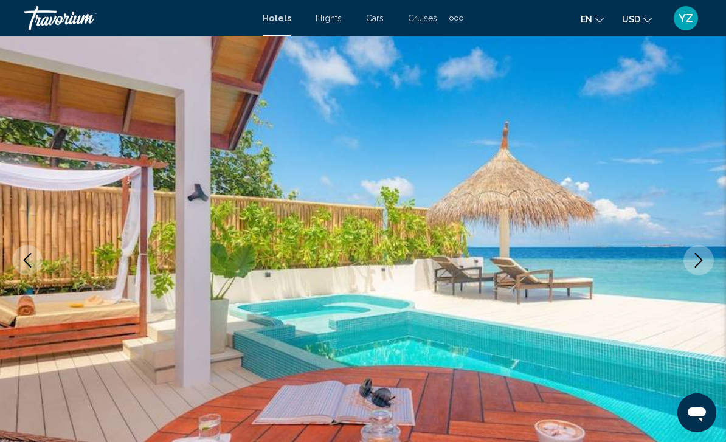
click at [704, 263] on icon "Next image" at bounding box center [698, 260] width 15 height 15
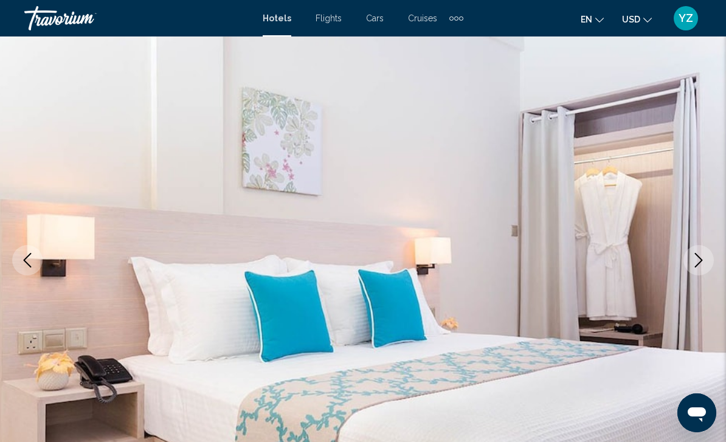
click at [695, 261] on icon "Next image" at bounding box center [698, 260] width 15 height 15
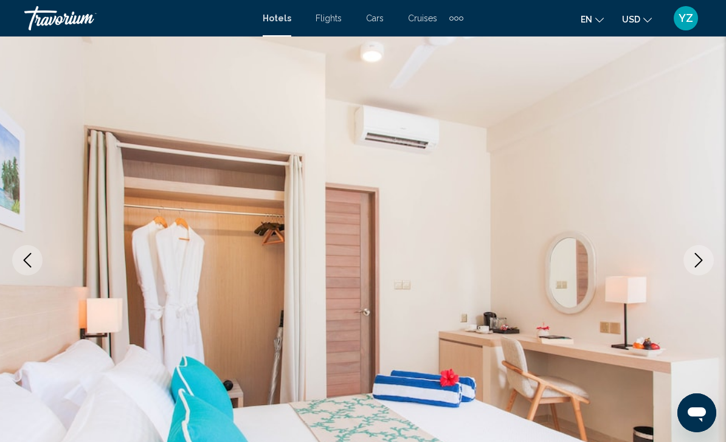
click at [704, 263] on icon "Next image" at bounding box center [698, 260] width 15 height 15
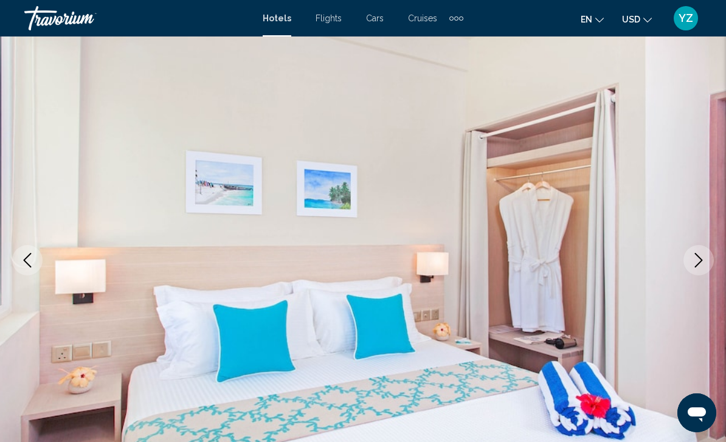
click at [698, 256] on icon "Next image" at bounding box center [699, 260] width 8 height 15
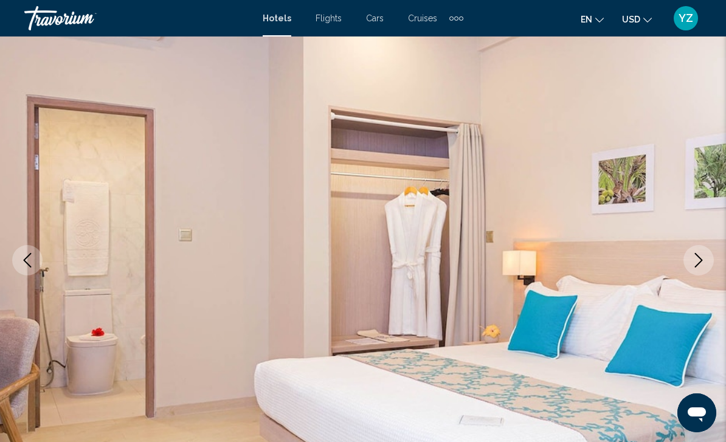
click at [705, 254] on icon "Next image" at bounding box center [698, 260] width 15 height 15
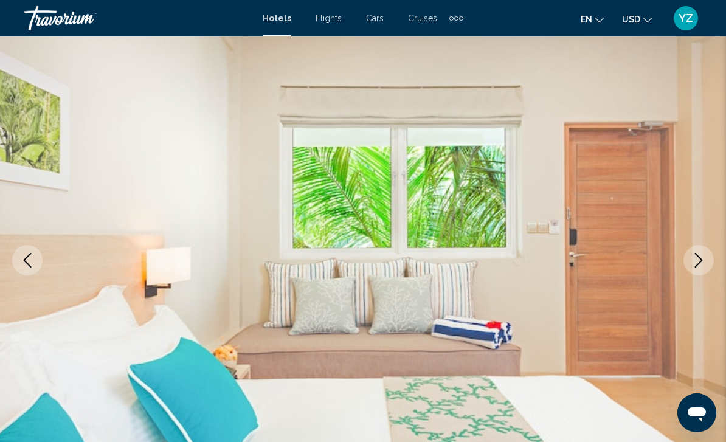
click at [695, 255] on icon "Next image" at bounding box center [698, 260] width 15 height 15
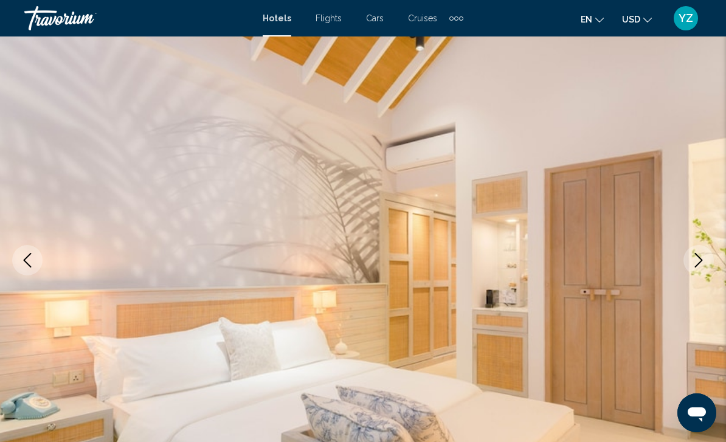
click at [706, 254] on button "Next image" at bounding box center [699, 260] width 30 height 30
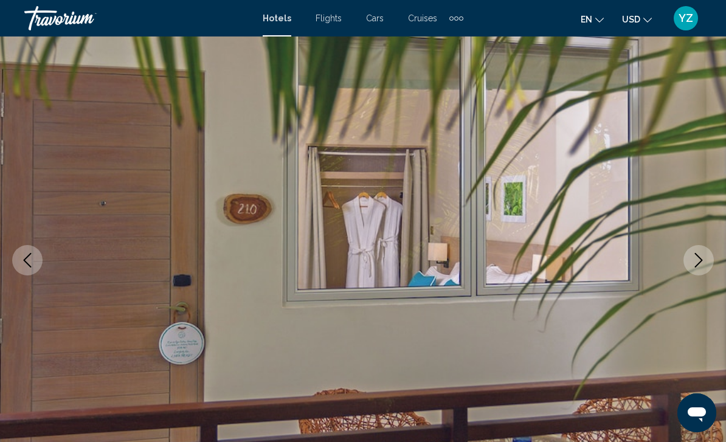
click at [684, 279] on img "Main content" at bounding box center [363, 260] width 726 height 578
click at [694, 273] on button "Next image" at bounding box center [699, 260] width 30 height 30
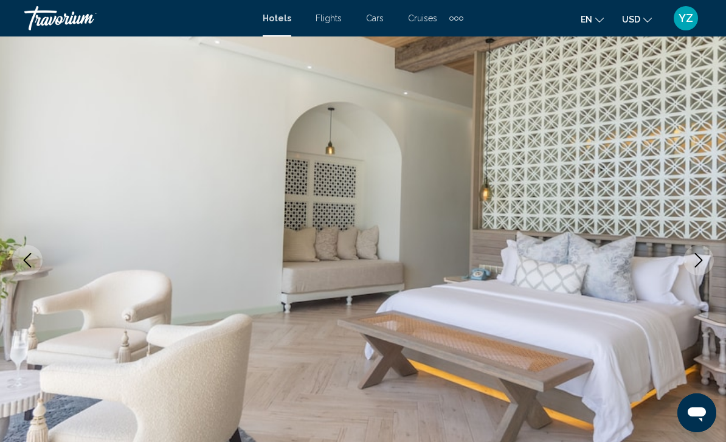
click at [701, 263] on icon "Next image" at bounding box center [698, 260] width 15 height 15
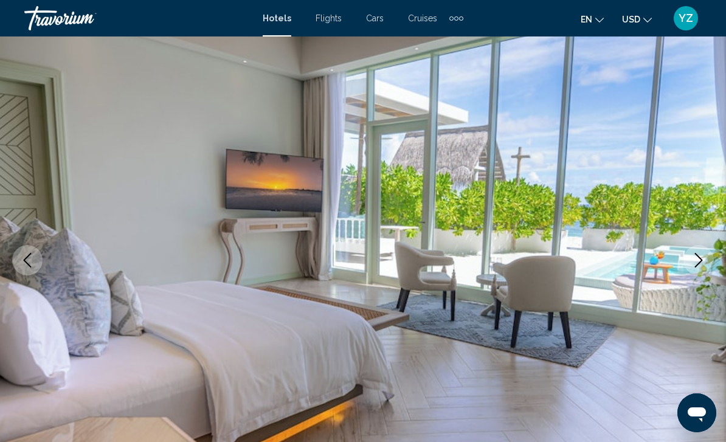
click at [707, 260] on button "Next image" at bounding box center [699, 260] width 30 height 30
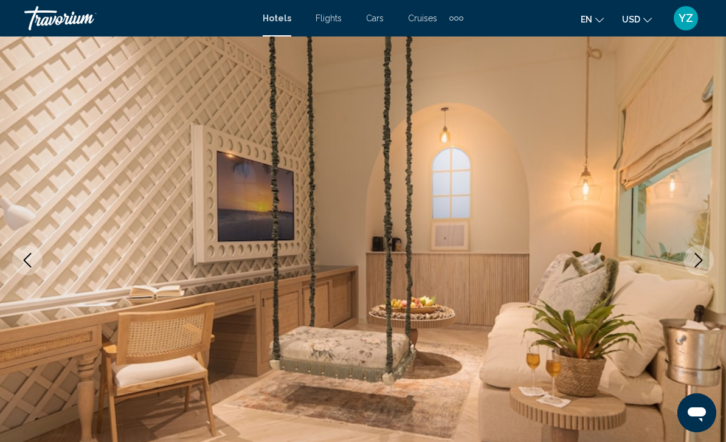
click at [708, 251] on button "Next image" at bounding box center [699, 260] width 30 height 30
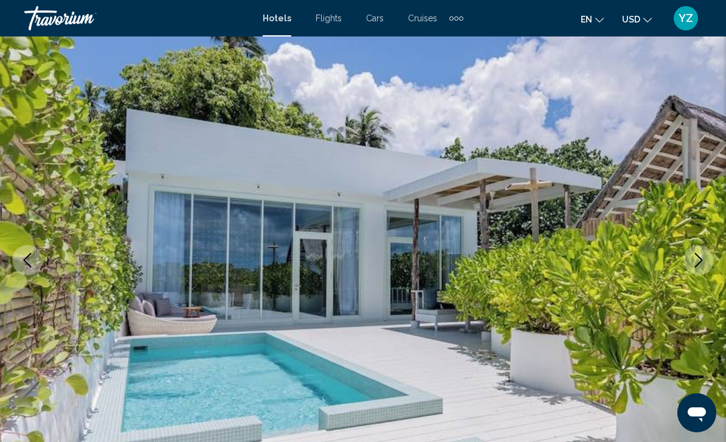
click at [695, 260] on icon "Next image" at bounding box center [698, 260] width 15 height 15
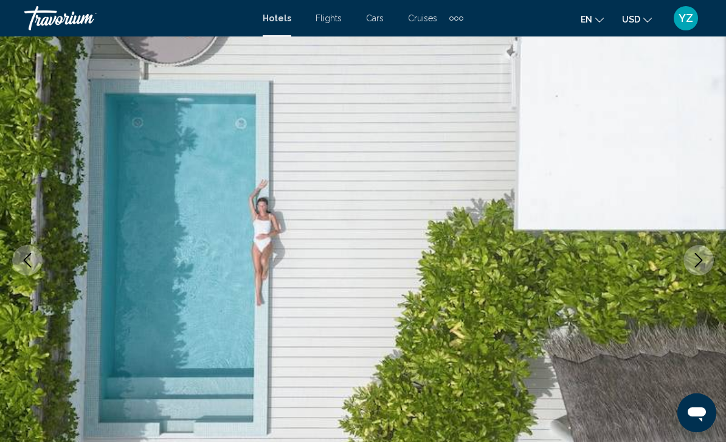
click at [709, 257] on button "Next image" at bounding box center [699, 260] width 30 height 30
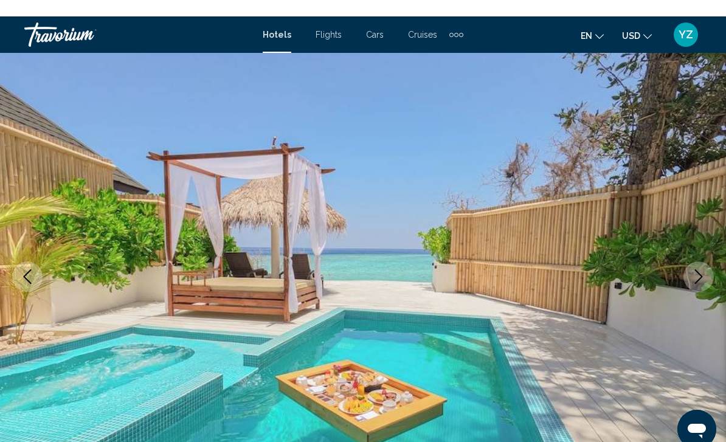
scroll to position [0, 0]
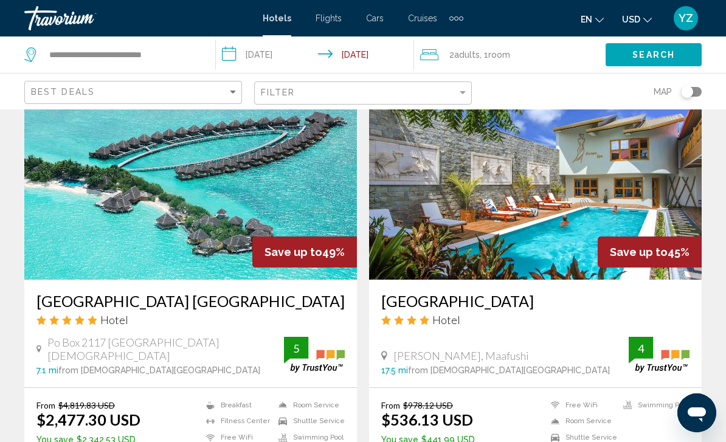
scroll to position [1383, 0]
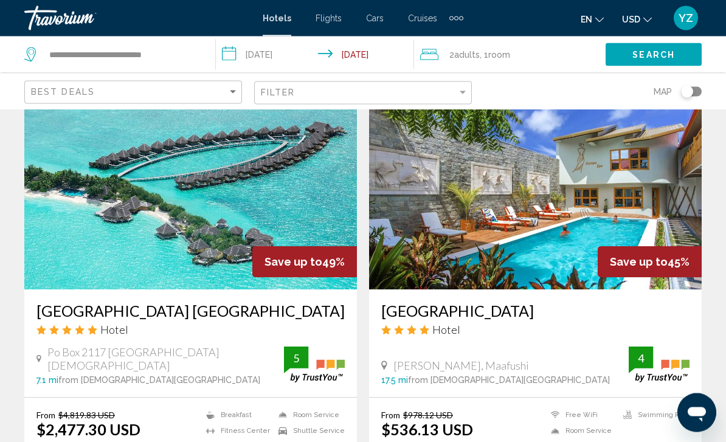
click at [198, 198] on img "Main content" at bounding box center [190, 192] width 333 height 195
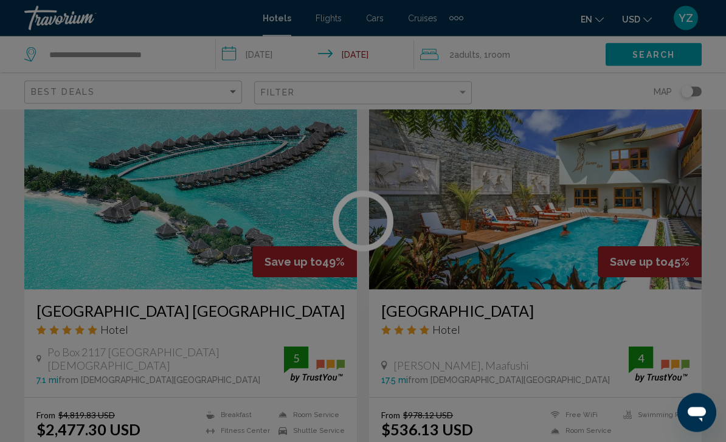
scroll to position [1384, 0]
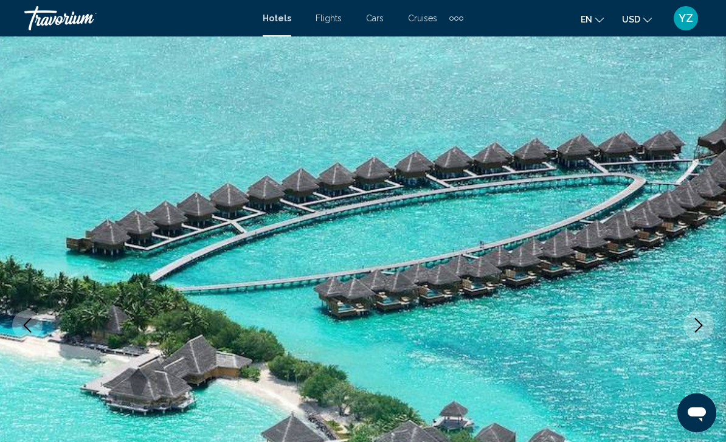
click at [699, 317] on button "Next image" at bounding box center [699, 325] width 30 height 30
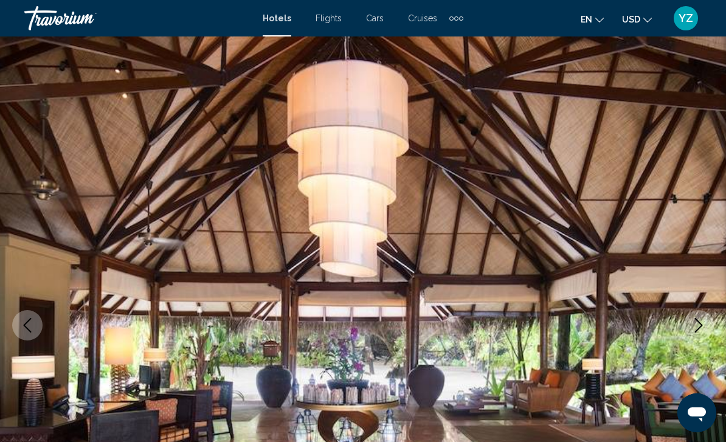
click at [701, 326] on icon "Next image" at bounding box center [699, 325] width 8 height 15
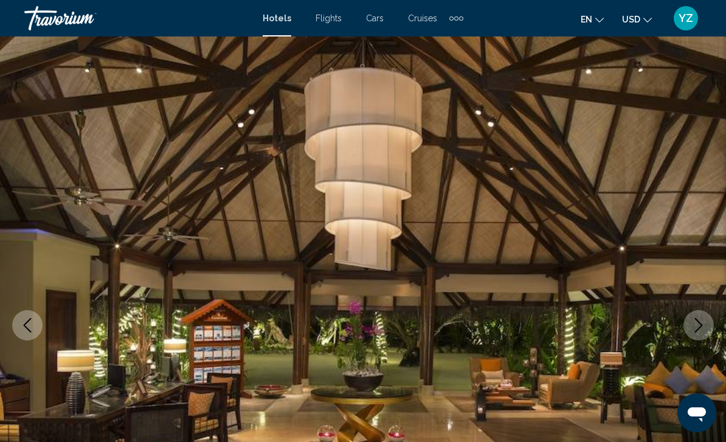
click at [699, 327] on icon "Next image" at bounding box center [698, 325] width 15 height 15
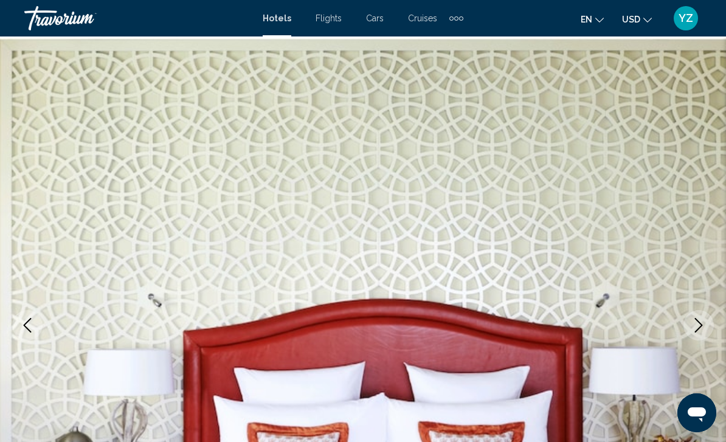
click at [692, 332] on icon "Next image" at bounding box center [698, 325] width 15 height 15
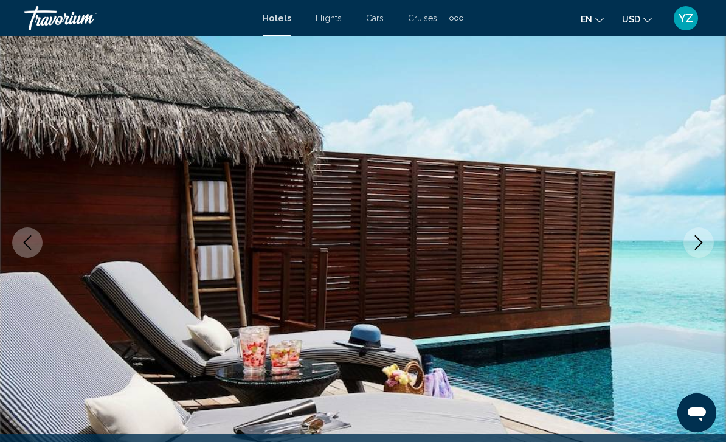
scroll to position [95, 0]
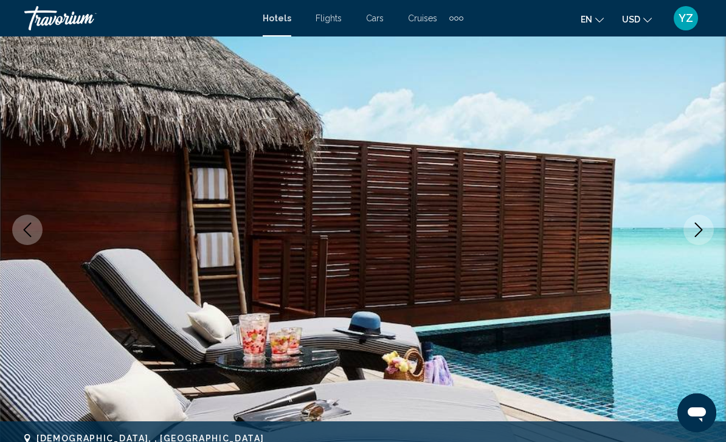
click at [688, 237] on button "Next image" at bounding box center [699, 230] width 30 height 30
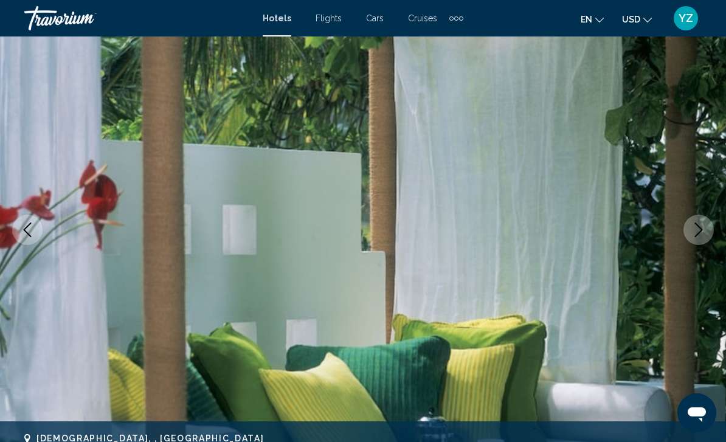
click at [691, 235] on icon "Next image" at bounding box center [698, 230] width 15 height 15
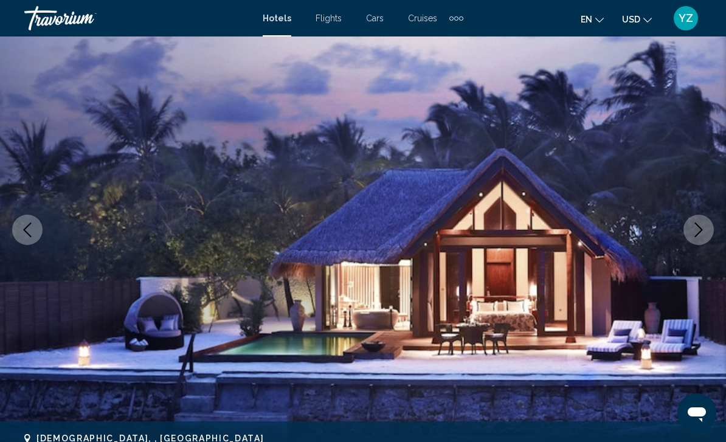
click at [692, 229] on icon "Next image" at bounding box center [698, 230] width 15 height 15
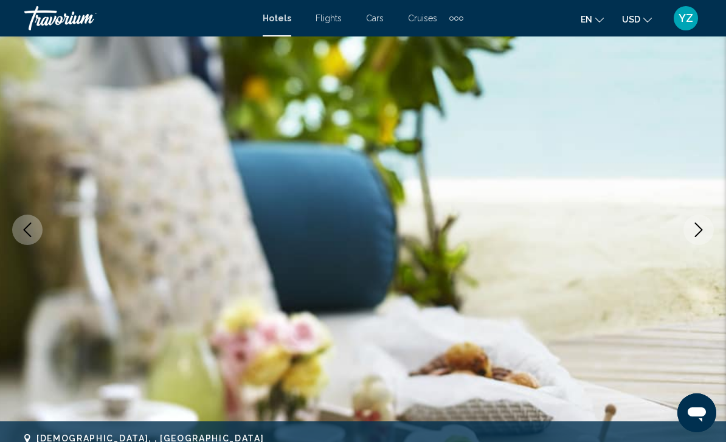
click at [705, 227] on icon "Next image" at bounding box center [698, 230] width 15 height 15
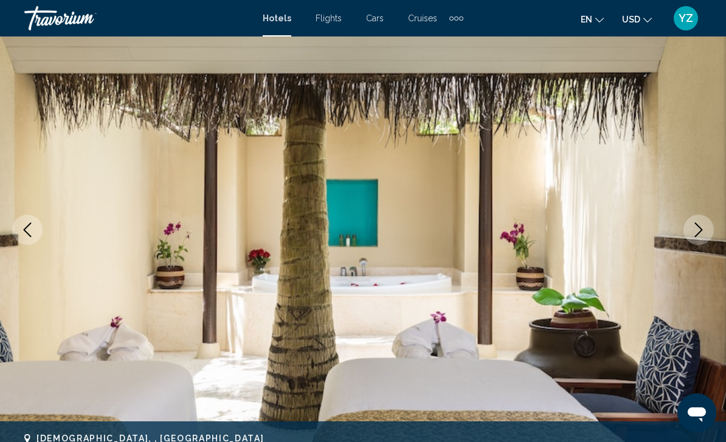
click at [702, 225] on icon "Next image" at bounding box center [698, 230] width 15 height 15
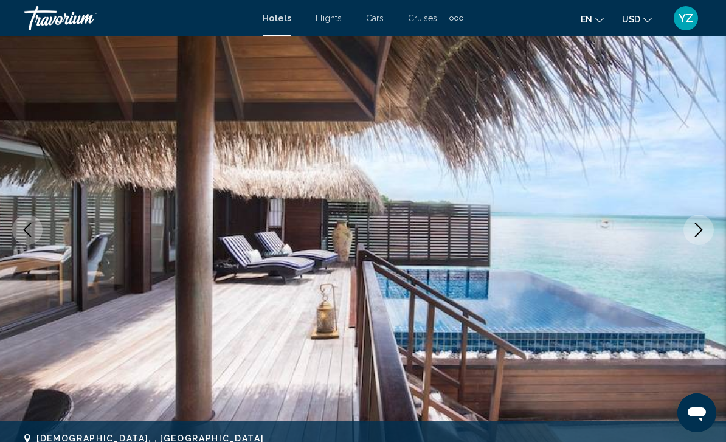
click at [693, 235] on icon "Next image" at bounding box center [698, 230] width 15 height 15
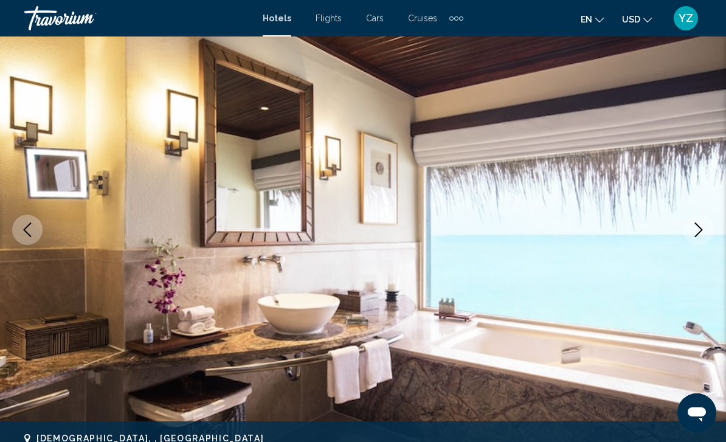
click at [707, 226] on button "Next image" at bounding box center [699, 230] width 30 height 30
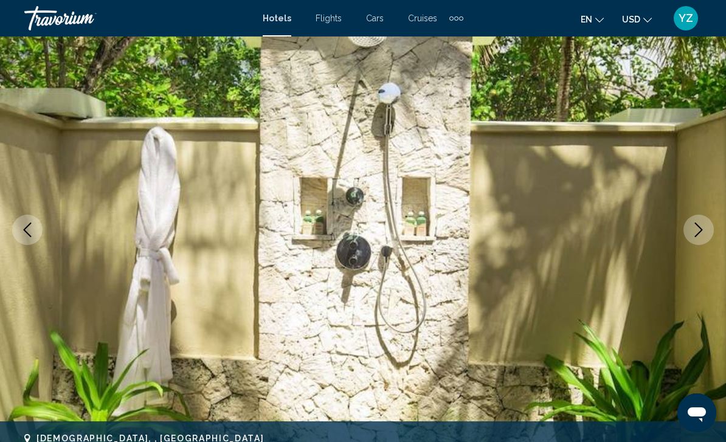
click at [696, 226] on icon "Next image" at bounding box center [698, 230] width 15 height 15
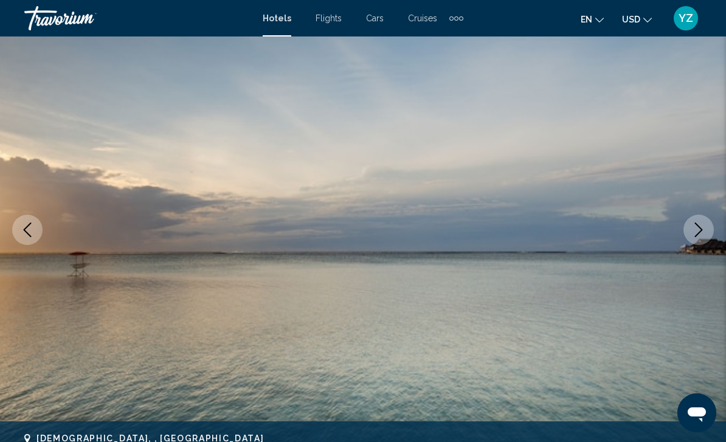
click at [696, 232] on icon "Next image" at bounding box center [698, 230] width 15 height 15
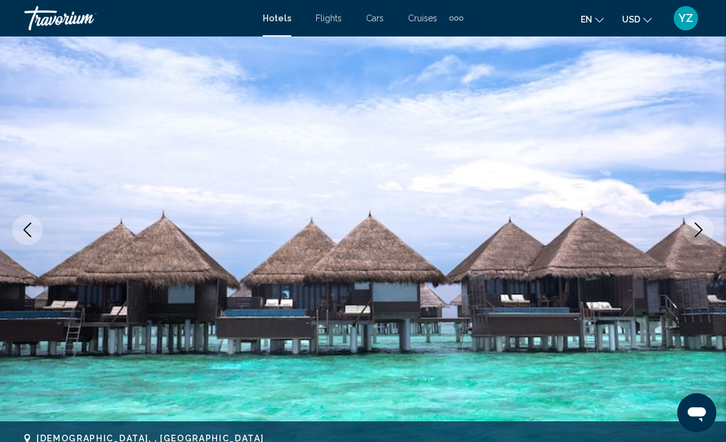
click at [705, 224] on icon "Next image" at bounding box center [698, 230] width 15 height 15
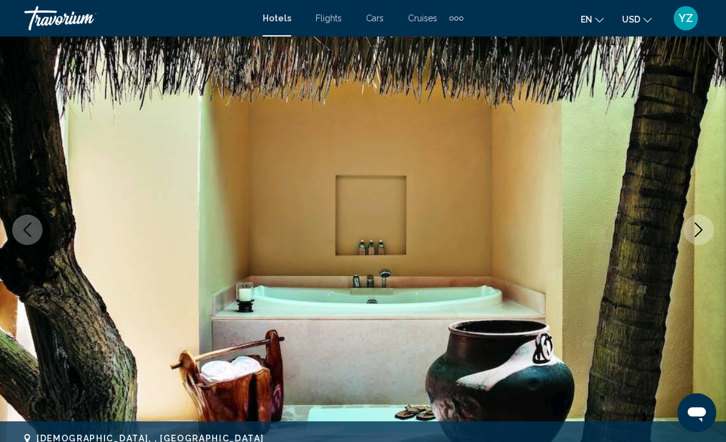
click at [696, 226] on icon "Next image" at bounding box center [698, 230] width 15 height 15
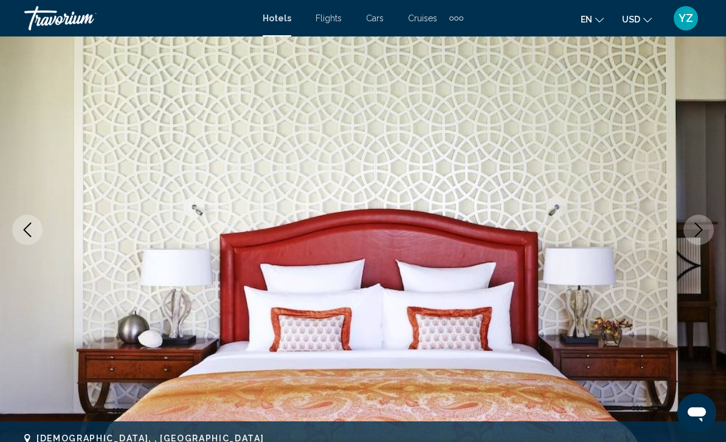
scroll to position [0, 0]
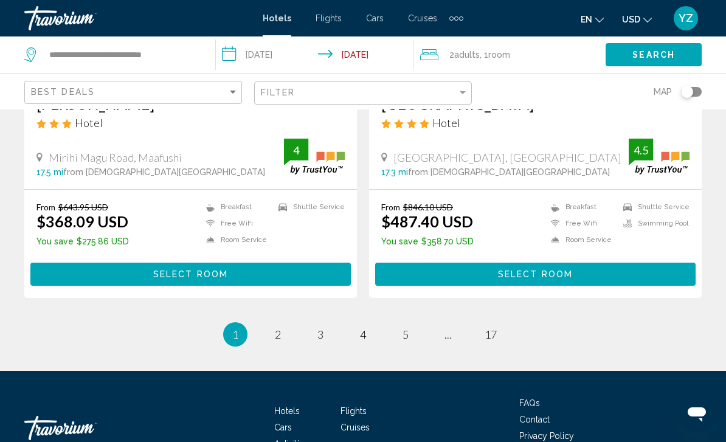
scroll to position [2461, 0]
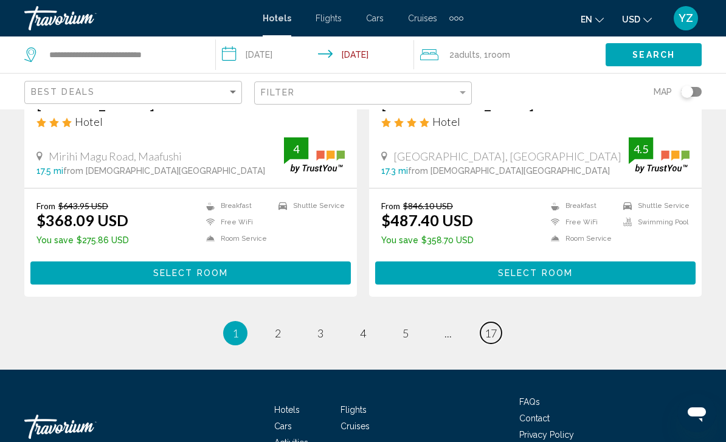
click at [488, 339] on link "page 17" at bounding box center [490, 332] width 21 height 21
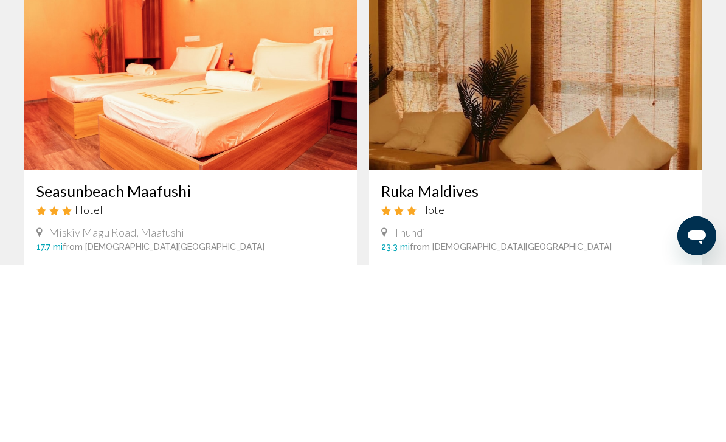
scroll to position [289, 0]
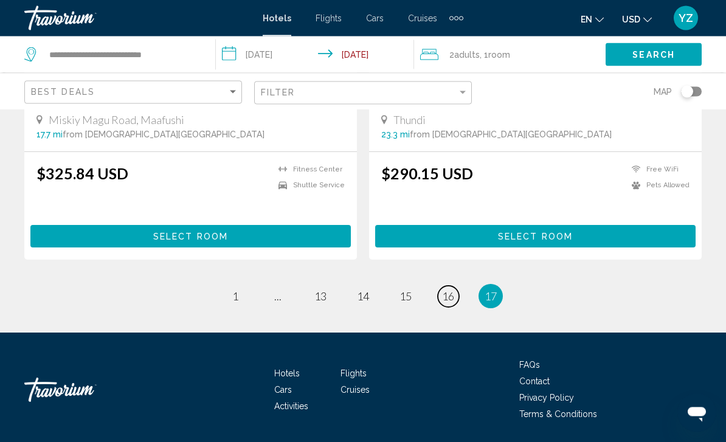
click at [454, 303] on link "page 16" at bounding box center [448, 296] width 21 height 21
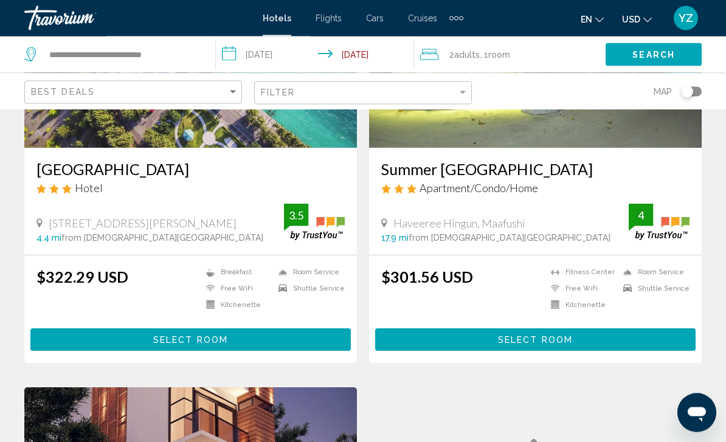
scroll to position [1457, 0]
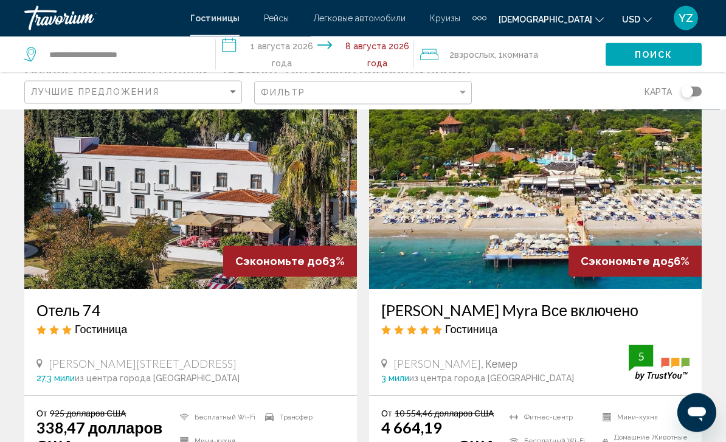
scroll to position [40, 0]
